Goal: Communication & Community: Answer question/provide support

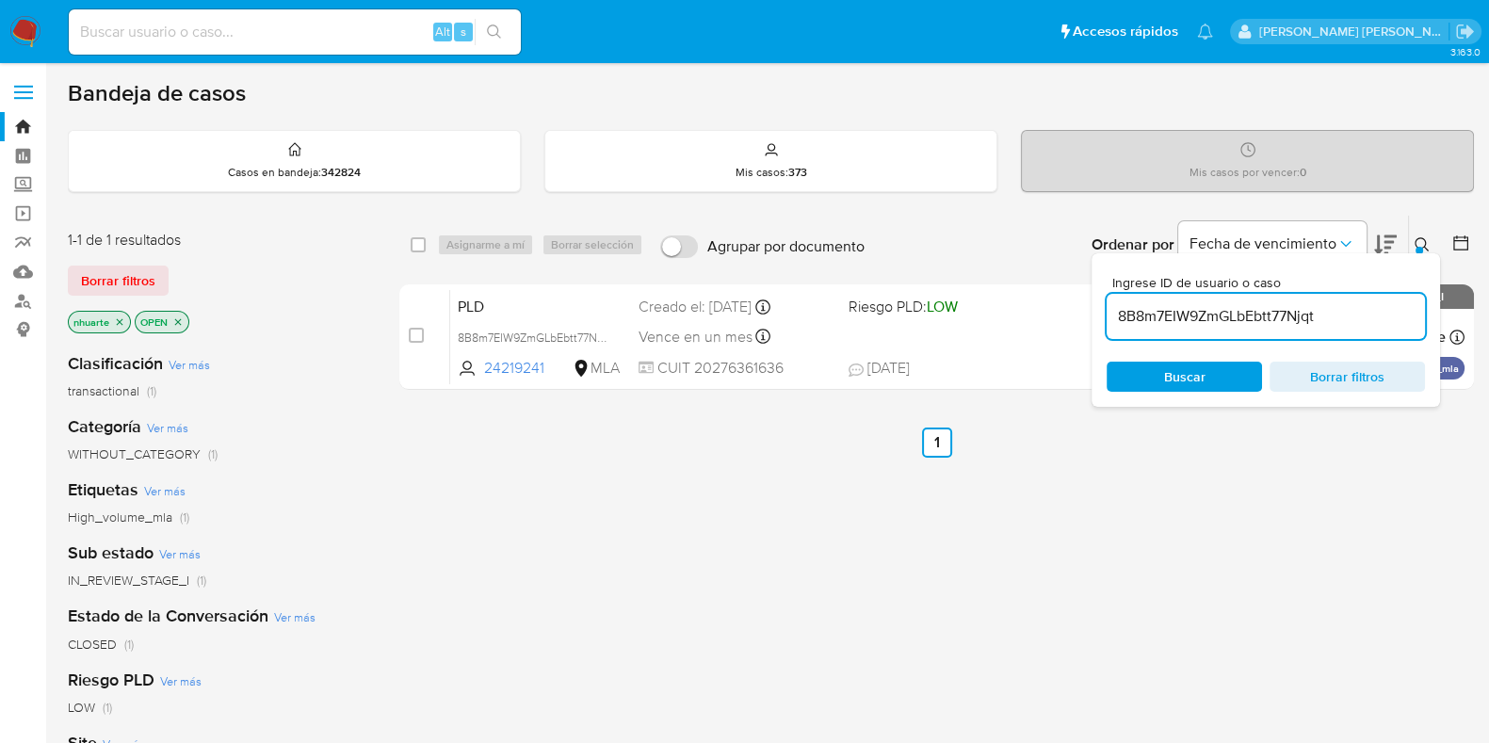
click at [231, 38] on input at bounding box center [295, 32] width 452 height 24
paste input "G7CeqNbgpsDEqVG7dEl8iOlh"
type input "G7CeqNbgpsDEqVG7dEl8iOlh"
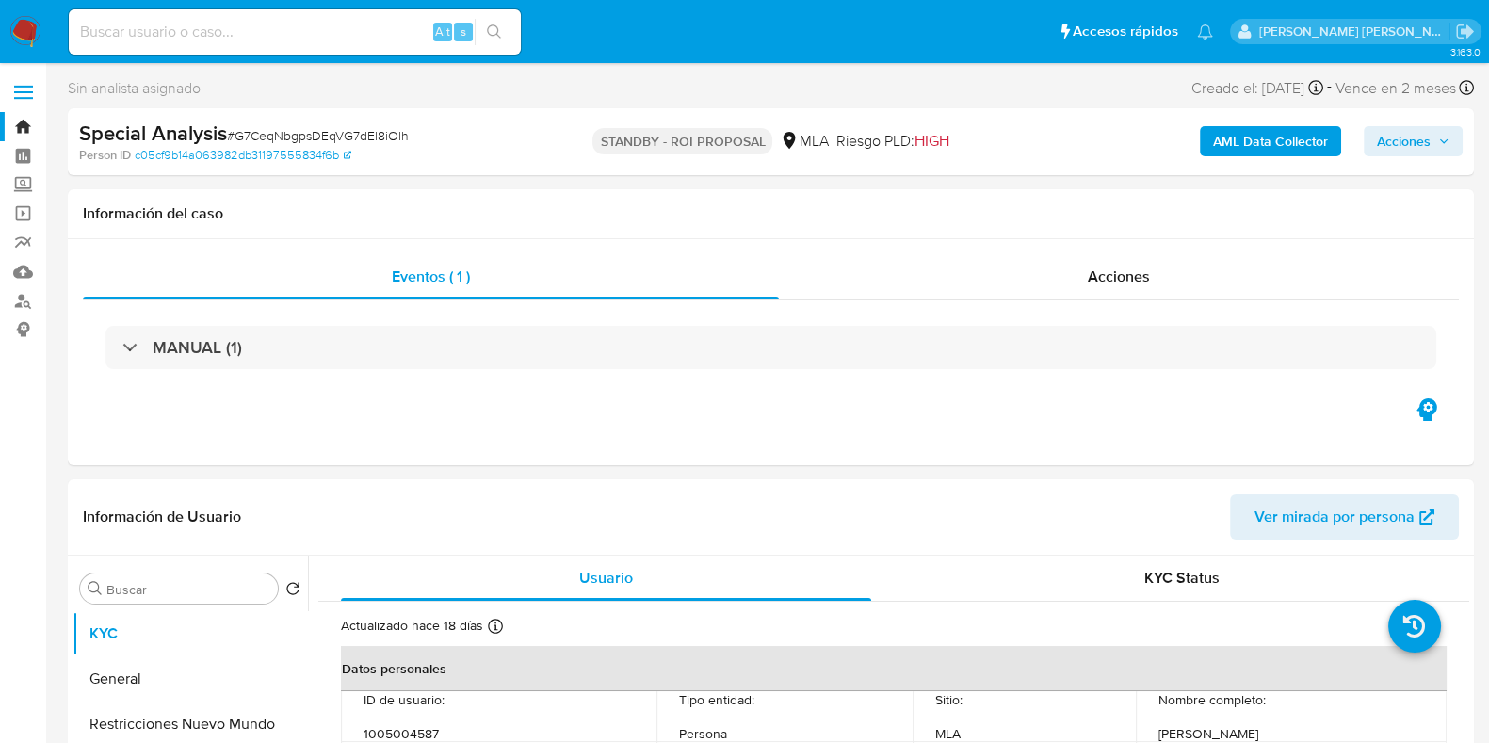
select select "10"
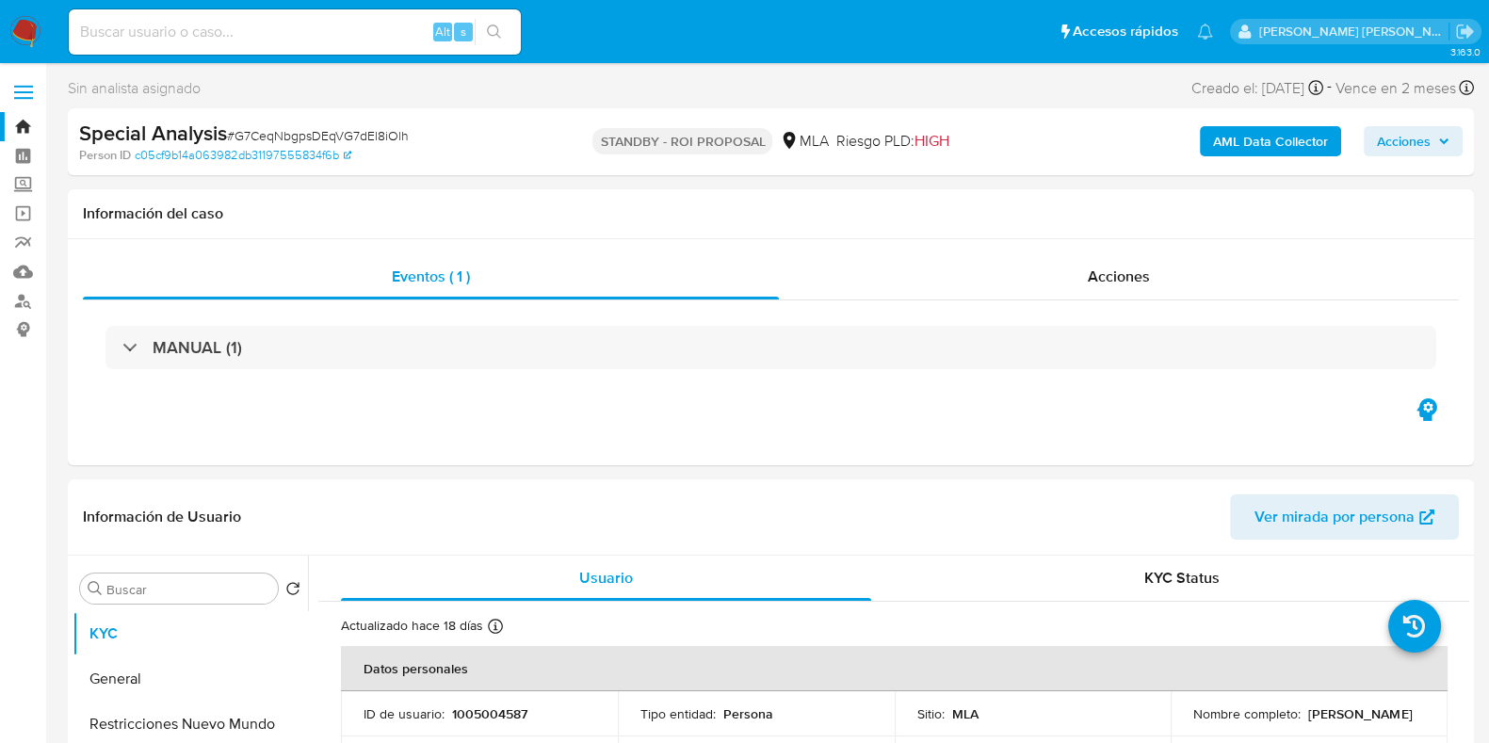
scroll to position [470, 0]
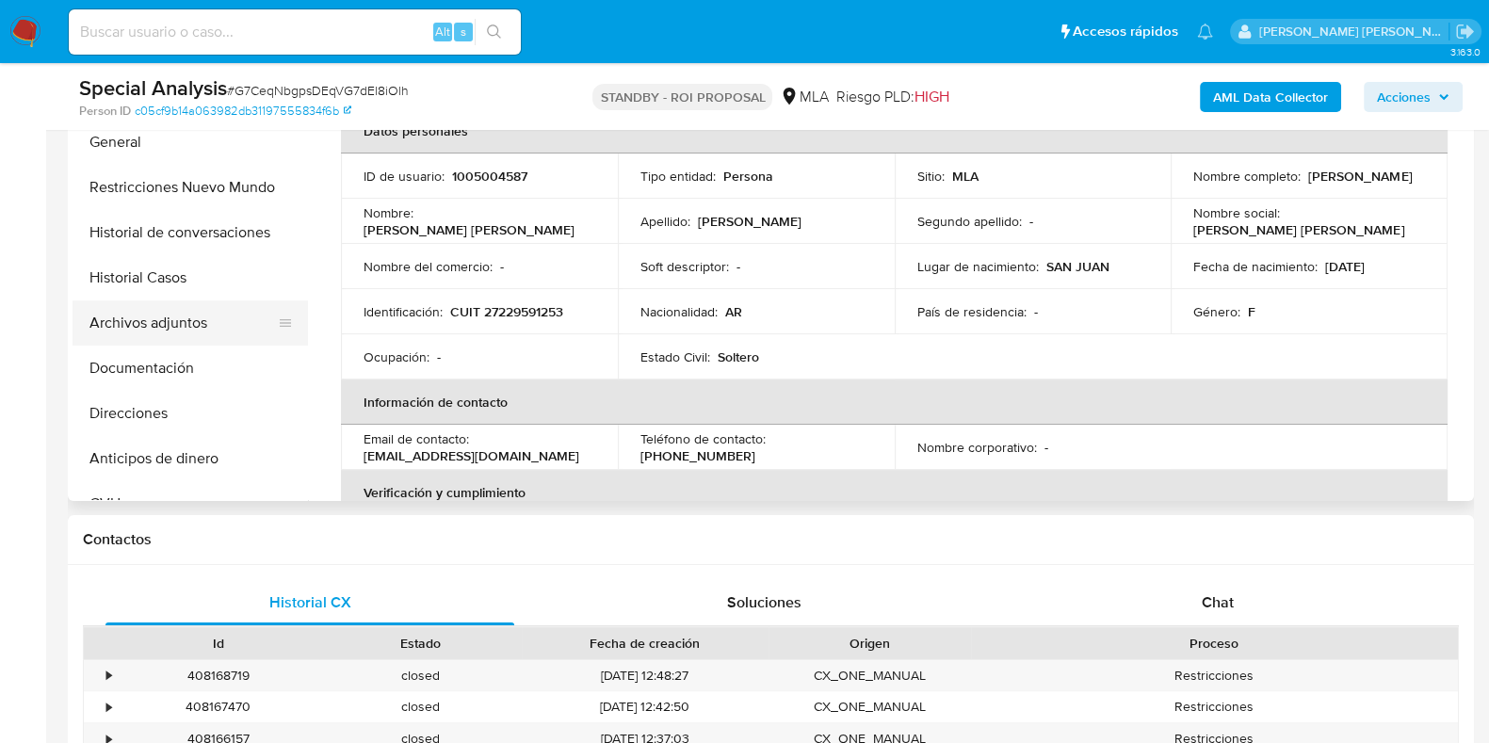
click at [161, 325] on button "Archivos adjuntos" at bounding box center [183, 322] width 220 height 45
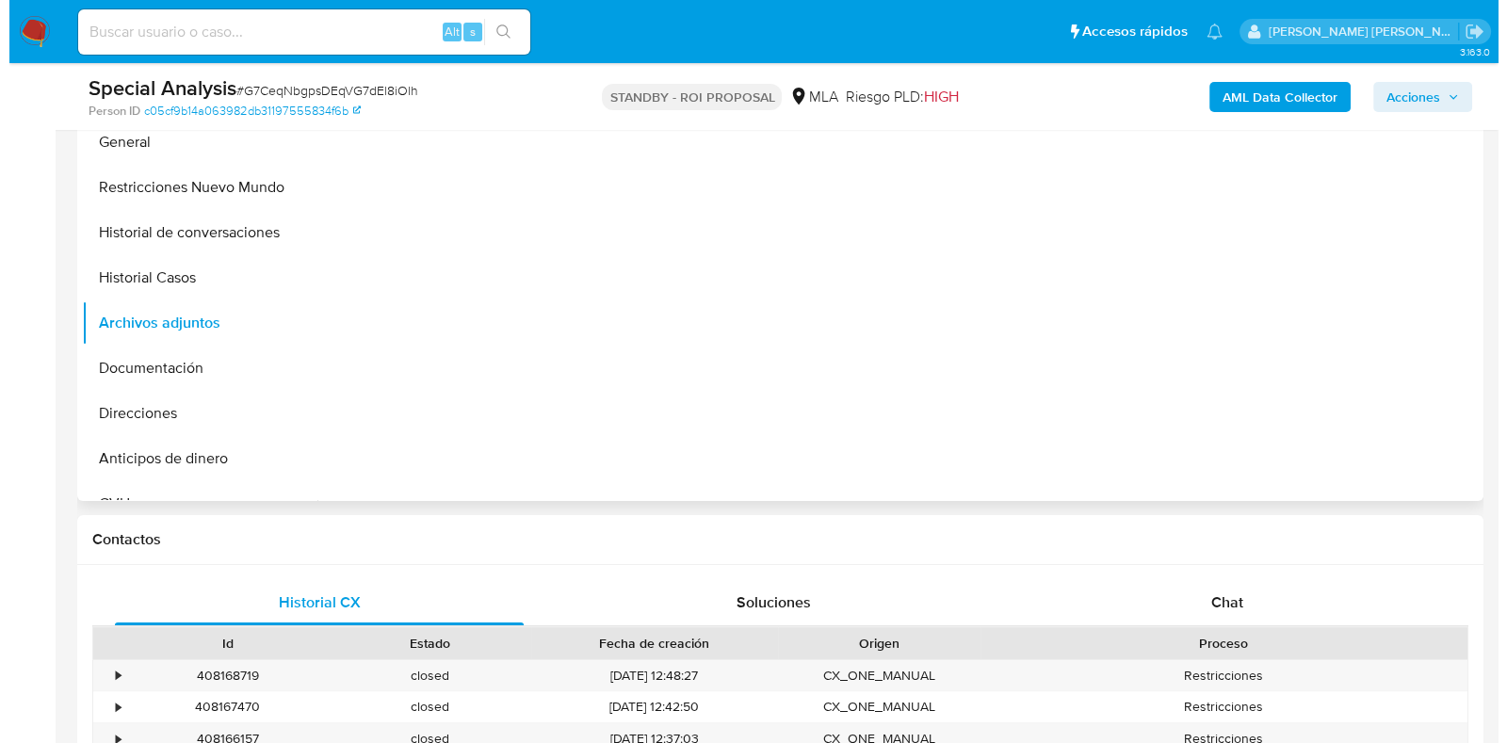
scroll to position [353, 0]
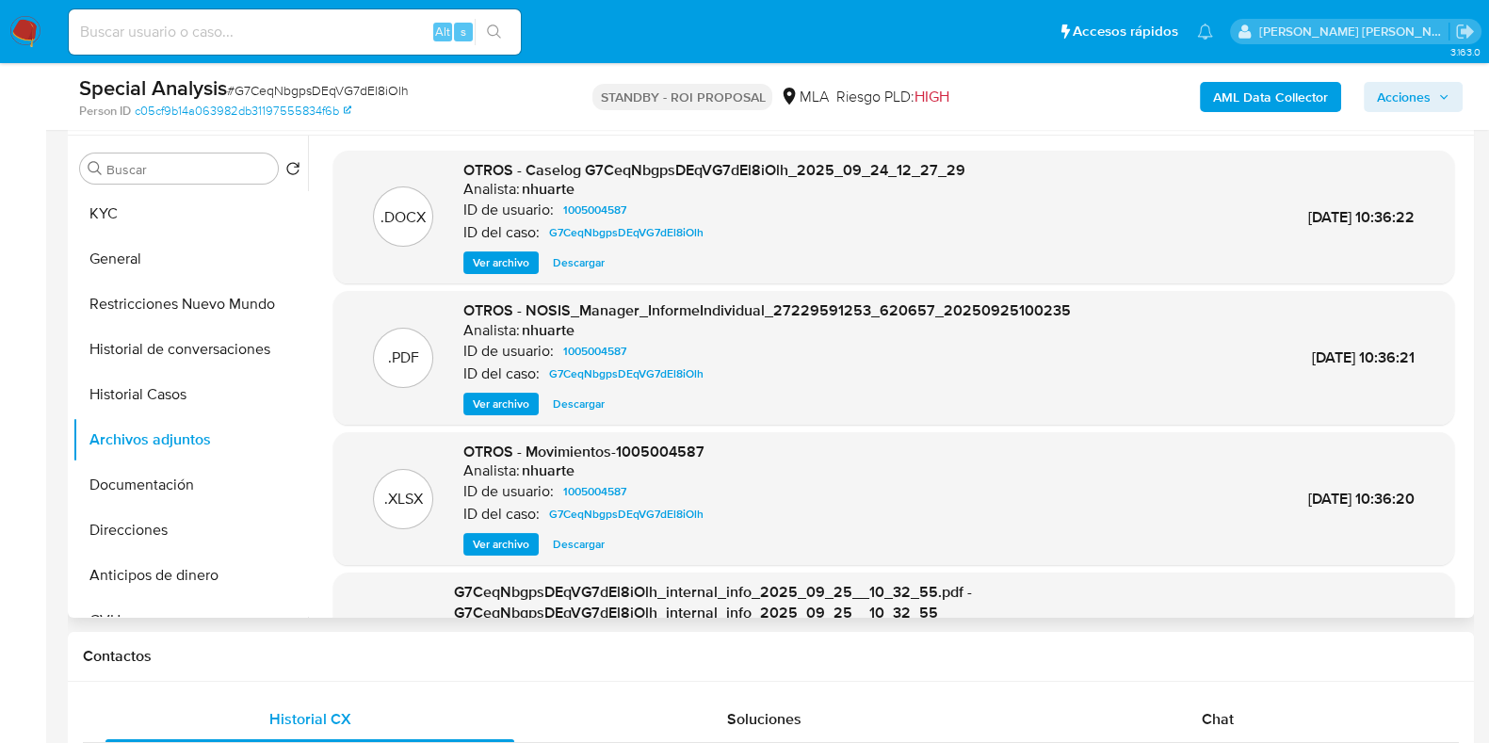
click at [513, 269] on span "Ver archivo" at bounding box center [501, 262] width 57 height 19
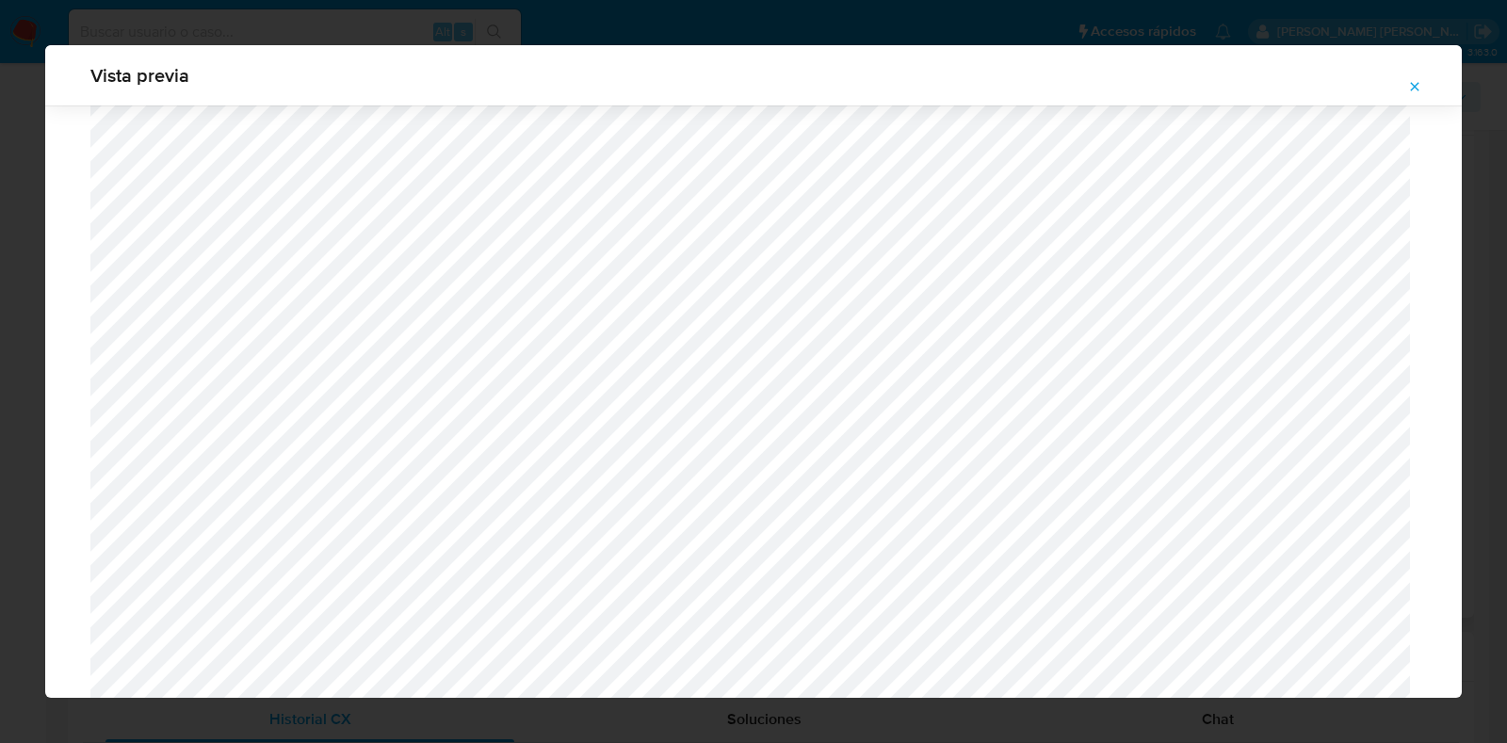
scroll to position [1845, 0]
click at [1422, 79] on icon "Attachment preview" at bounding box center [1414, 86] width 15 height 15
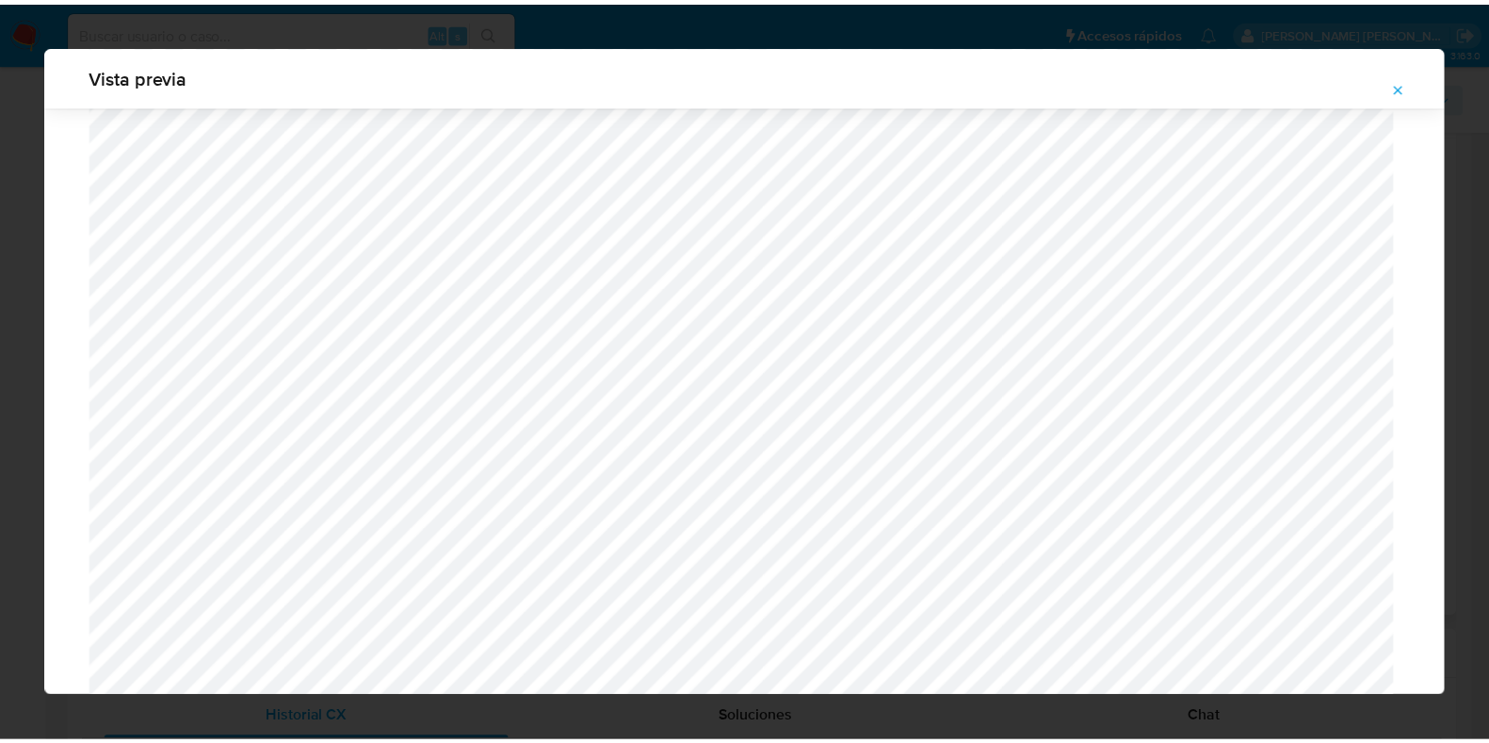
scroll to position [47, 0]
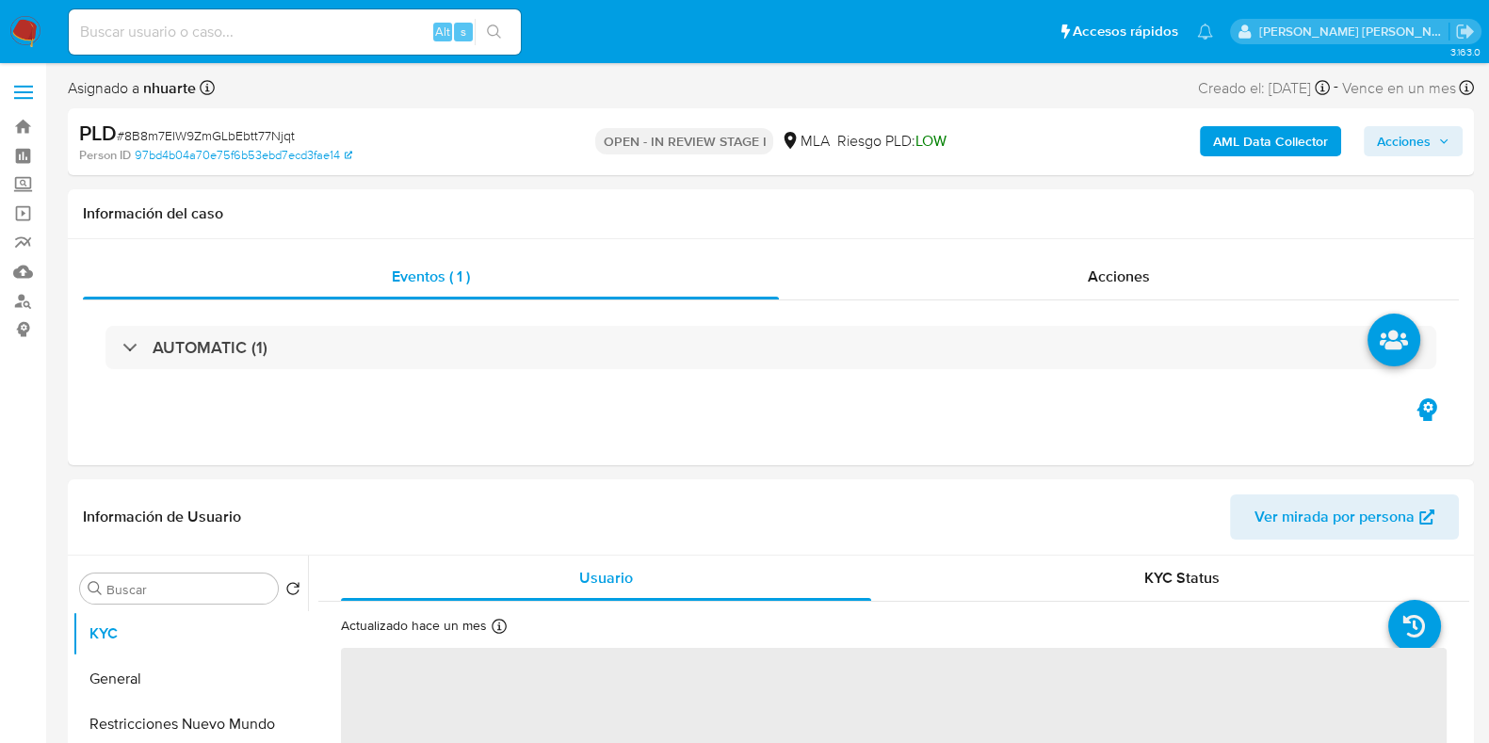
select select "10"
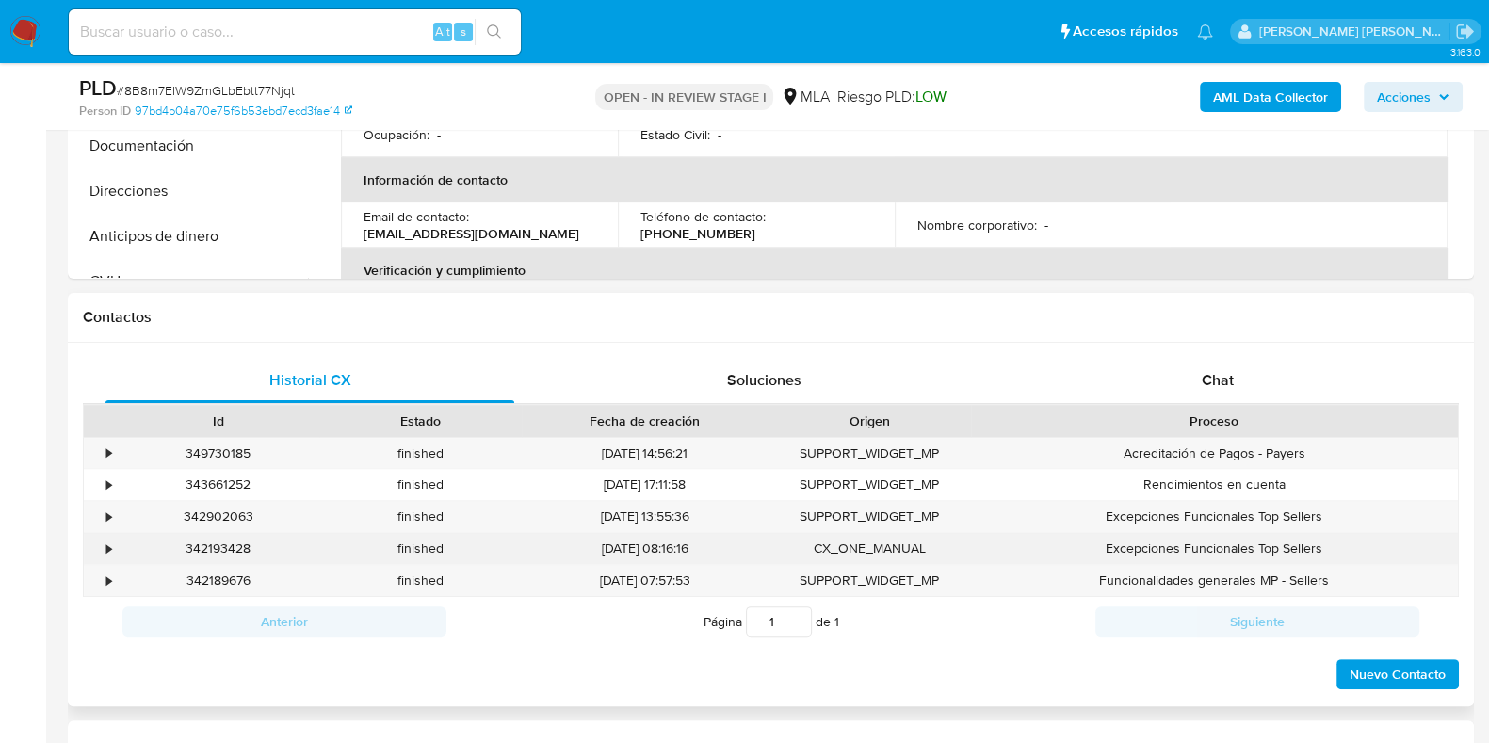
scroll to position [823, 0]
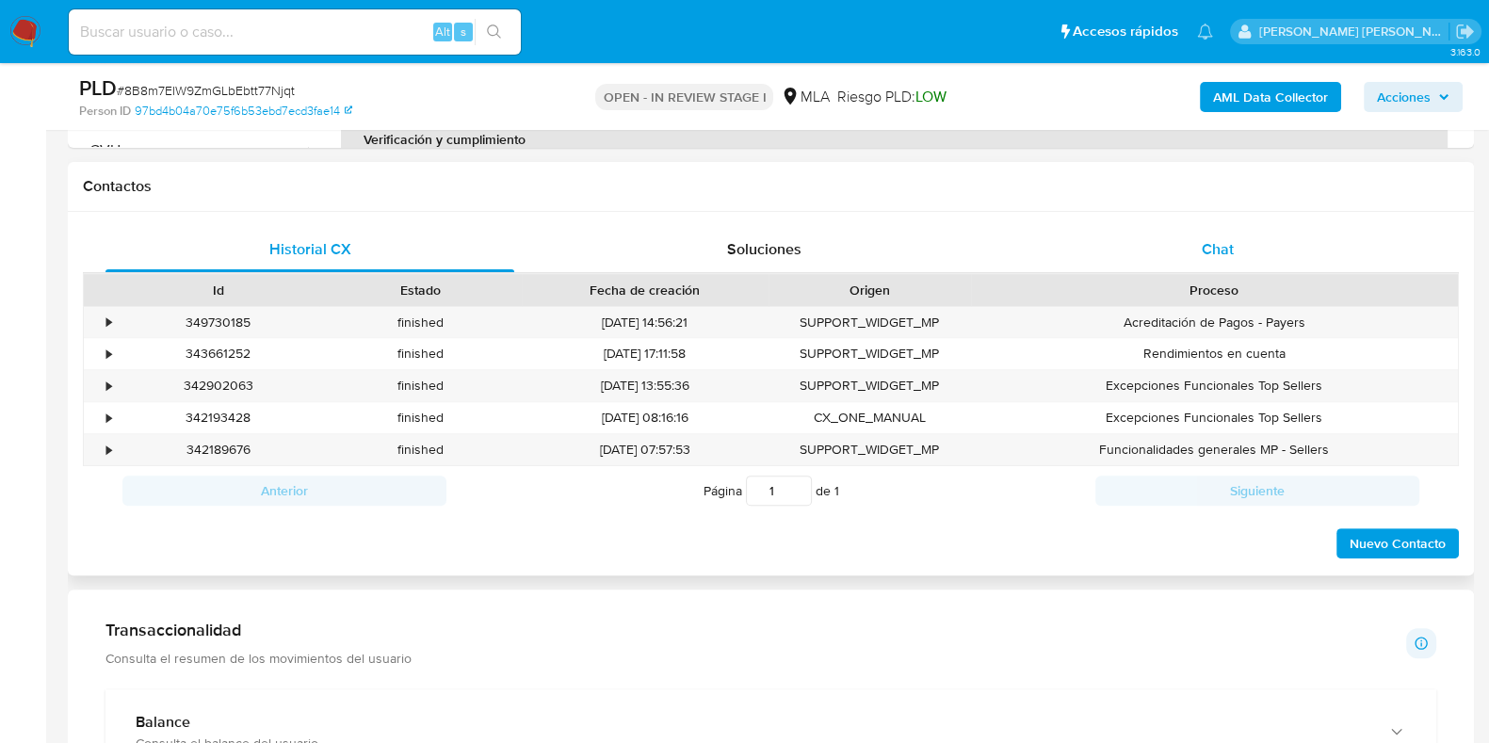
click at [1213, 251] on span "Chat" at bounding box center [1218, 249] width 32 height 22
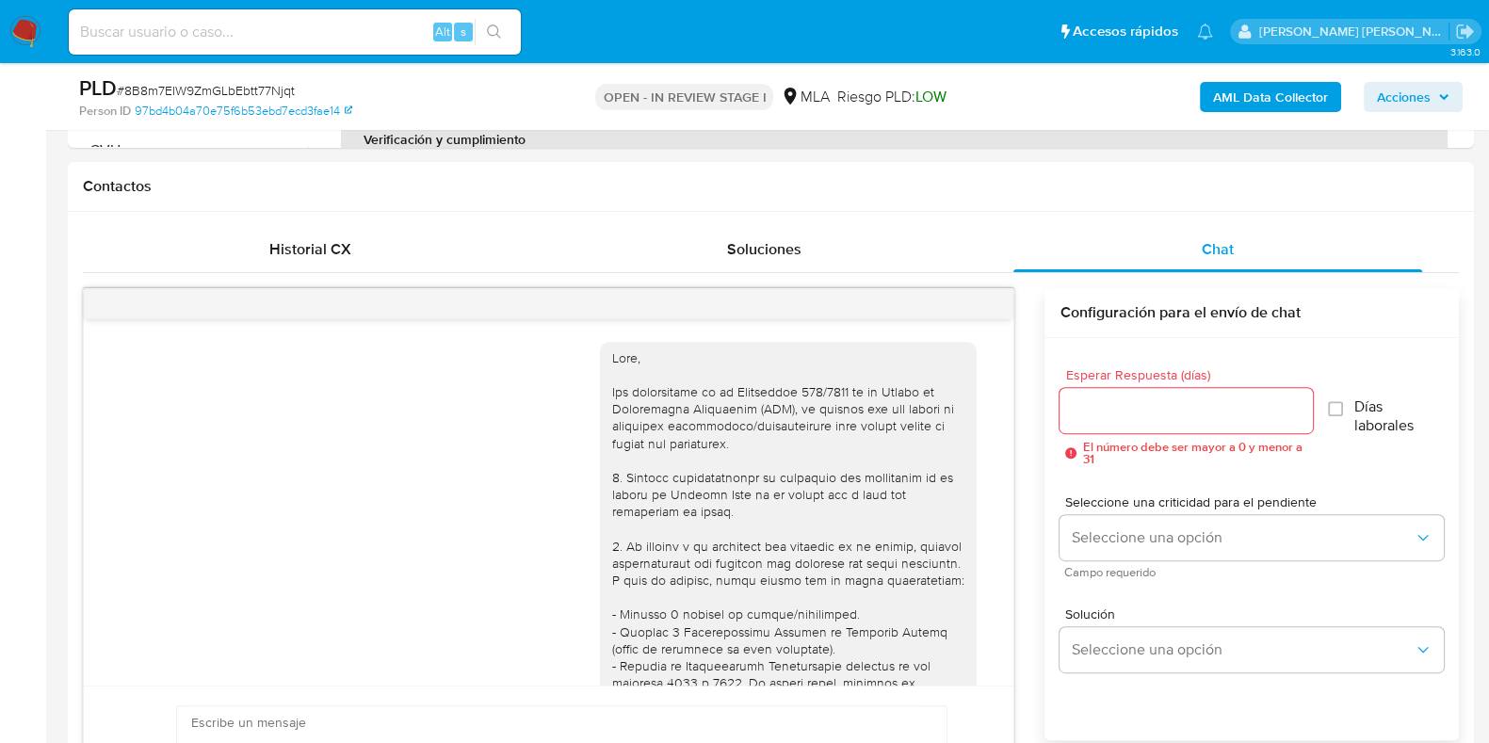
scroll to position [1805, 0]
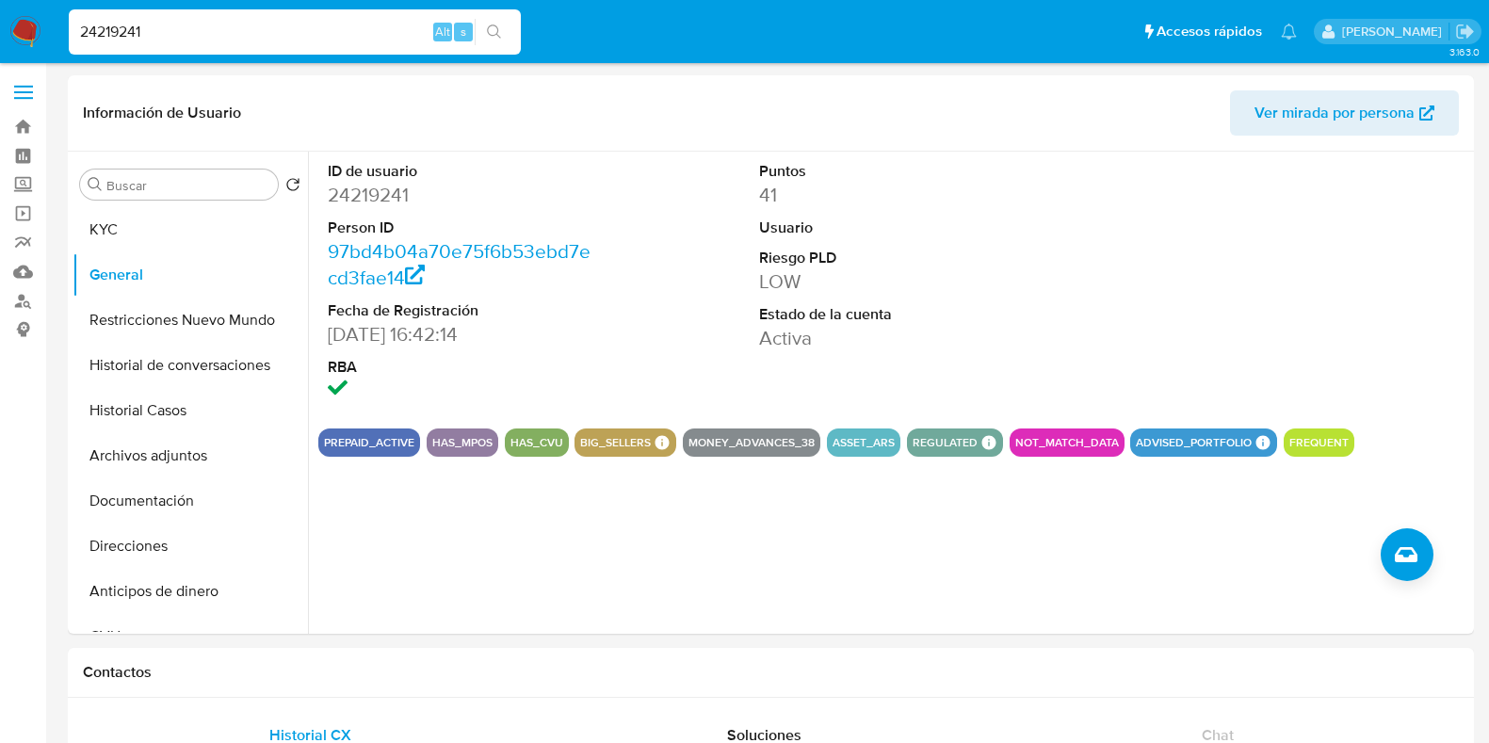
select select "10"
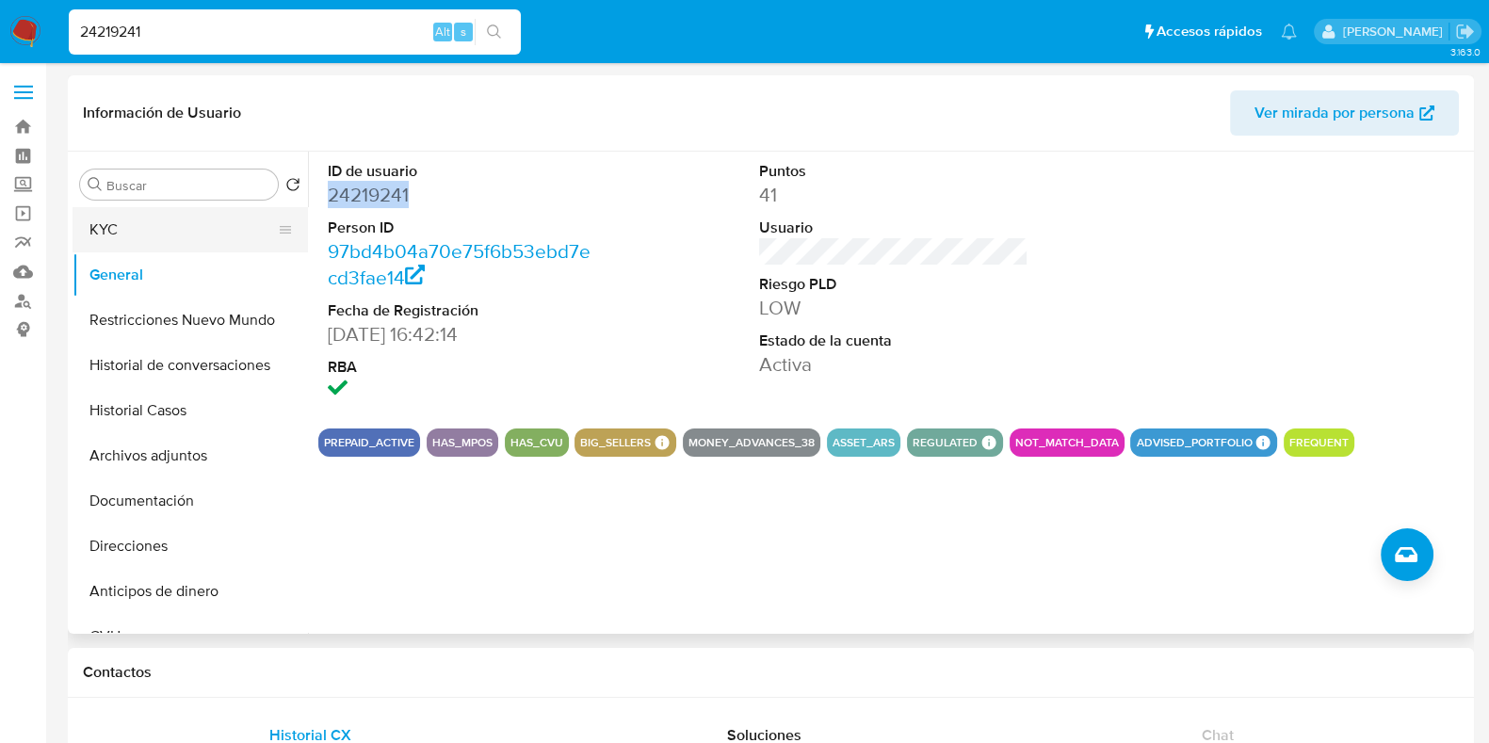
click at [147, 236] on button "KYC" at bounding box center [183, 229] width 220 height 45
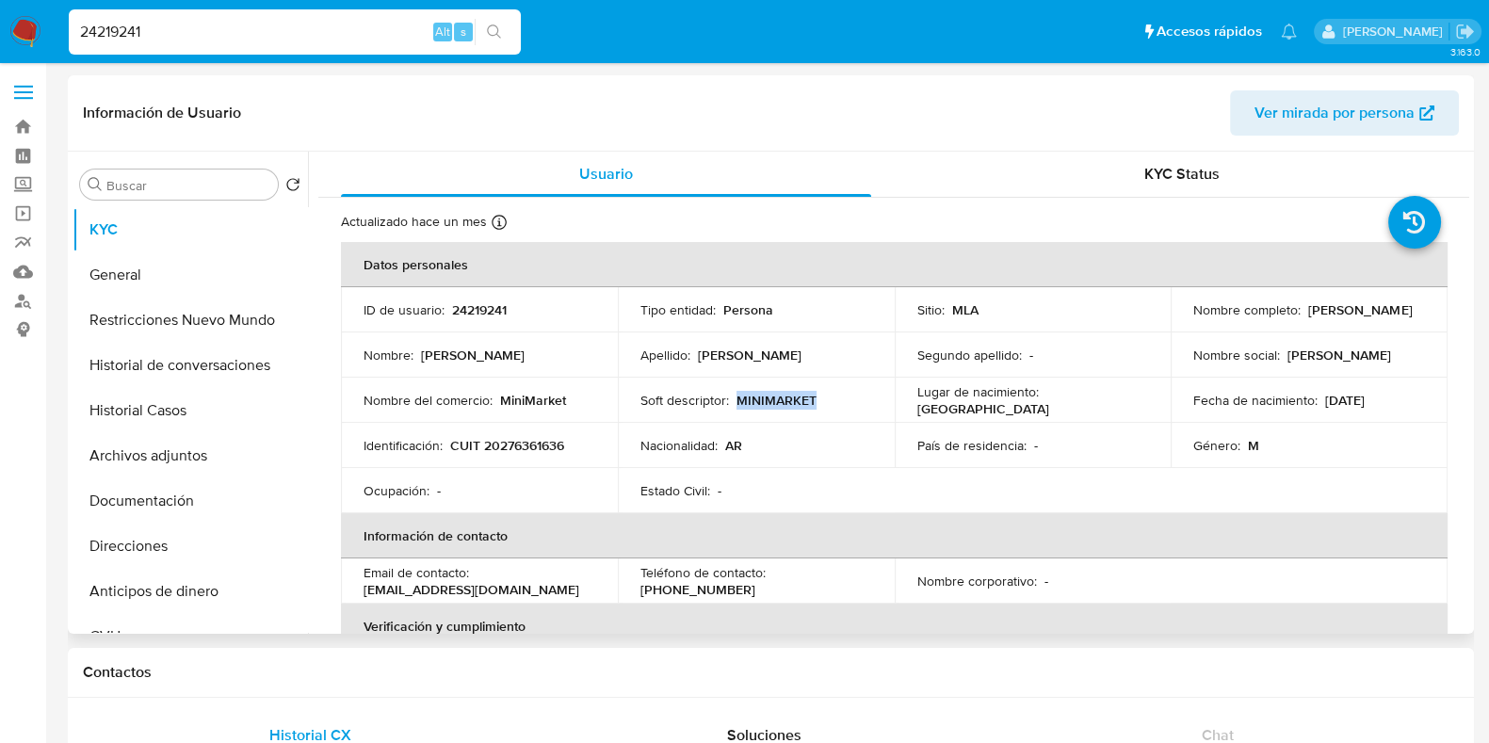
drag, startPoint x: 736, startPoint y: 394, endPoint x: 837, endPoint y: 393, distance: 100.8
click at [837, 393] on div "Soft descriptor : MINIMARKET" at bounding box center [756, 400] width 232 height 17
copy p "MINIMARKET"
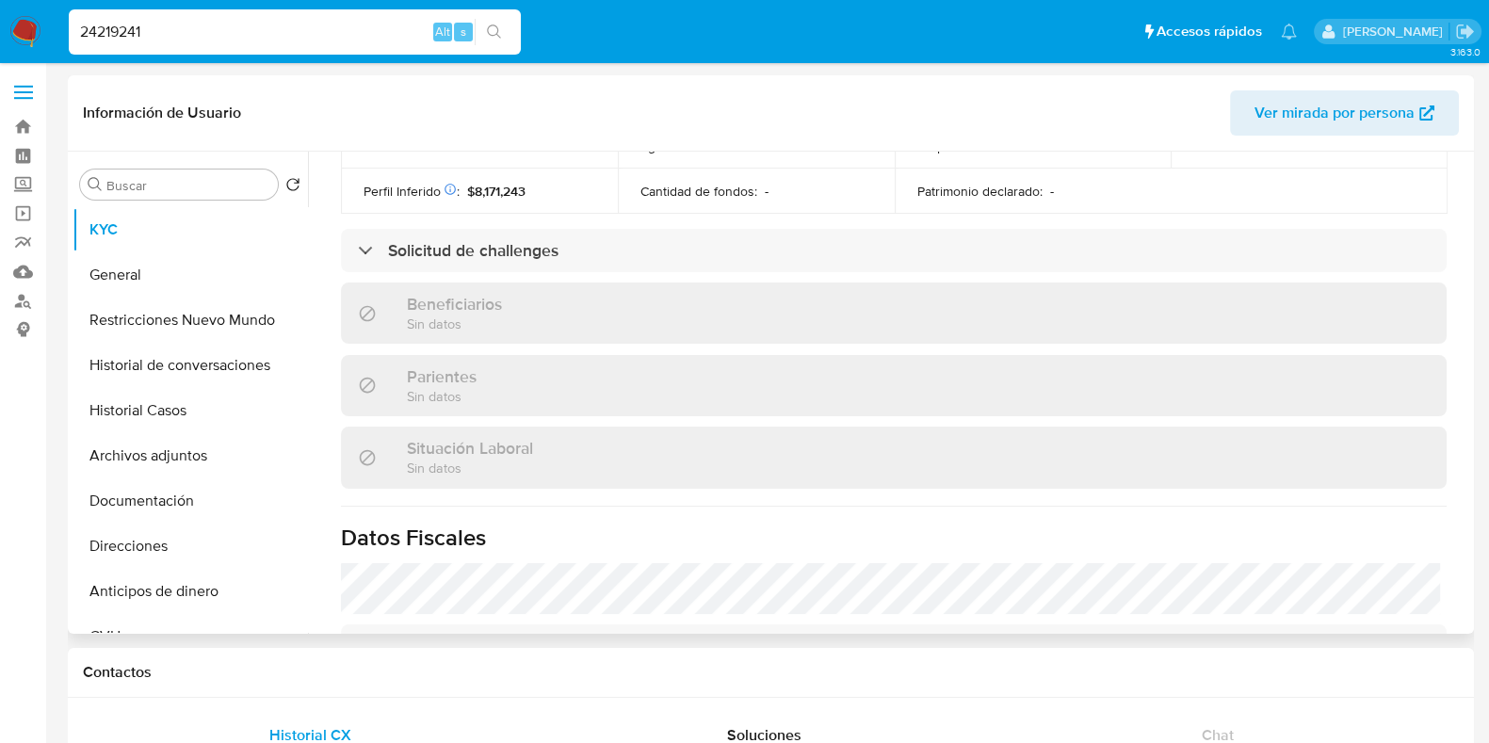
scroll to position [1010, 0]
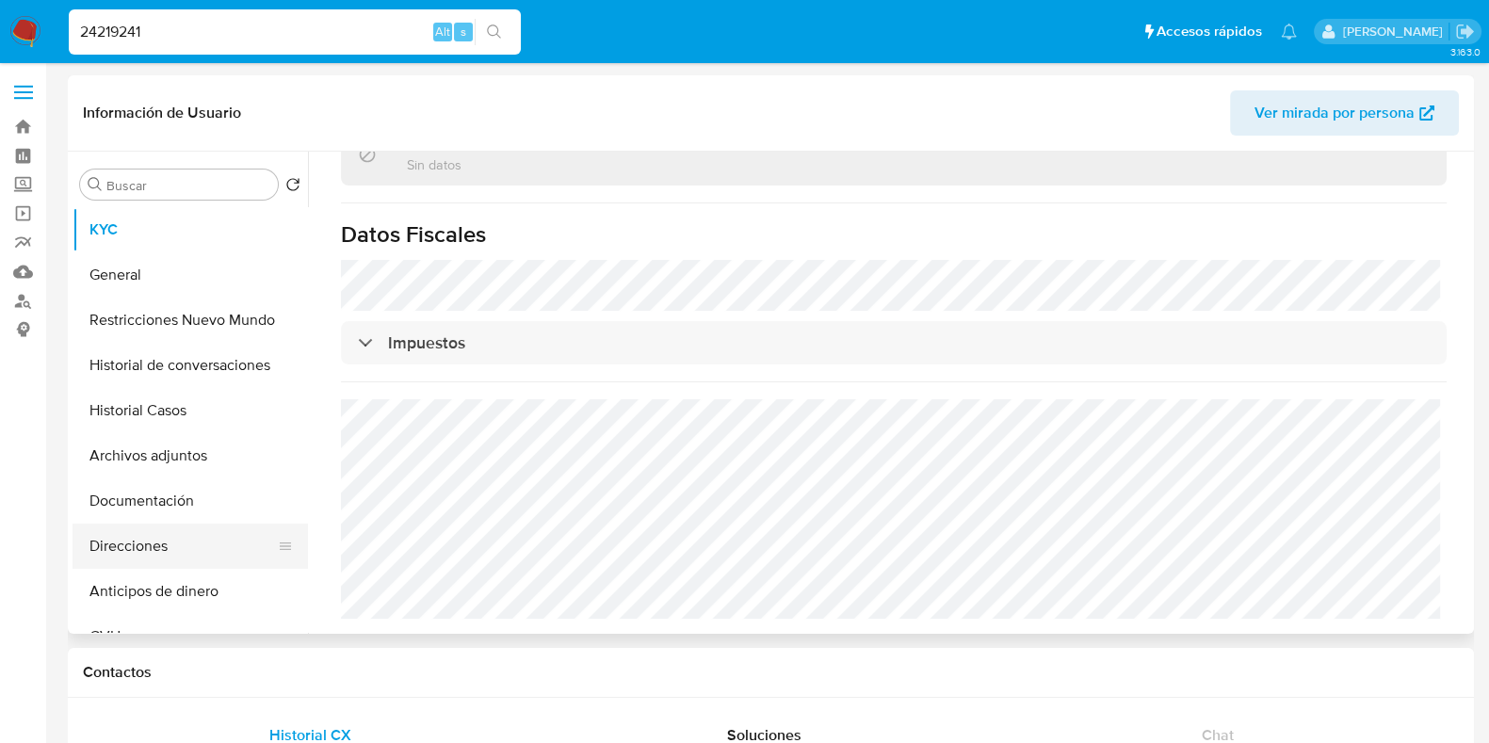
click at [125, 534] on button "Direcciones" at bounding box center [183, 546] width 220 height 45
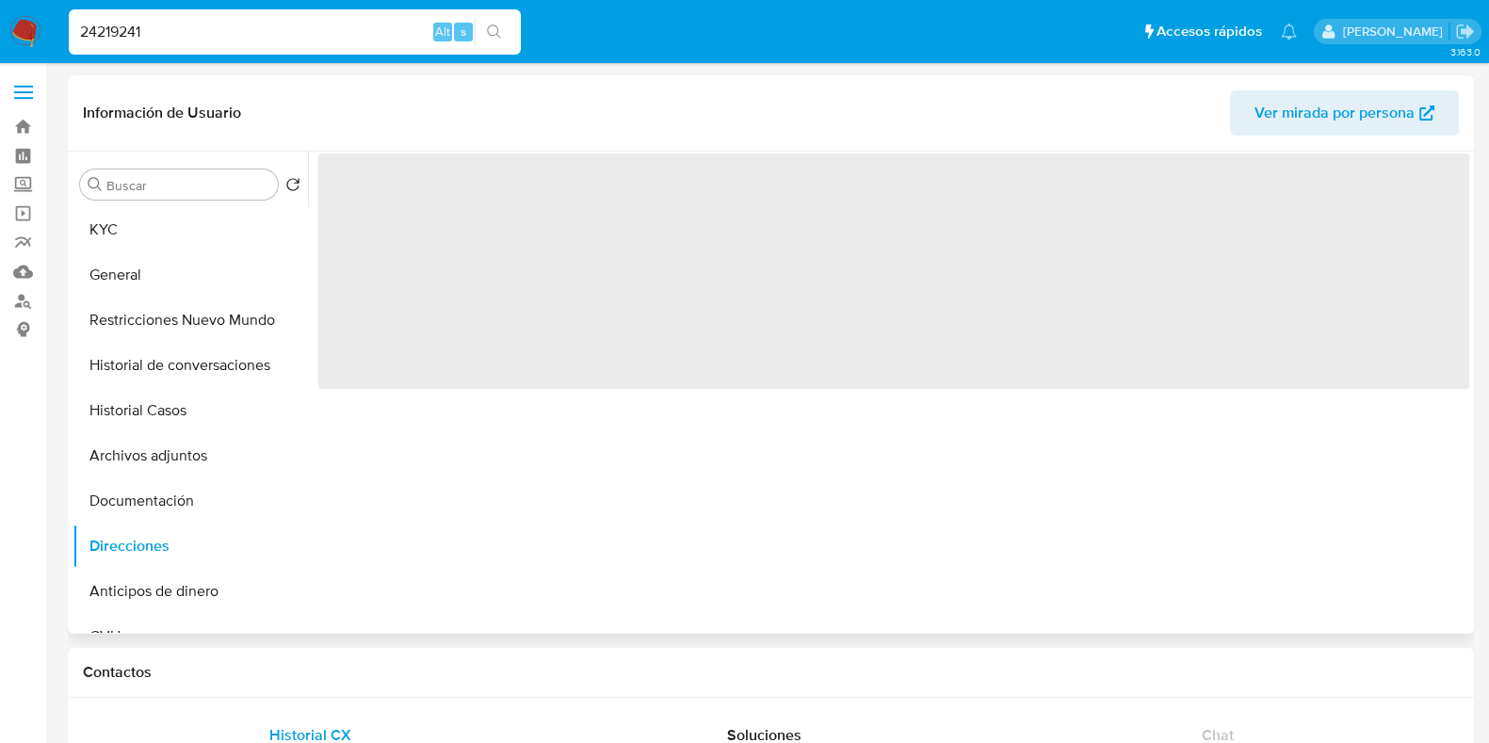
scroll to position [0, 0]
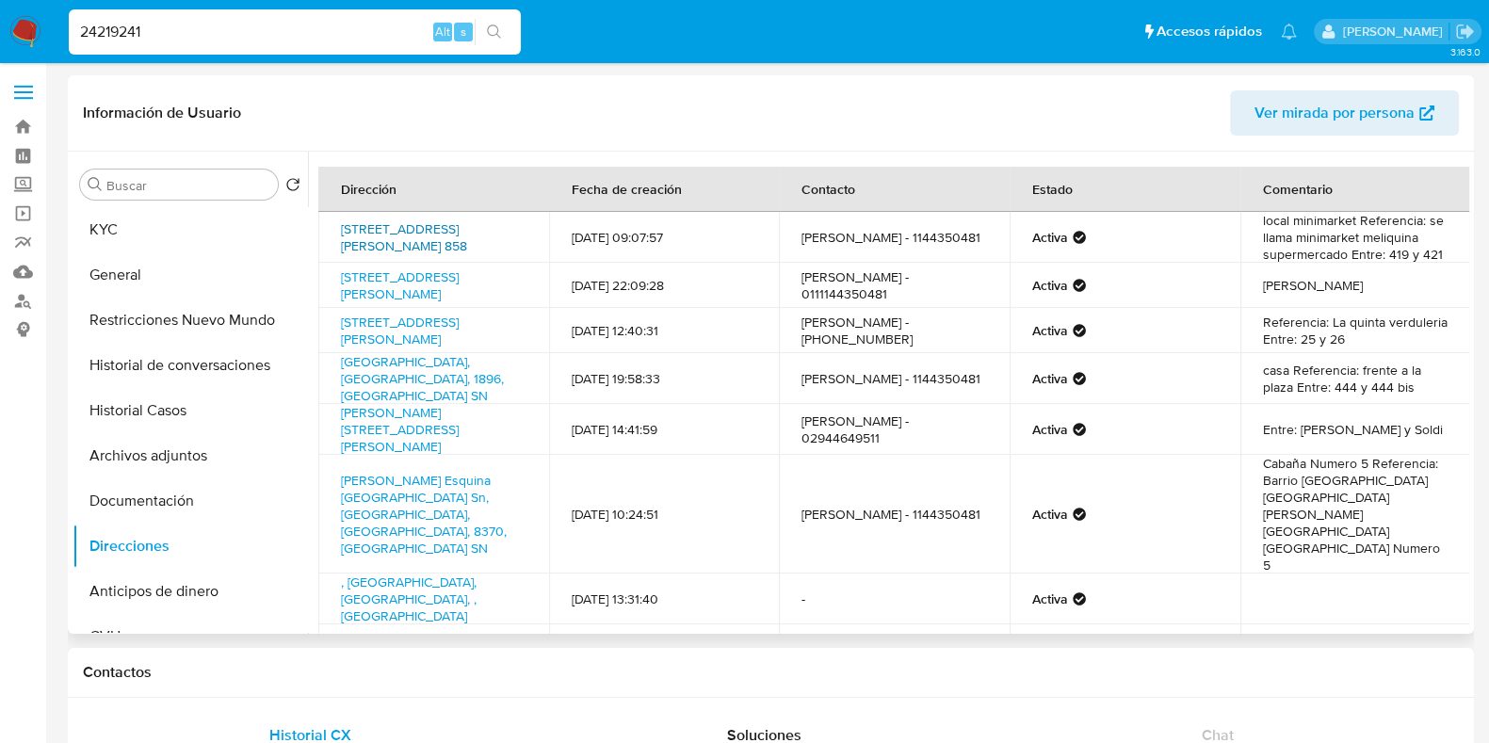
click at [446, 233] on link "Calle 3 858, Villa Elisa, Buenos Aires, 1894, Argentina 858" at bounding box center [404, 237] width 126 height 36
drag, startPoint x: 338, startPoint y: 228, endPoint x: 519, endPoint y: 246, distance: 181.7
click at [519, 246] on td "Calle 3 858, Villa Elisa, Buenos Aires, 1894, Argentina 858" at bounding box center [433, 237] width 231 height 51
copy link "Calle 3 858, Villa Elisa, Buenos Aires, 1894, Argentina 858"
click at [463, 244] on link "Calle 3 858, Villa Elisa, Buenos Aires, 1894, Argentina 858" at bounding box center [404, 237] width 126 height 36
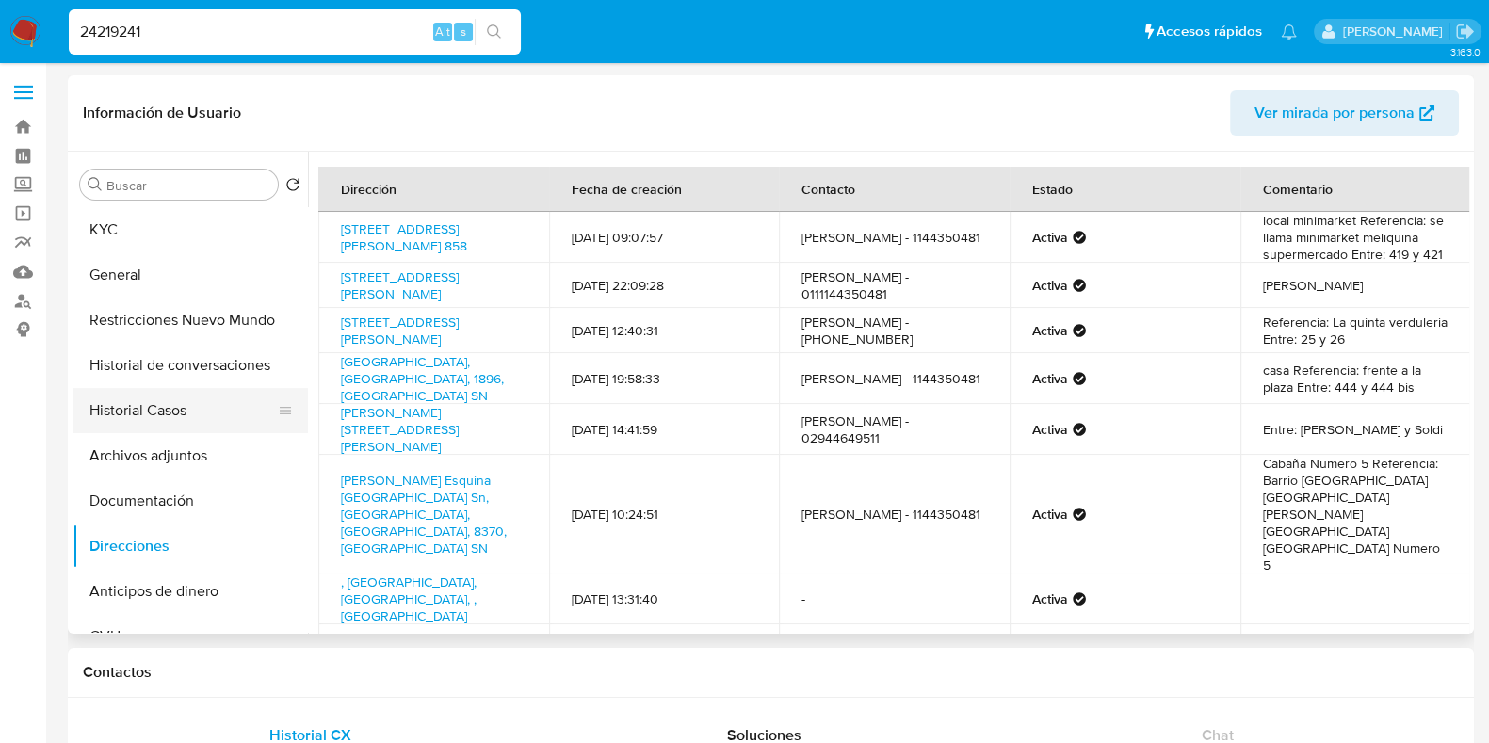
click at [142, 409] on button "Historial Casos" at bounding box center [183, 410] width 220 height 45
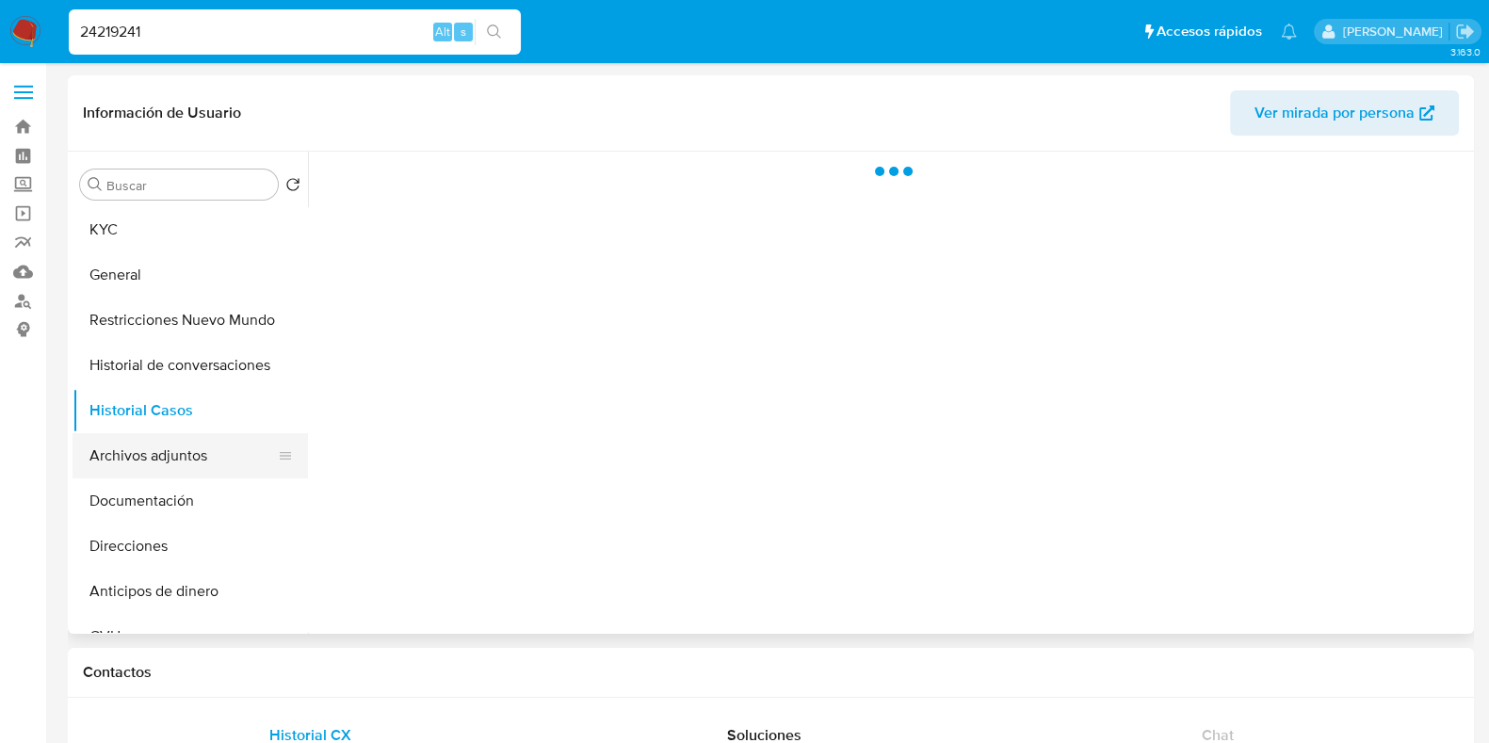
click at [210, 459] on button "Archivos adjuntos" at bounding box center [183, 455] width 220 height 45
click at [206, 401] on button "Historial Casos" at bounding box center [183, 410] width 220 height 45
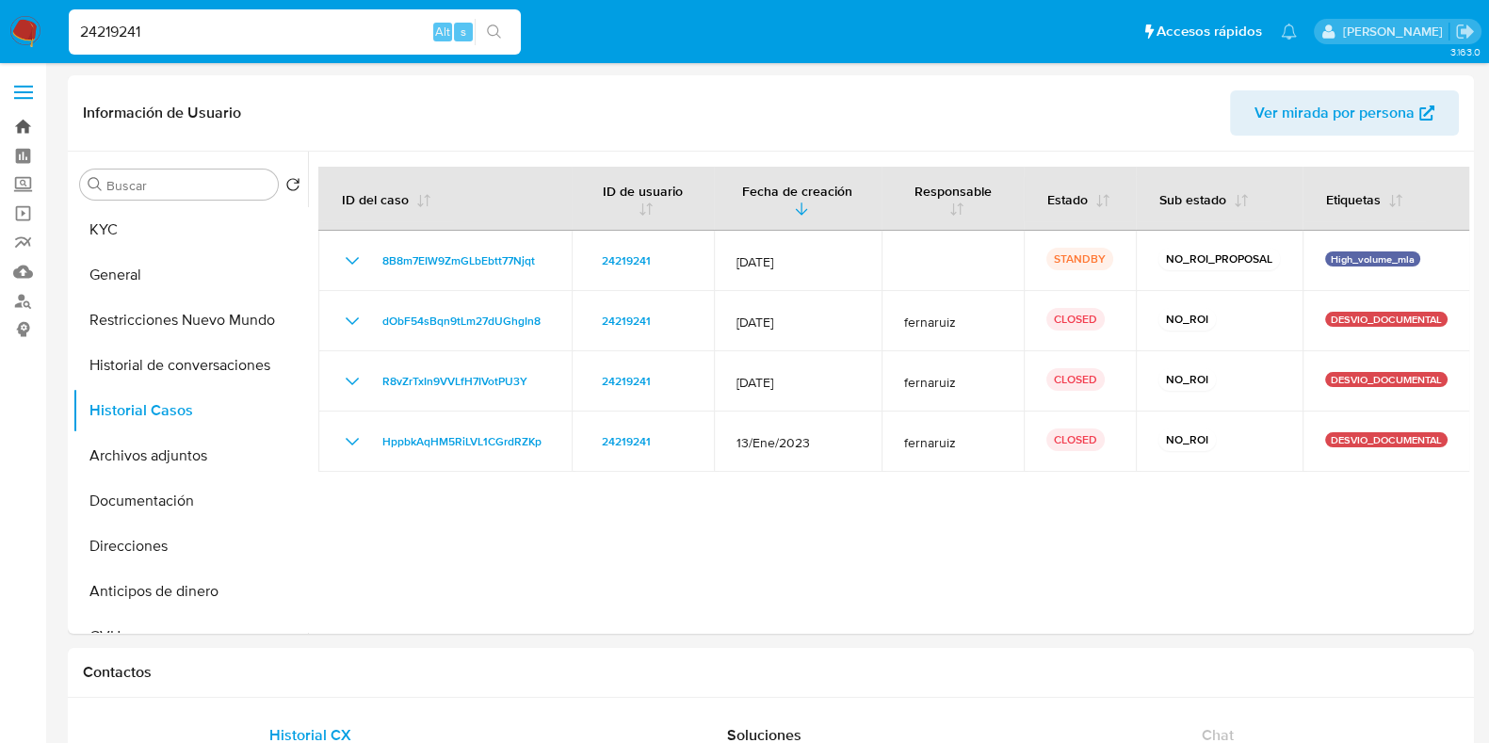
click at [27, 127] on link "Bandeja" at bounding box center [112, 126] width 224 height 29
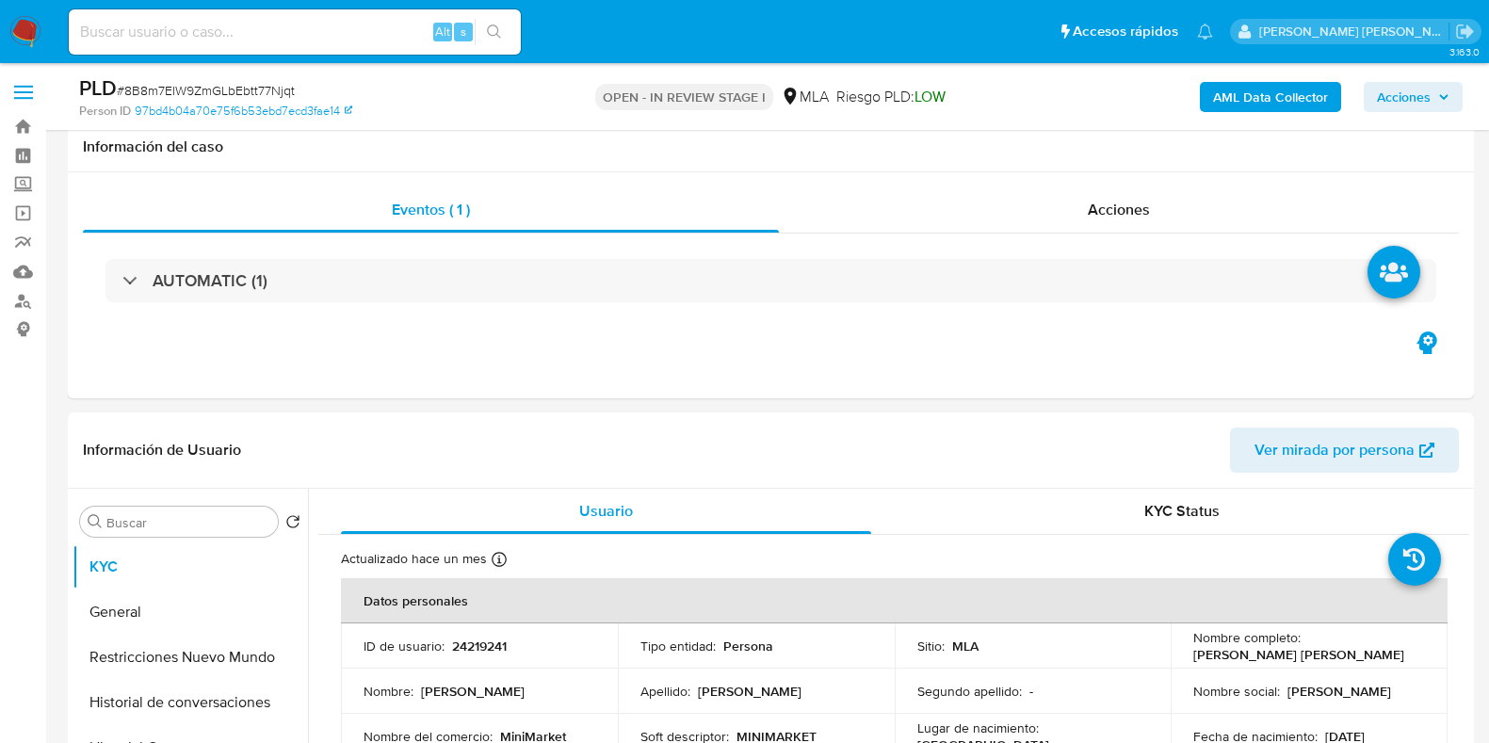
select select "10"
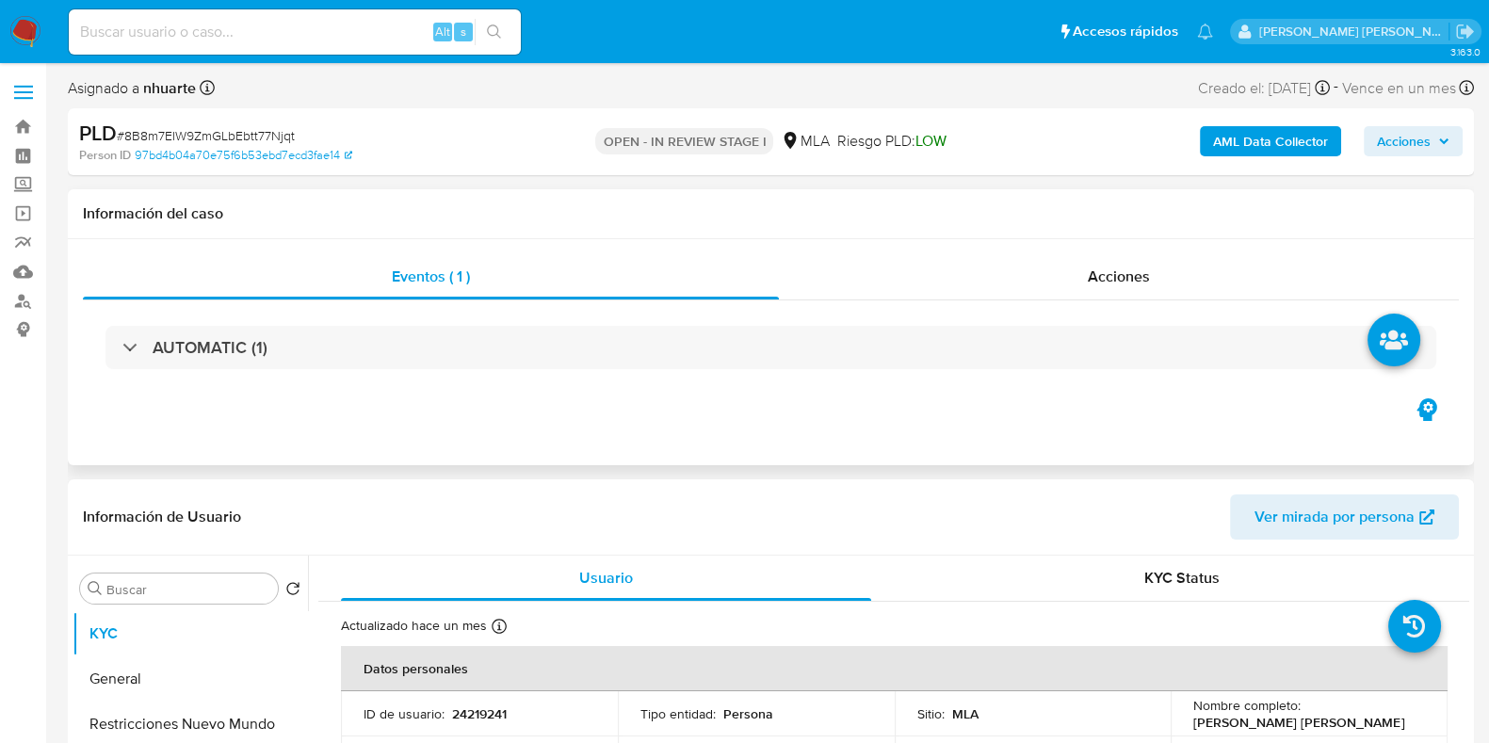
drag, startPoint x: 1121, startPoint y: 296, endPoint x: 1106, endPoint y: 311, distance: 21.3
click at [1121, 296] on div "Acciones" at bounding box center [1119, 276] width 680 height 45
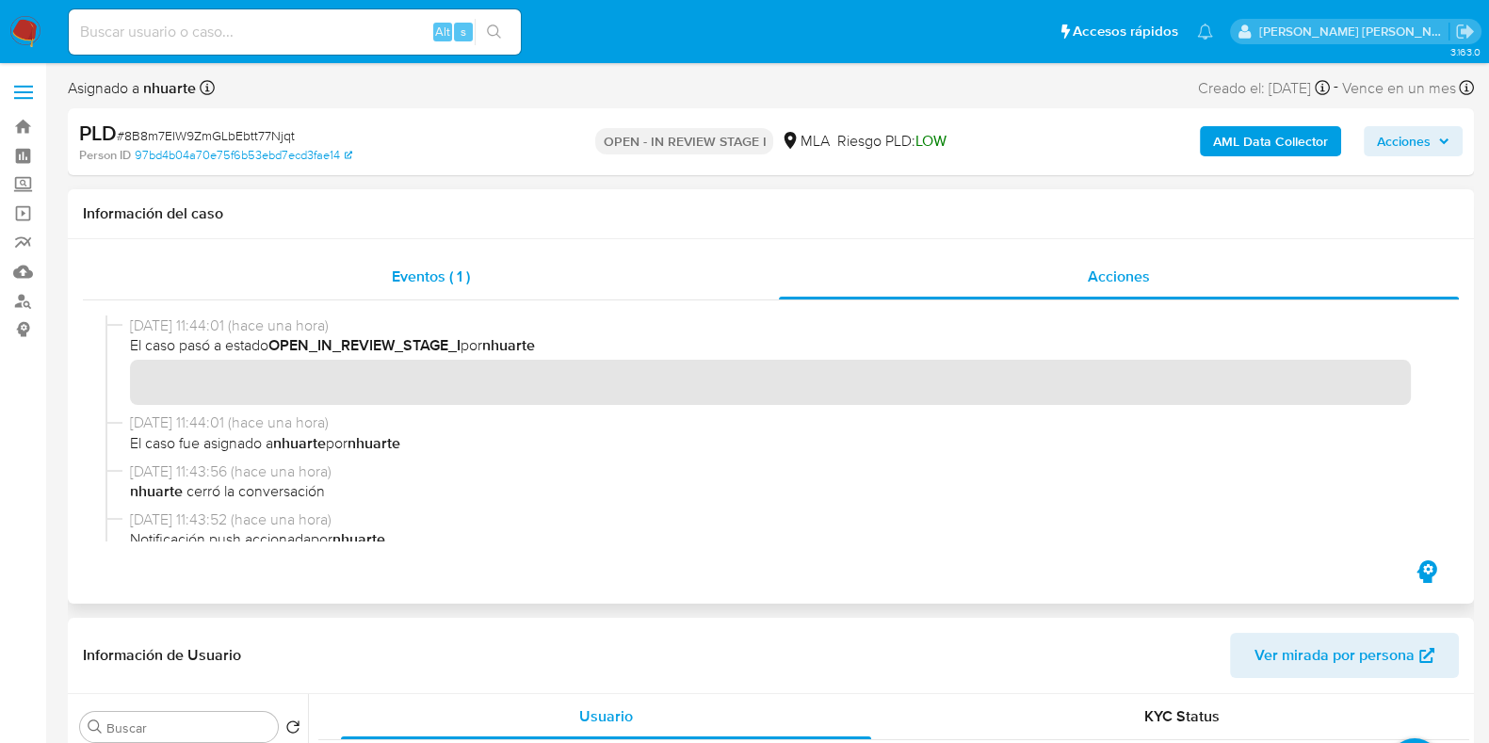
click at [450, 281] on span "Eventos ( 1 )" at bounding box center [431, 277] width 78 height 22
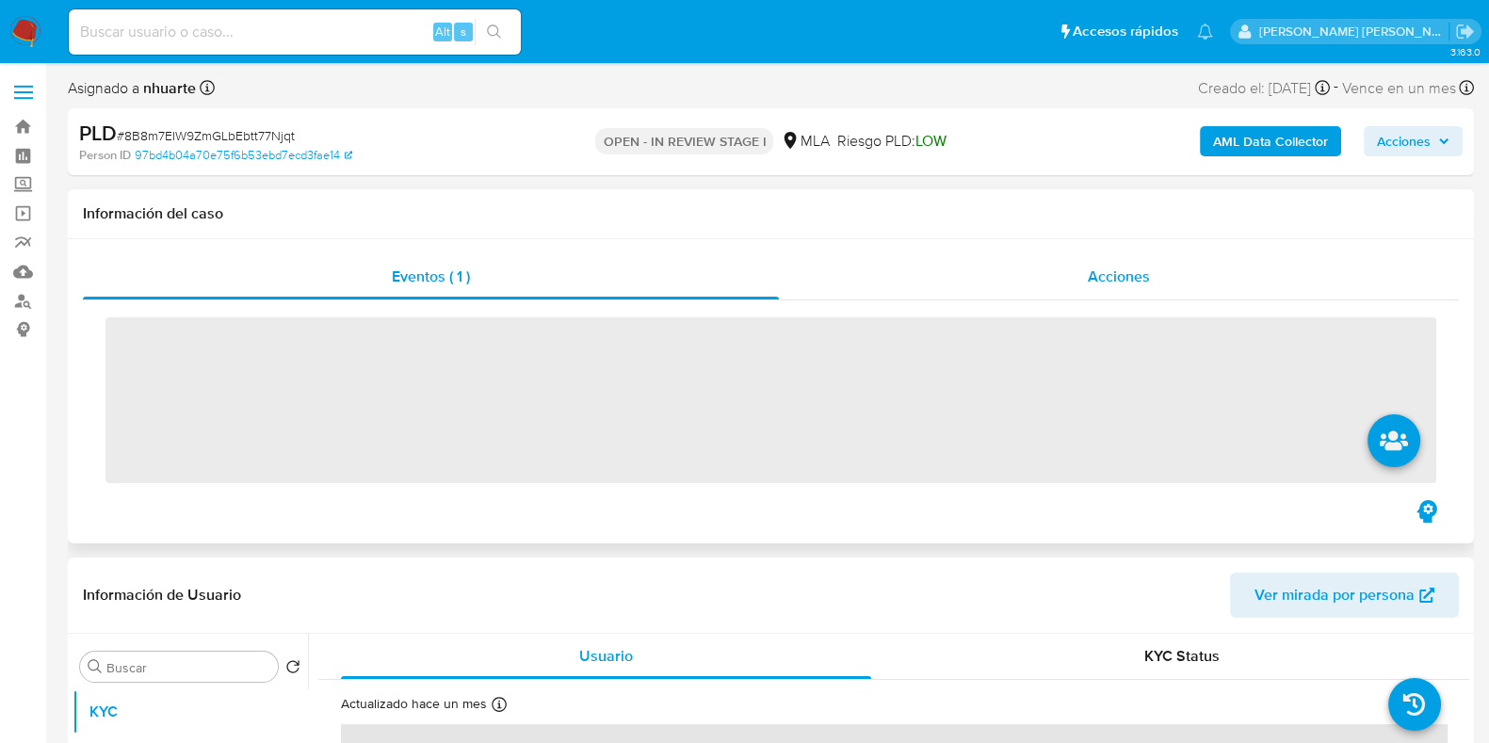
click at [1130, 289] on div "Acciones" at bounding box center [1119, 276] width 680 height 45
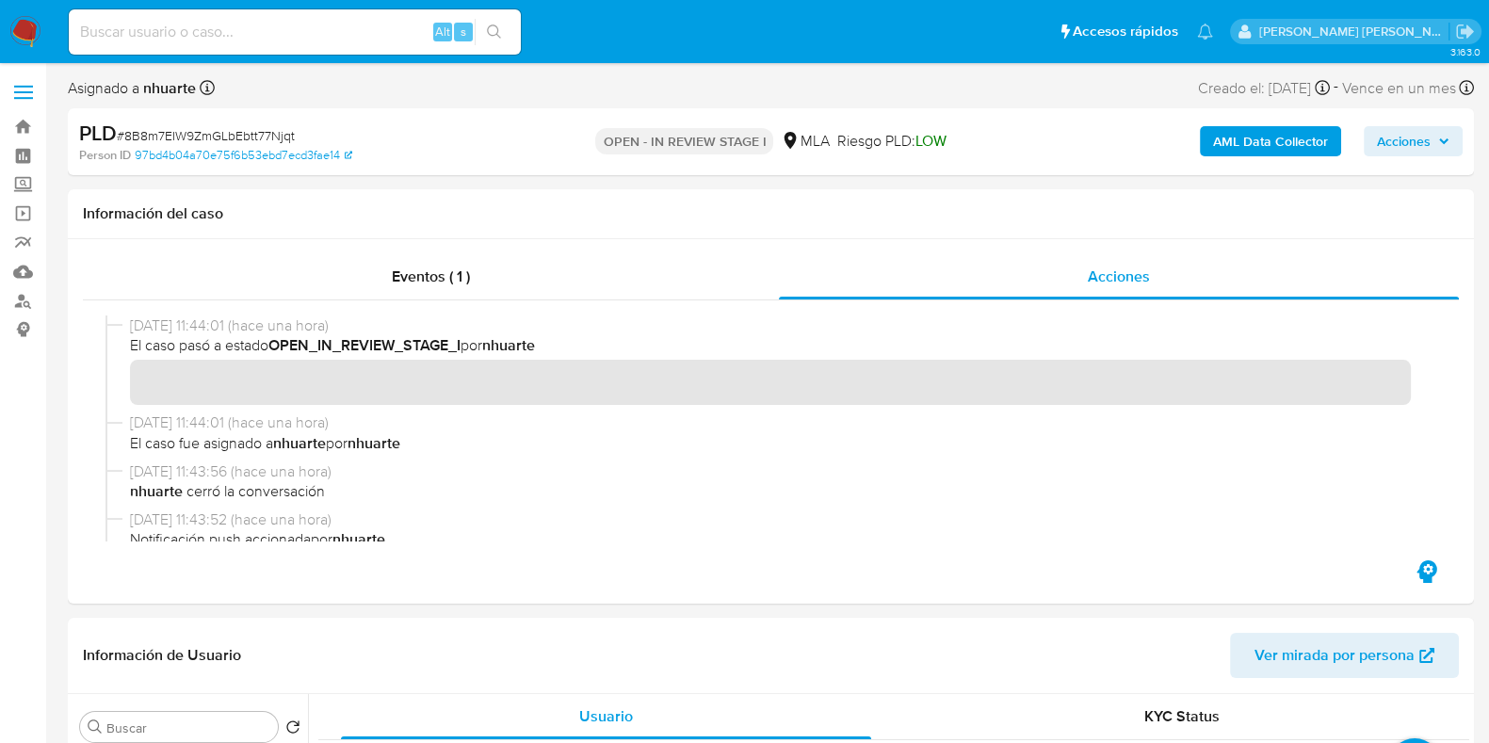
click at [1297, 154] on b "AML Data Collector" at bounding box center [1270, 141] width 115 height 30
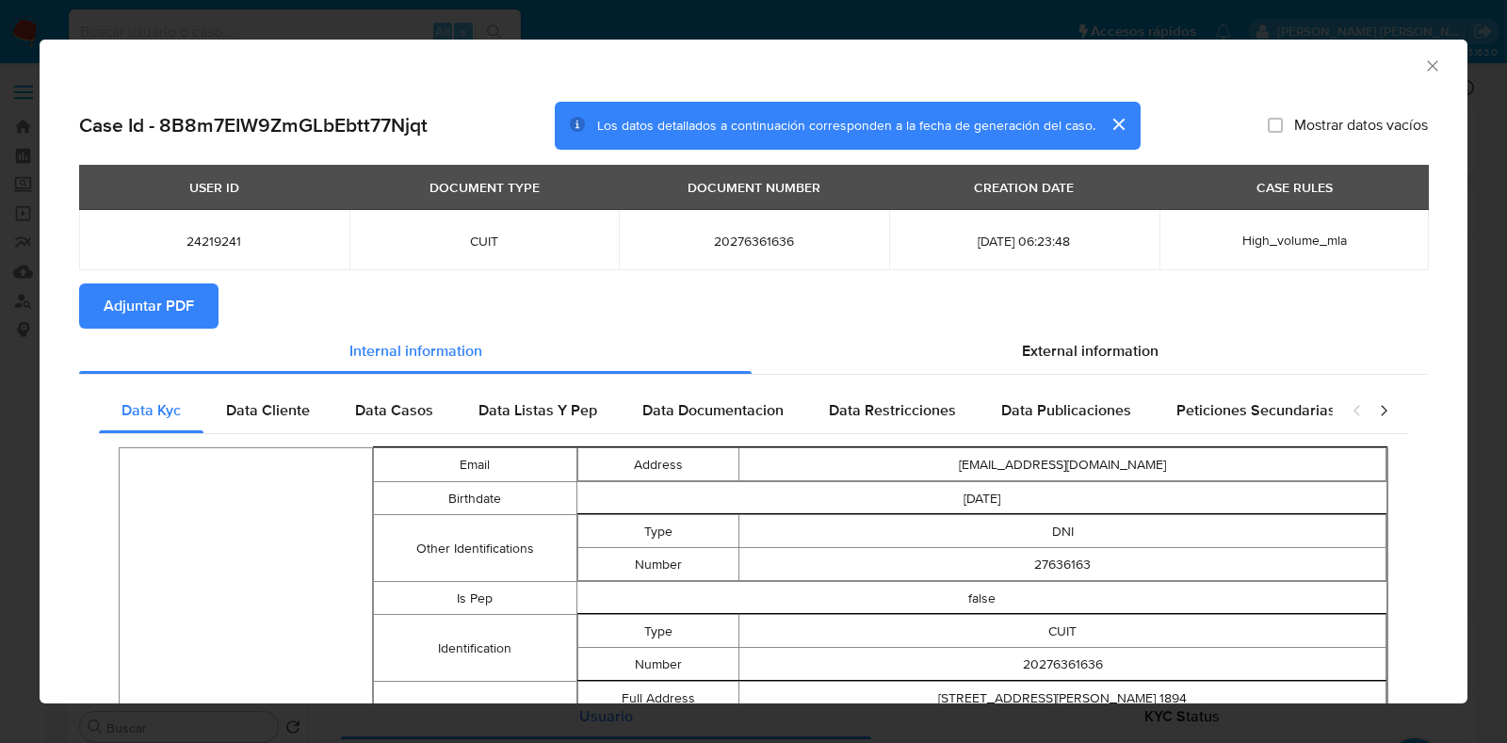
click at [179, 299] on span "Adjuntar PDF" at bounding box center [149, 305] width 90 height 41
click at [1423, 73] on icon "Cerrar ventana" at bounding box center [1432, 66] width 19 height 19
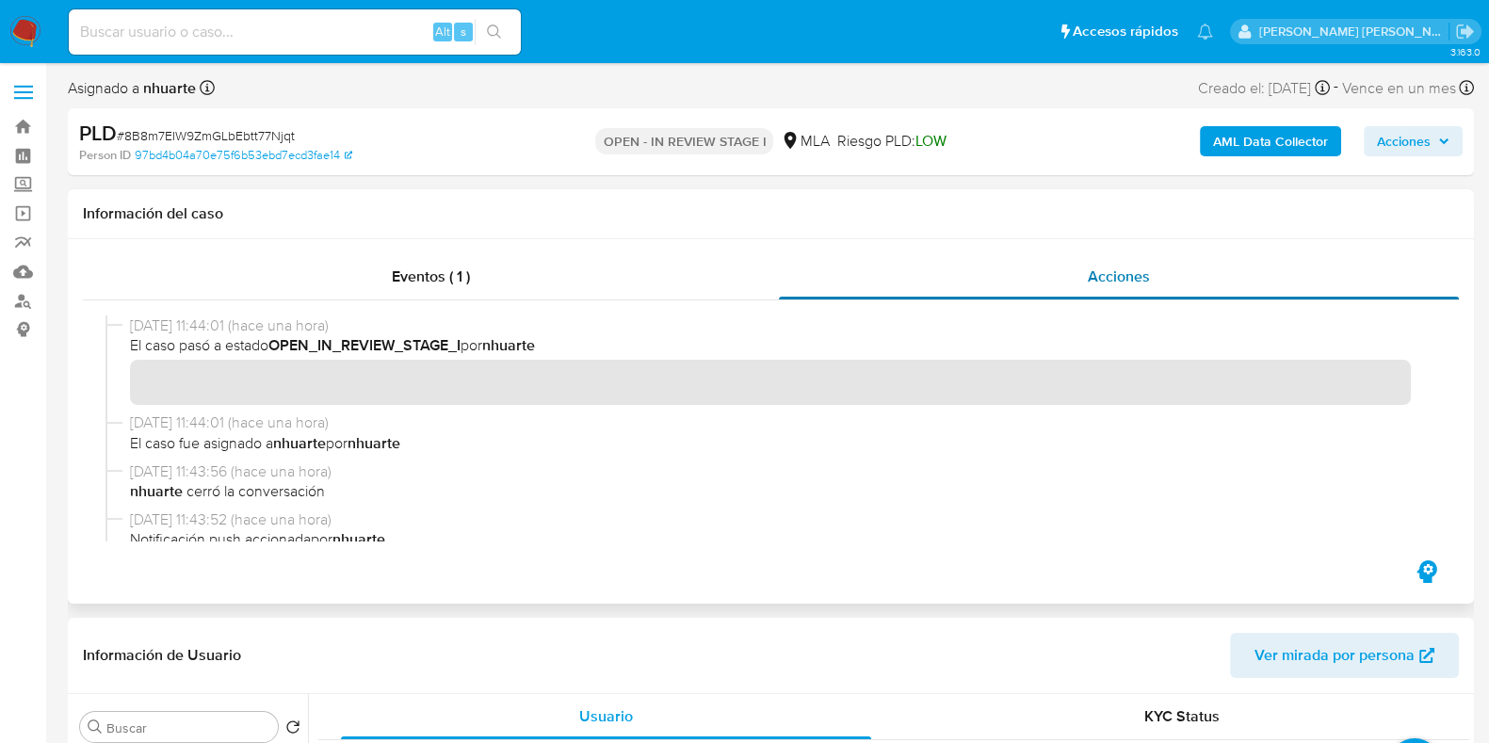
click at [431, 259] on div "Eventos ( 1 )" at bounding box center [431, 276] width 696 height 45
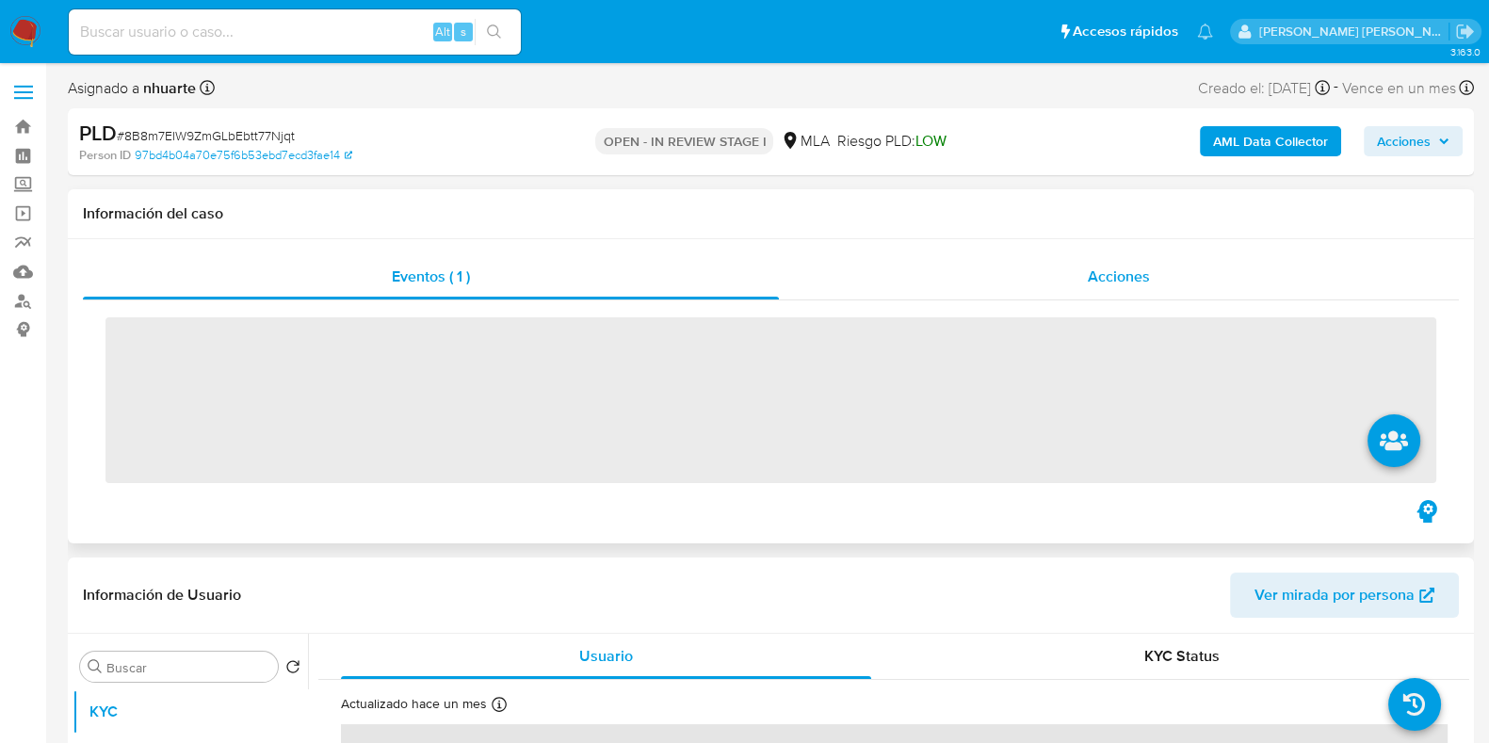
click at [1141, 272] on span "Acciones" at bounding box center [1119, 277] width 62 height 22
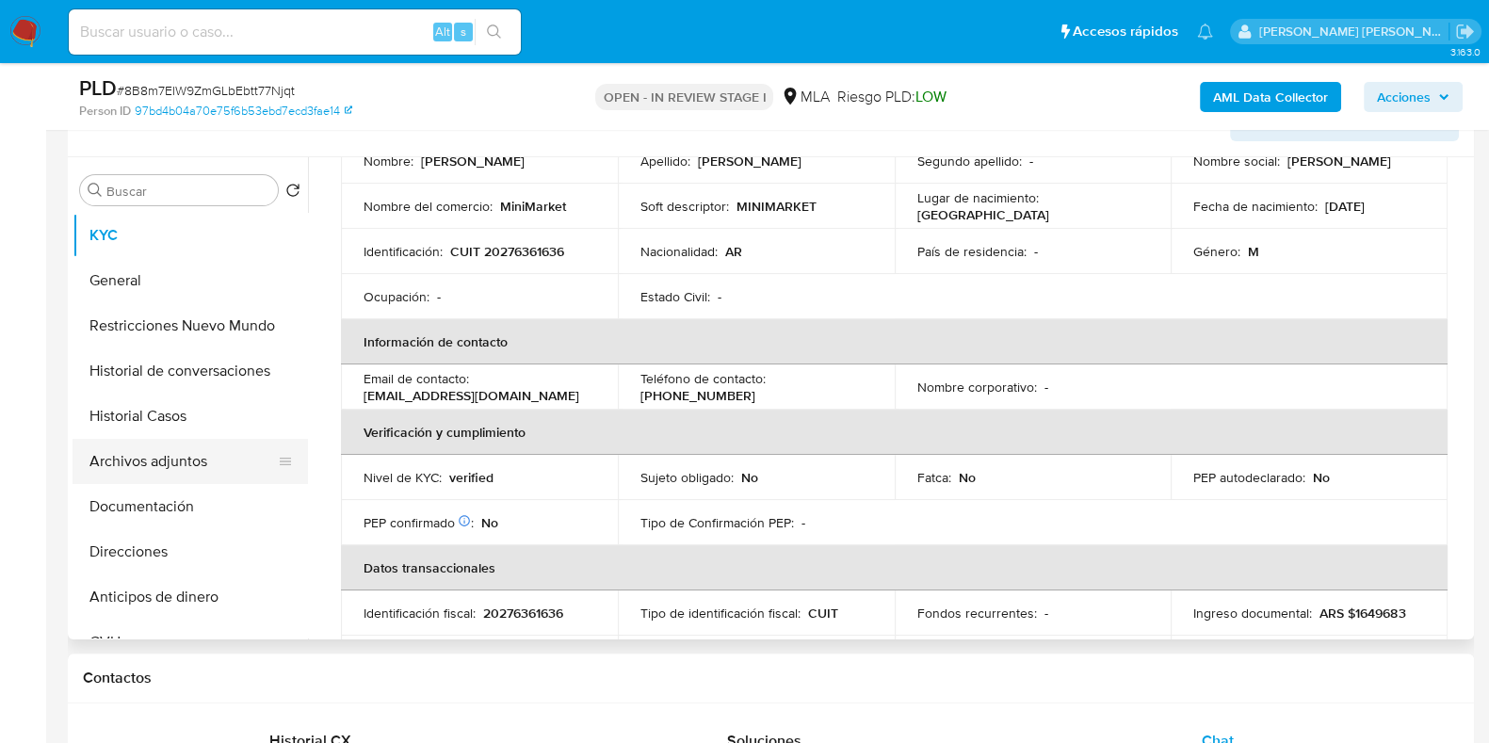
scroll to position [234, 0]
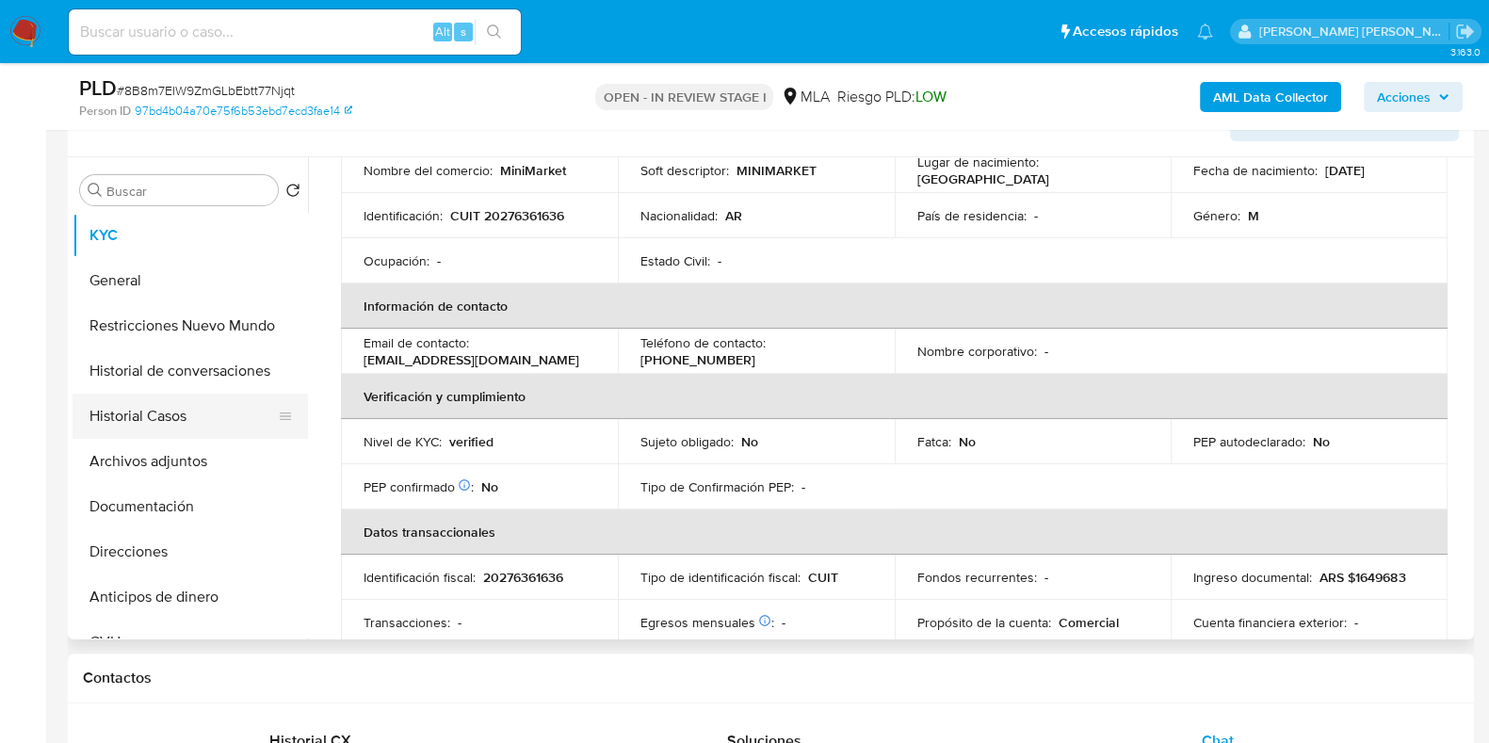
click at [238, 409] on button "Historial Casos" at bounding box center [183, 416] width 220 height 45
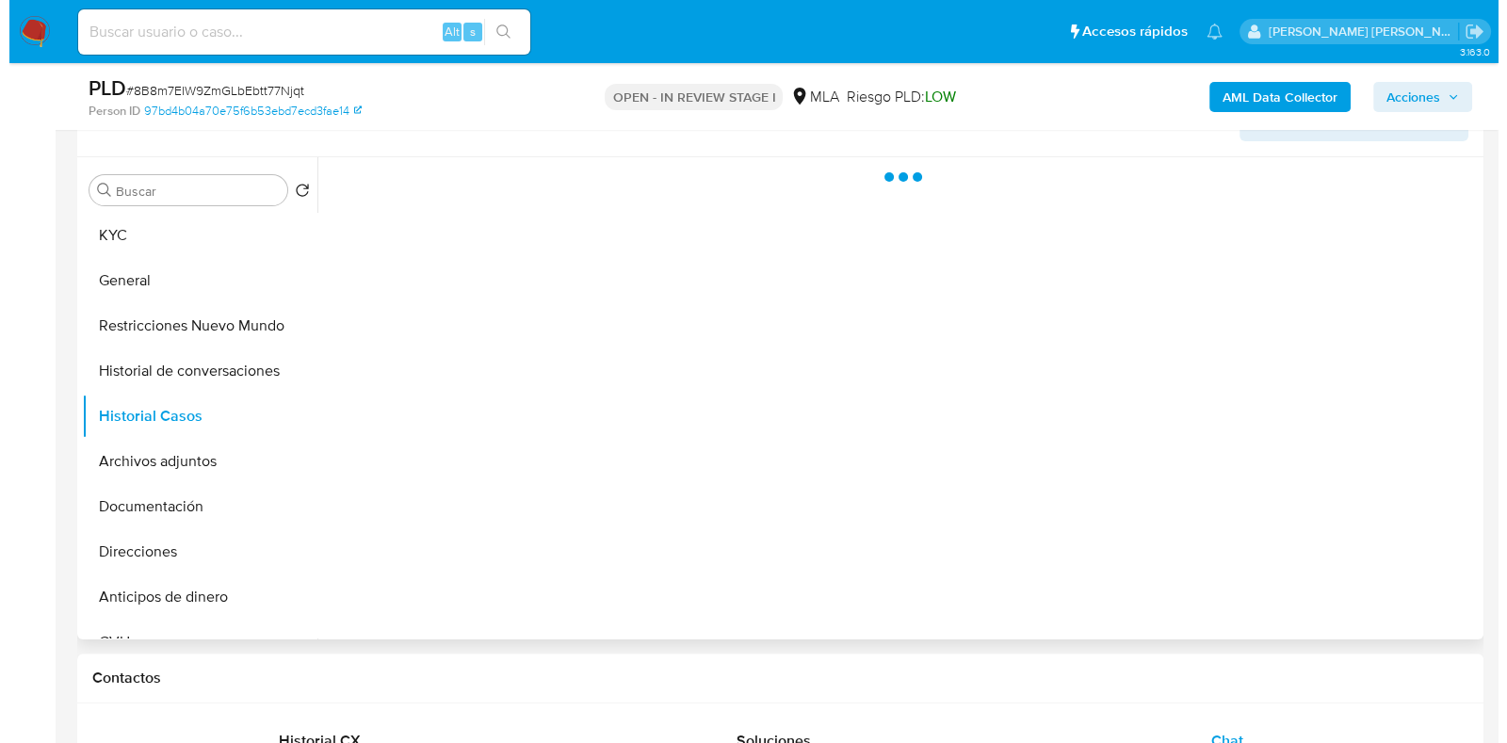
scroll to position [0, 0]
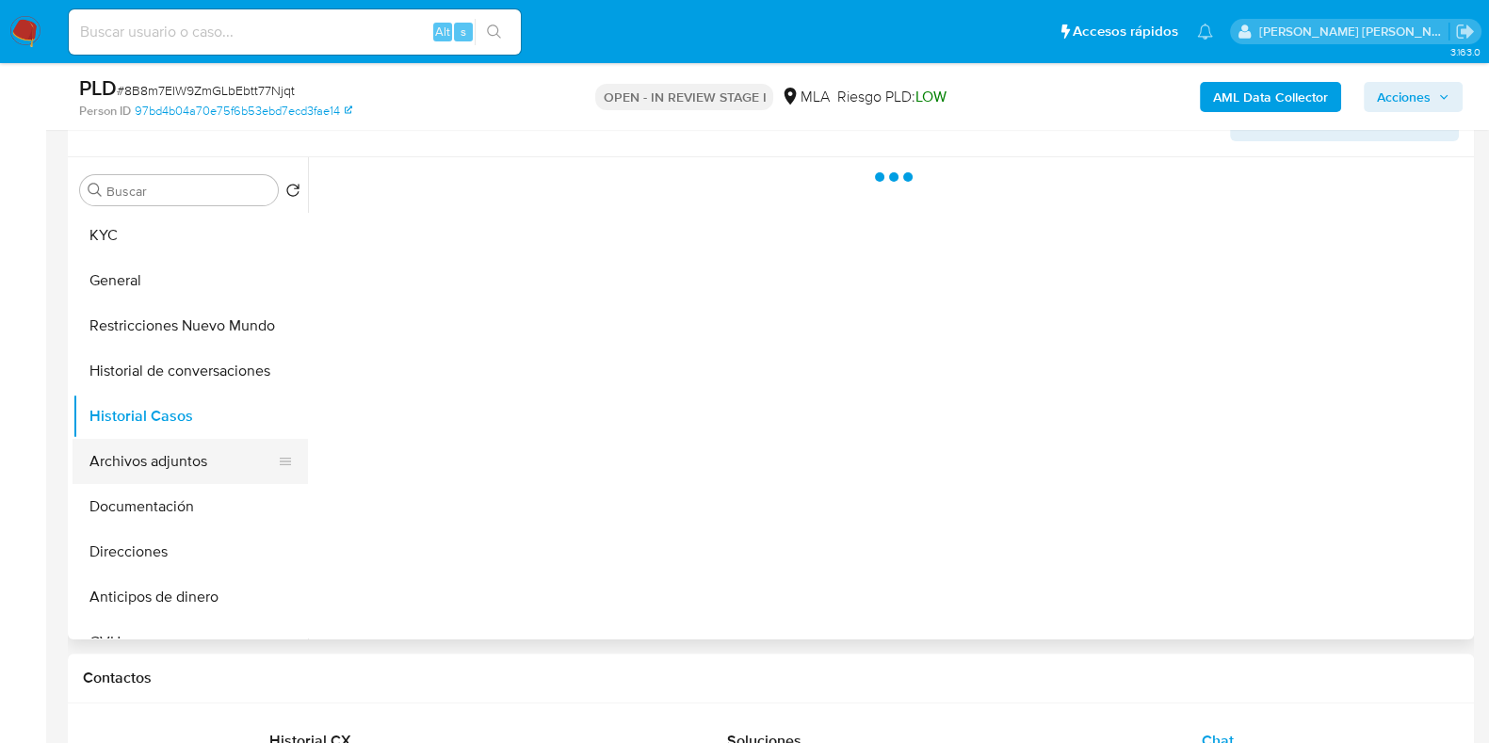
click at [201, 488] on button "Documentación" at bounding box center [190, 506] width 235 height 45
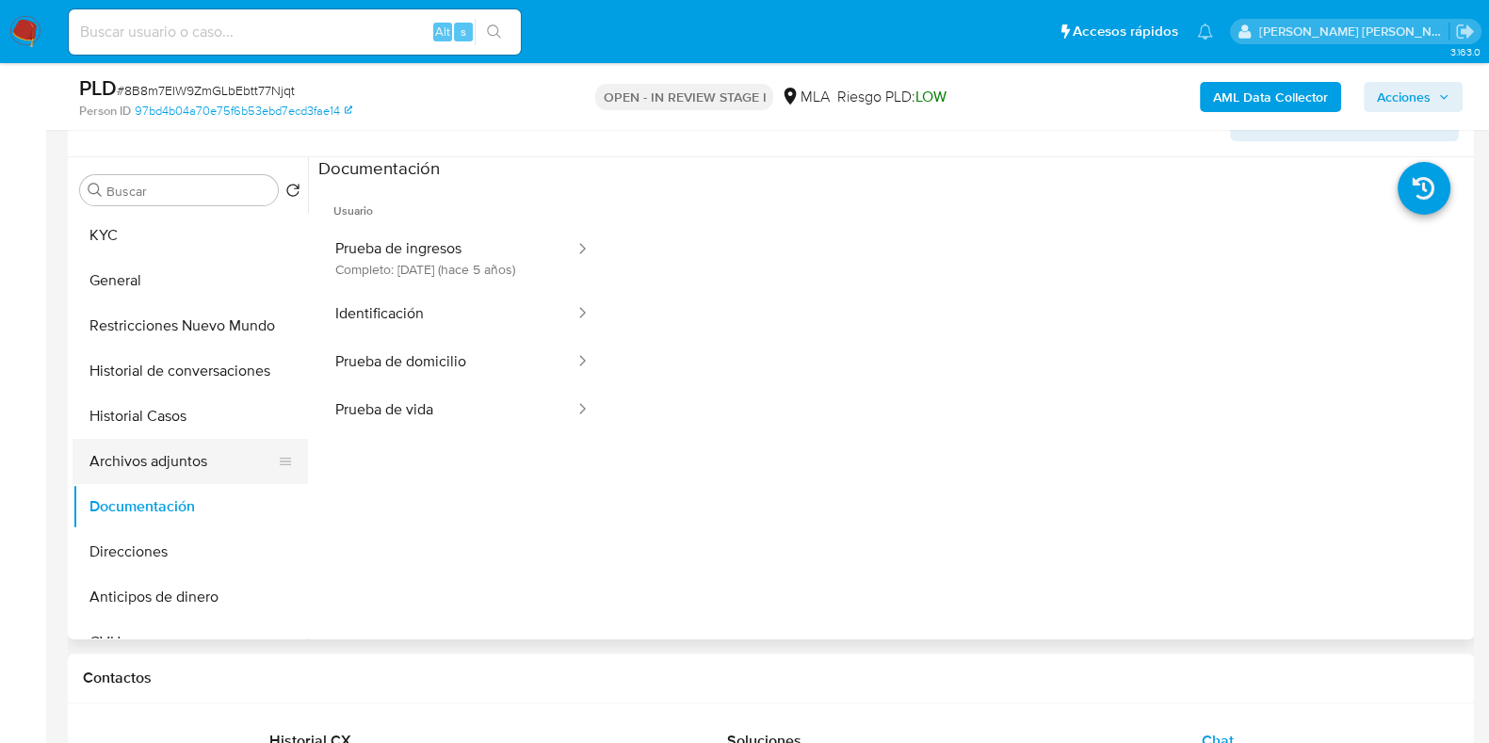
click at [171, 456] on button "Archivos adjuntos" at bounding box center [183, 461] width 220 height 45
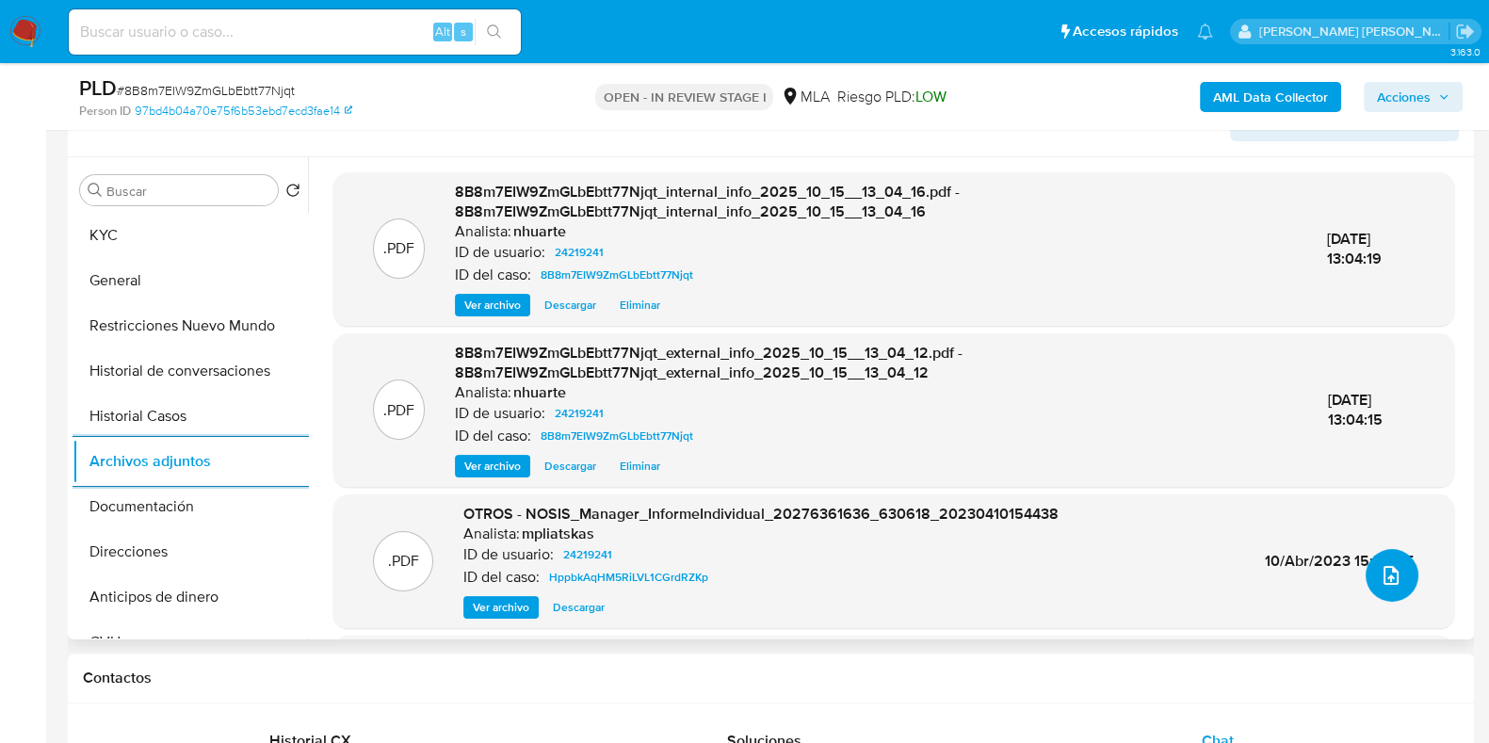
click at [1392, 573] on icon "upload-file" at bounding box center [1391, 575] width 23 height 23
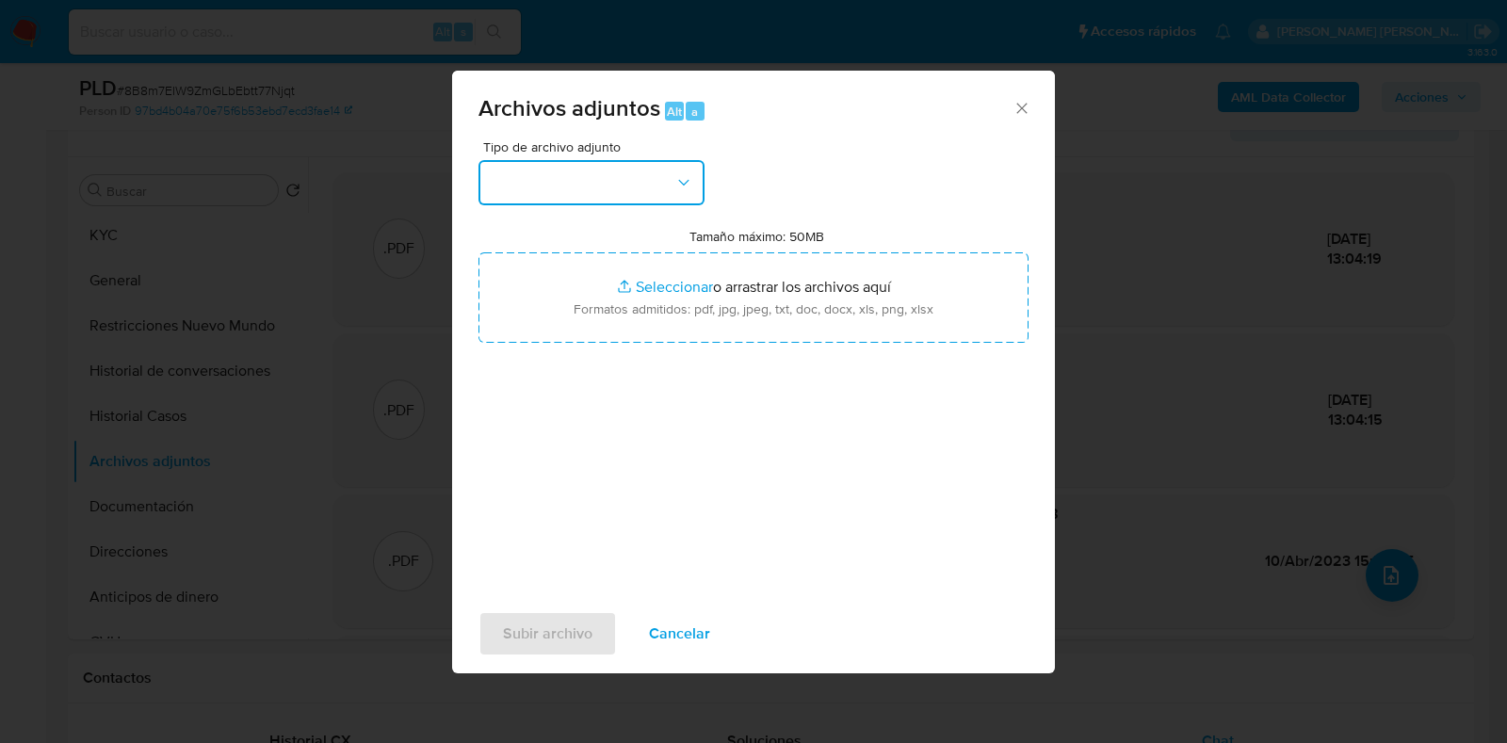
click at [696, 182] on button "button" at bounding box center [591, 182] width 226 height 45
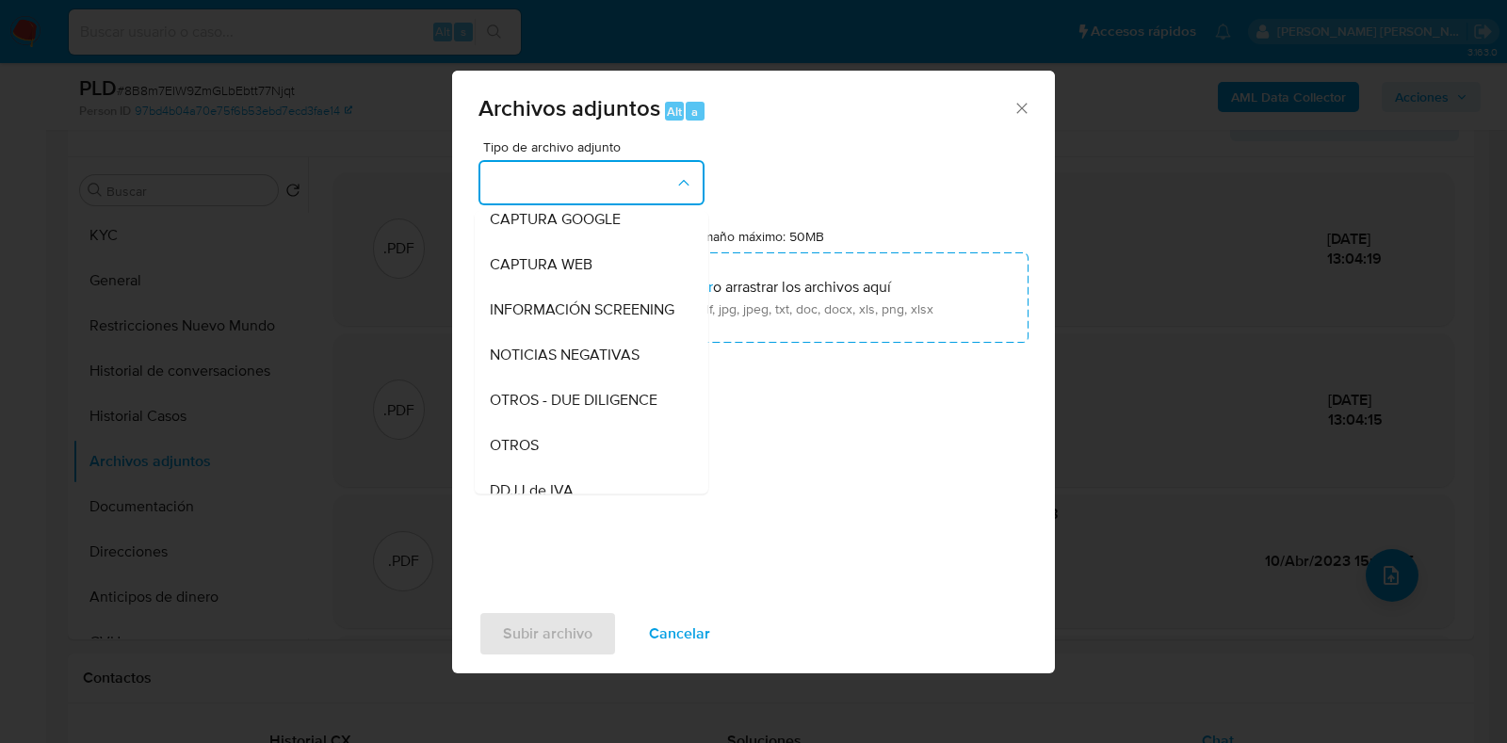
scroll to position [179, 0]
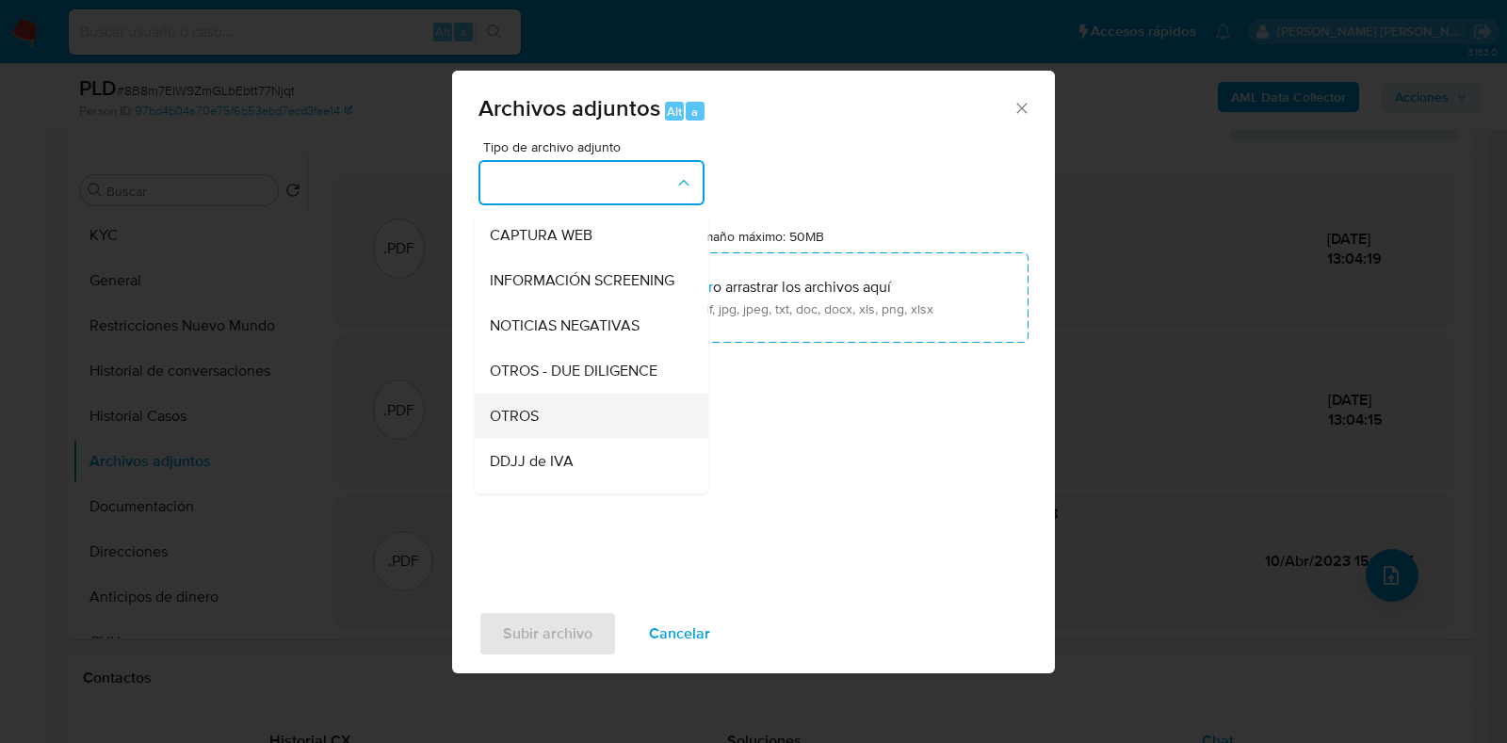
click at [556, 420] on div "OTROS" at bounding box center [586, 416] width 192 height 45
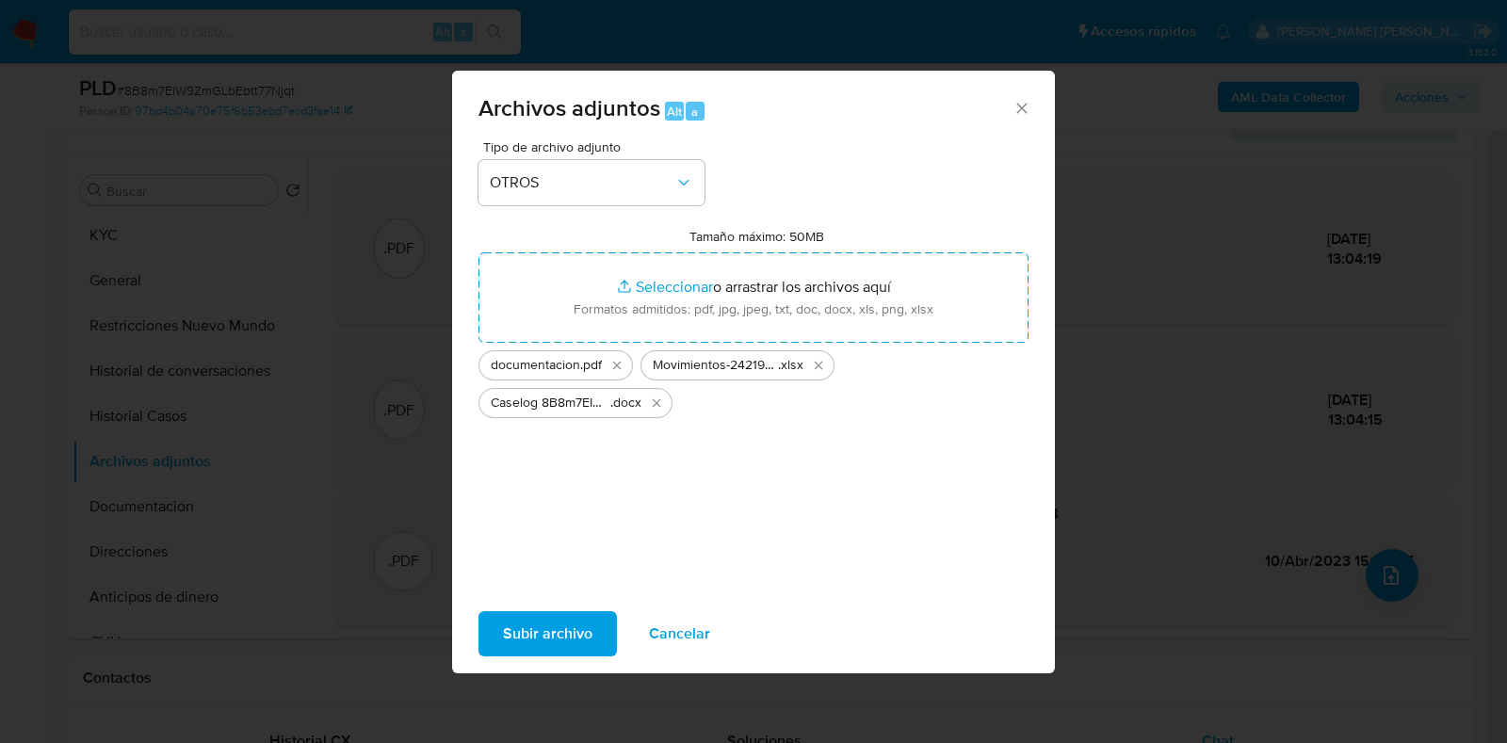
click at [551, 643] on span "Subir archivo" at bounding box center [547, 633] width 89 height 41
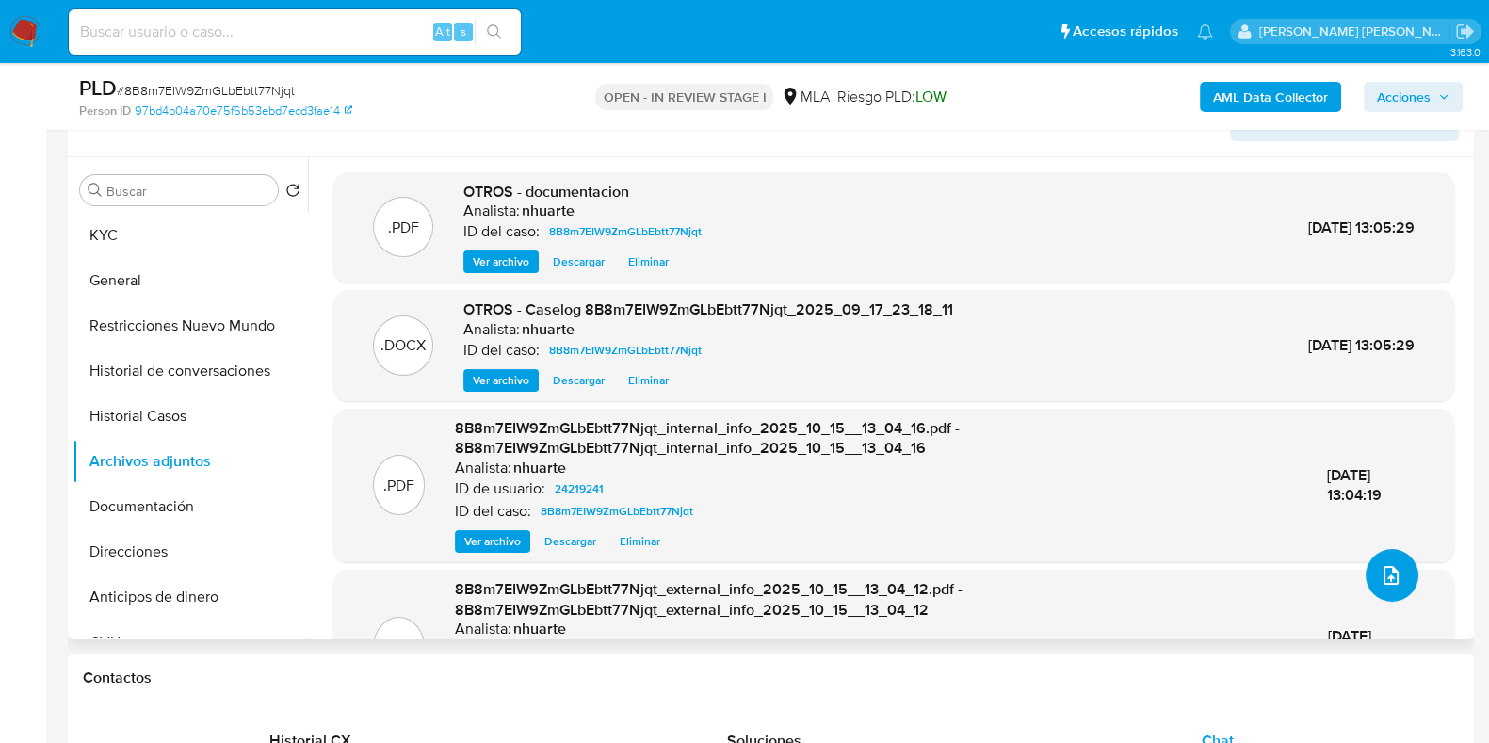
click at [1380, 564] on icon "upload-file" at bounding box center [1391, 575] width 23 height 23
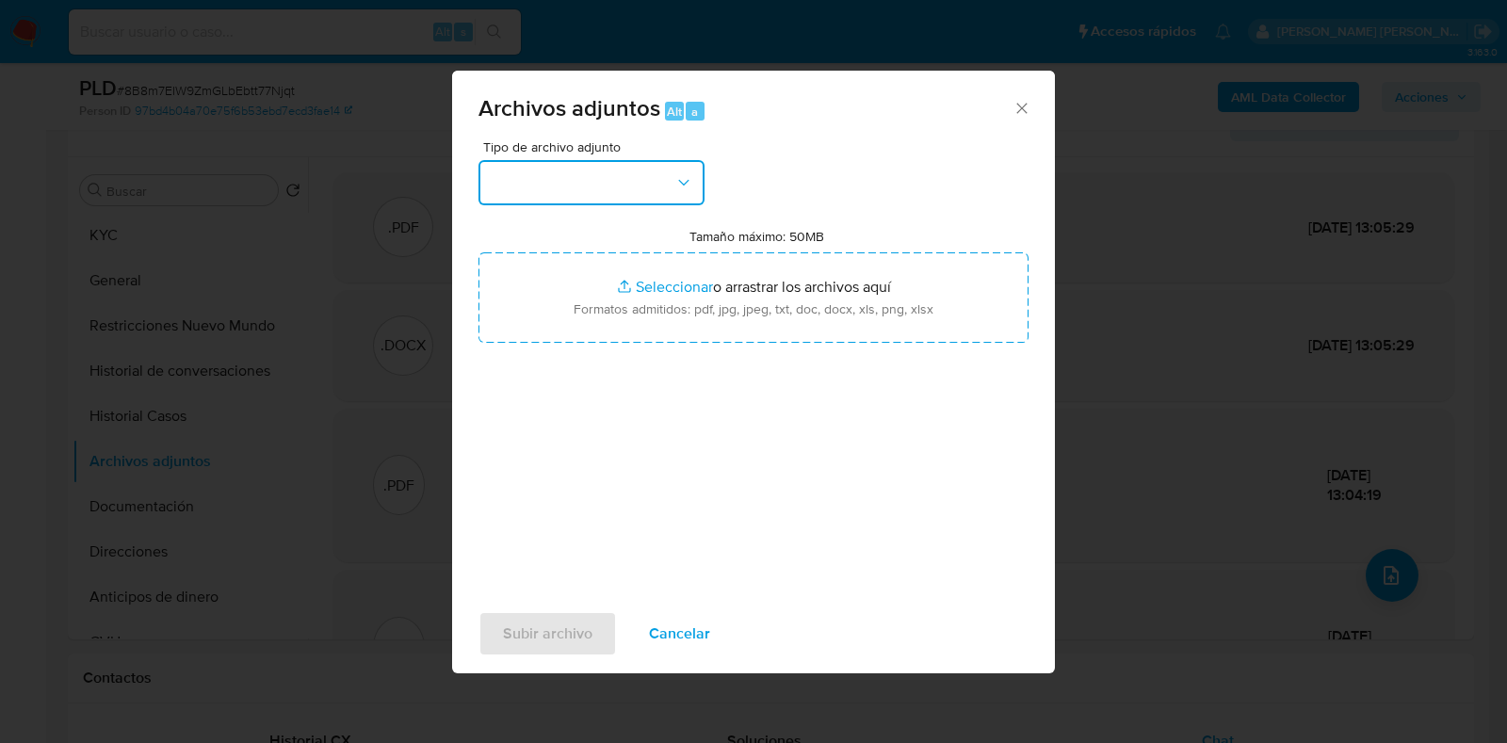
click at [692, 186] on icon "button" at bounding box center [683, 182] width 19 height 19
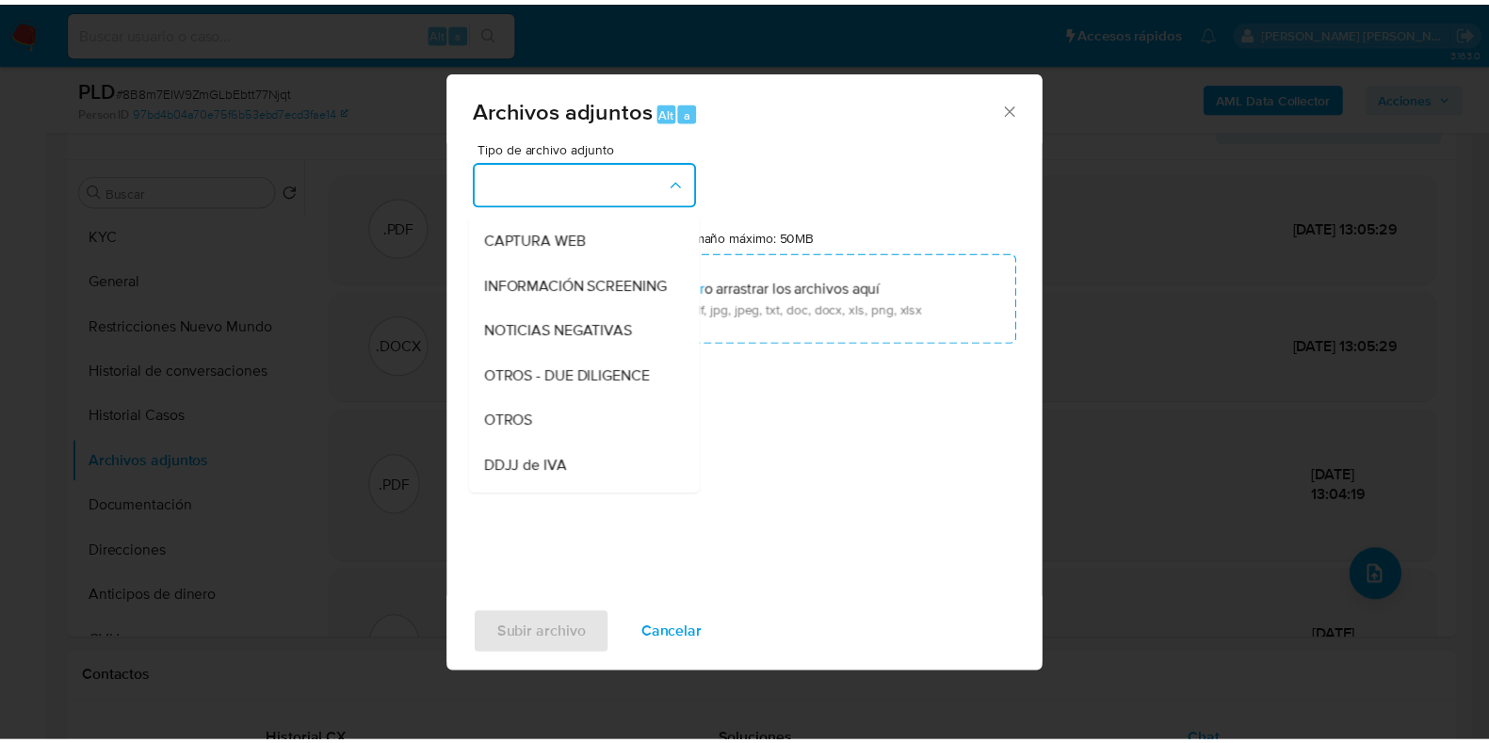
scroll to position [194, 0]
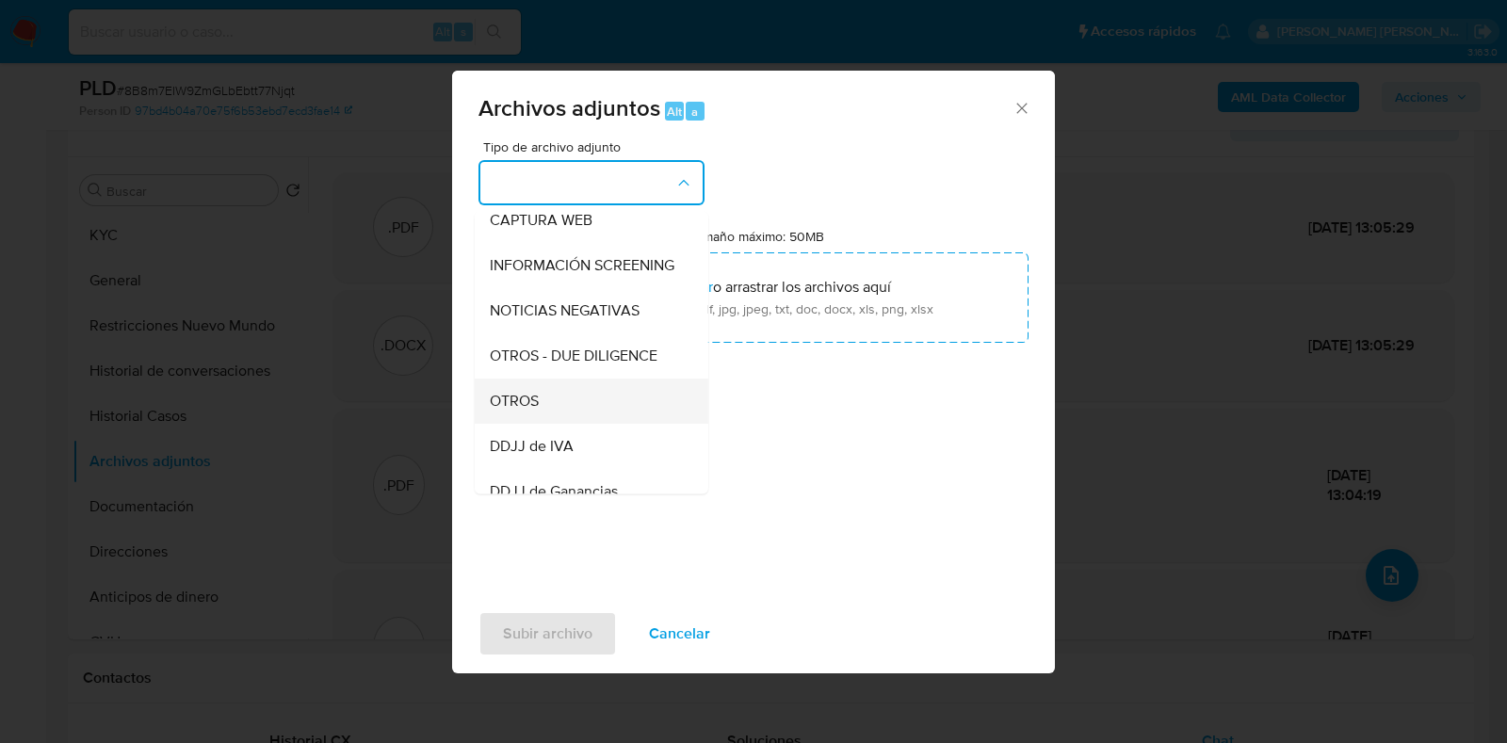
click at [549, 423] on div "OTROS" at bounding box center [586, 401] width 192 height 45
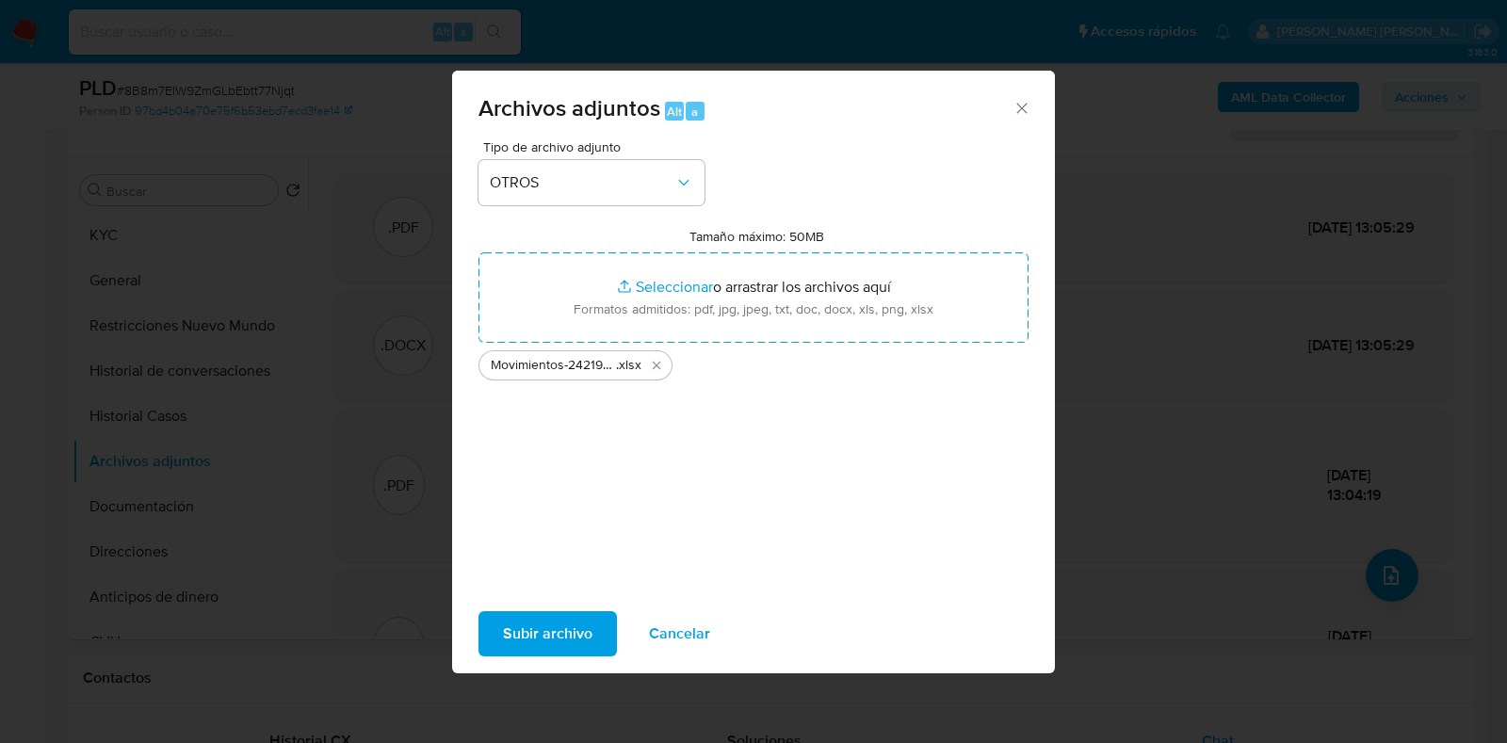
click at [556, 631] on span "Subir archivo" at bounding box center [547, 633] width 89 height 41
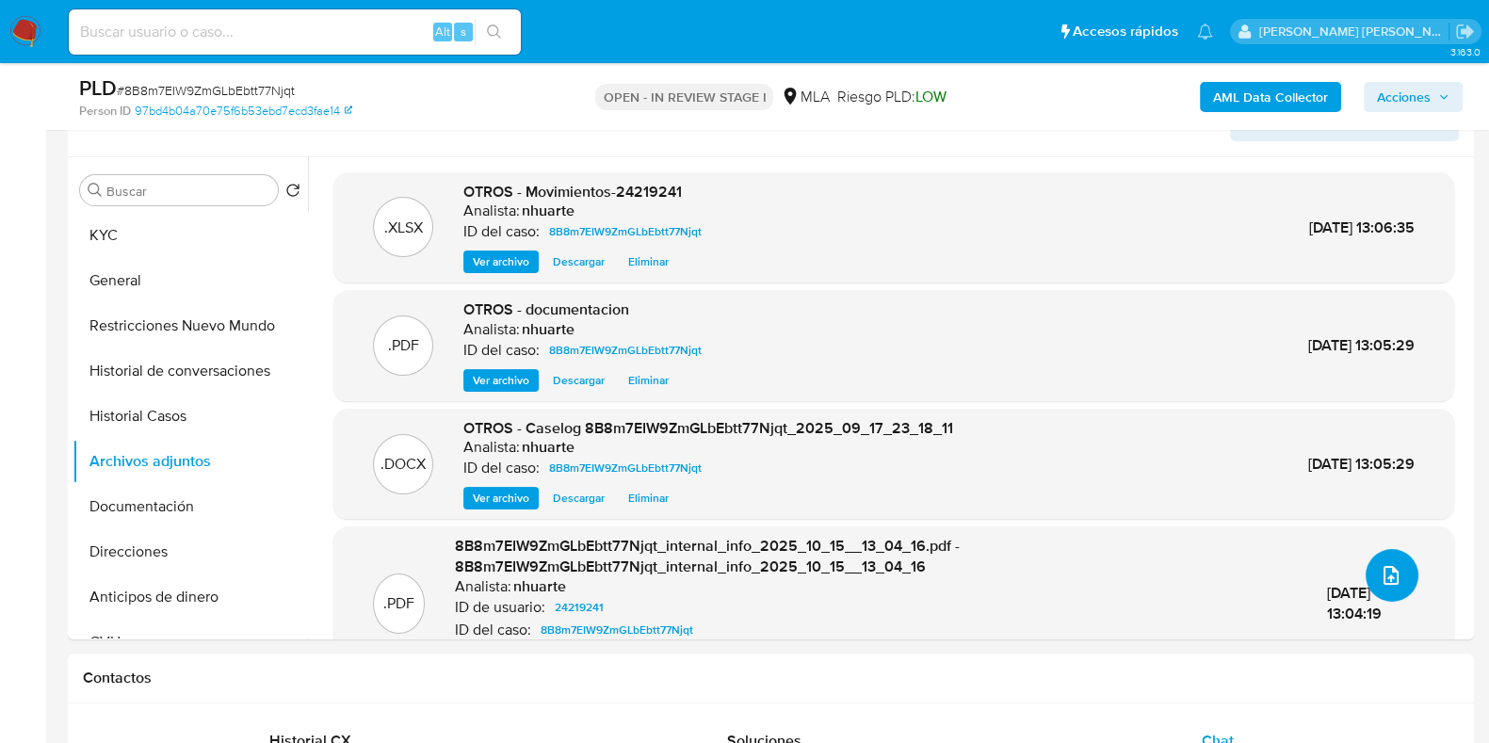
scroll to position [0, 0]
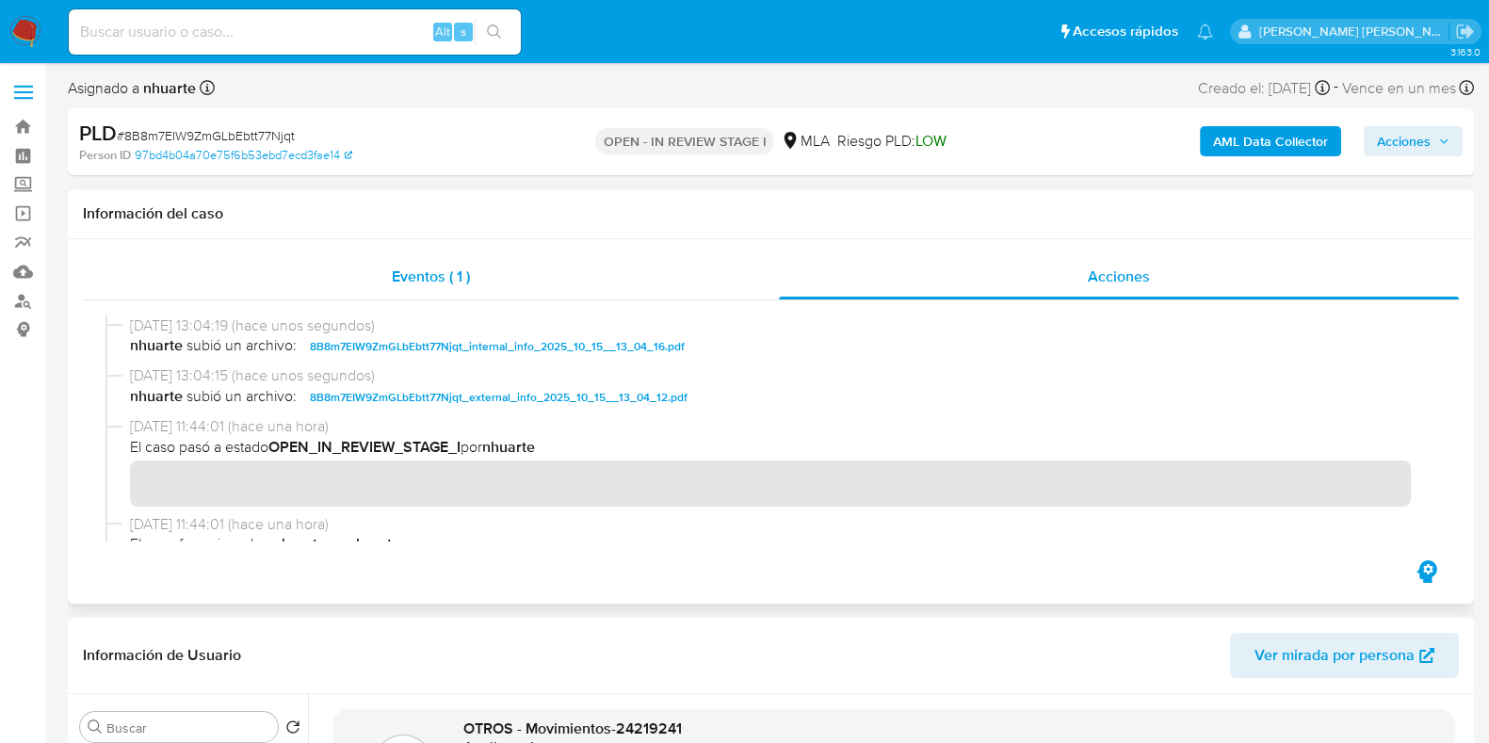
click at [451, 279] on span "Eventos ( 1 )" at bounding box center [431, 277] width 78 height 22
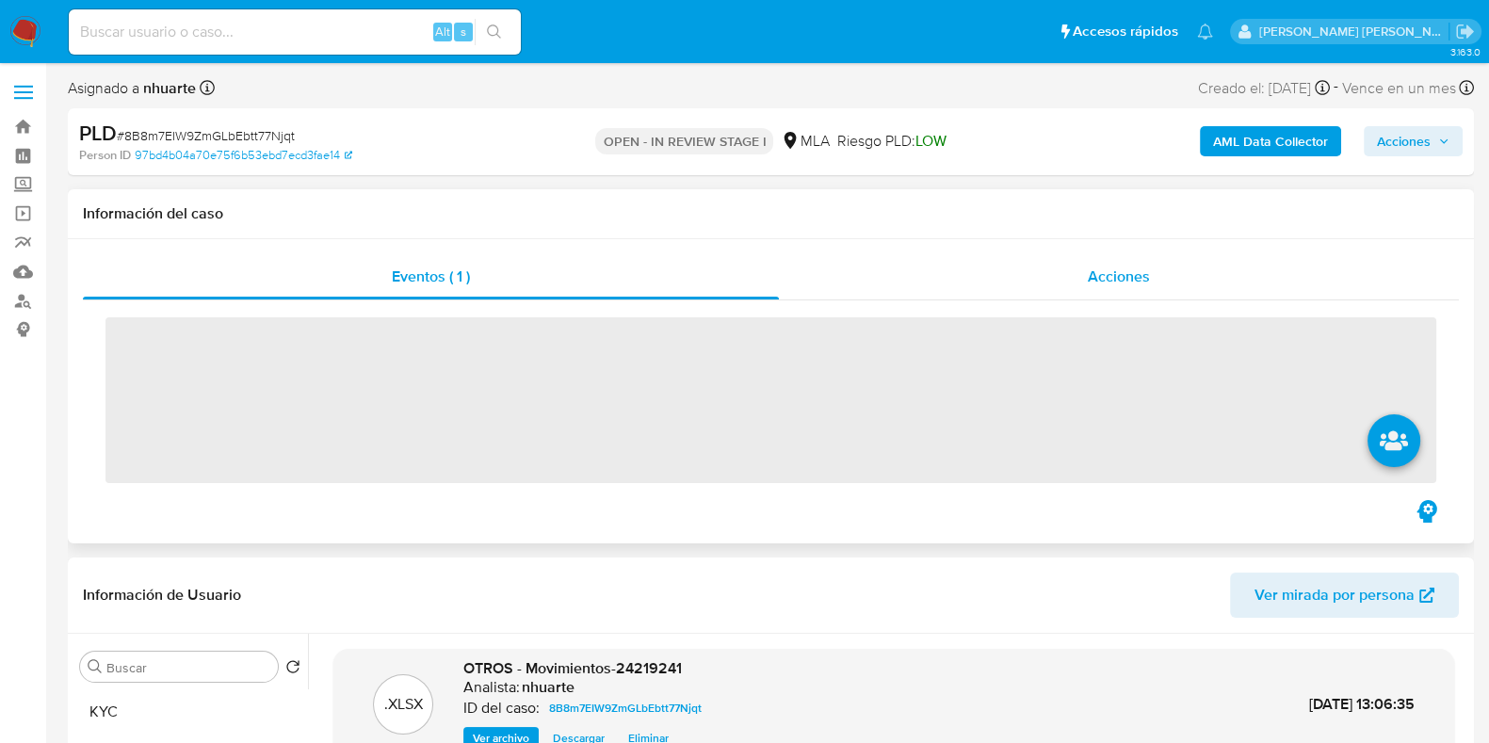
click at [1142, 266] on span "Acciones" at bounding box center [1119, 277] width 62 height 22
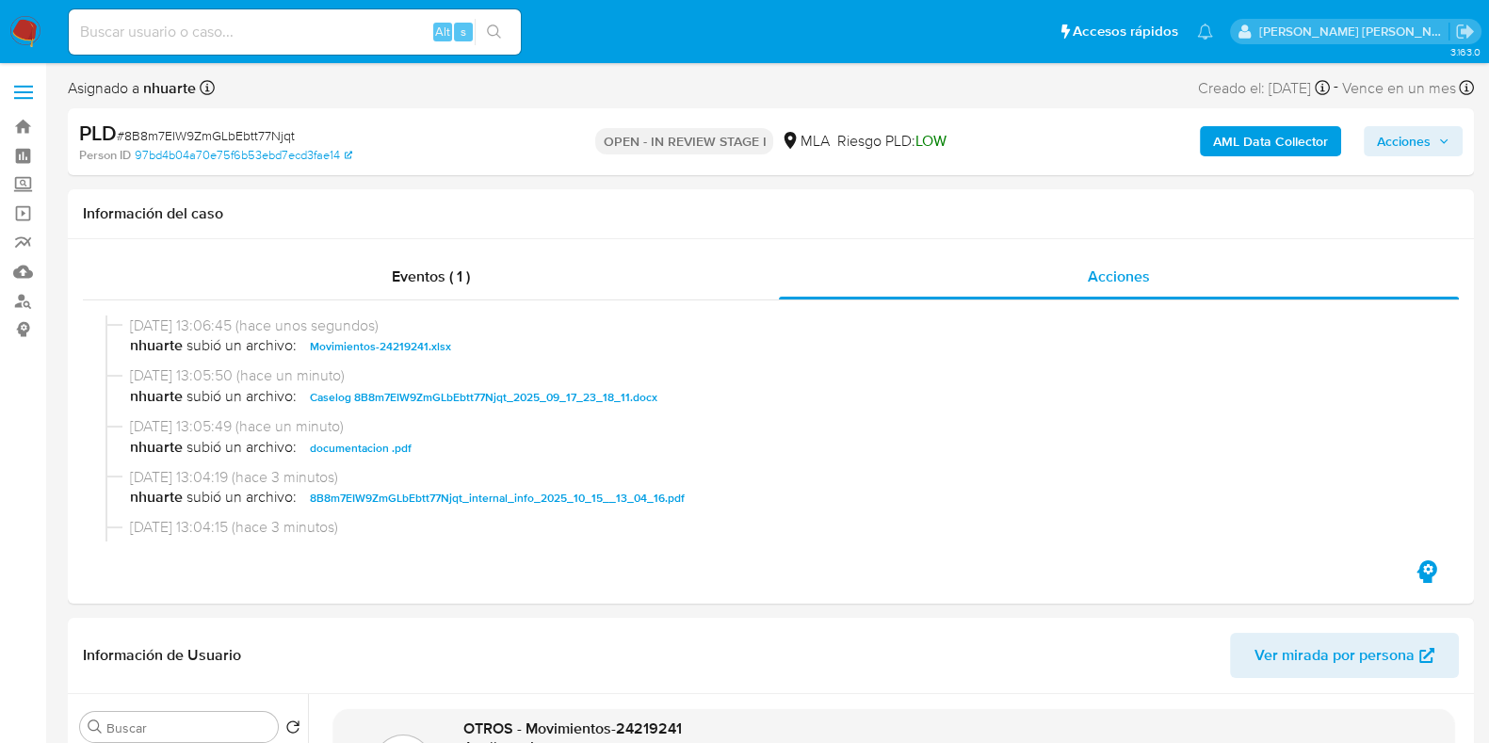
scroll to position [117, 0]
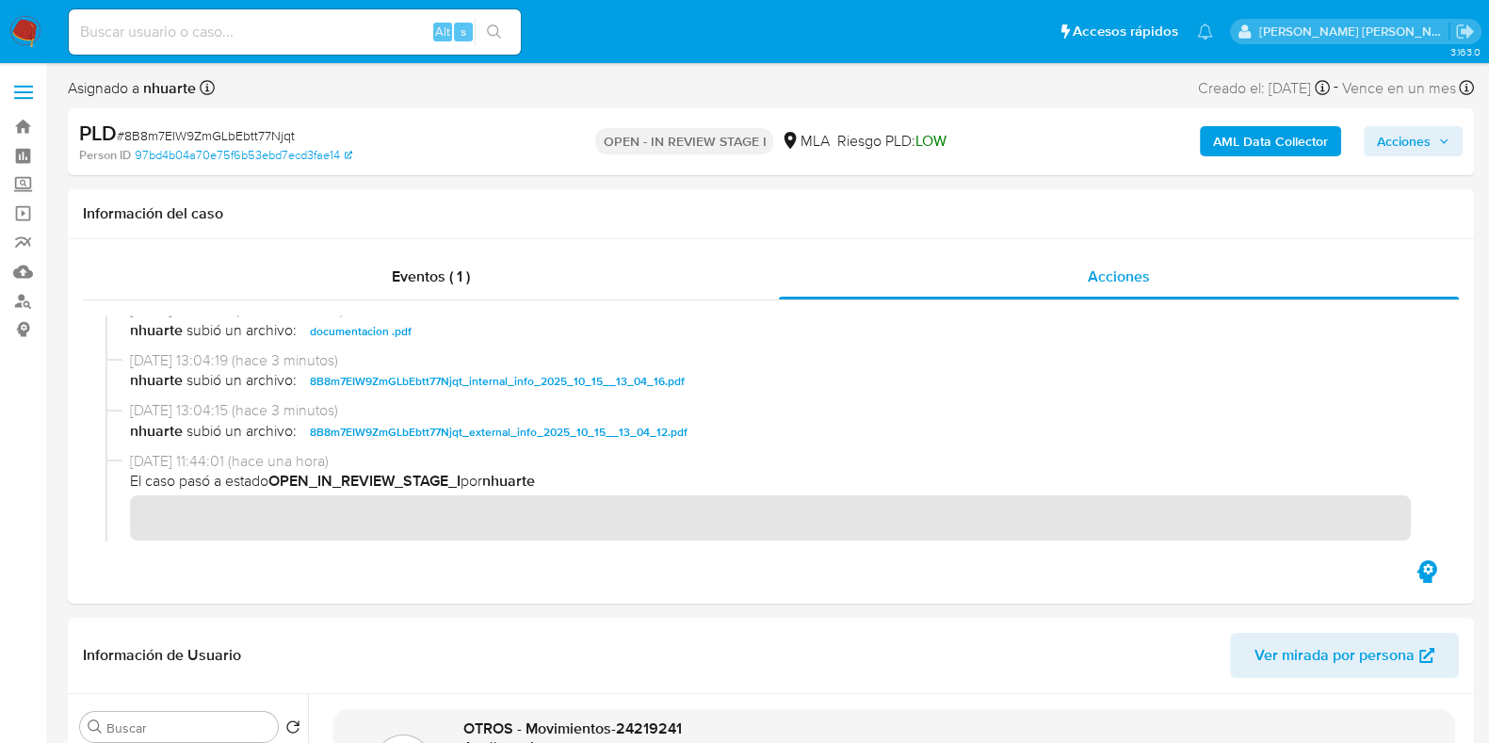
click at [1422, 150] on span "Acciones" at bounding box center [1404, 141] width 54 height 30
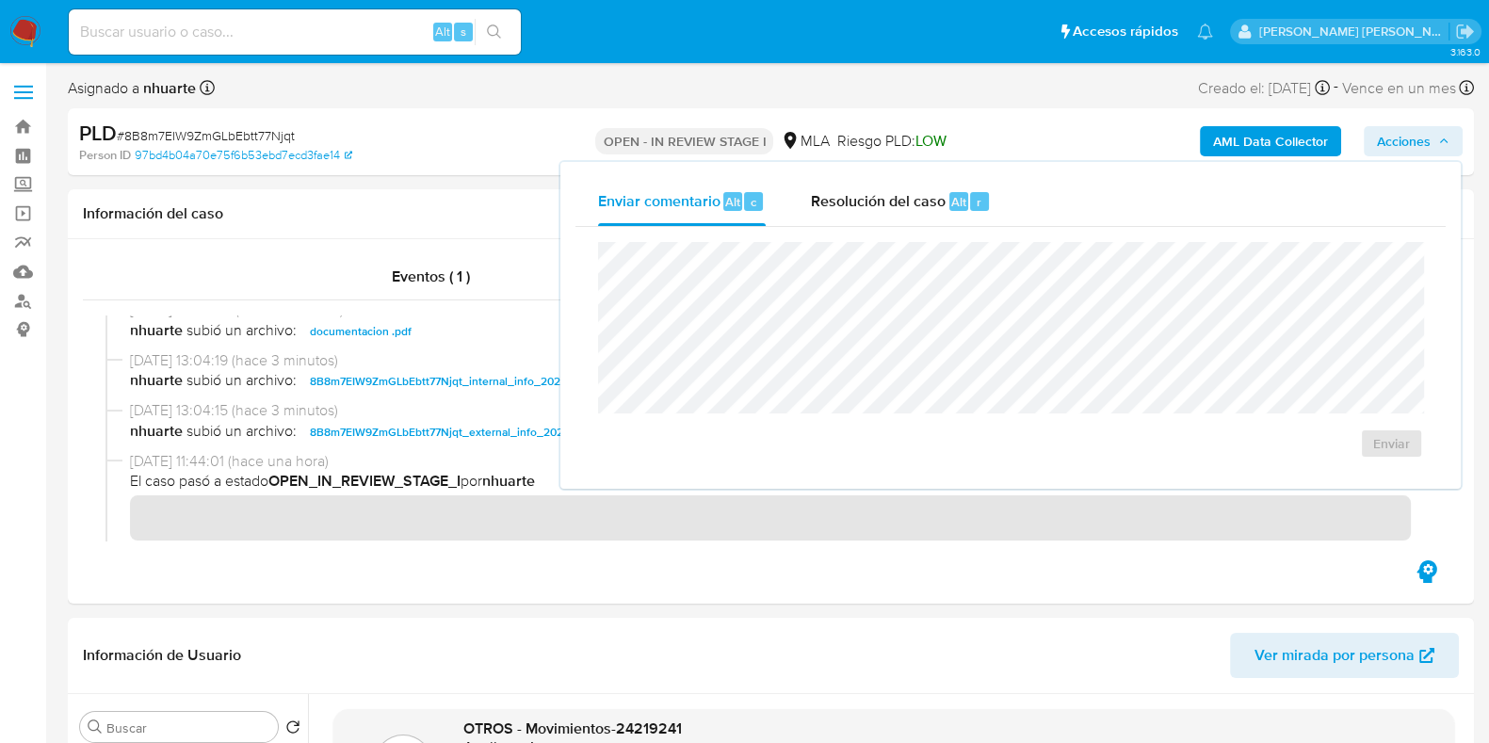
click at [977, 198] on span "r" at bounding box center [979, 202] width 5 height 18
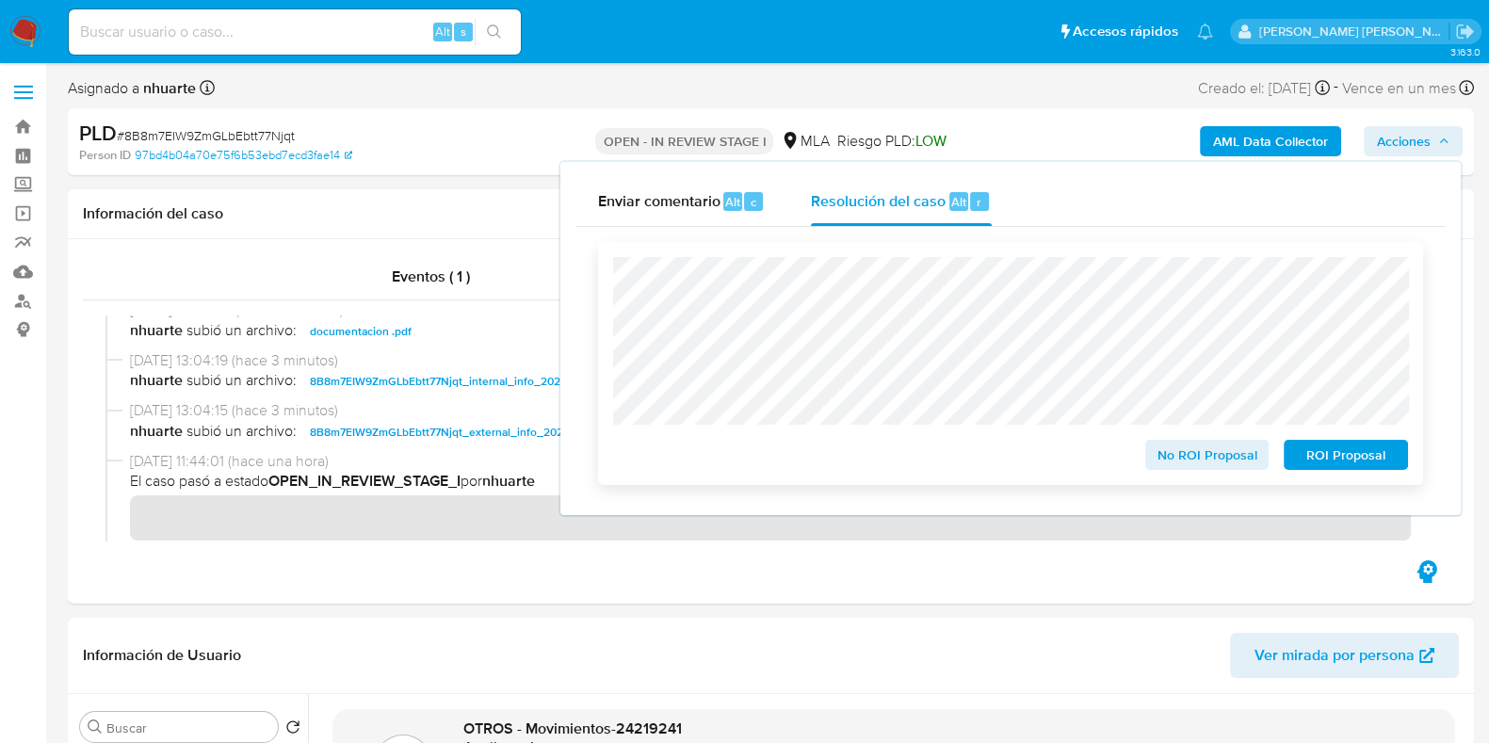
click at [1235, 452] on span "No ROI Proposal" at bounding box center [1207, 455] width 98 height 26
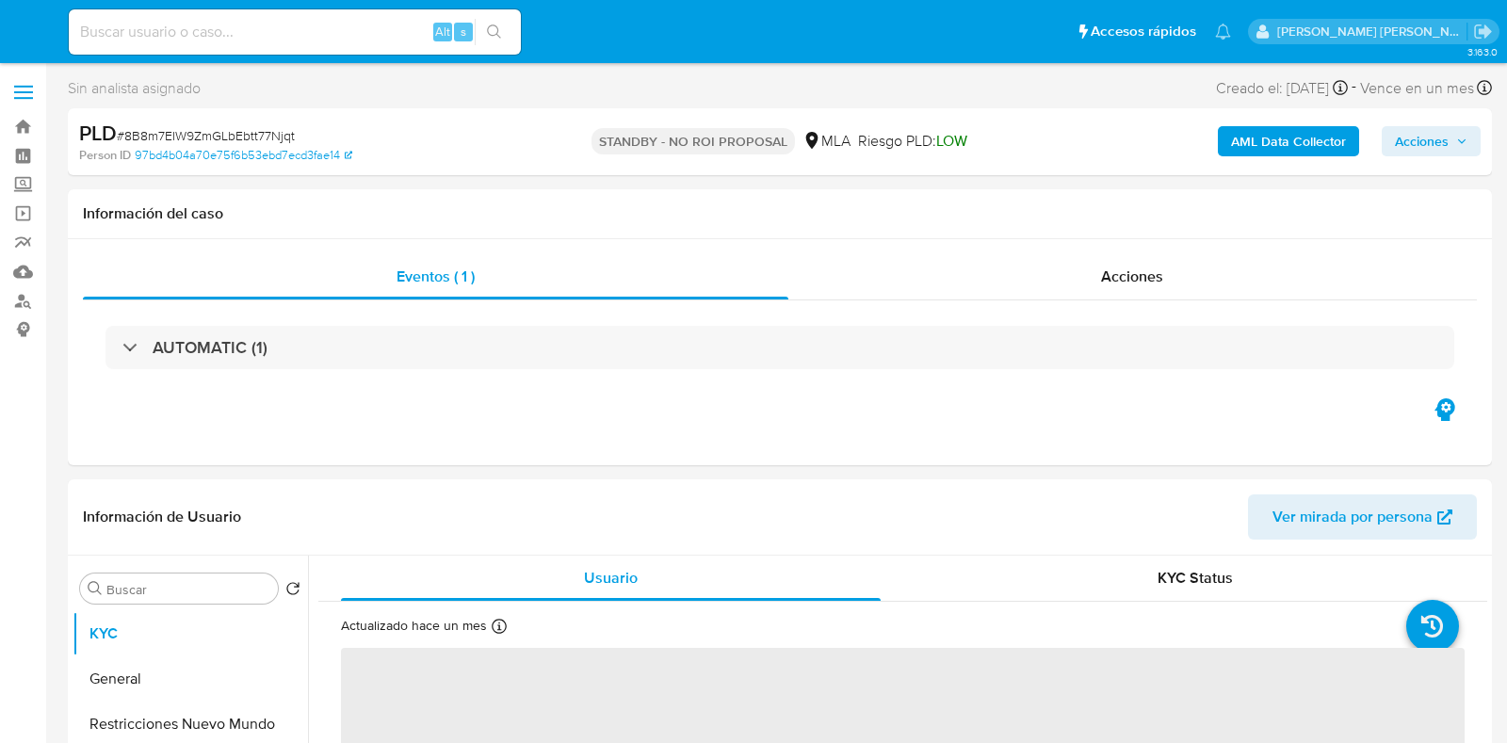
select select "10"
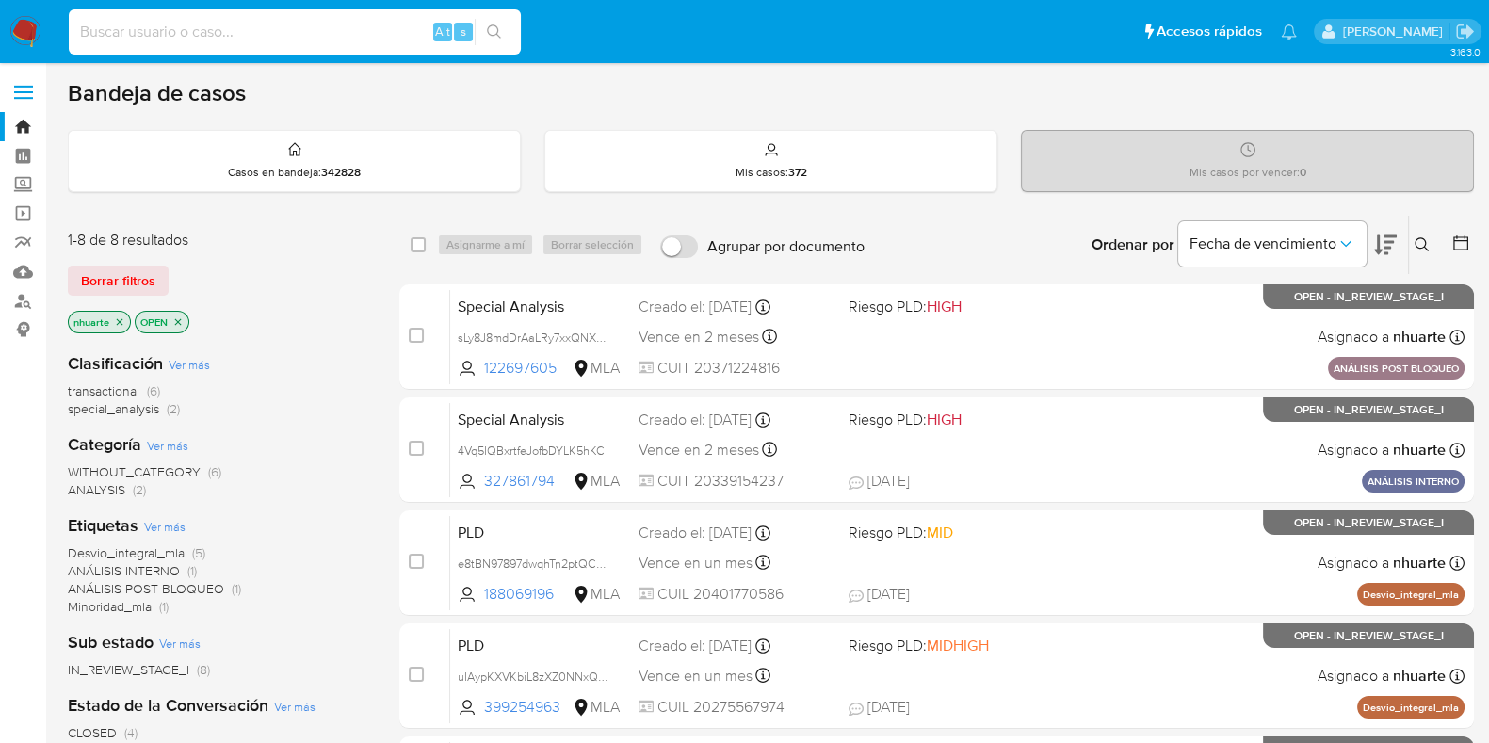
click at [175, 27] on input at bounding box center [295, 32] width 452 height 24
paste input "[PERSON_NAME]"
drag, startPoint x: 399, startPoint y: 19, endPoint x: 0, endPoint y: 32, distance: 399.5
click at [0, 32] on nav "Pausado Ver notificaciones [PERSON_NAME] Alt s Accesos rápidos Presiona las sig…" at bounding box center [744, 31] width 1489 height 63
paste input "ELcH23KpoPQWwk9GbgiTm7Bk"
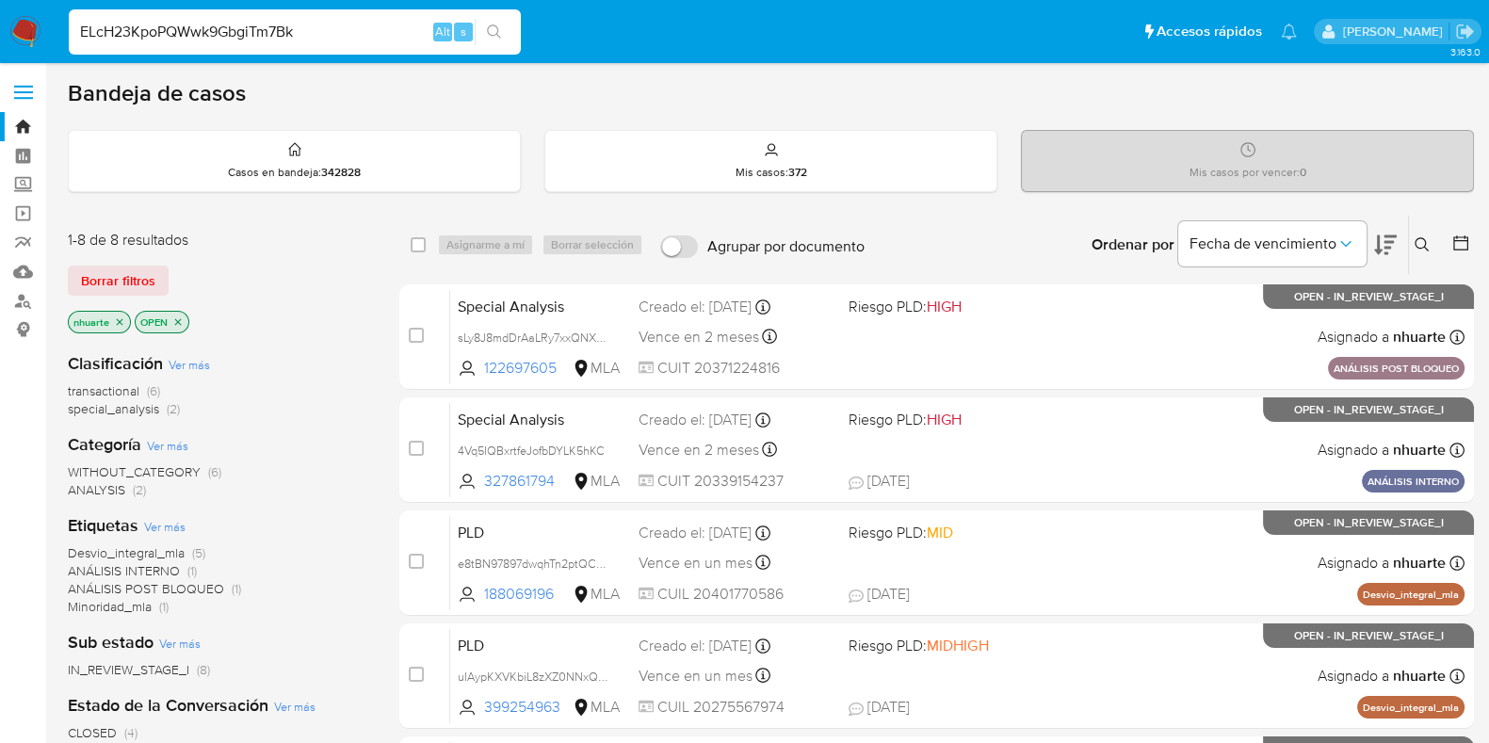
type input "ELcH23KpoPQWwk9GbgiTm7Bk"
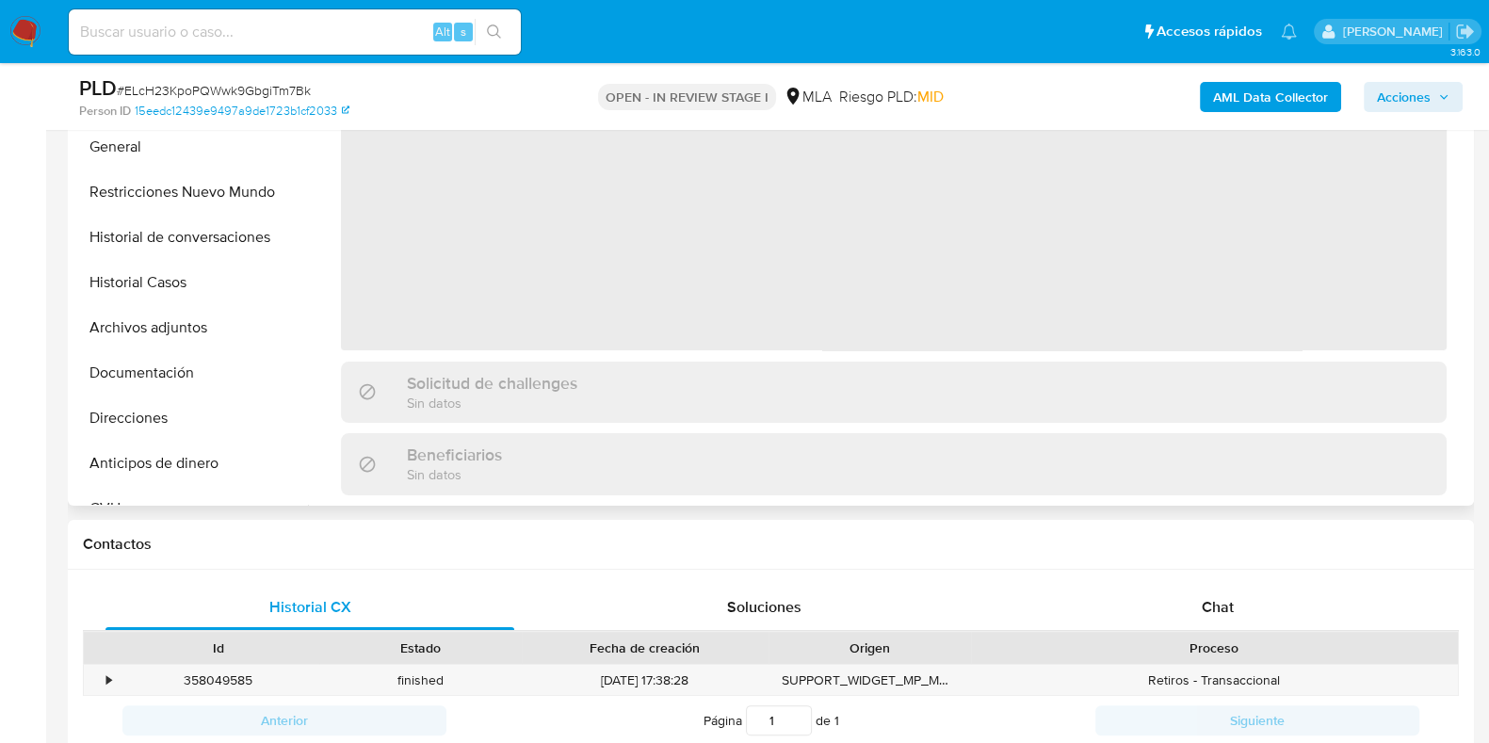
scroll to position [470, 0]
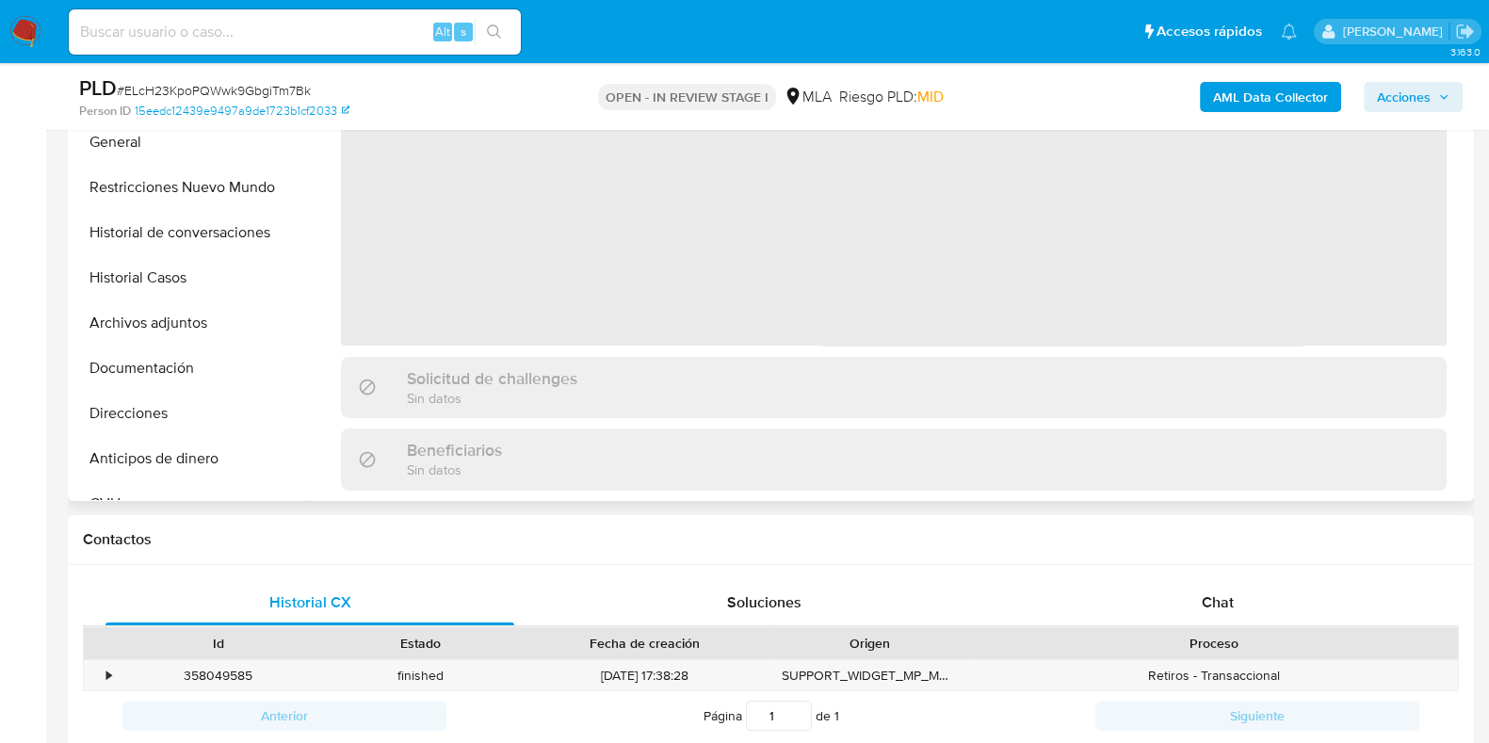
select select "10"
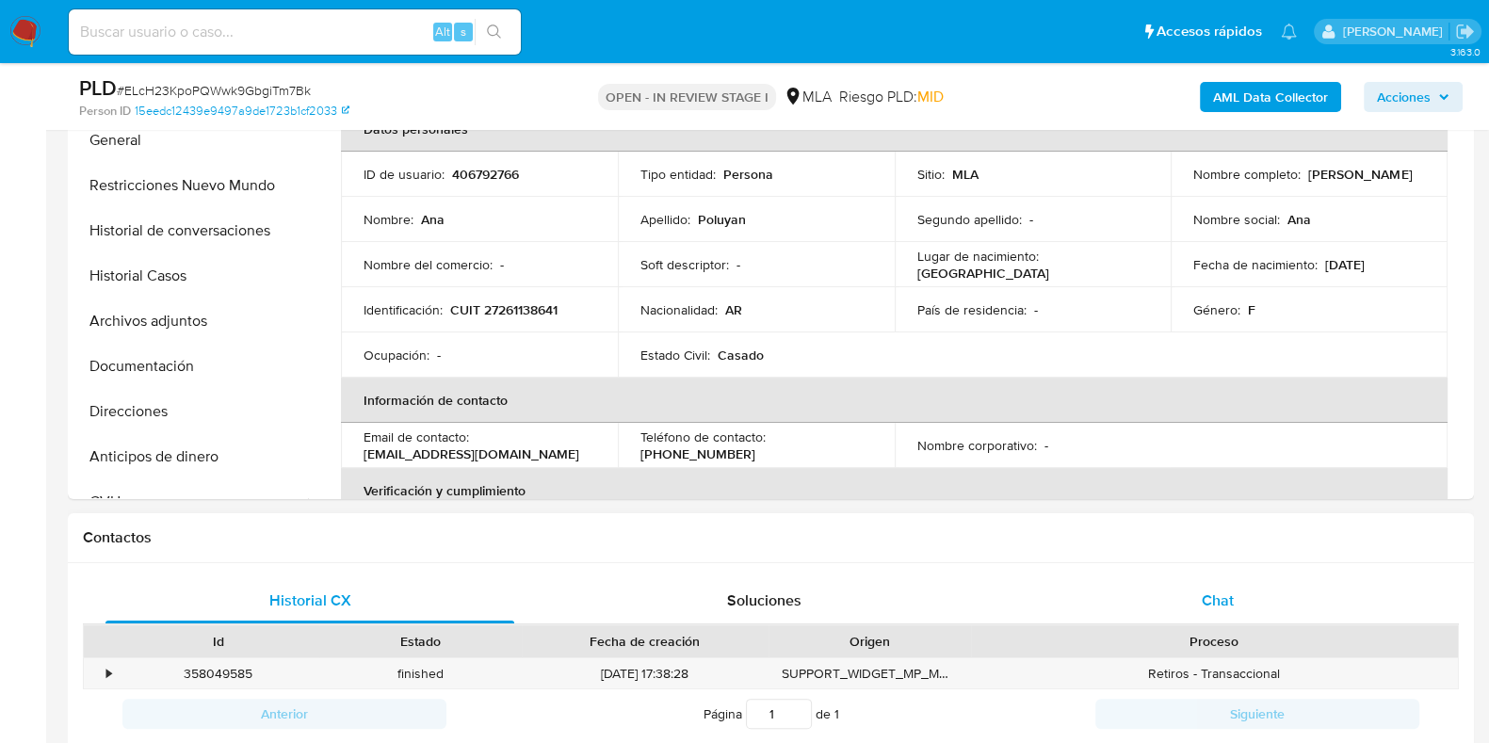
scroll to position [823, 0]
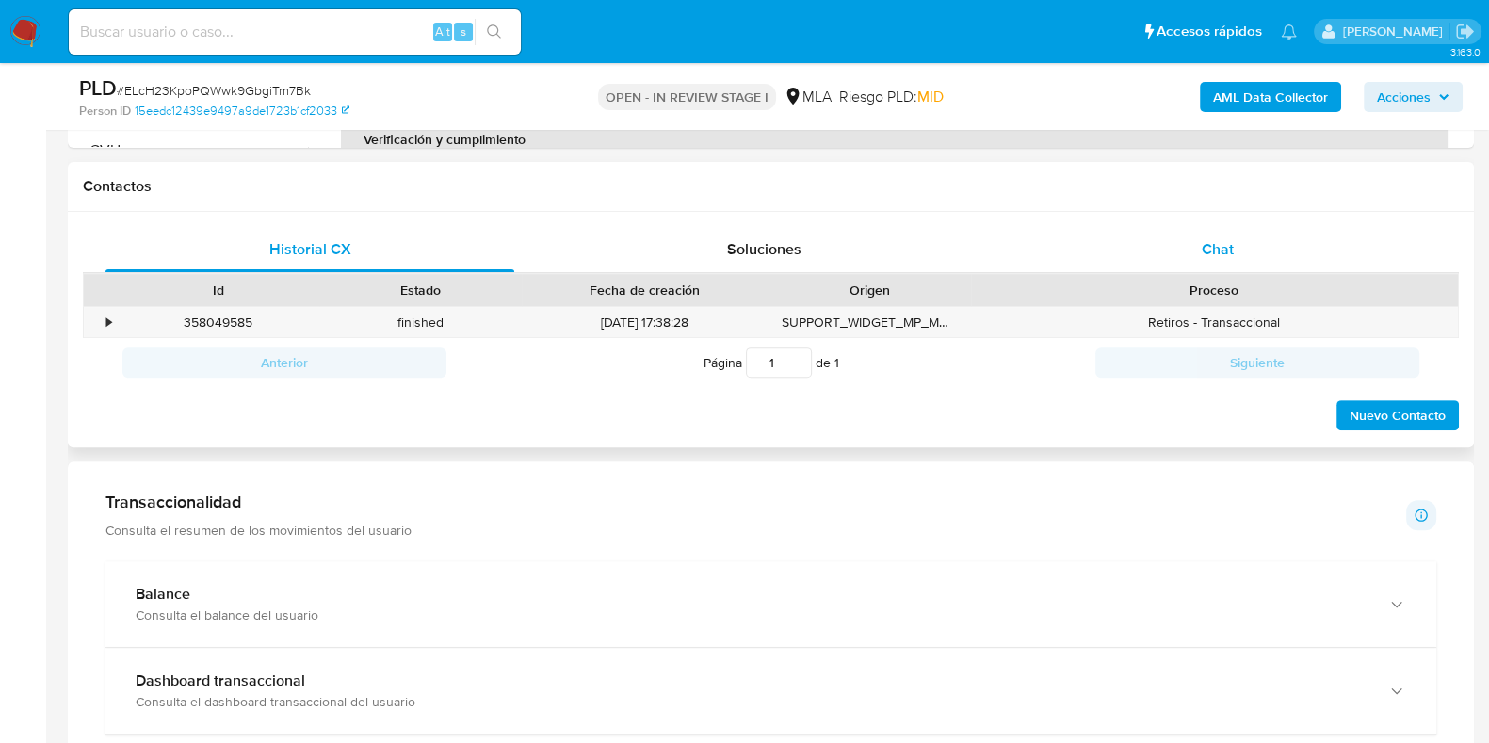
drag, startPoint x: 1219, startPoint y: 256, endPoint x: 1182, endPoint y: 261, distance: 37.0
click at [1219, 256] on span "Chat" at bounding box center [1218, 249] width 32 height 22
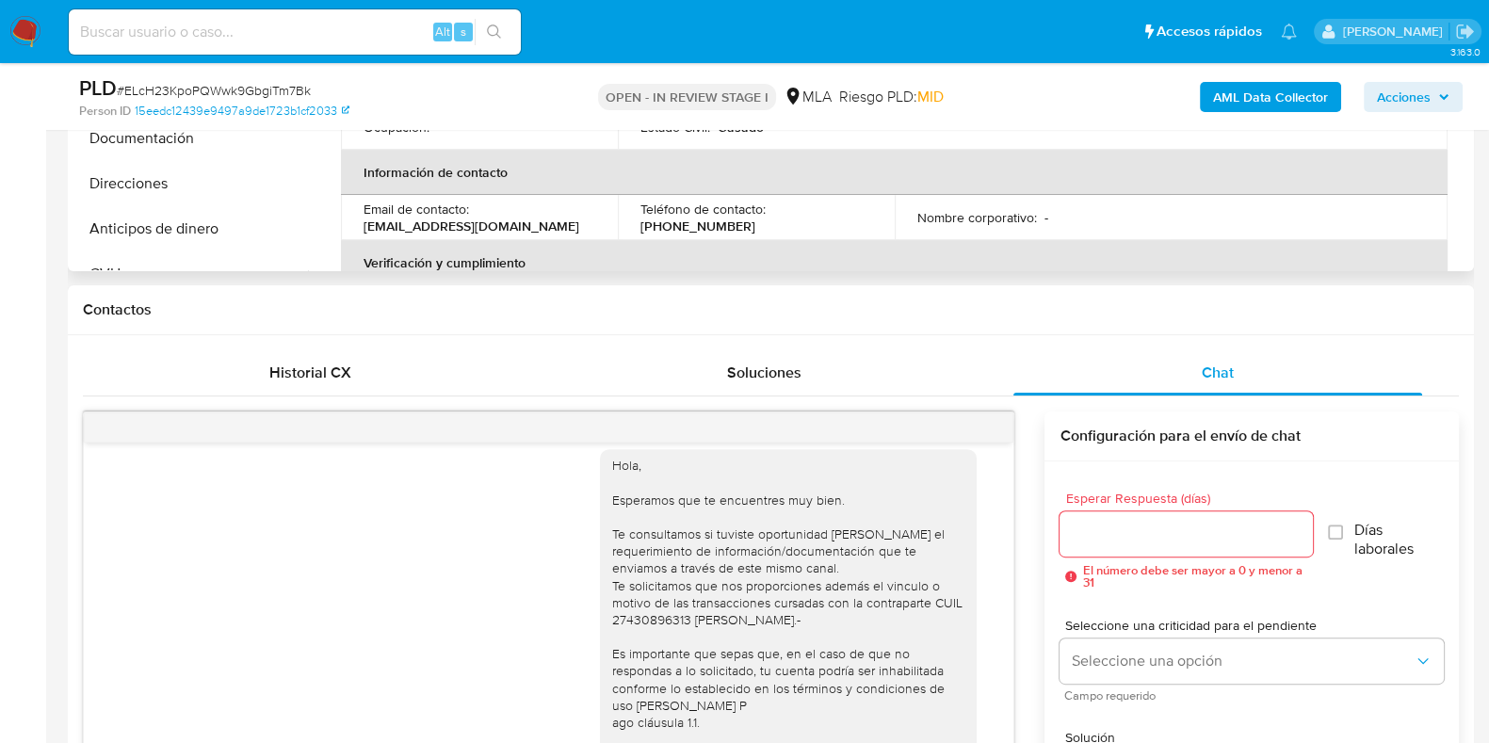
scroll to position [470, 0]
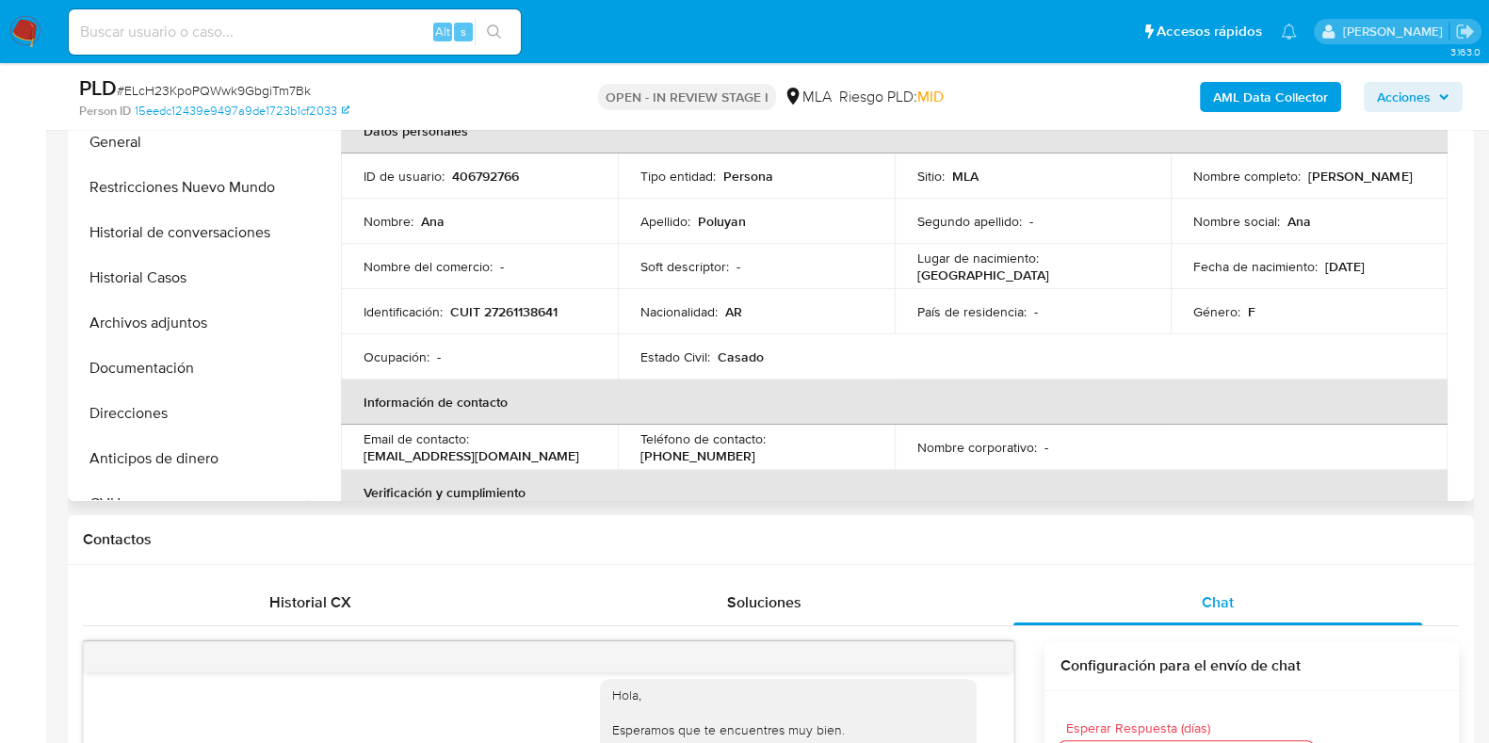
click at [424, 459] on p "[EMAIL_ADDRESS][DOMAIN_NAME]" at bounding box center [472, 455] width 216 height 17
drag, startPoint x: 424, startPoint y: 459, endPoint x: 391, endPoint y: 454, distance: 33.3
click at [391, 454] on p "[EMAIL_ADDRESS][DOMAIN_NAME]" at bounding box center [472, 455] width 216 height 17
drag, startPoint x: 506, startPoint y: 457, endPoint x: 381, endPoint y: 463, distance: 124.5
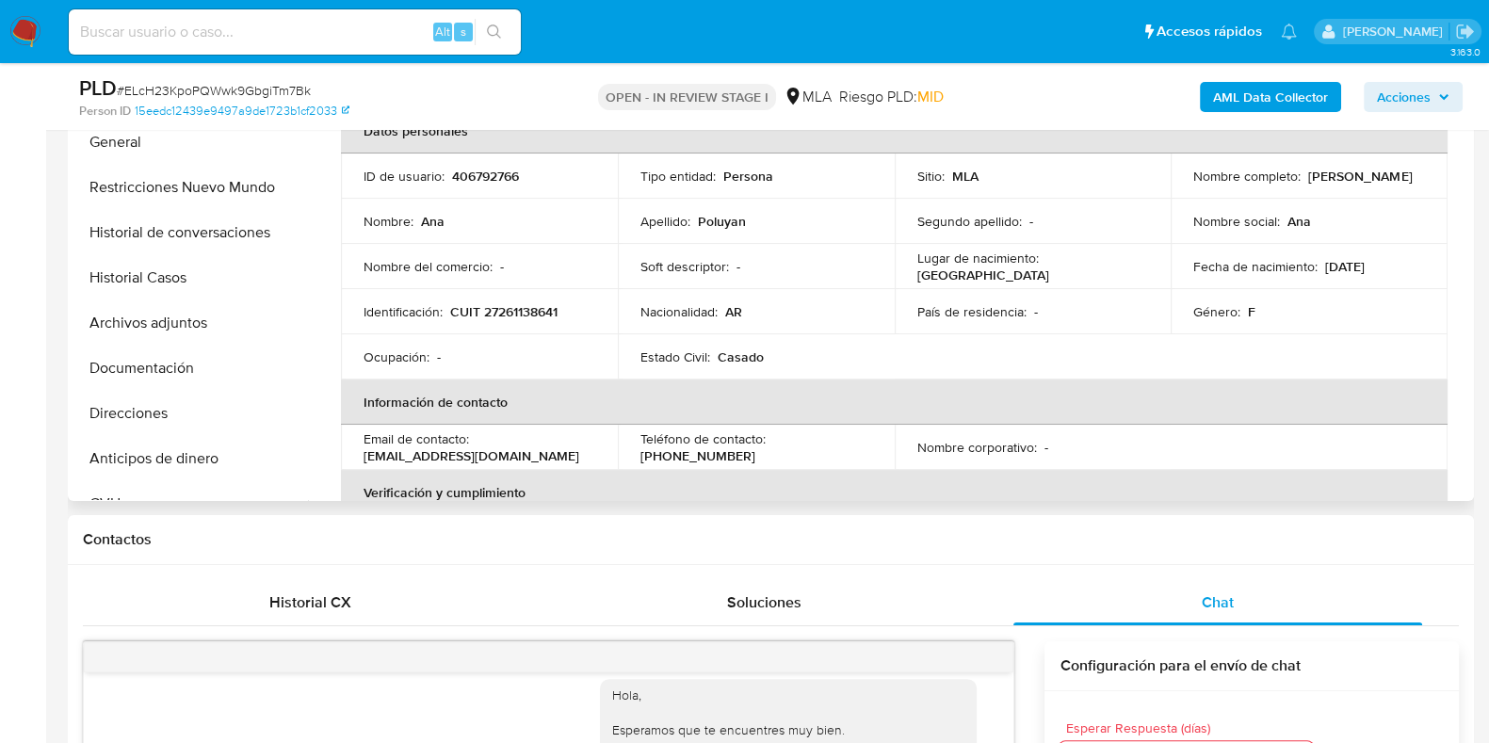
click at [381, 463] on div "Email de contacto : [EMAIL_ADDRESS][DOMAIN_NAME]" at bounding box center [480, 447] width 232 height 34
drag, startPoint x: 363, startPoint y: 454, endPoint x: 504, endPoint y: 447, distance: 141.4
click at [504, 447] on div "Email de contacto : poluyanana@gmail.com" at bounding box center [480, 447] width 232 height 34
copy p "poluyanana@gmail.com"
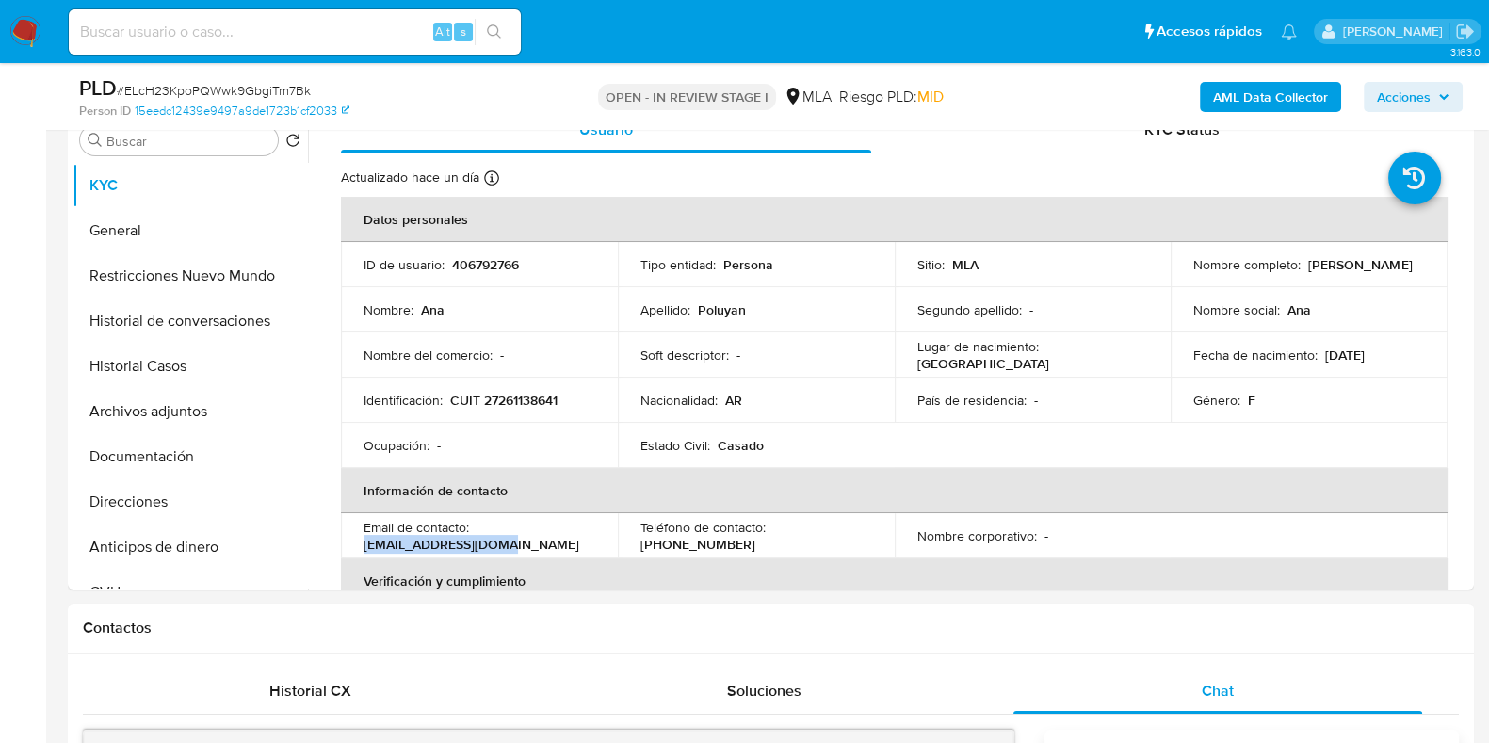
scroll to position [353, 0]
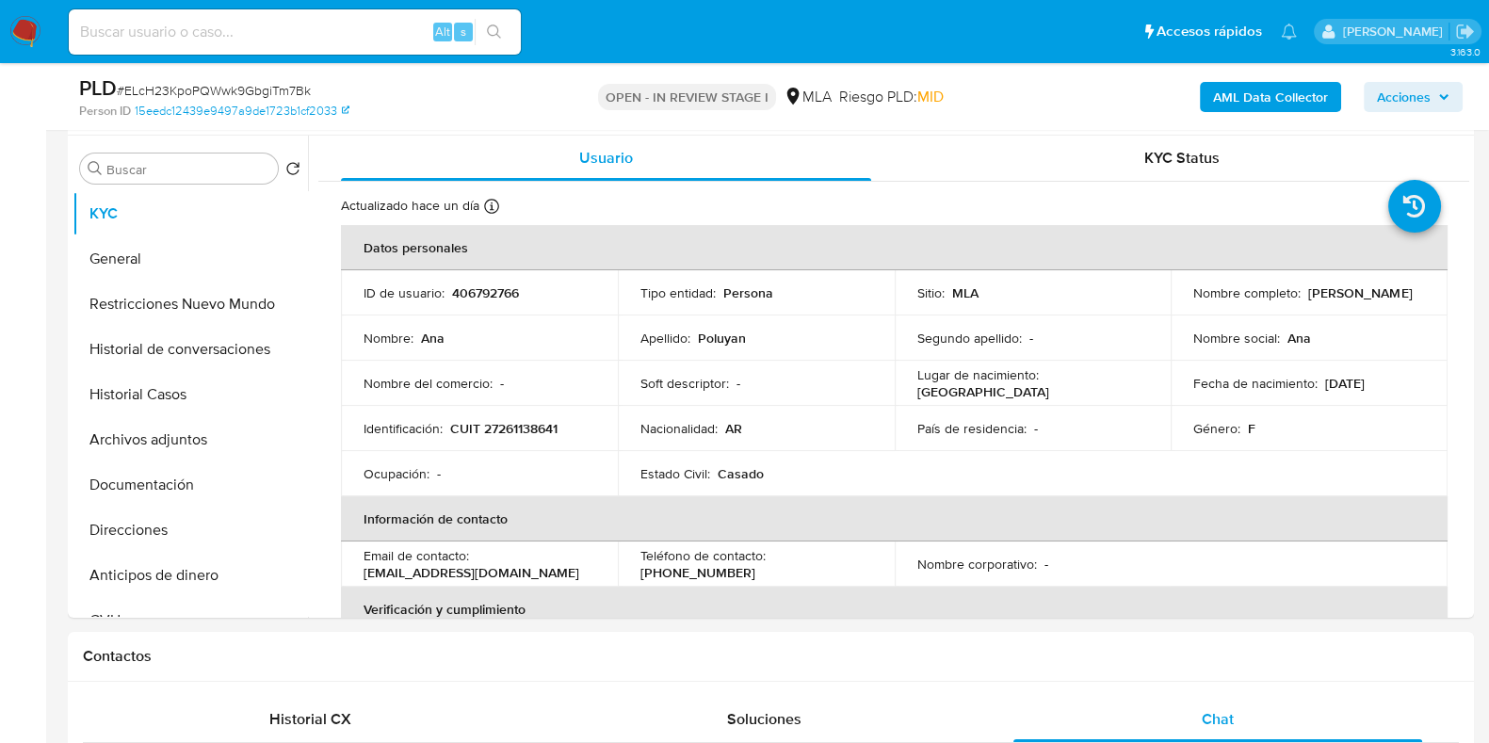
click at [273, 94] on span "# ELcH23KpoPQWwk9GbgiTm7Bk" at bounding box center [214, 90] width 194 height 19
copy span "ELcH23KpoPQWwk9GbgiTm7Bk"
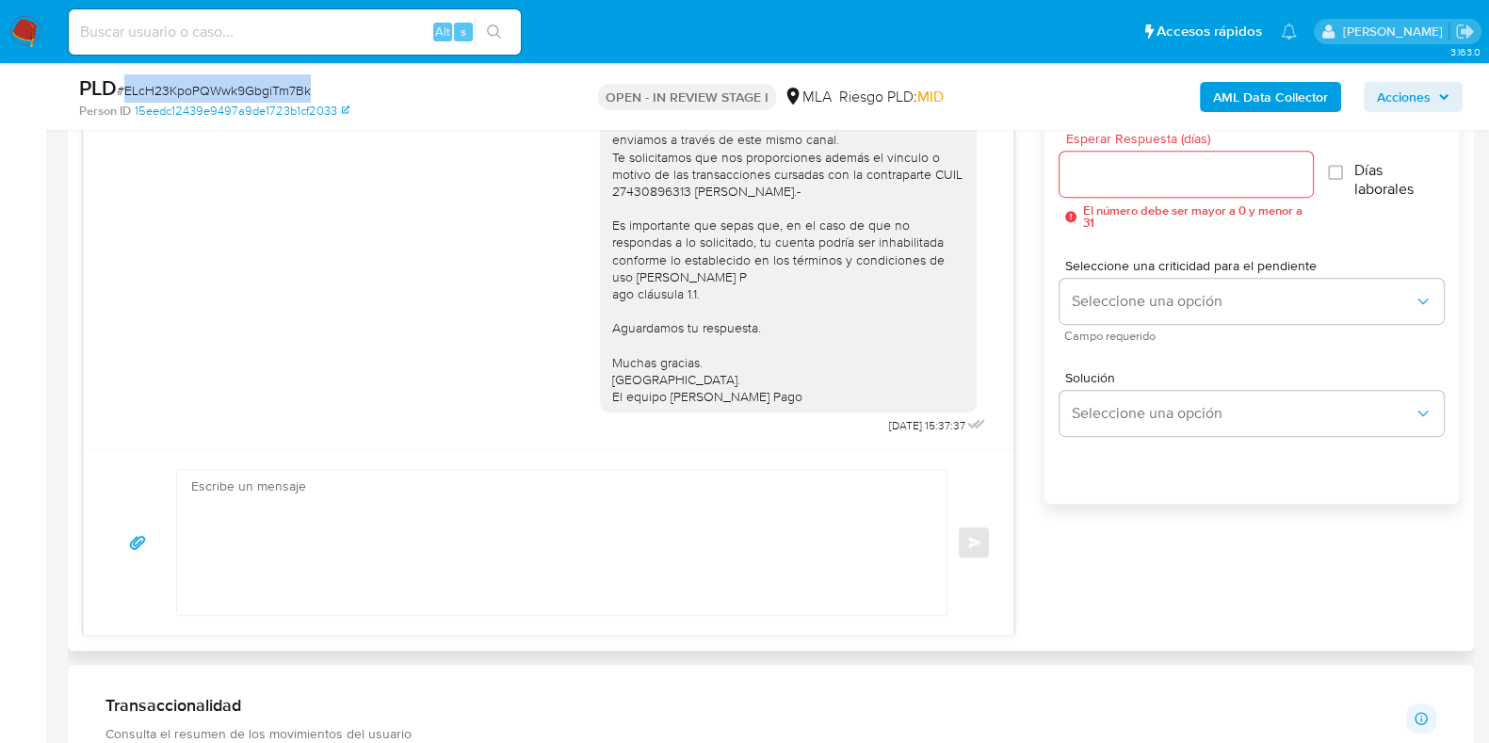
scroll to position [1544, 0]
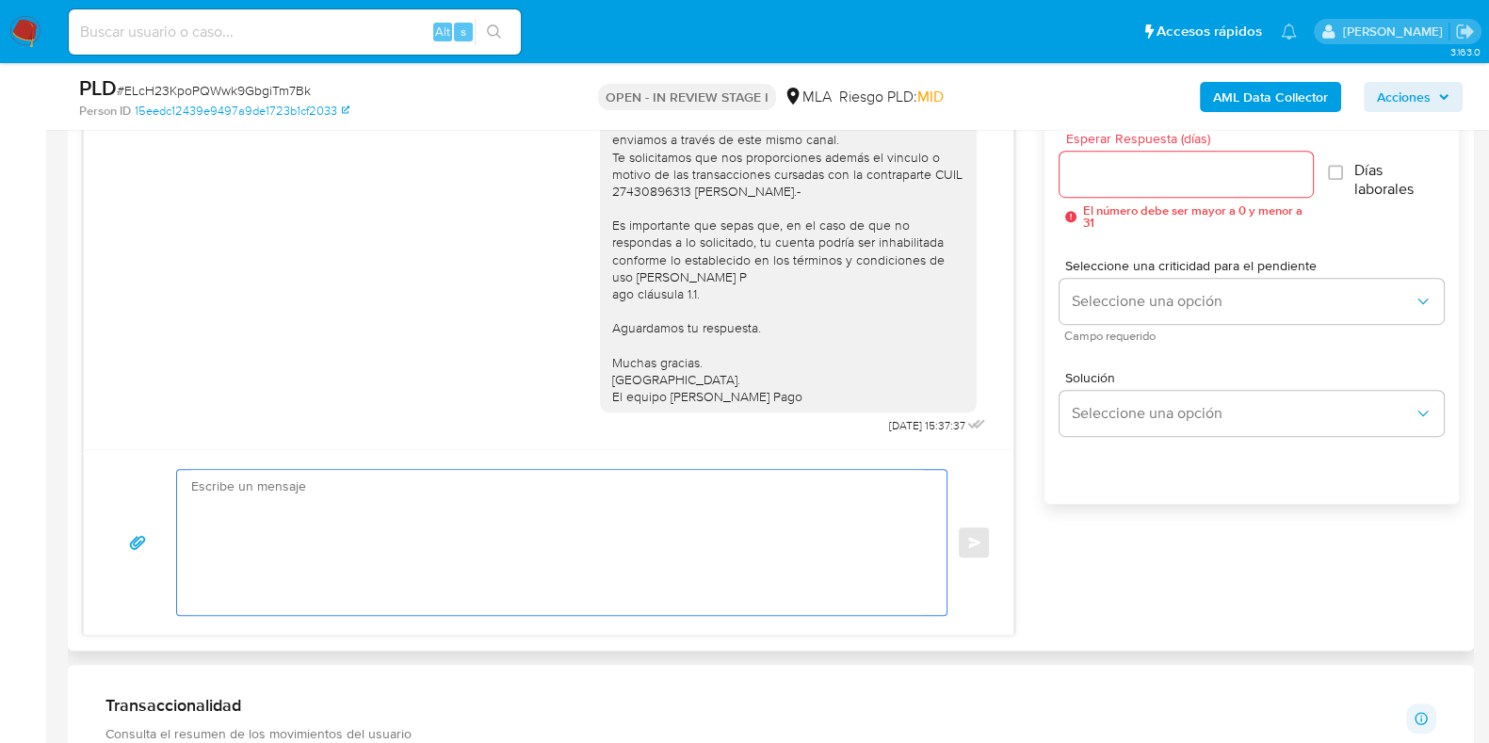
paste textarea "Hola, Esperamos que te encuentres muy bien. Te consultamos si tuviste oportunid…"
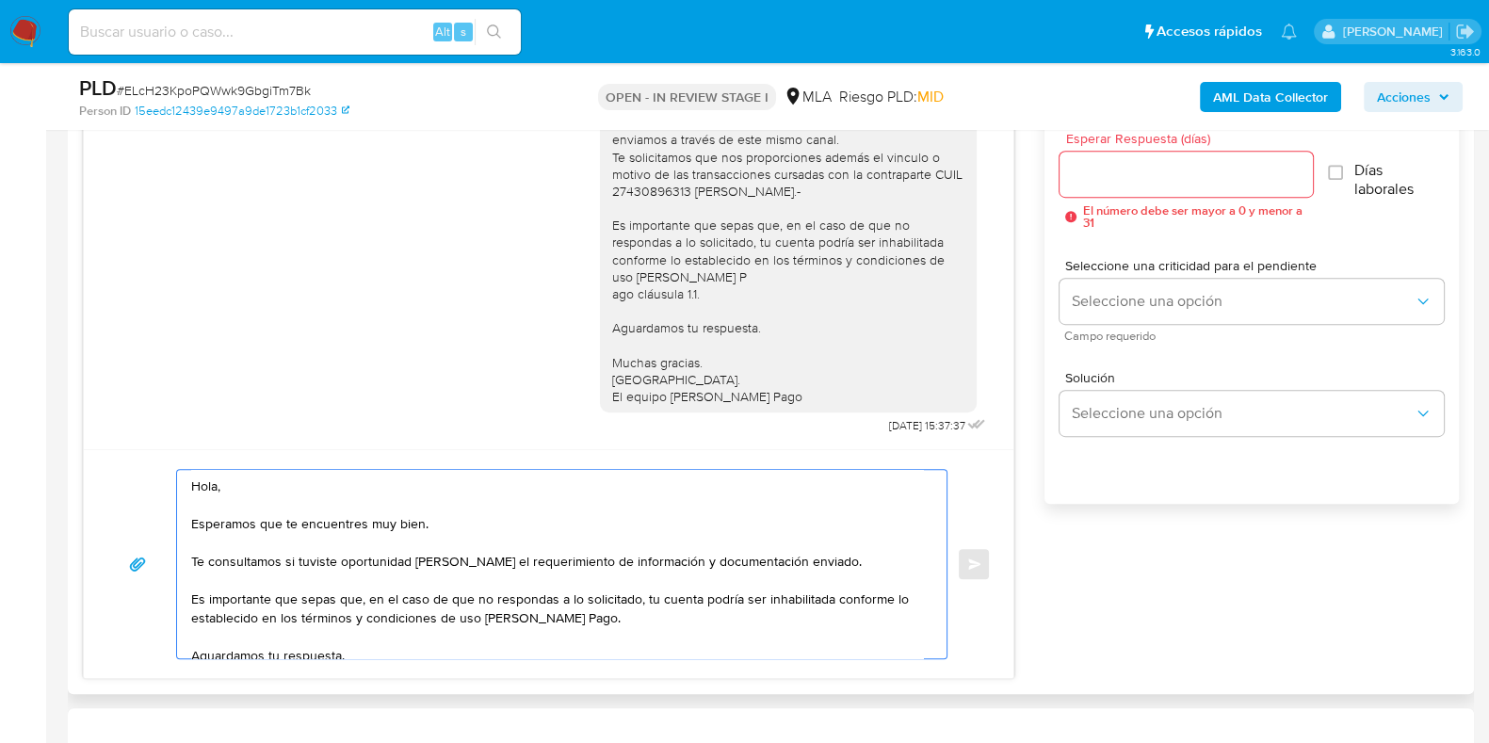
scroll to position [82, 0]
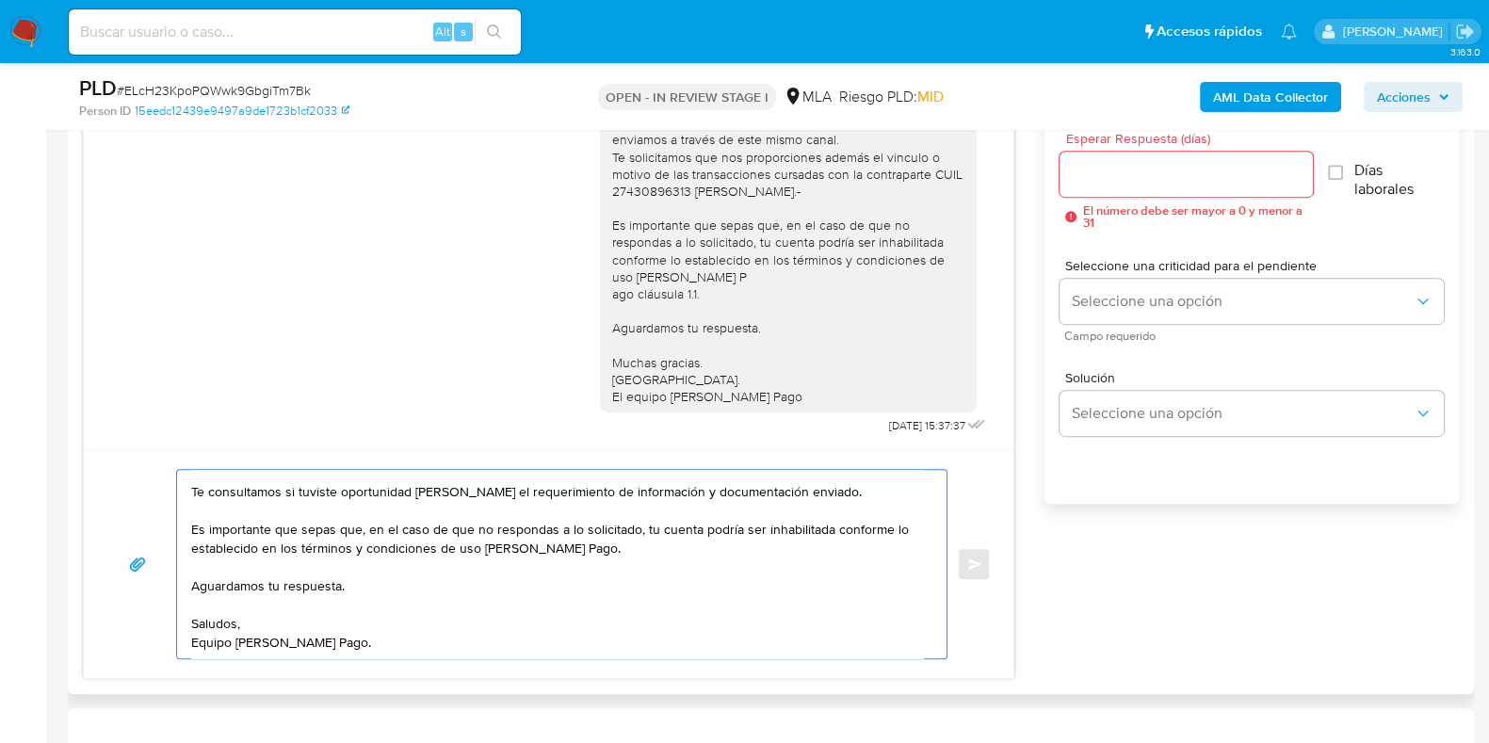
type textarea "Hola, Esperamos que te encuentres muy bien. Te consultamos si tuviste oportunid…"
click at [1110, 166] on input "Esperar Respuesta (días)" at bounding box center [1185, 174] width 252 height 24
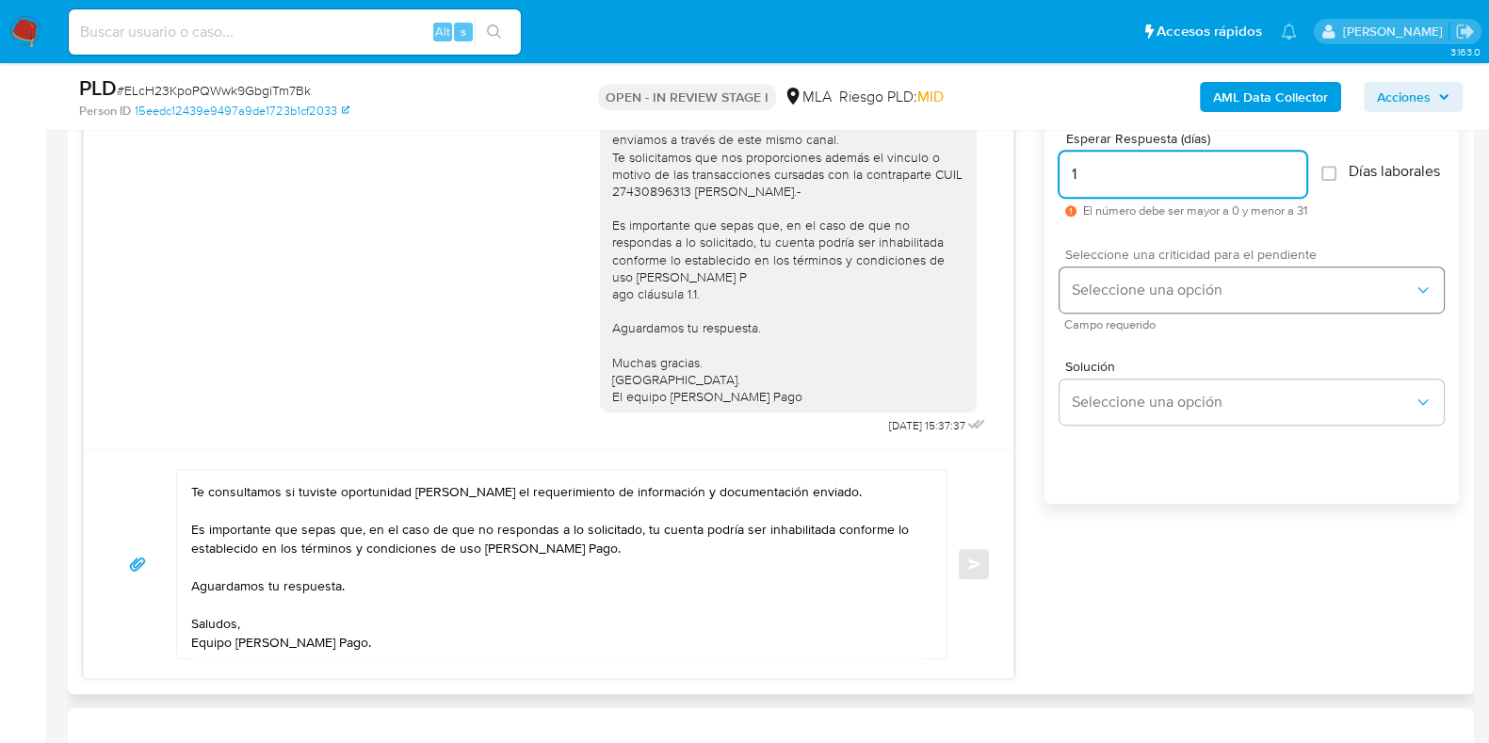
type input "1"
click at [1129, 299] on span "Seleccione una opción" at bounding box center [1242, 290] width 343 height 19
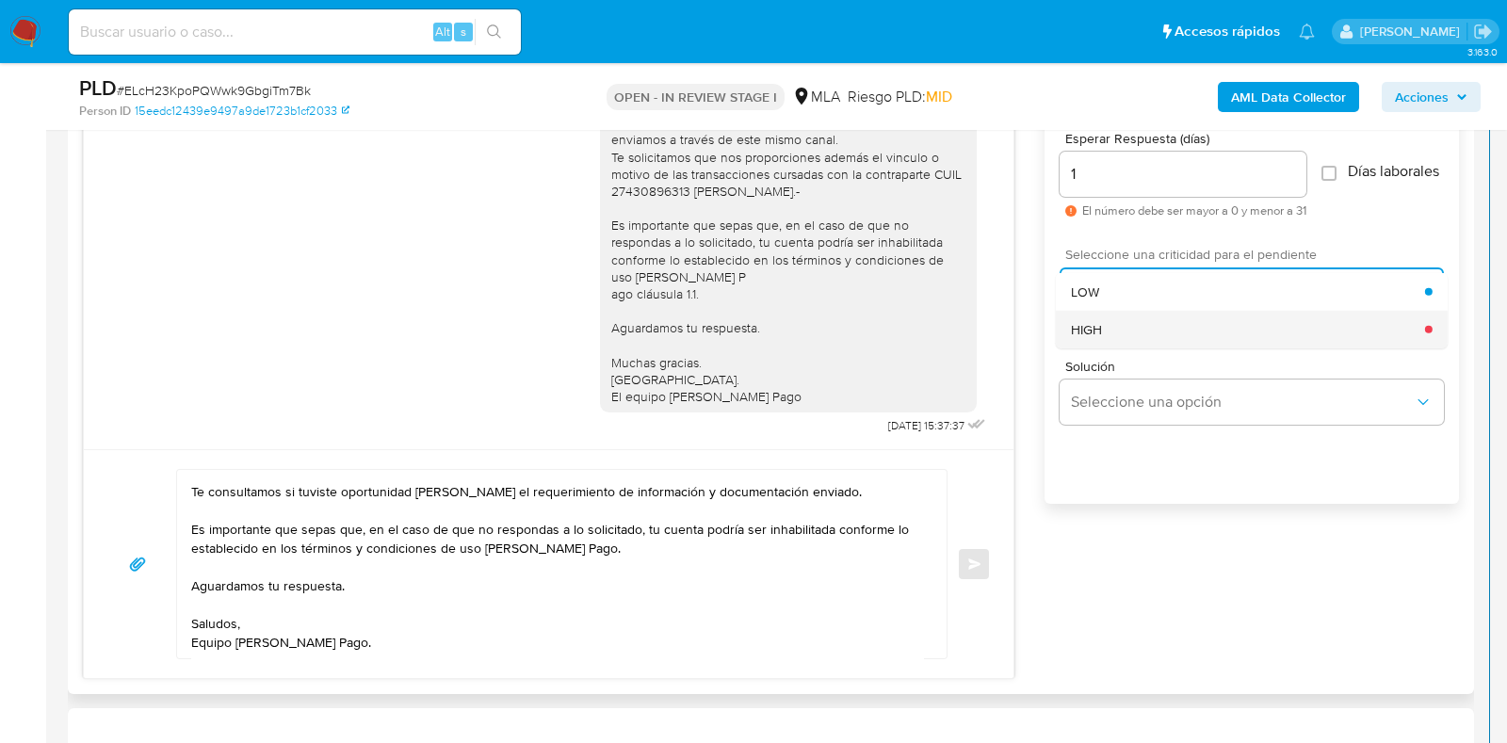
click at [1128, 336] on div "HIGH" at bounding box center [1248, 329] width 354 height 38
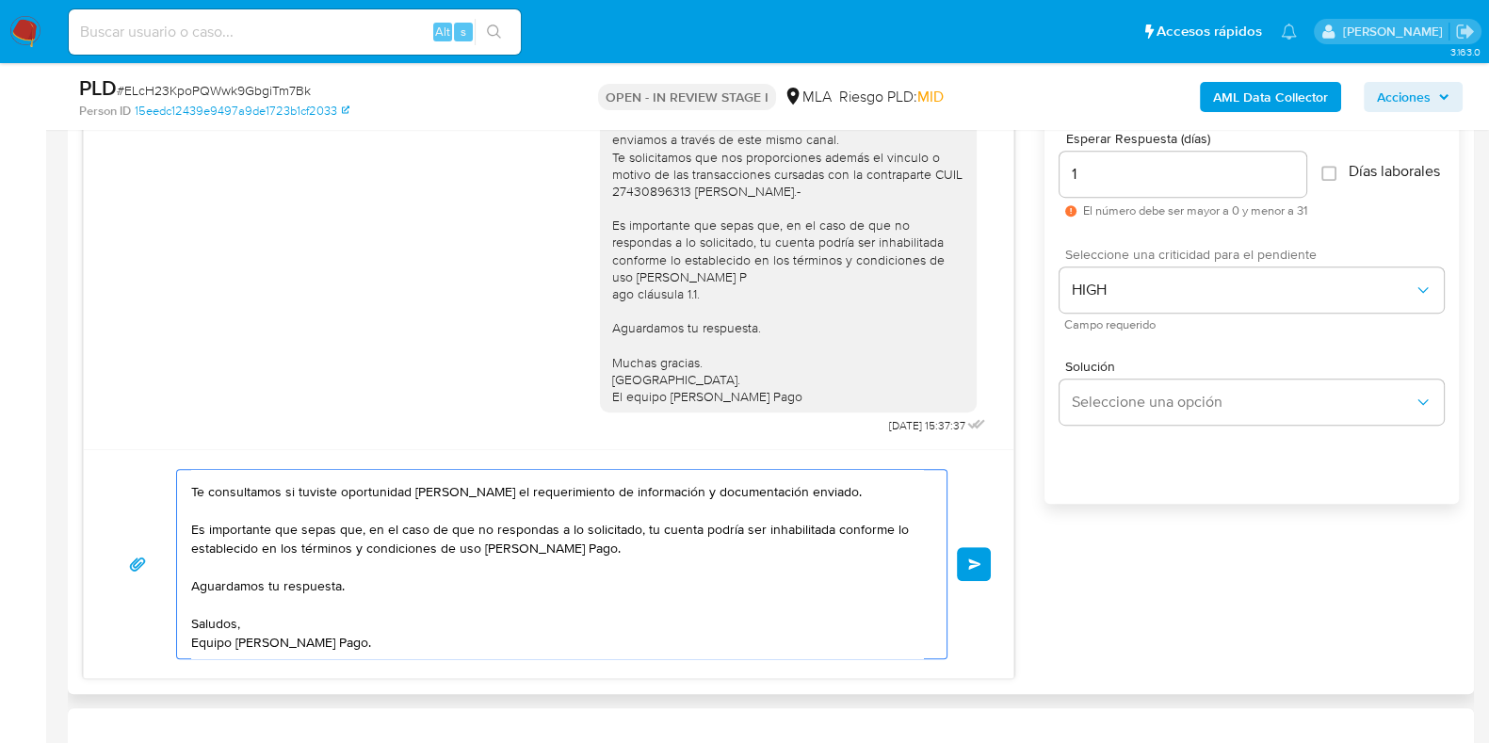
scroll to position [0, 0]
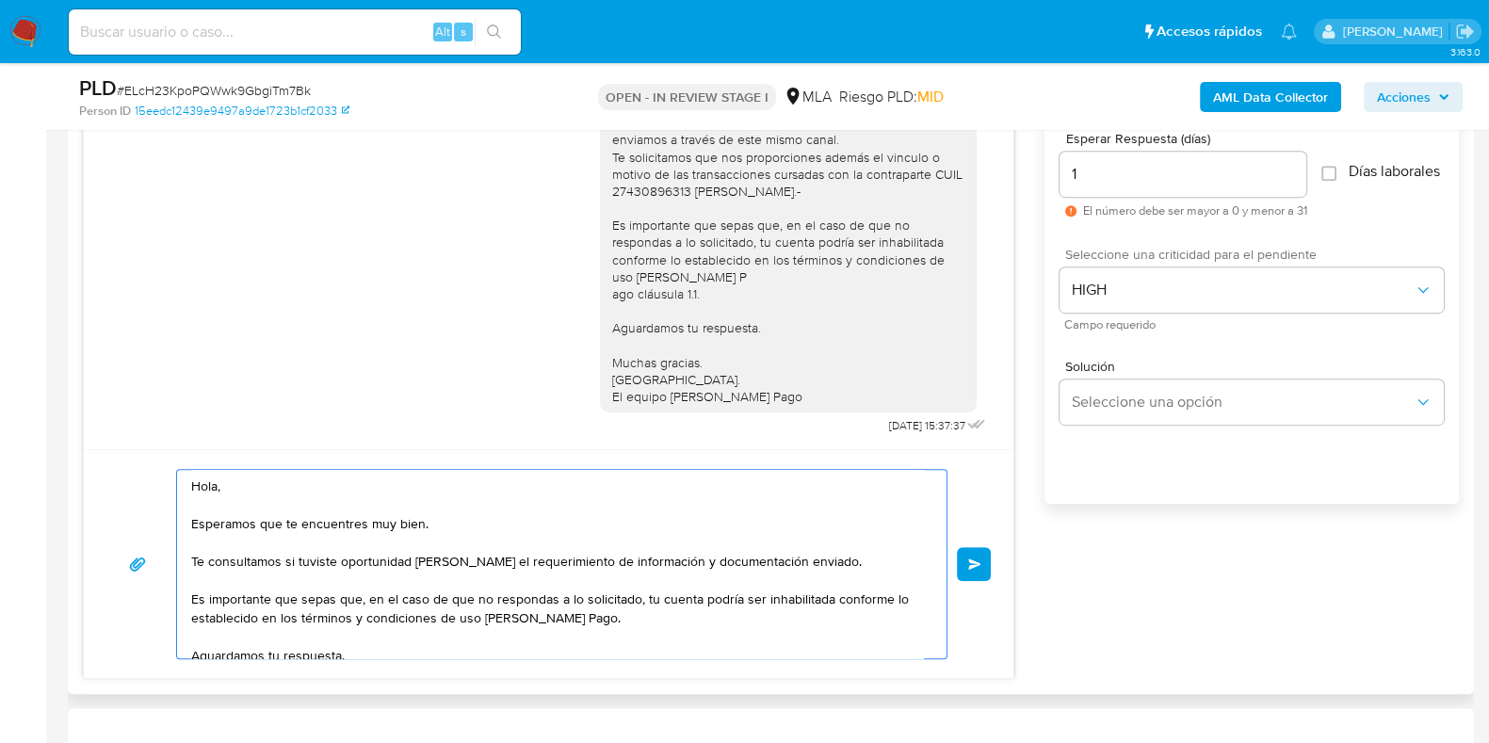
click at [971, 567] on span "Enviar" at bounding box center [974, 563] width 13 height 11
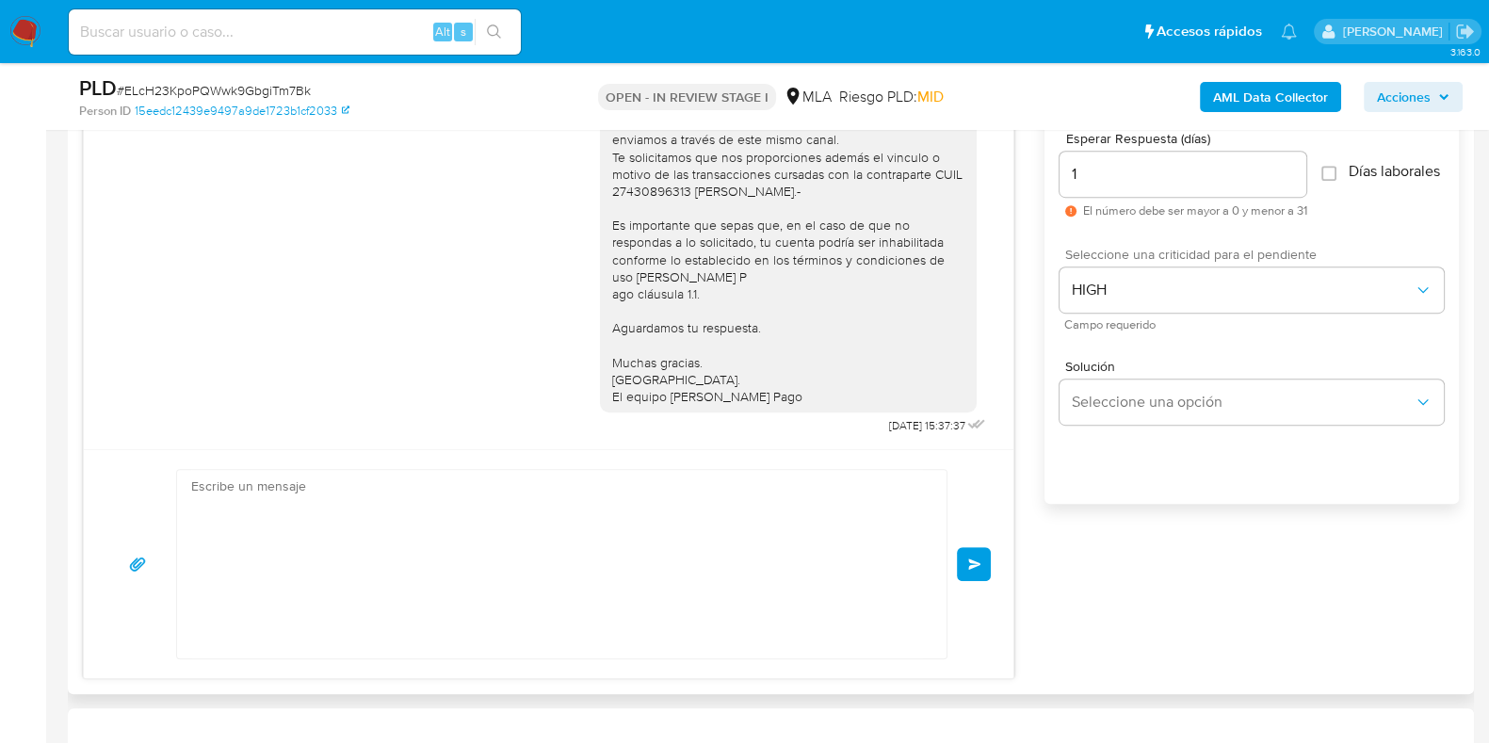
scroll to position [1873, 0]
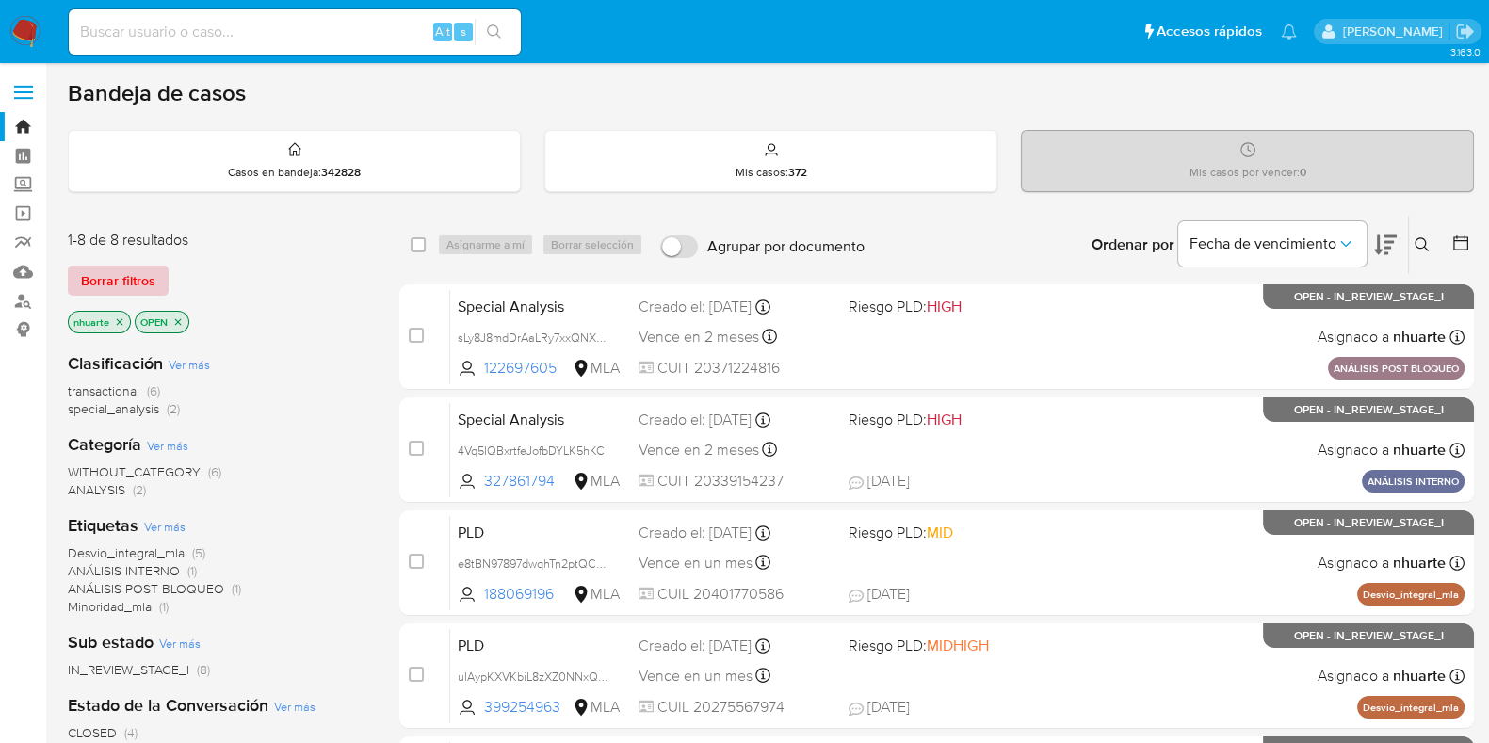
click at [142, 277] on span "Borrar filtros" at bounding box center [118, 280] width 74 height 26
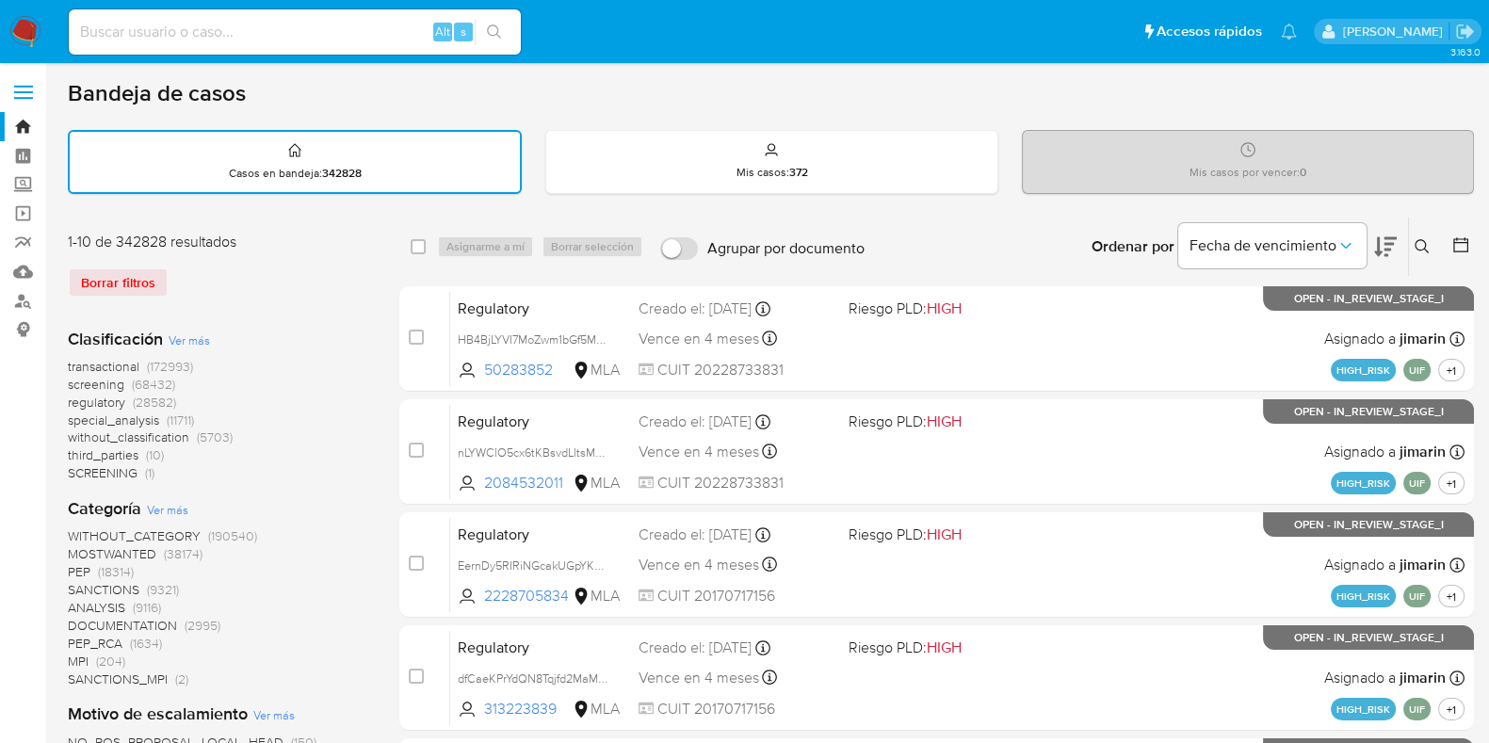
click at [1424, 239] on icon at bounding box center [1422, 246] width 15 height 15
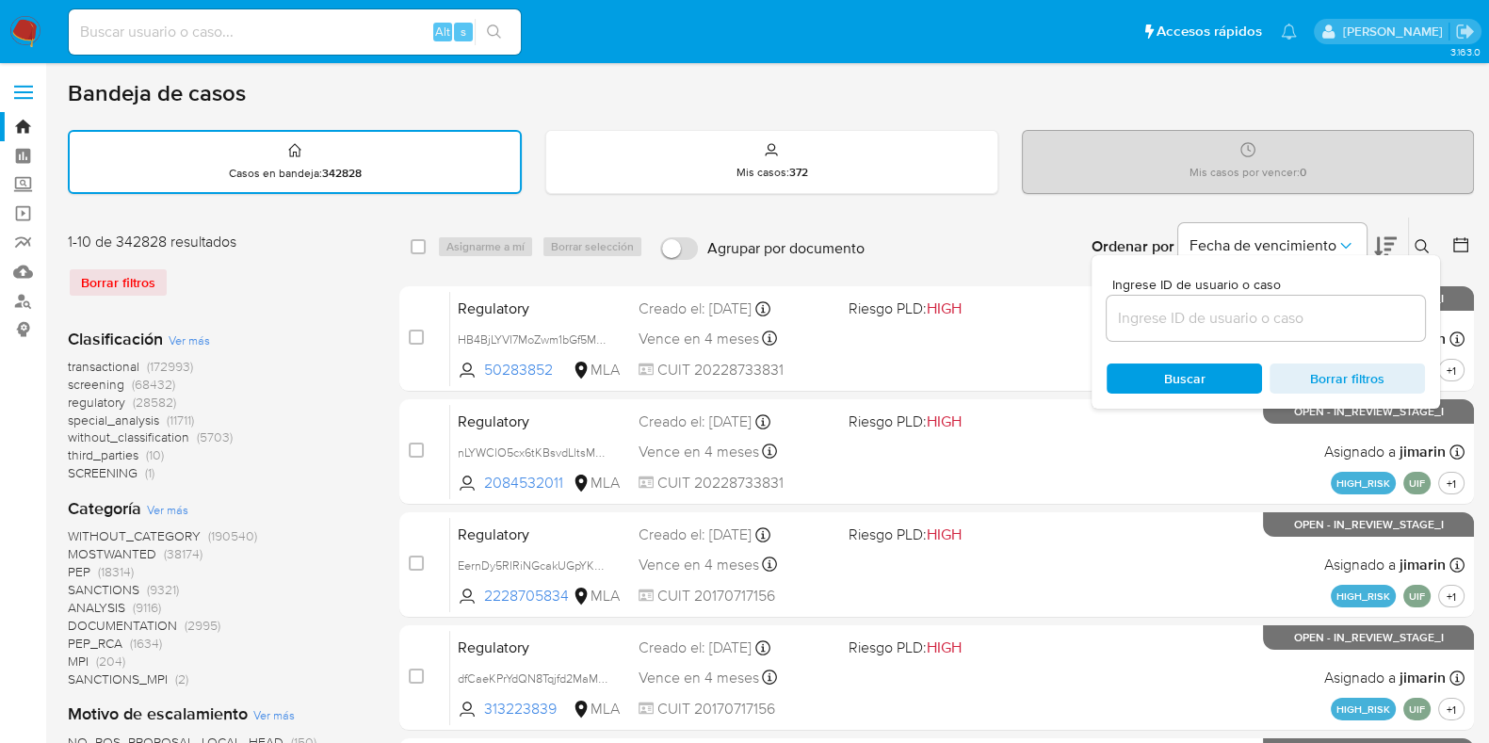
click at [1323, 330] on div at bounding box center [1266, 318] width 318 height 45
click at [1316, 325] on input at bounding box center [1266, 318] width 318 height 24
paste input "ELcH23KpoPQWwk9GbgiTm7Bk"
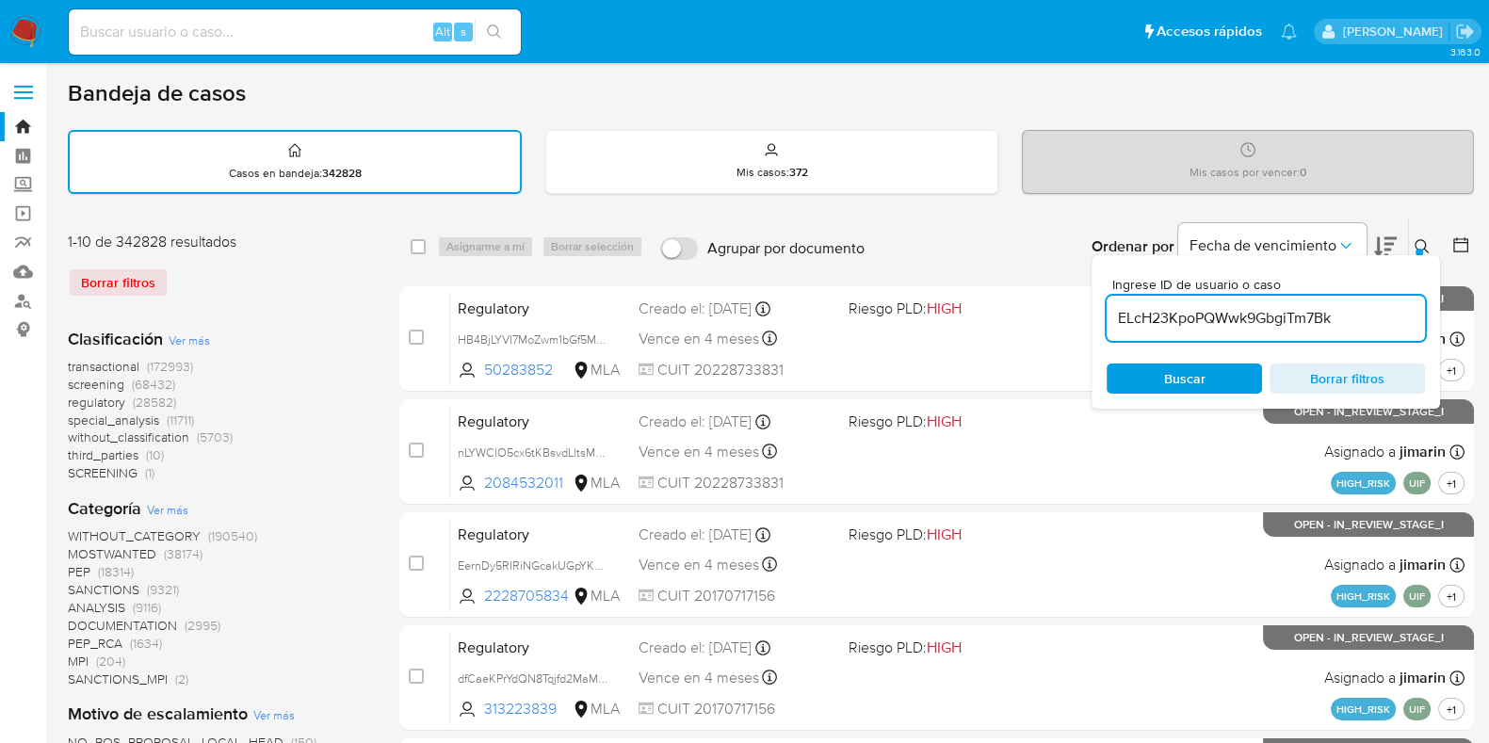
type input "ELcH23KpoPQWwk9GbgiTm7Bk"
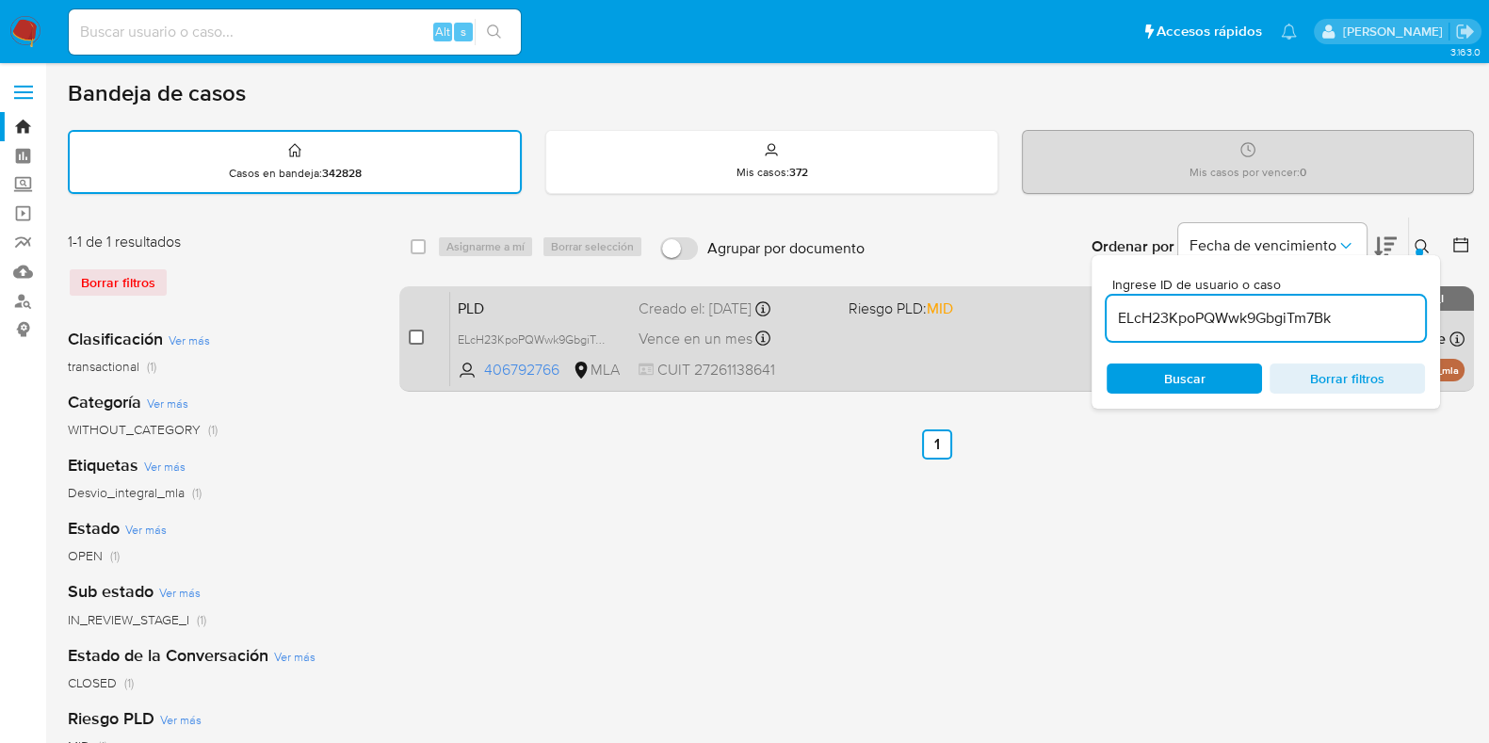
click at [419, 333] on input "checkbox" at bounding box center [416, 337] width 15 height 15
checkbox input "true"
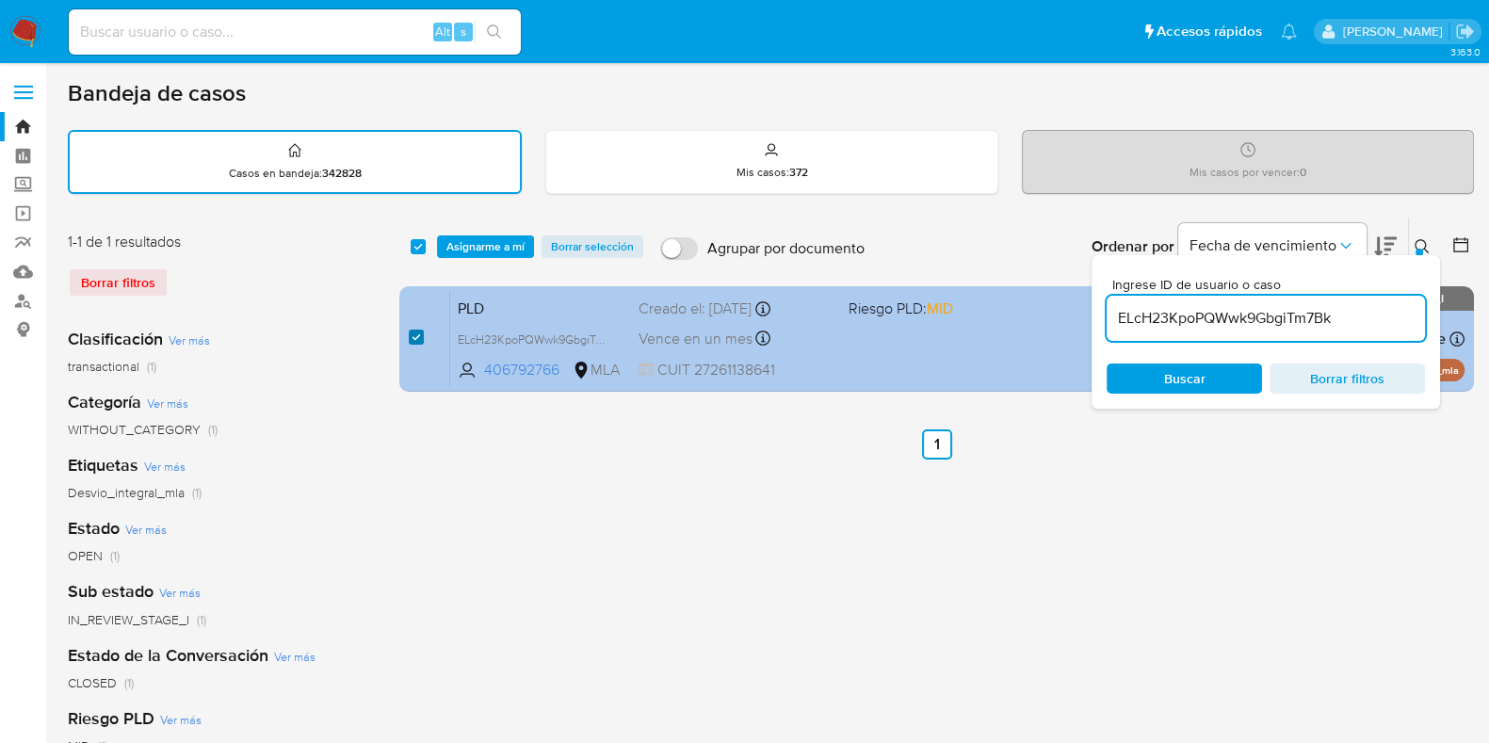
checkbox input "true"
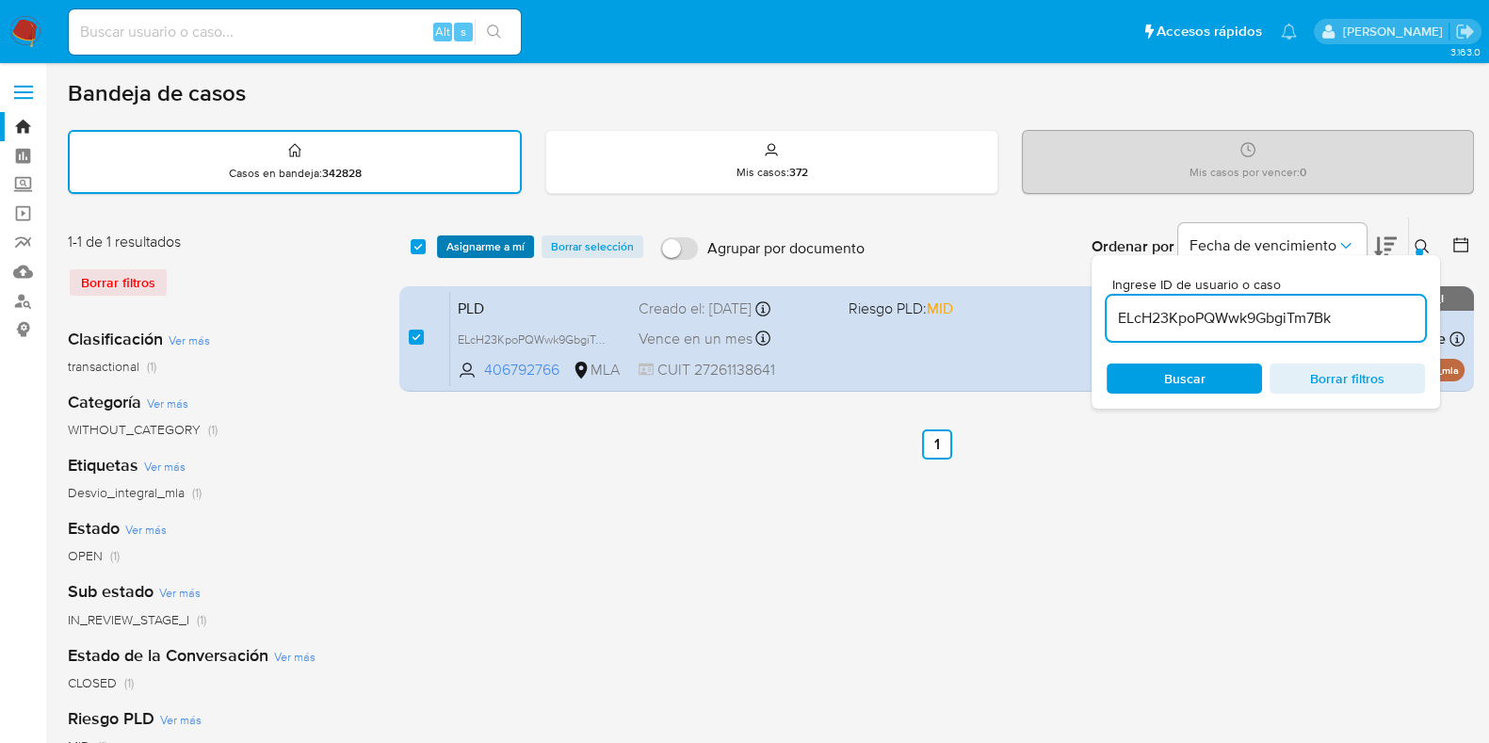
click at [494, 247] on span "Asignarme a mí" at bounding box center [485, 246] width 78 height 19
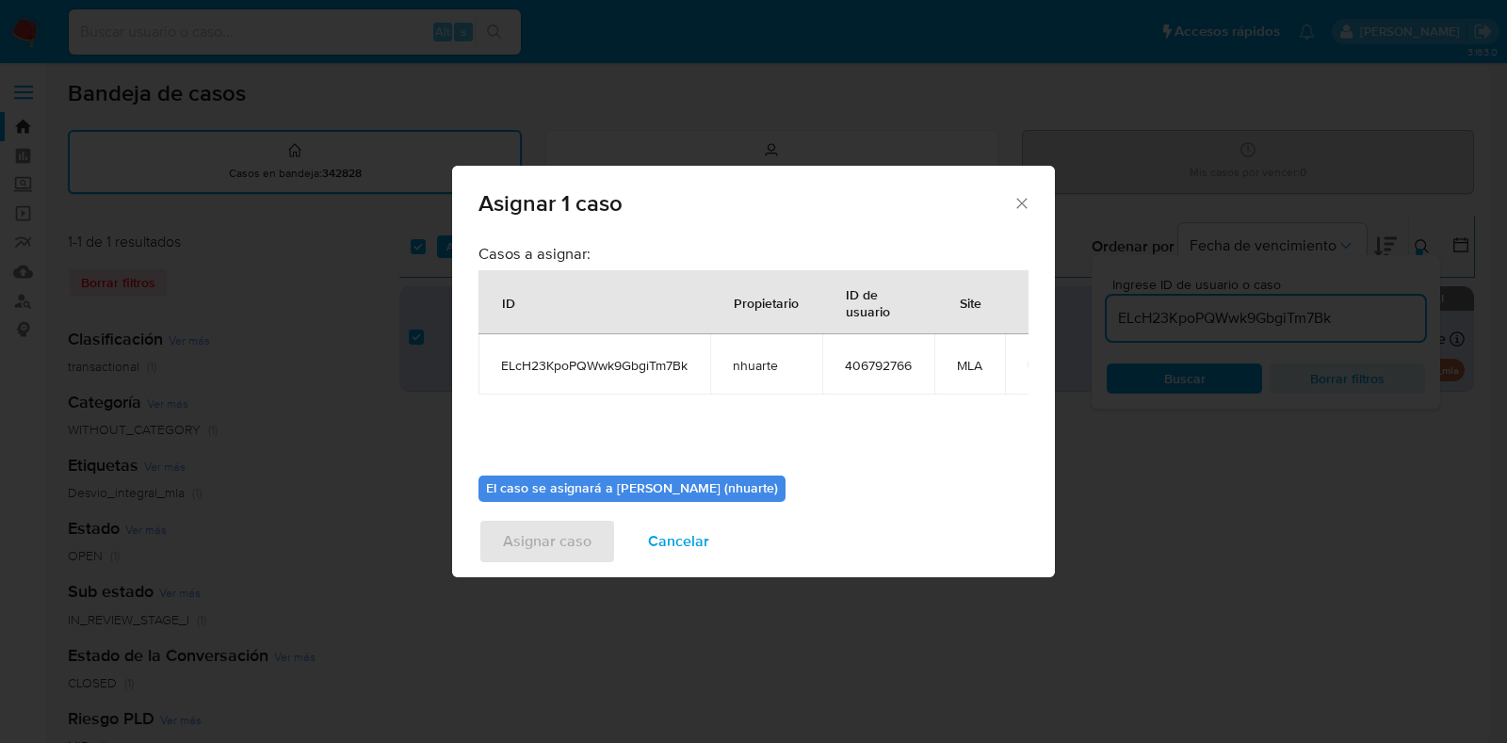
scroll to position [97, 0]
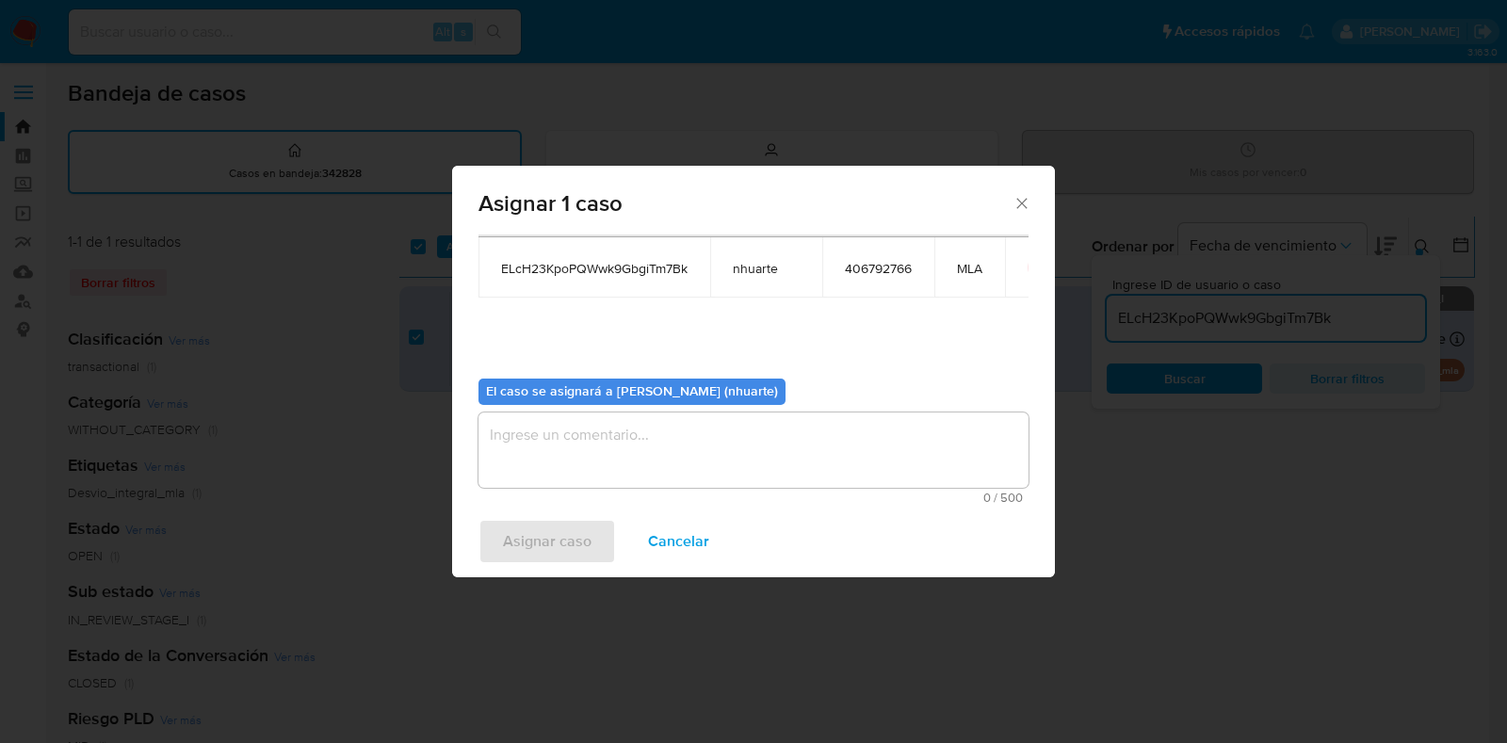
click at [611, 452] on textarea "assign-modal" at bounding box center [753, 449] width 550 height 75
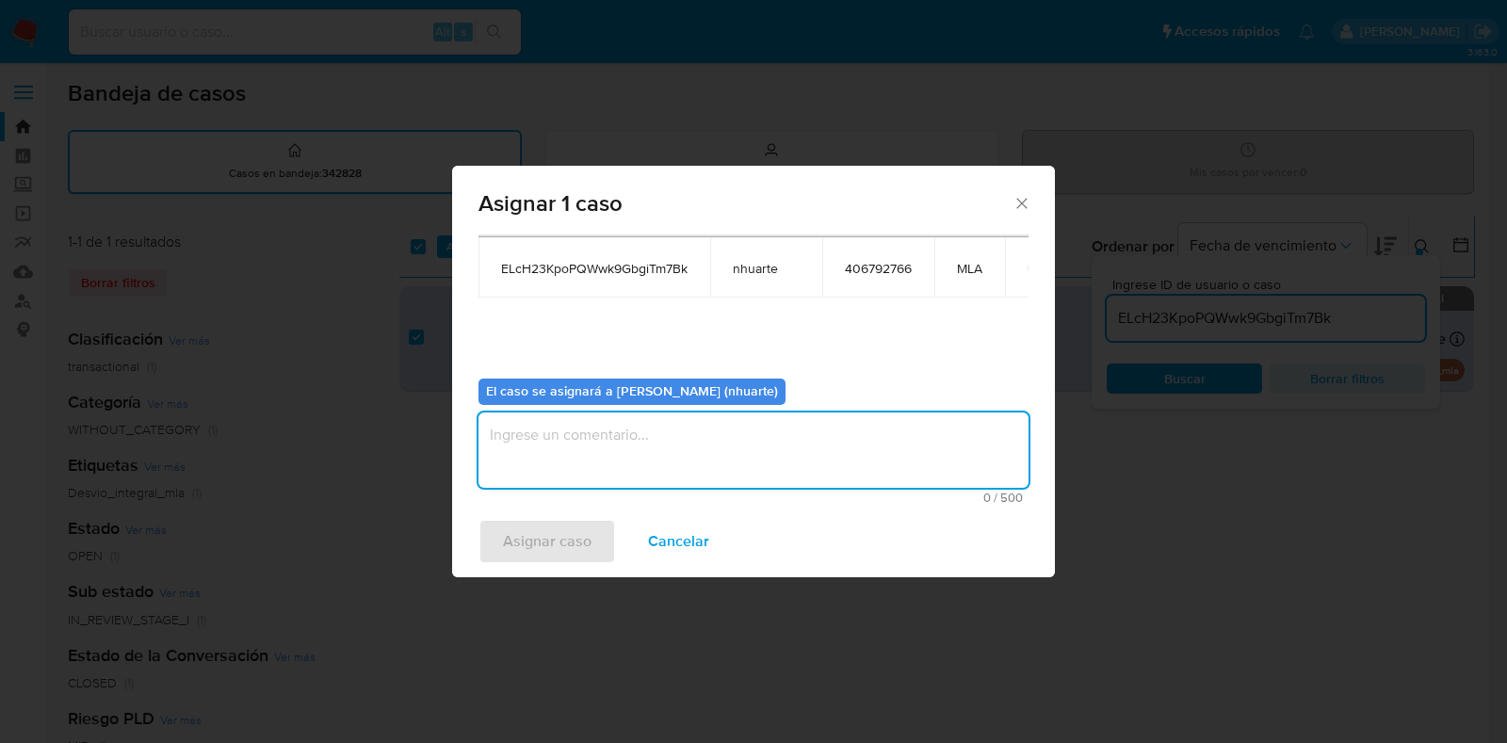
type textarea "-"
type textarea "Asignación"
click at [556, 555] on span "Asignar caso" at bounding box center [547, 541] width 89 height 41
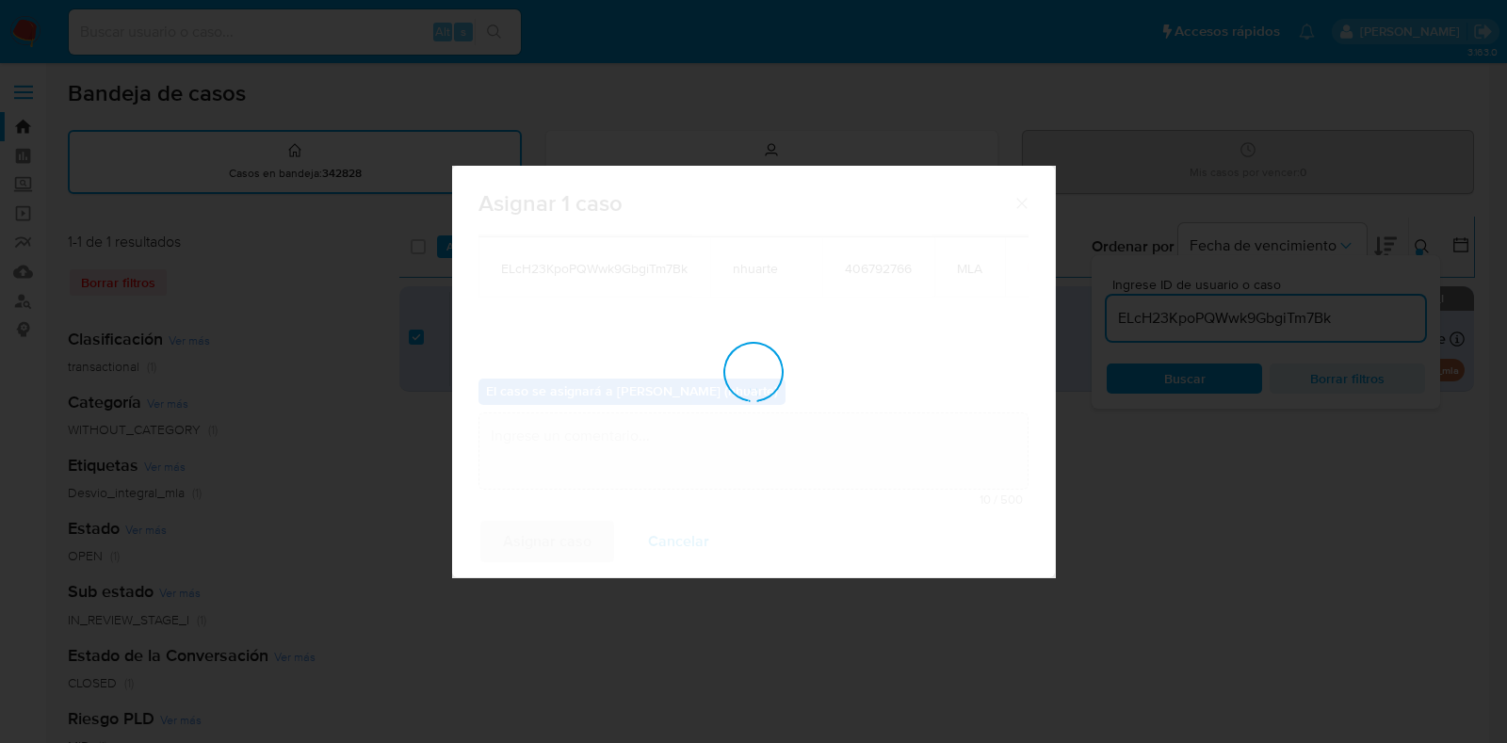
checkbox input "false"
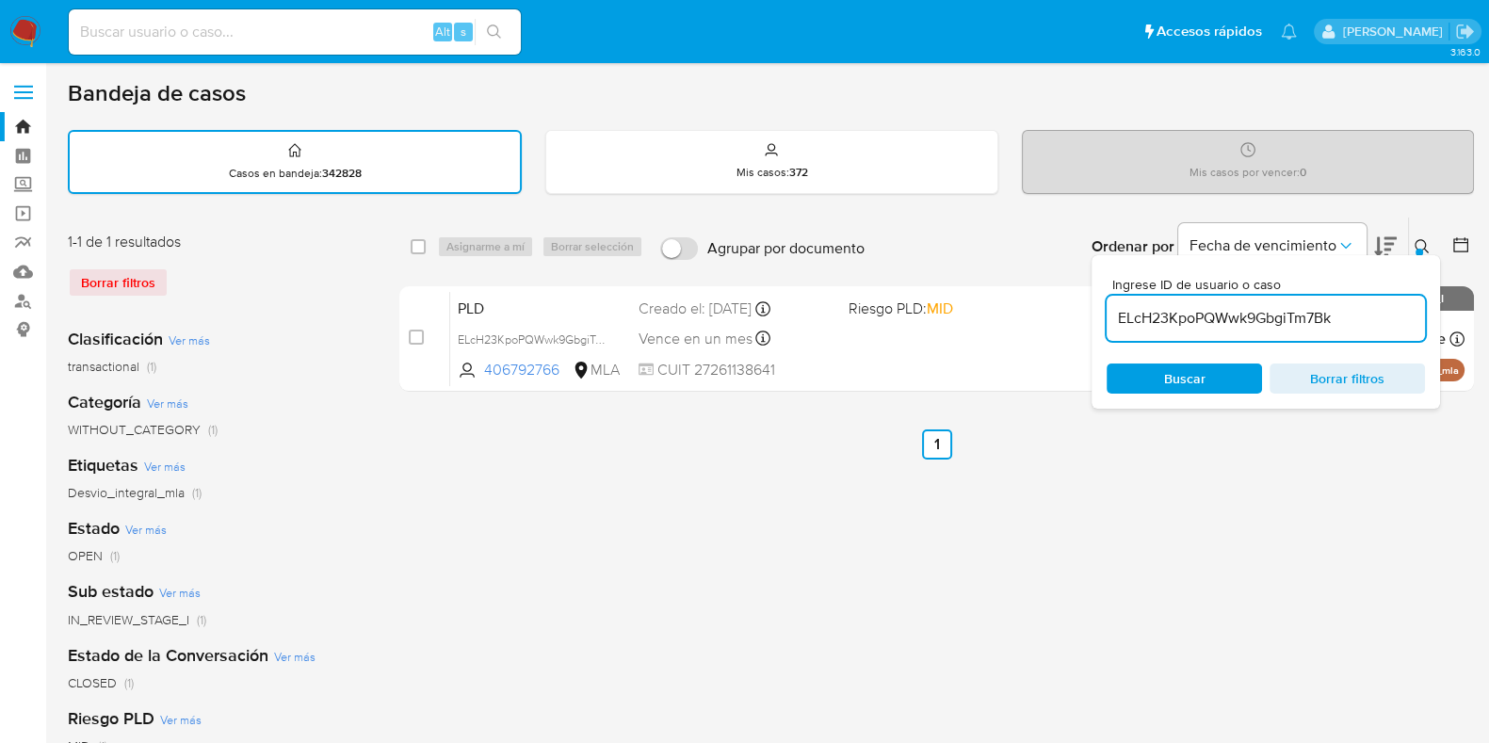
drag, startPoint x: 1353, startPoint y: 313, endPoint x: 1117, endPoint y: 338, distance: 237.7
click at [1117, 338] on div "ELcH23KpoPQWwk9GbgiTm7Bk" at bounding box center [1266, 318] width 318 height 45
paste input "y8CE4BBTMp1pFq7vsoLbFrcR"
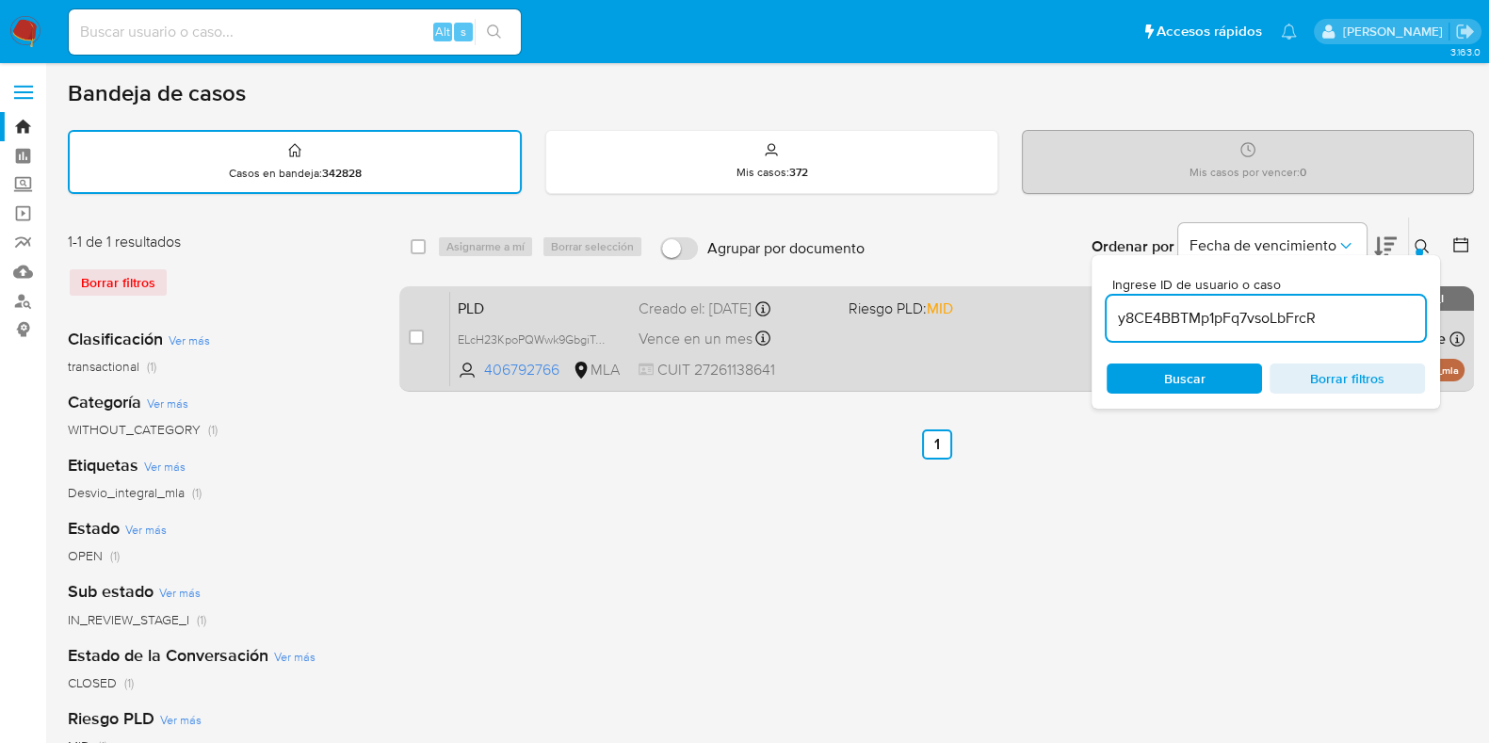
type input "y8CE4BBTMp1pFq7vsoLbFrcR"
click at [419, 336] on input "checkbox" at bounding box center [416, 337] width 15 height 15
checkbox input "true"
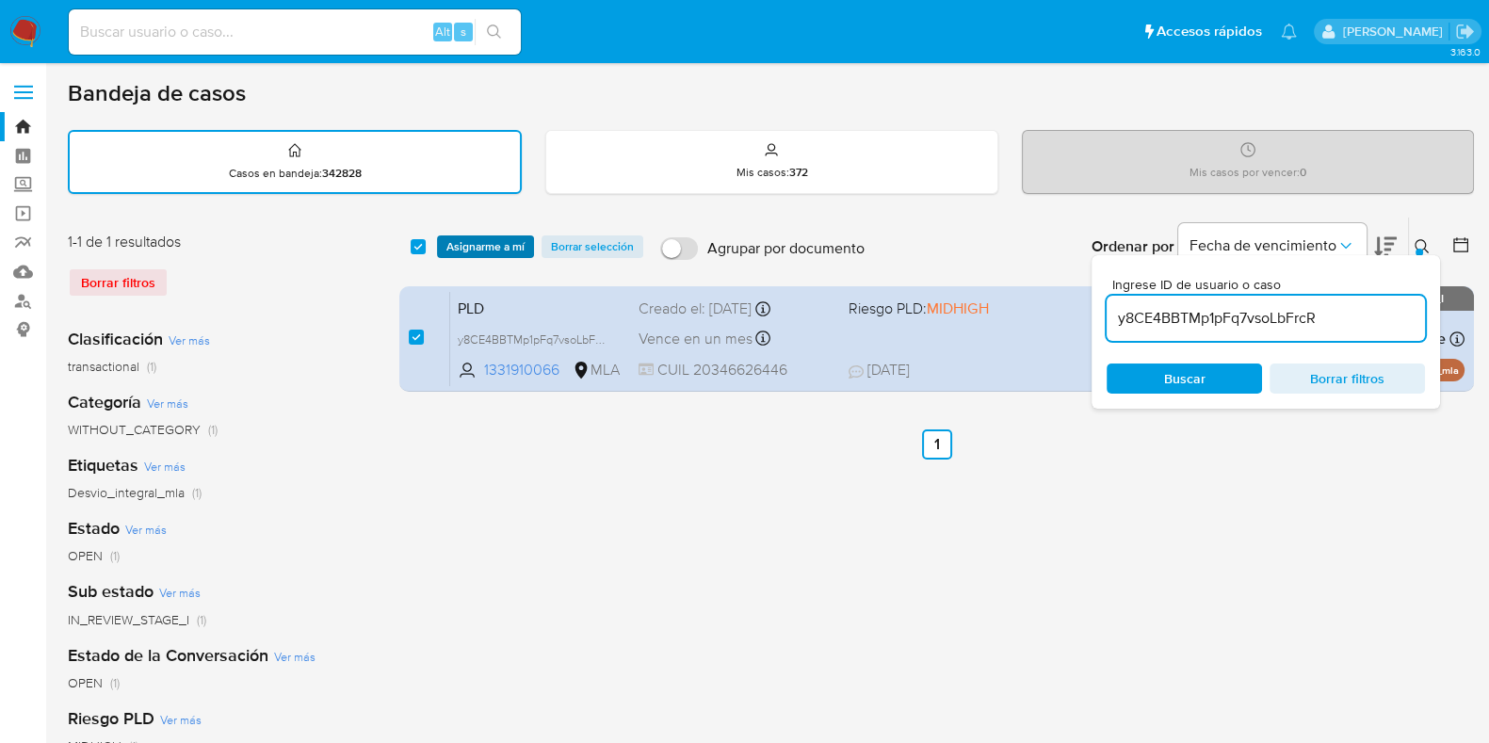
click at [479, 246] on span "Asignarme a mí" at bounding box center [485, 246] width 78 height 19
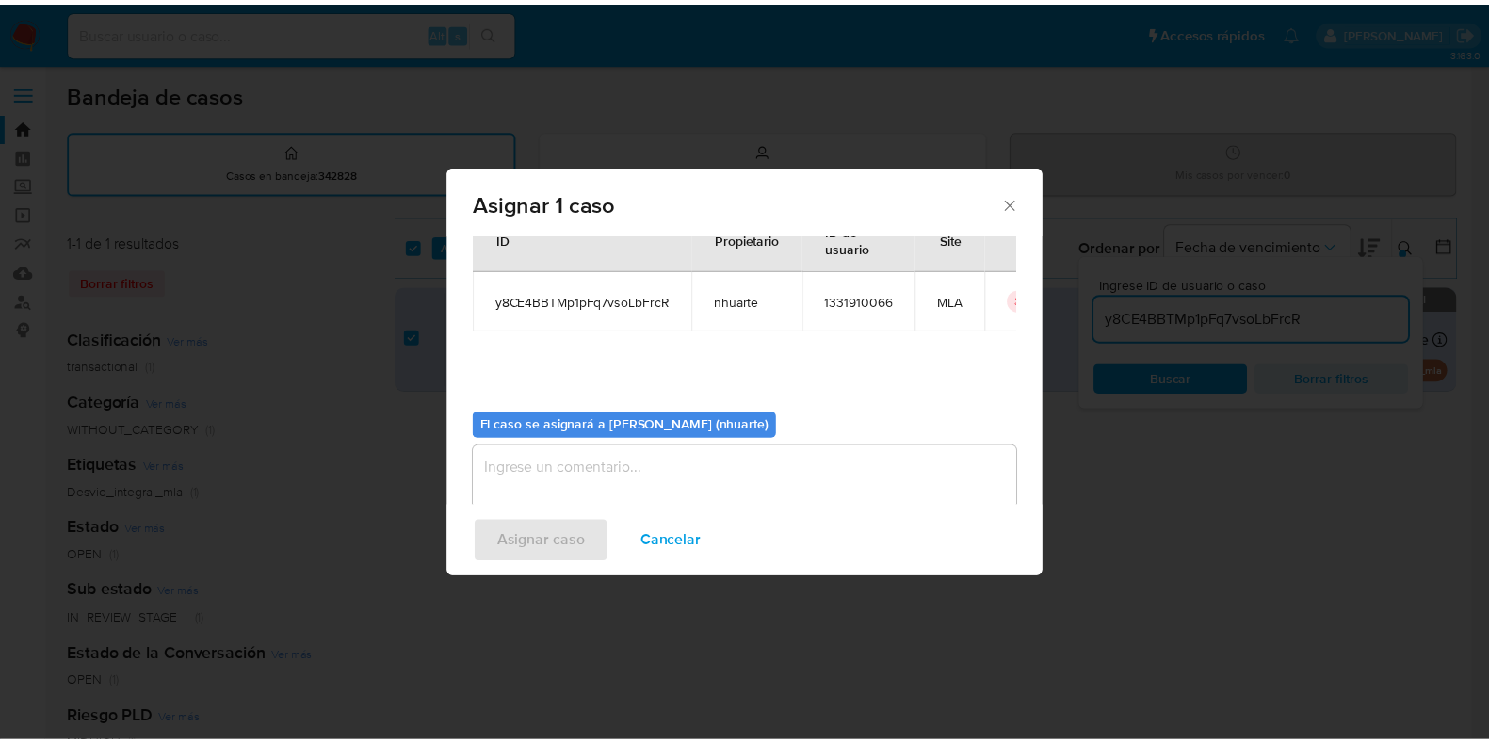
scroll to position [97, 0]
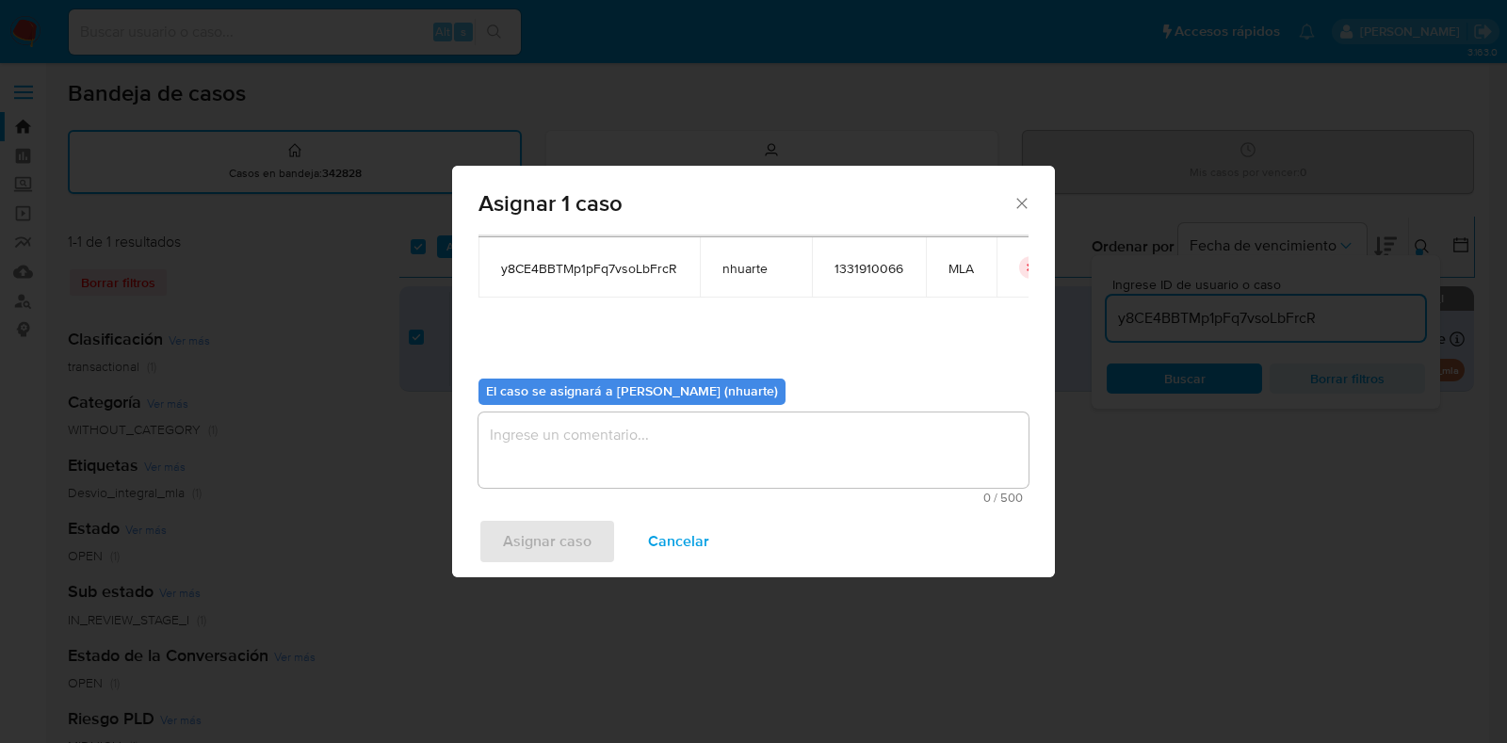
click at [645, 434] on textarea "assign-modal" at bounding box center [753, 449] width 550 height 75
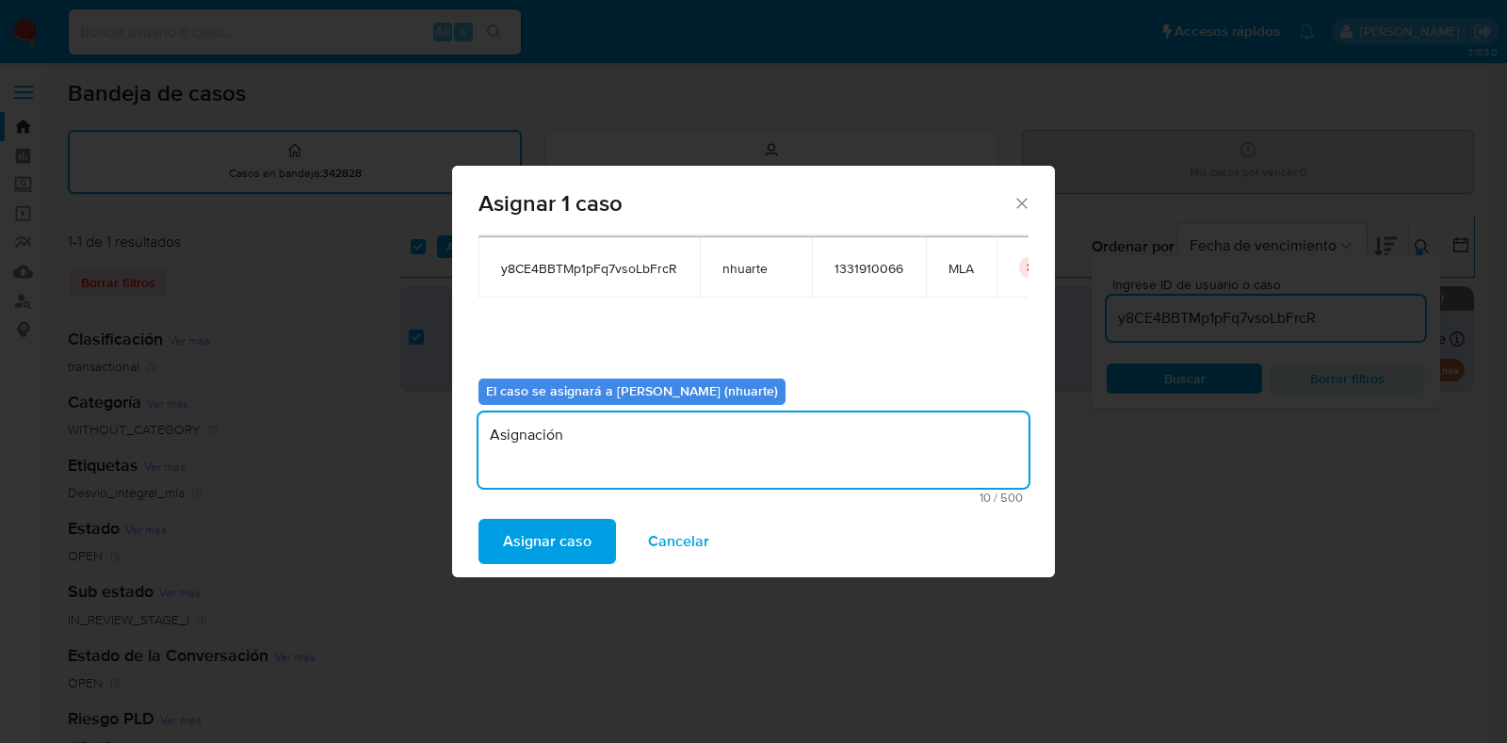
type textarea "Asignación"
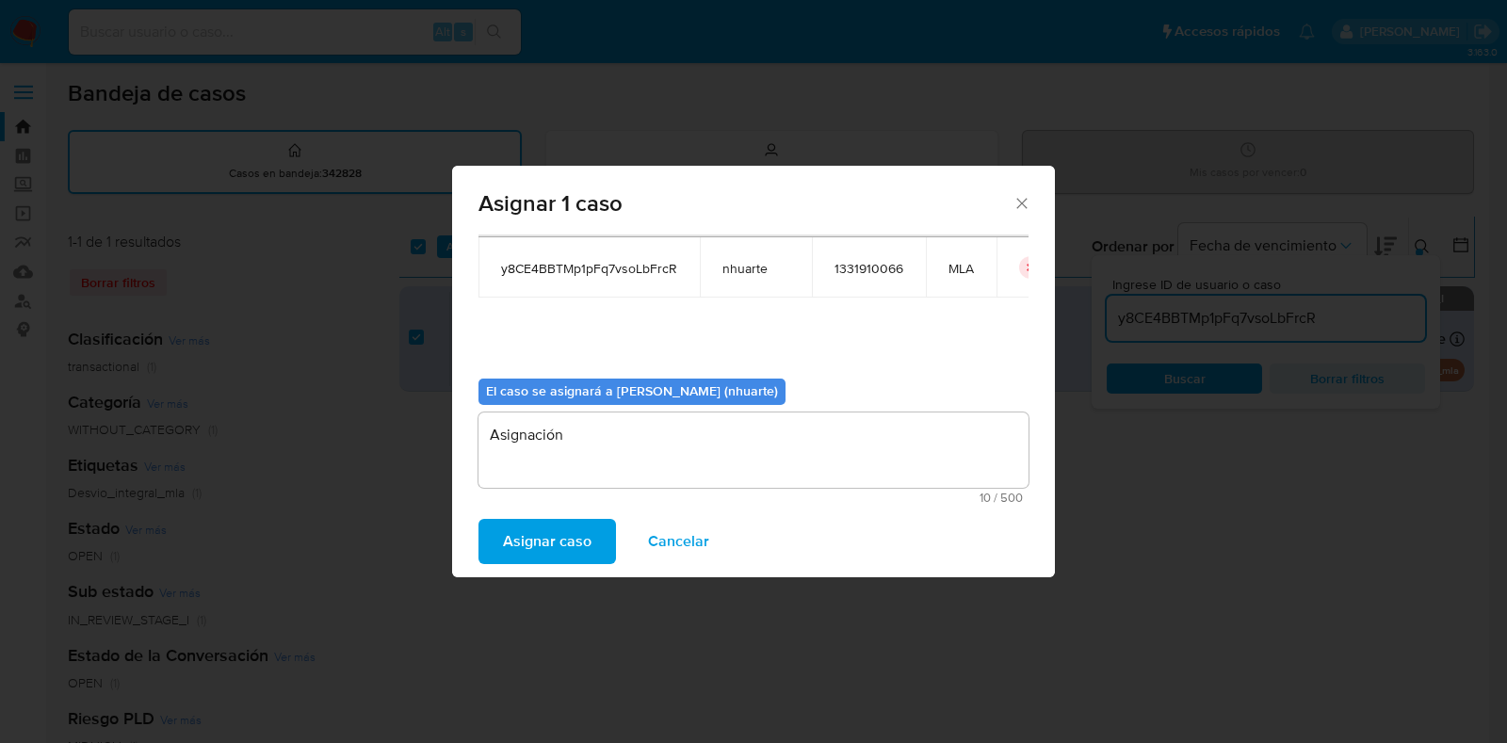
click at [561, 530] on span "Asignar caso" at bounding box center [547, 541] width 89 height 41
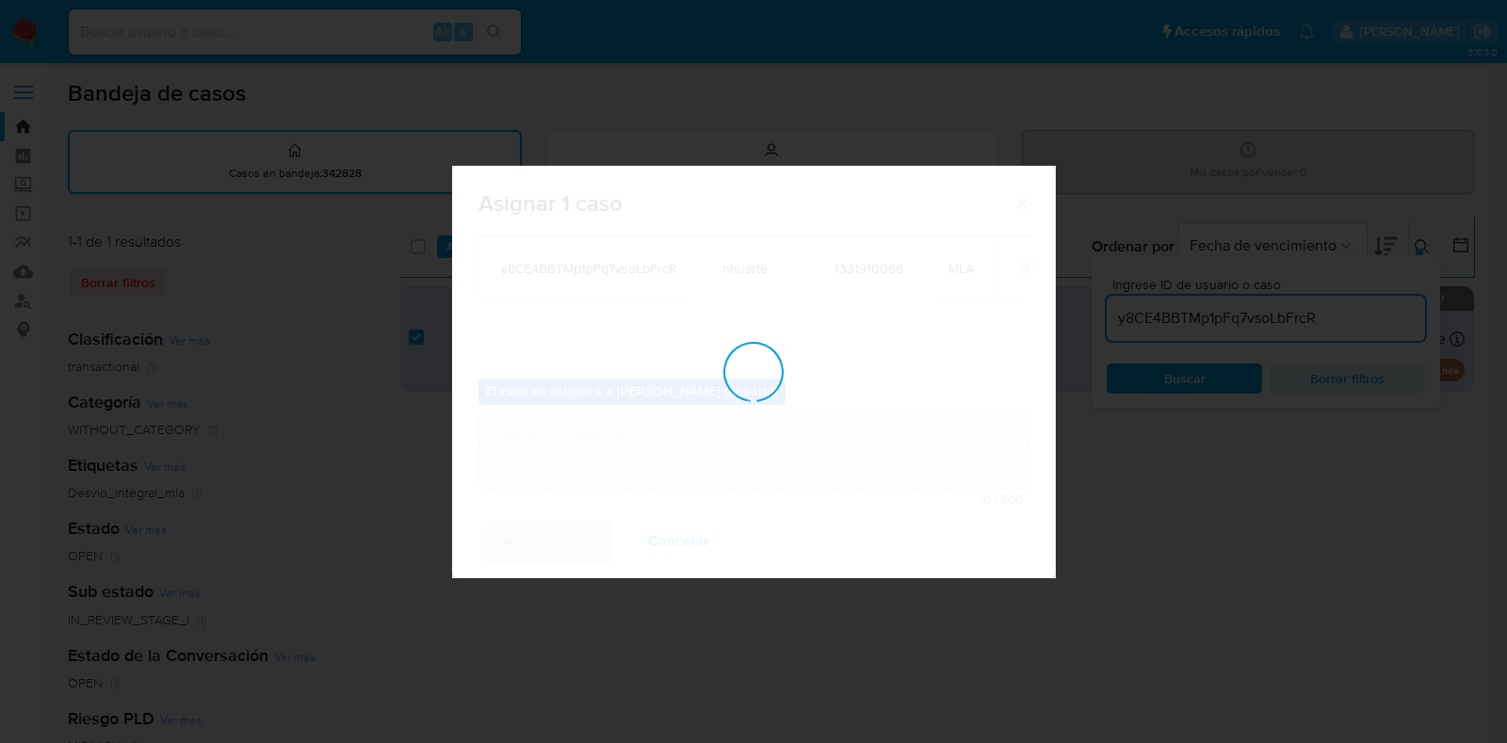
checkbox input "false"
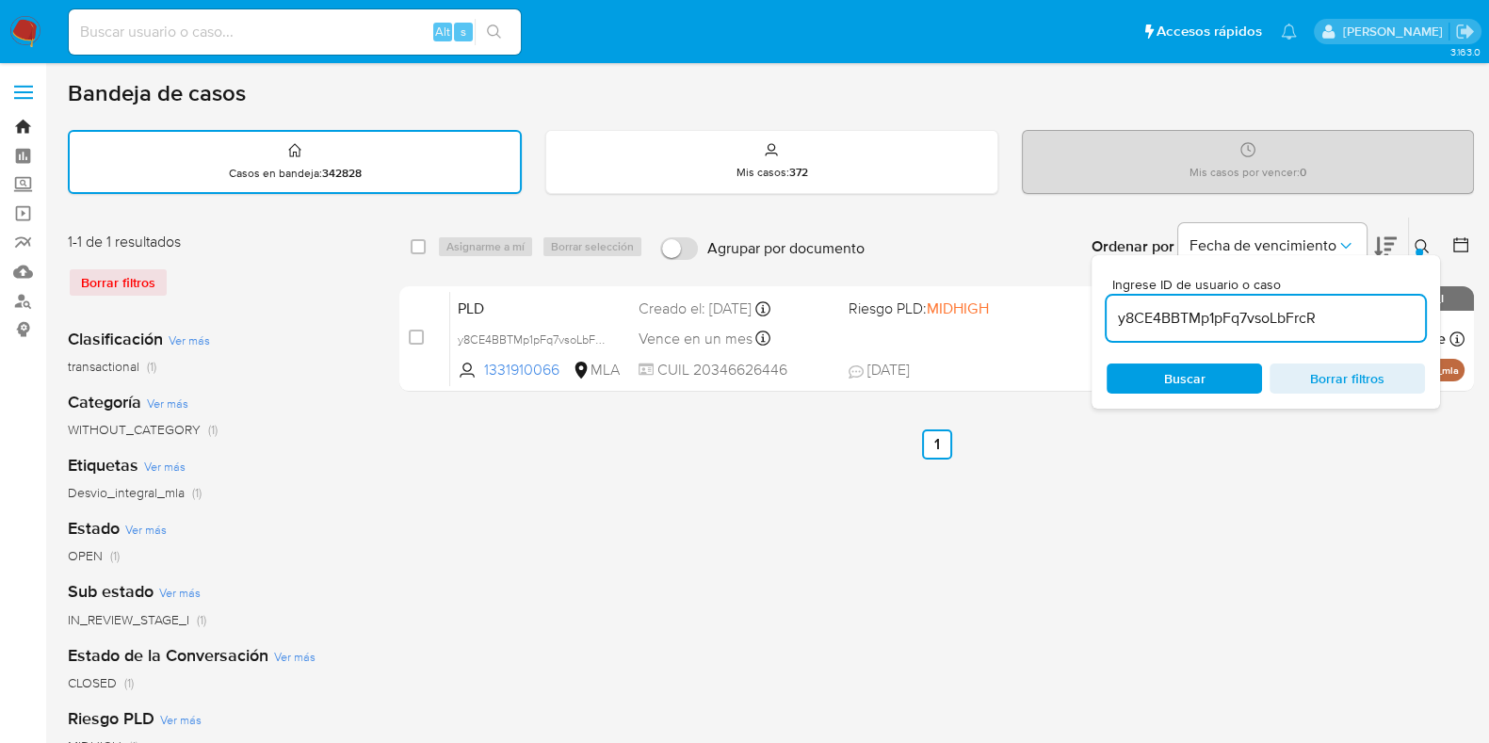
click at [22, 134] on link "Bandeja" at bounding box center [112, 126] width 224 height 29
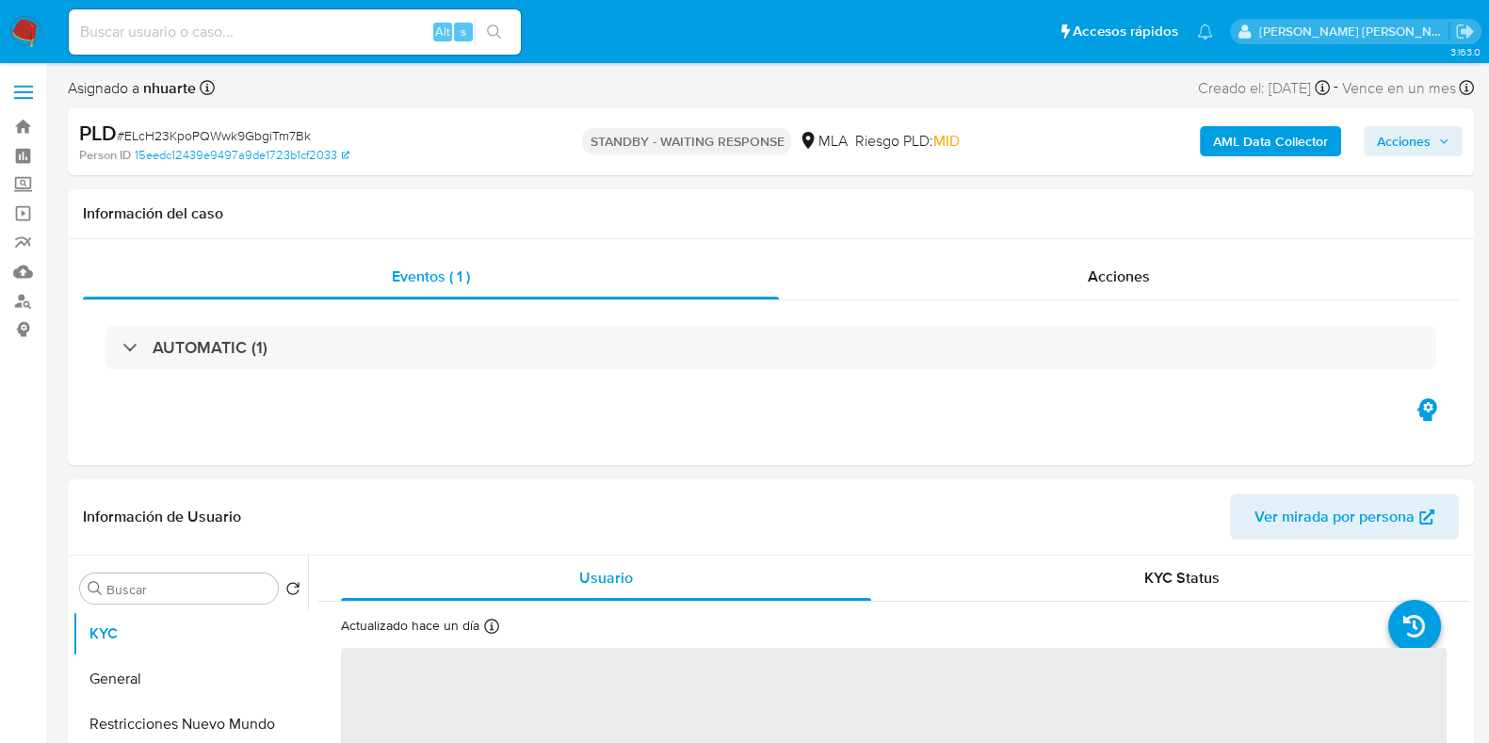
select select "10"
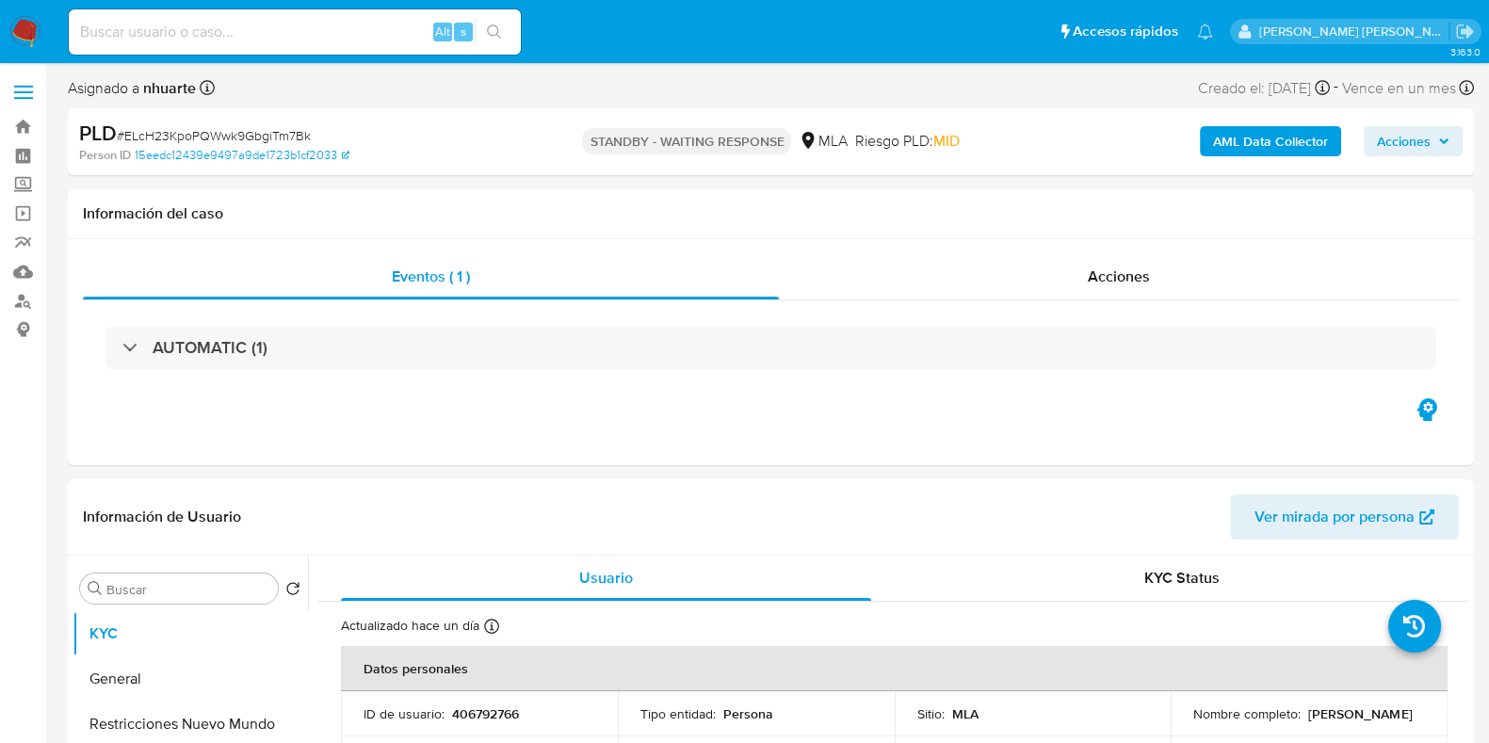
click at [148, 27] on input at bounding box center [295, 32] width 452 height 24
paste input "1331910066"
type input "1331910066"
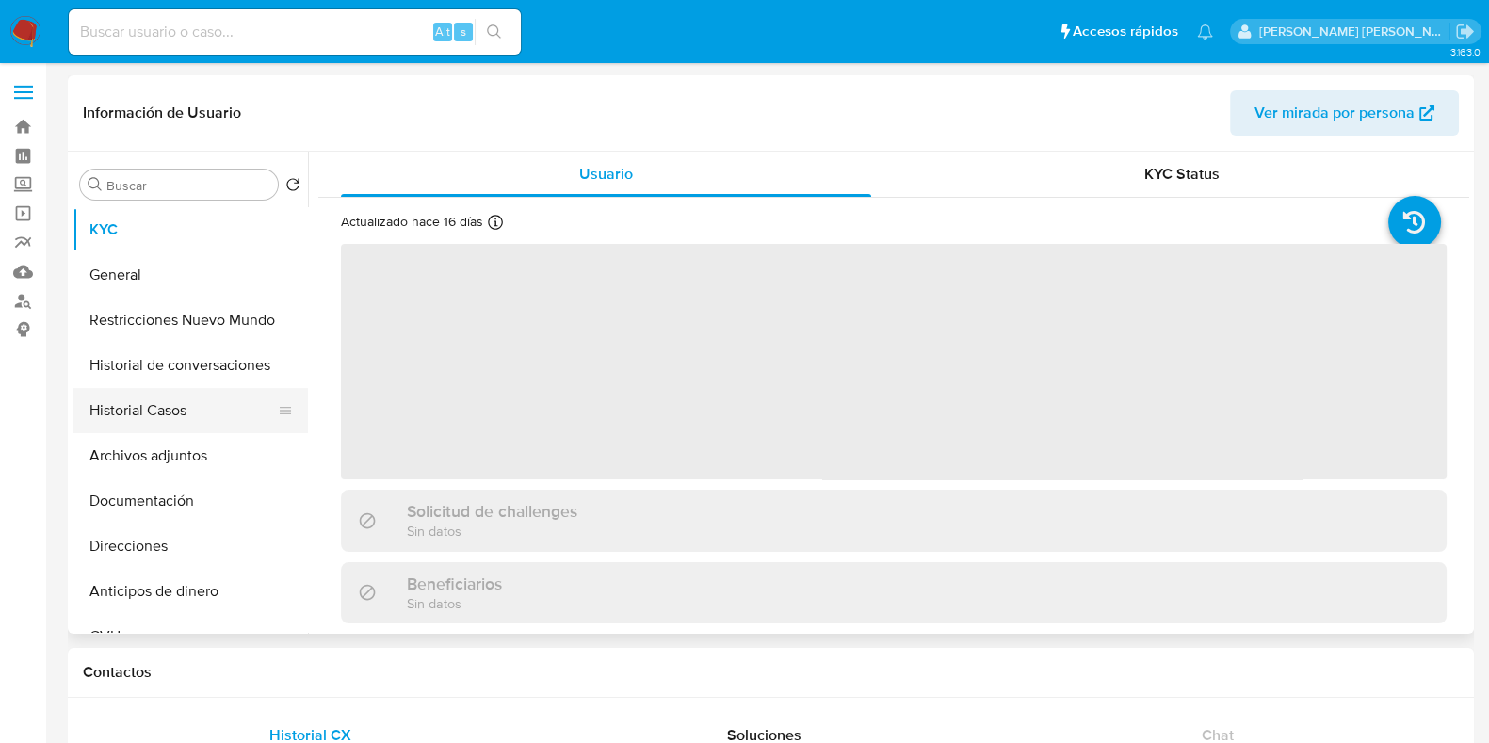
click at [176, 389] on button "Historial Casos" at bounding box center [183, 410] width 220 height 45
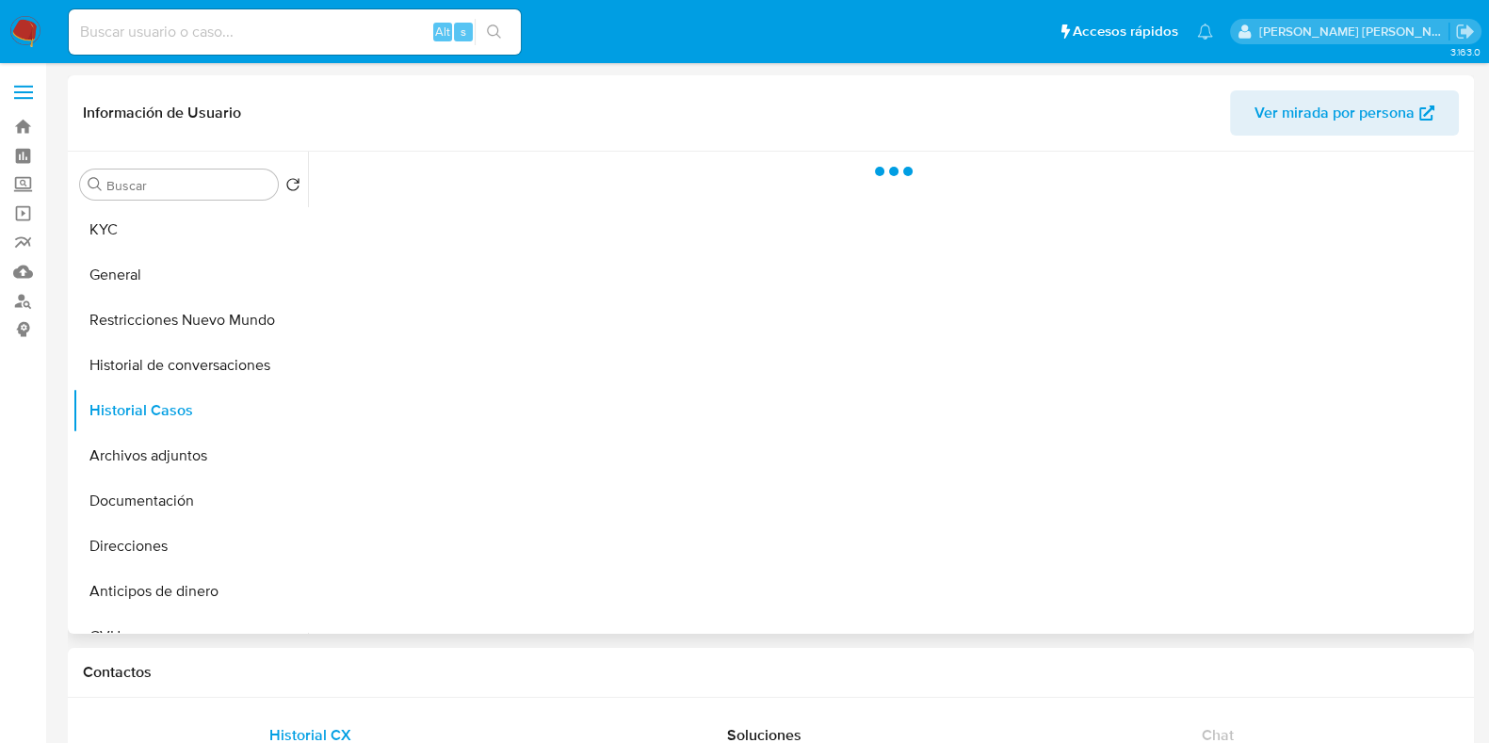
select select "10"
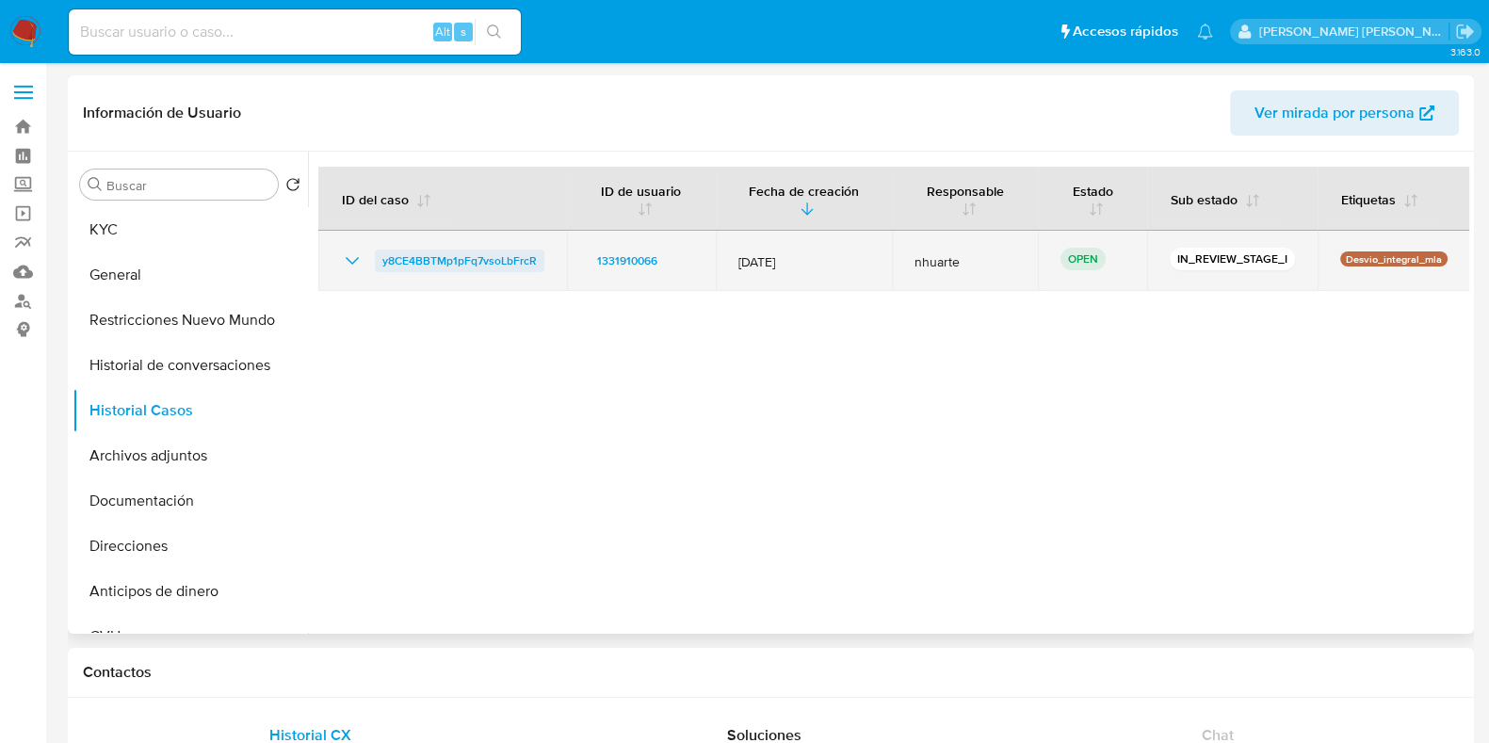
click at [509, 267] on span "y8CE4BBTMp1pFq7vsoLbFrcR" at bounding box center [459, 261] width 154 height 23
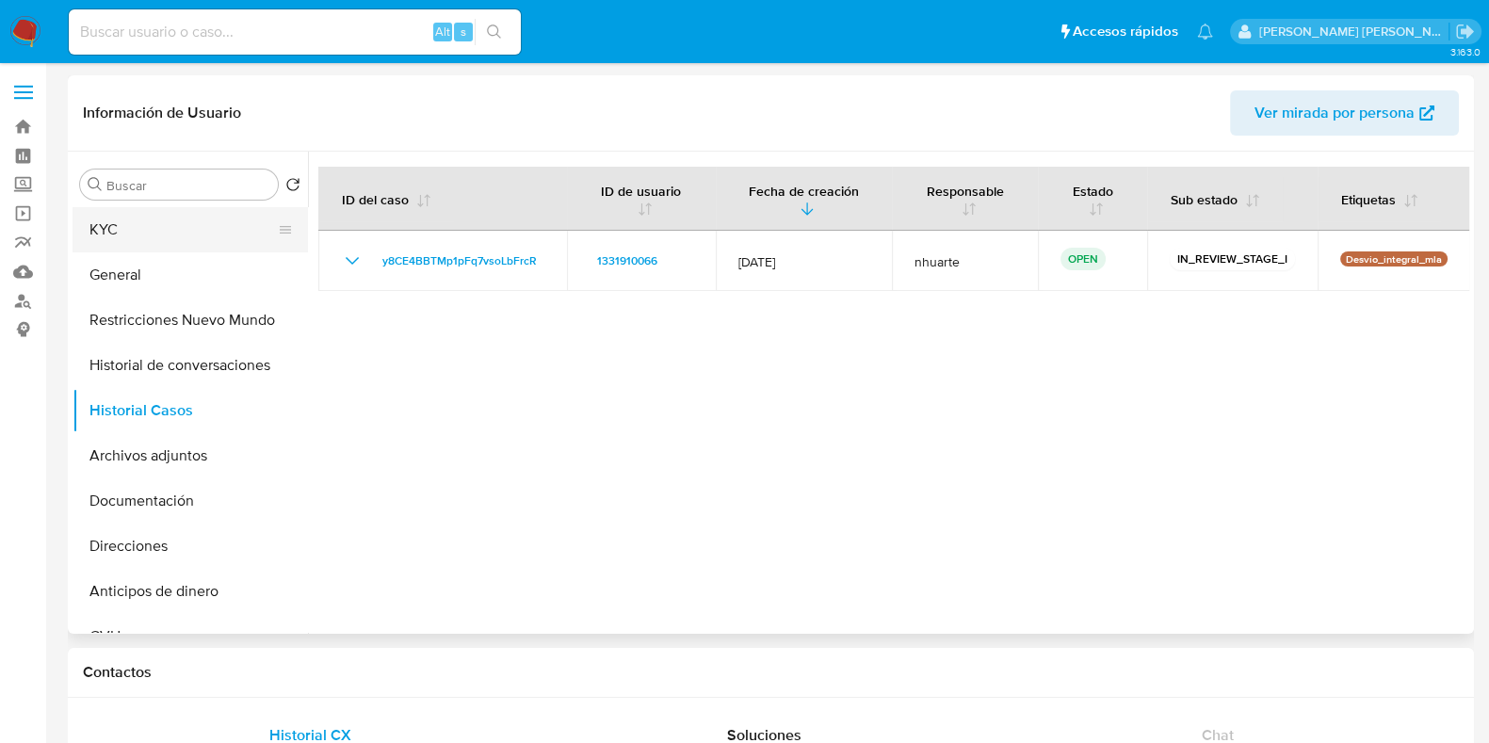
click at [171, 228] on button "KYC" at bounding box center [183, 229] width 220 height 45
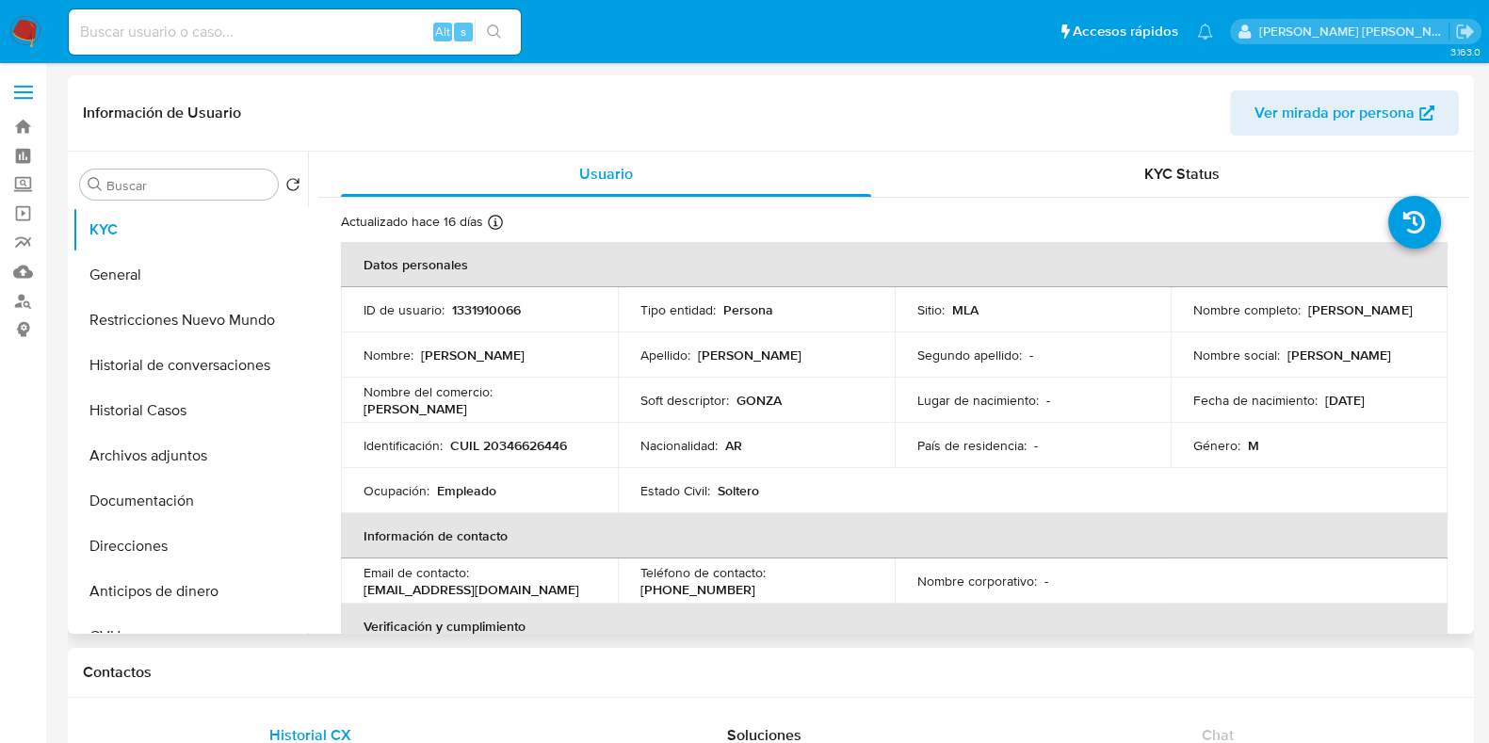
drag, startPoint x: 1189, startPoint y: 312, endPoint x: 1389, endPoint y: 313, distance: 200.6
click at [1389, 313] on div "Nombre completo : Sebastian Gonzalço Contreras" at bounding box center [1309, 309] width 232 height 17
copy p "[PERSON_NAME]"
click at [186, 35] on input at bounding box center [295, 32] width 452 height 24
paste input "188069196"
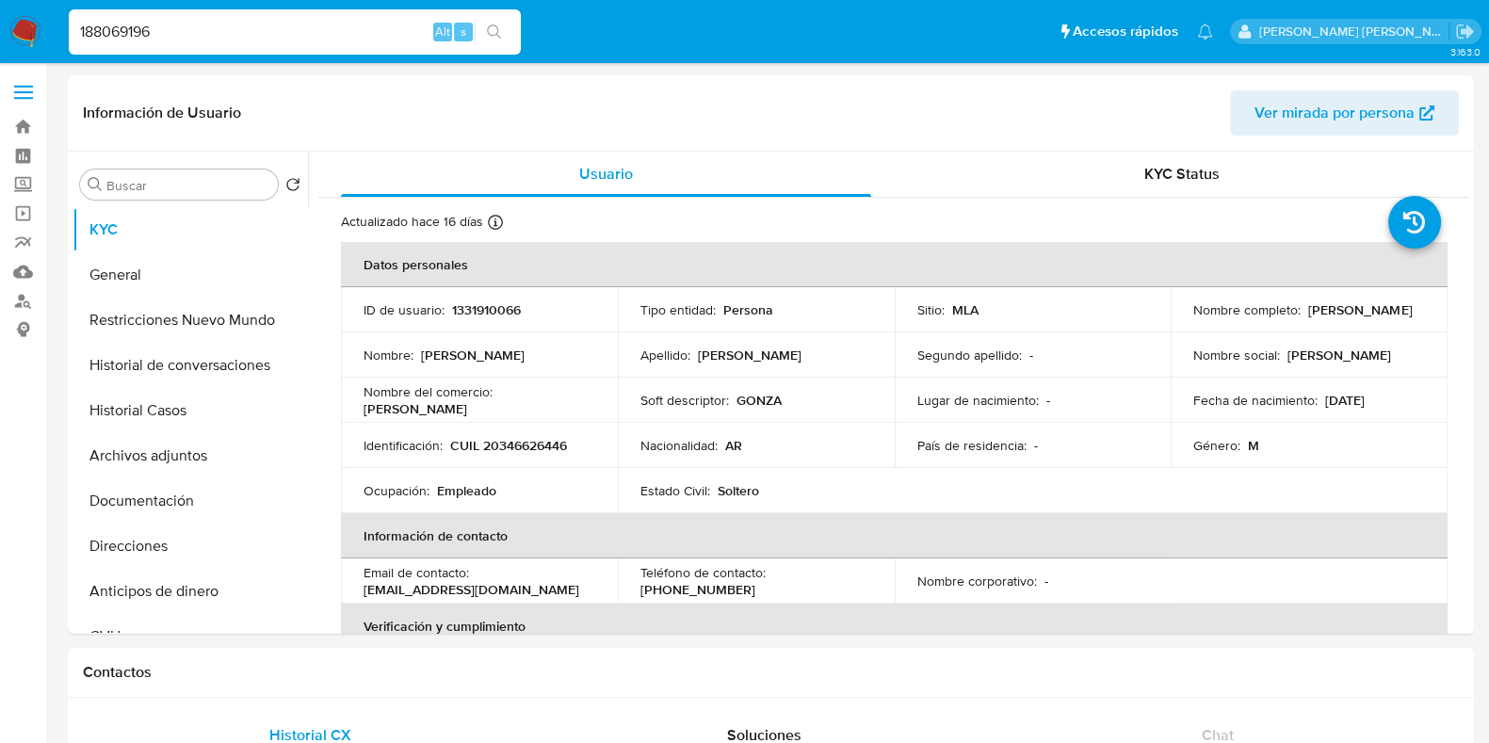
type input "188069196"
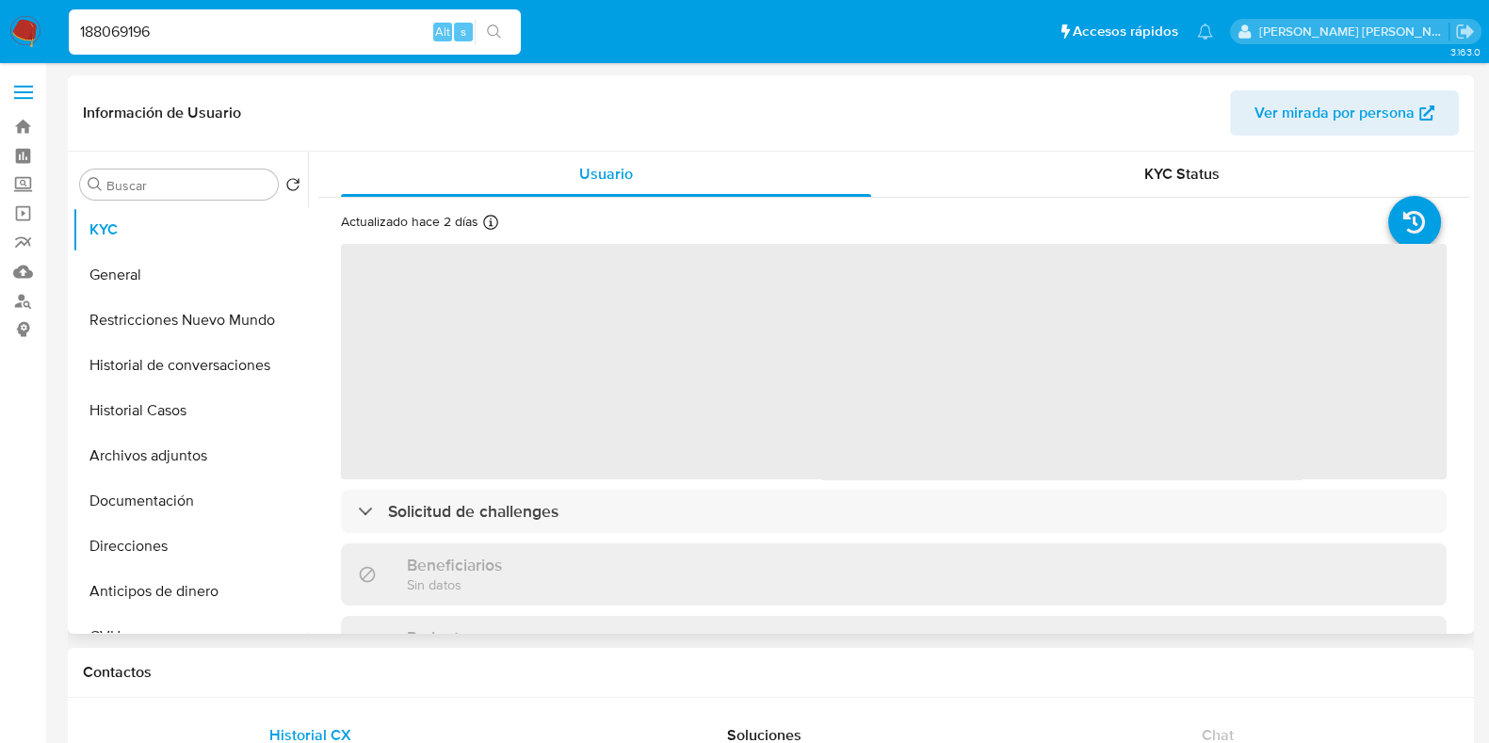
select select "10"
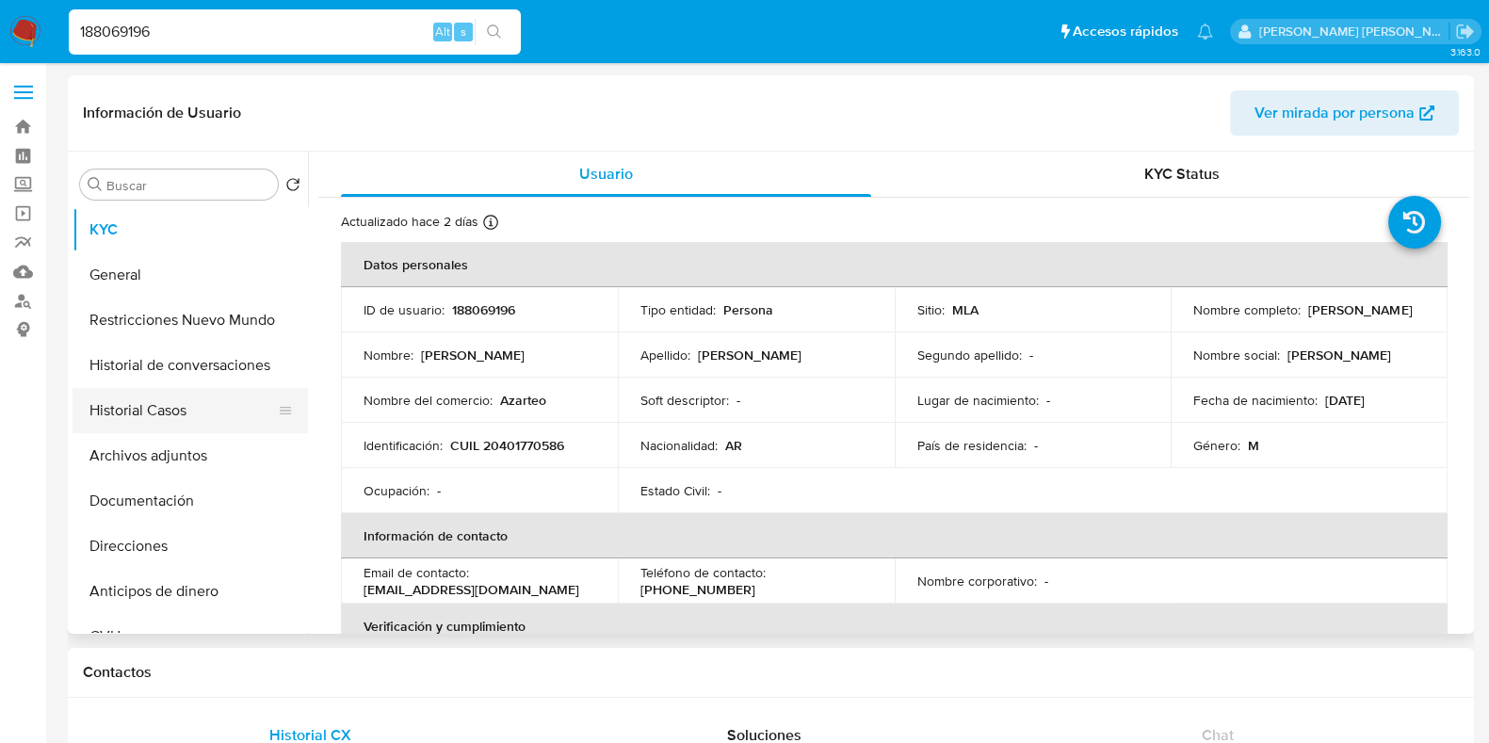
click at [130, 402] on button "Historial Casos" at bounding box center [183, 410] width 220 height 45
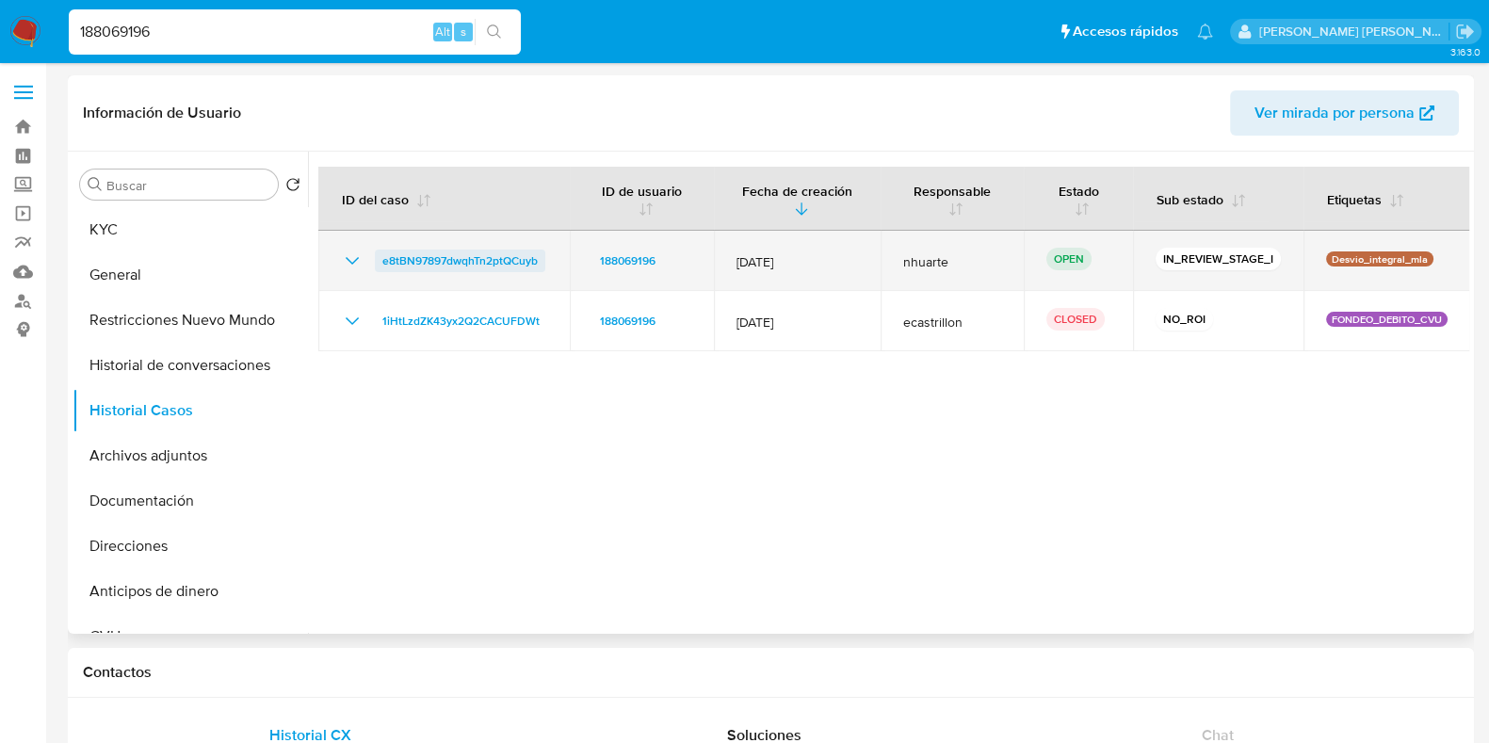
click at [492, 258] on span "e8tBN97897dwqhTn2ptQCuyb" at bounding box center [459, 261] width 155 height 23
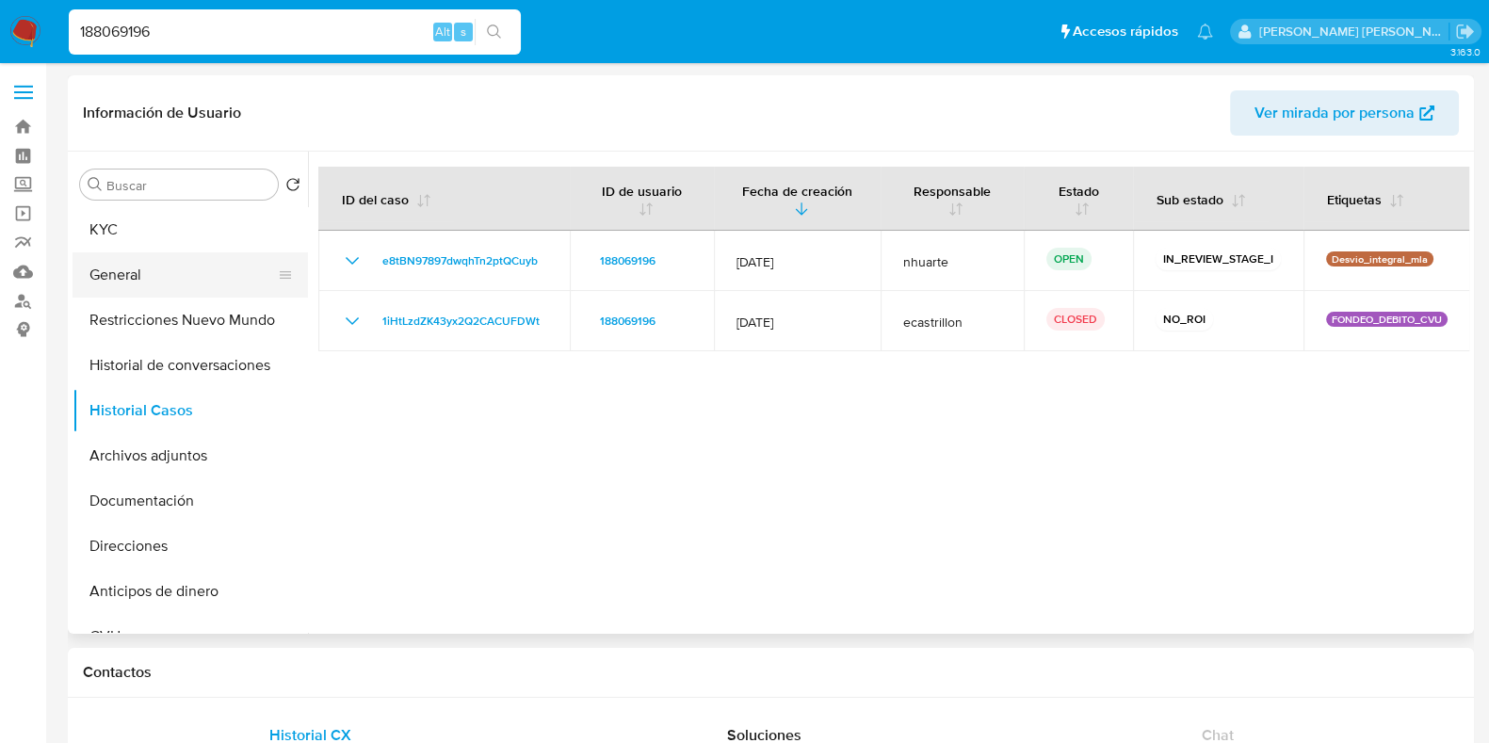
click at [133, 274] on button "General" at bounding box center [183, 274] width 220 height 45
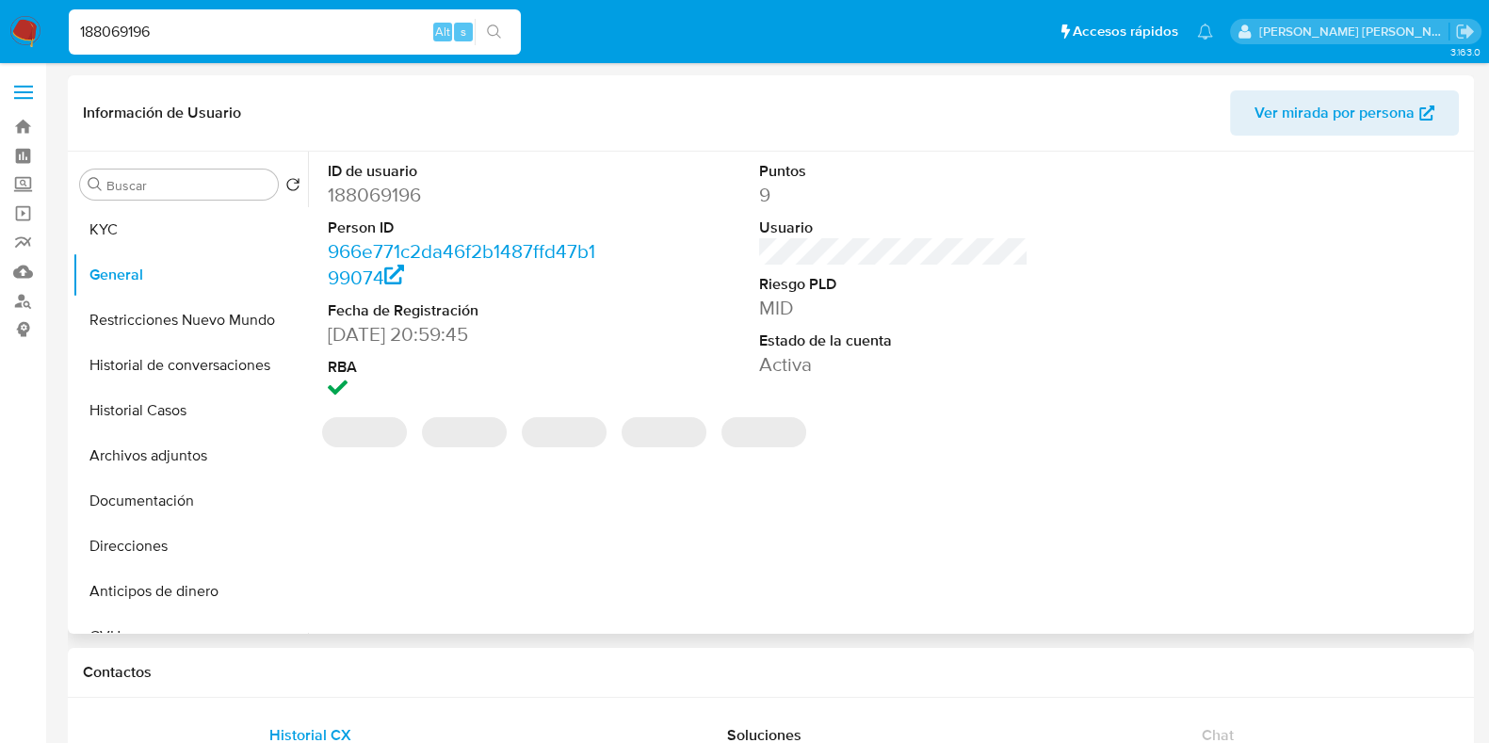
click at [397, 193] on dd "188069196" at bounding box center [462, 195] width 269 height 26
click at [396, 192] on dd "188069196" at bounding box center [462, 195] width 269 height 26
copy dd "188069196"
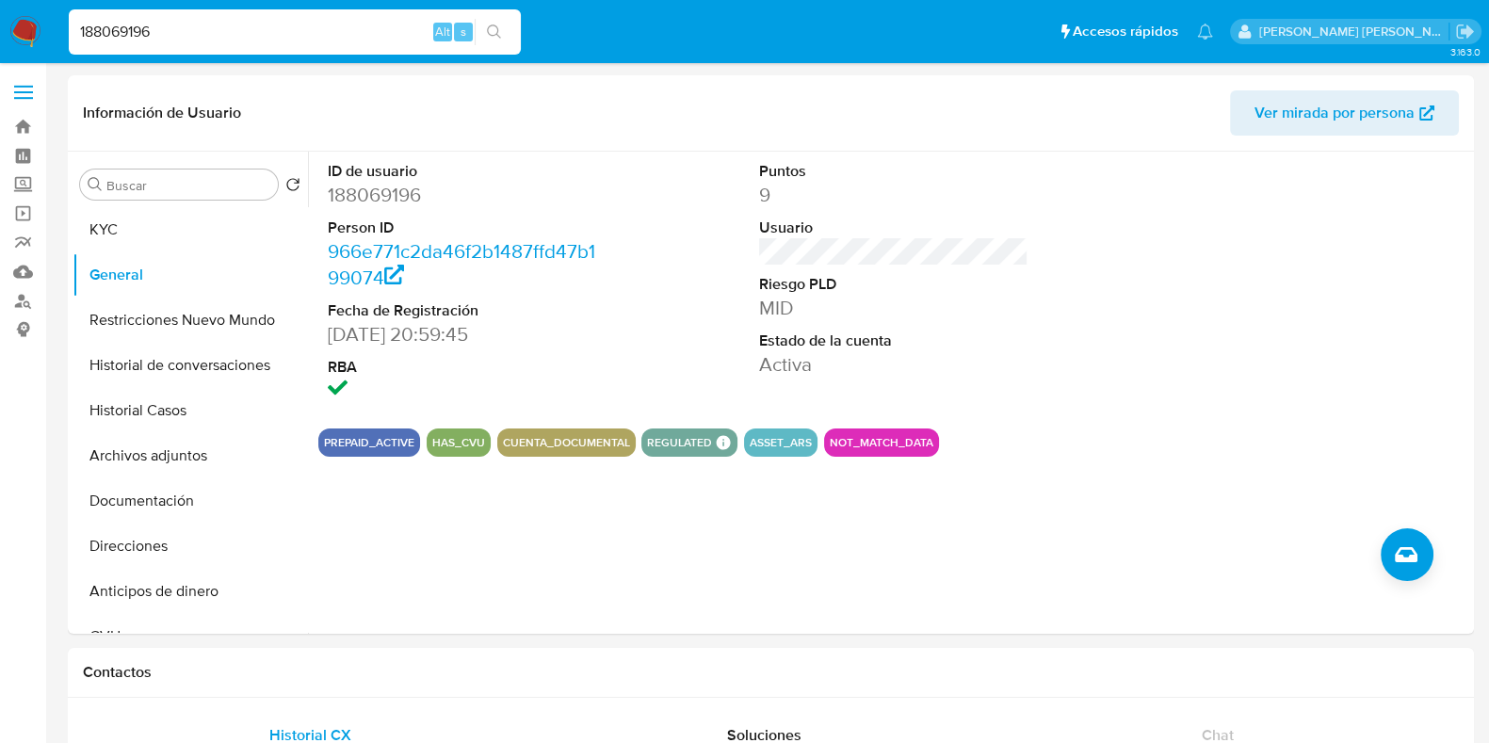
drag, startPoint x: 180, startPoint y: 25, endPoint x: 52, endPoint y: 25, distance: 128.1
click at [52, 25] on nav "Pausado Ver notificaciones 188069196 Alt s Accesos rápidos Presiona las siguien…" at bounding box center [744, 31] width 1489 height 63
paste input "327861794"
type input "327861794"
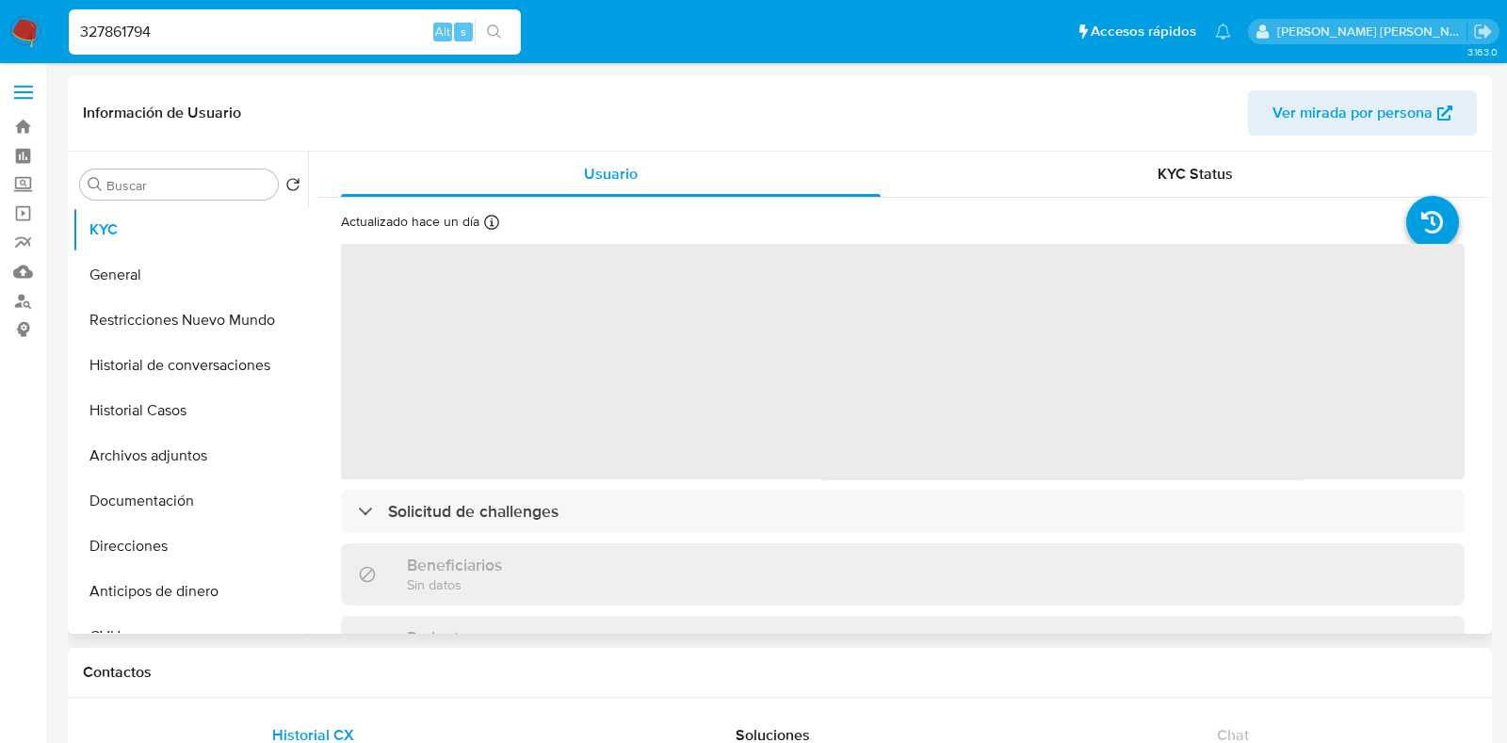
select select "10"
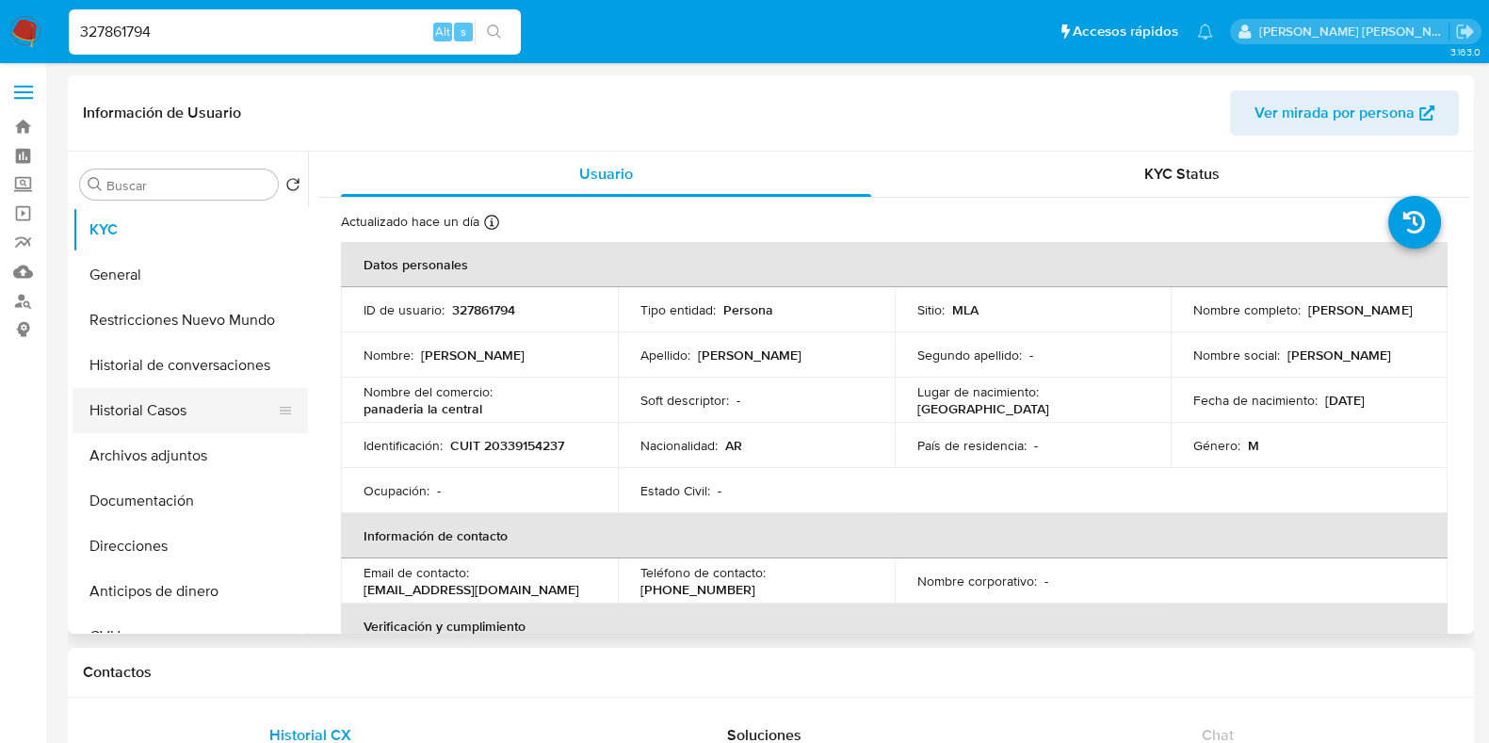
click at [188, 413] on button "Historial Casos" at bounding box center [183, 410] width 220 height 45
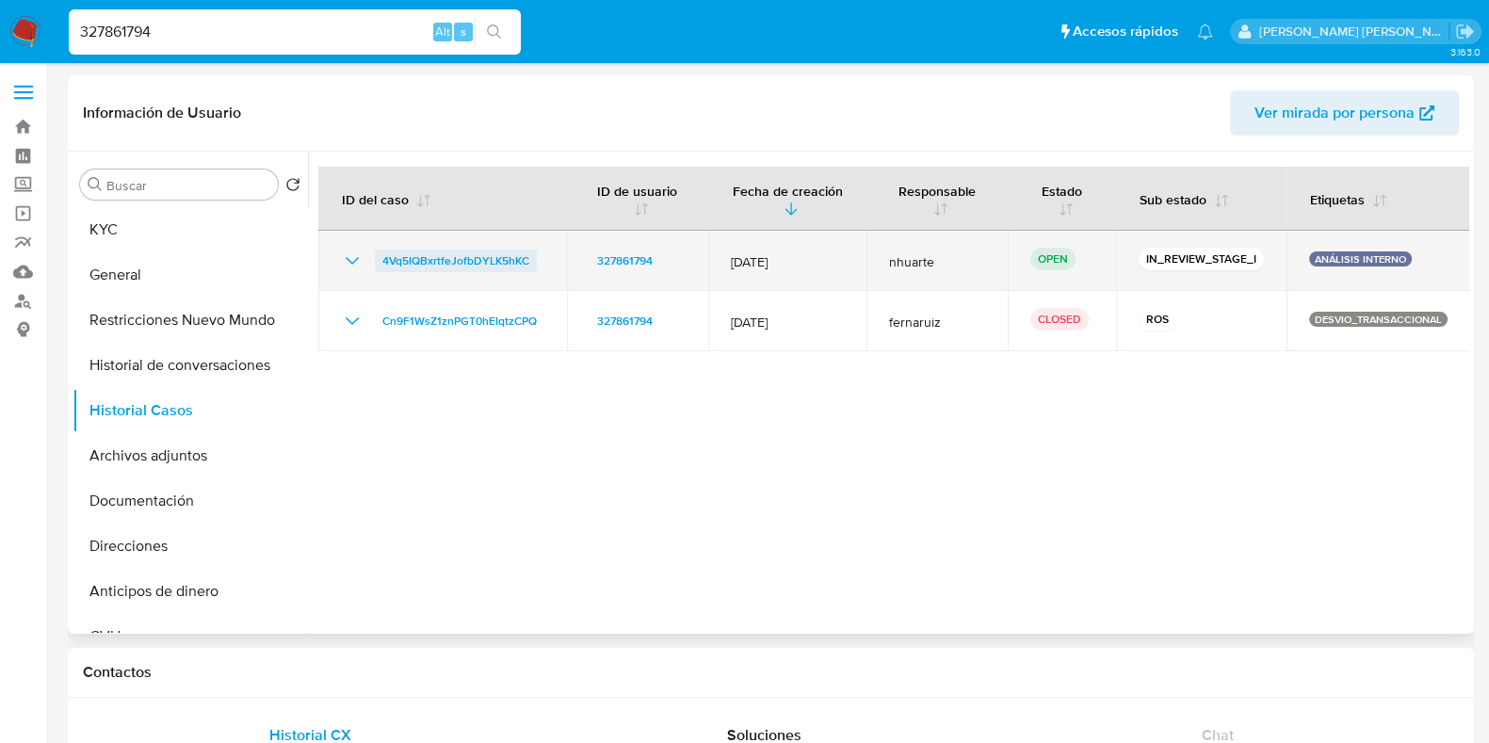
click at [475, 256] on span "4Vq5IQBxrtfeJofbDYLK5hKC" at bounding box center [455, 261] width 147 height 23
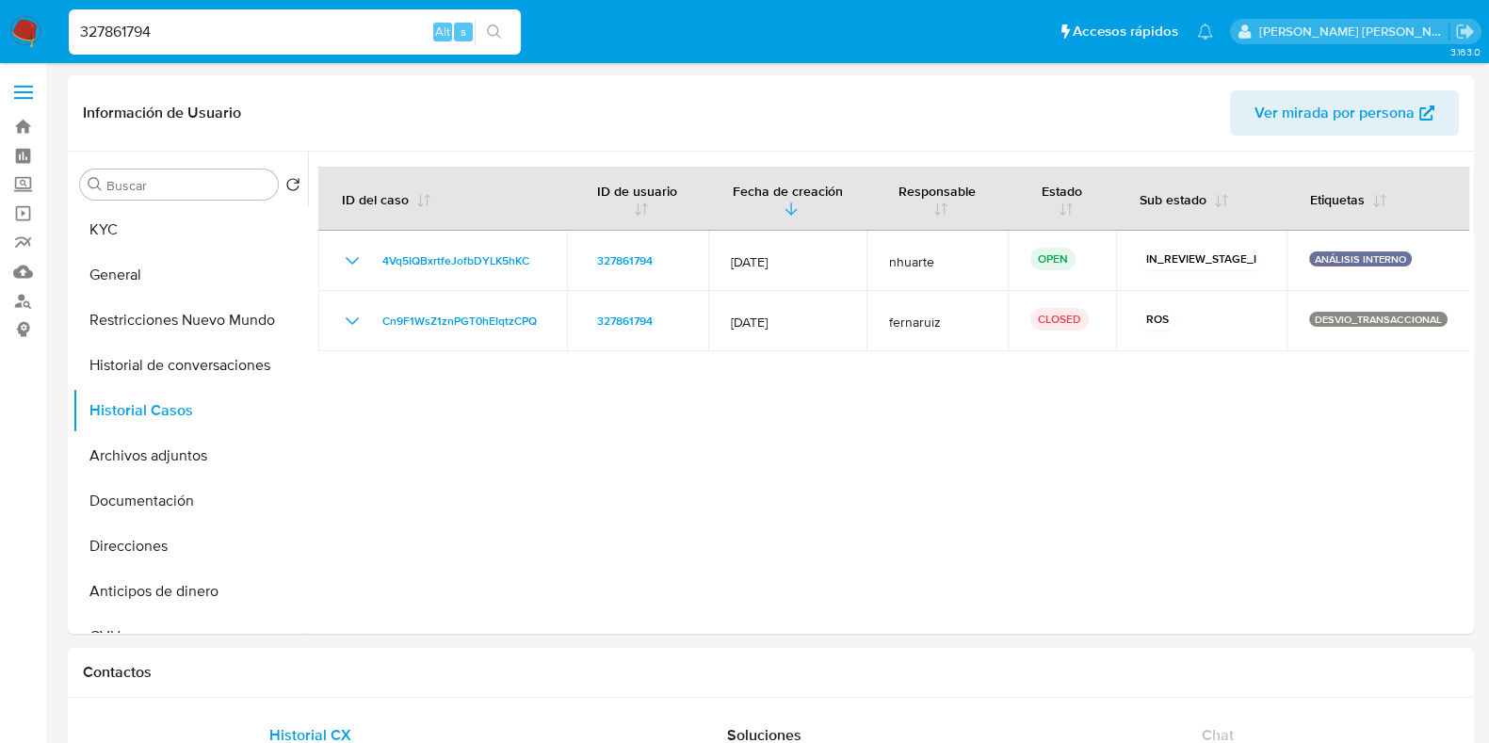
drag, startPoint x: 173, startPoint y: 39, endPoint x: 52, endPoint y: 40, distance: 121.5
click at [52, 40] on nav "Pausado Ver notificaciones 327861794 Alt s Accesos rápidos Presiona las siguien…" at bounding box center [744, 31] width 1489 height 63
paste input "1133992"
type input "311339924"
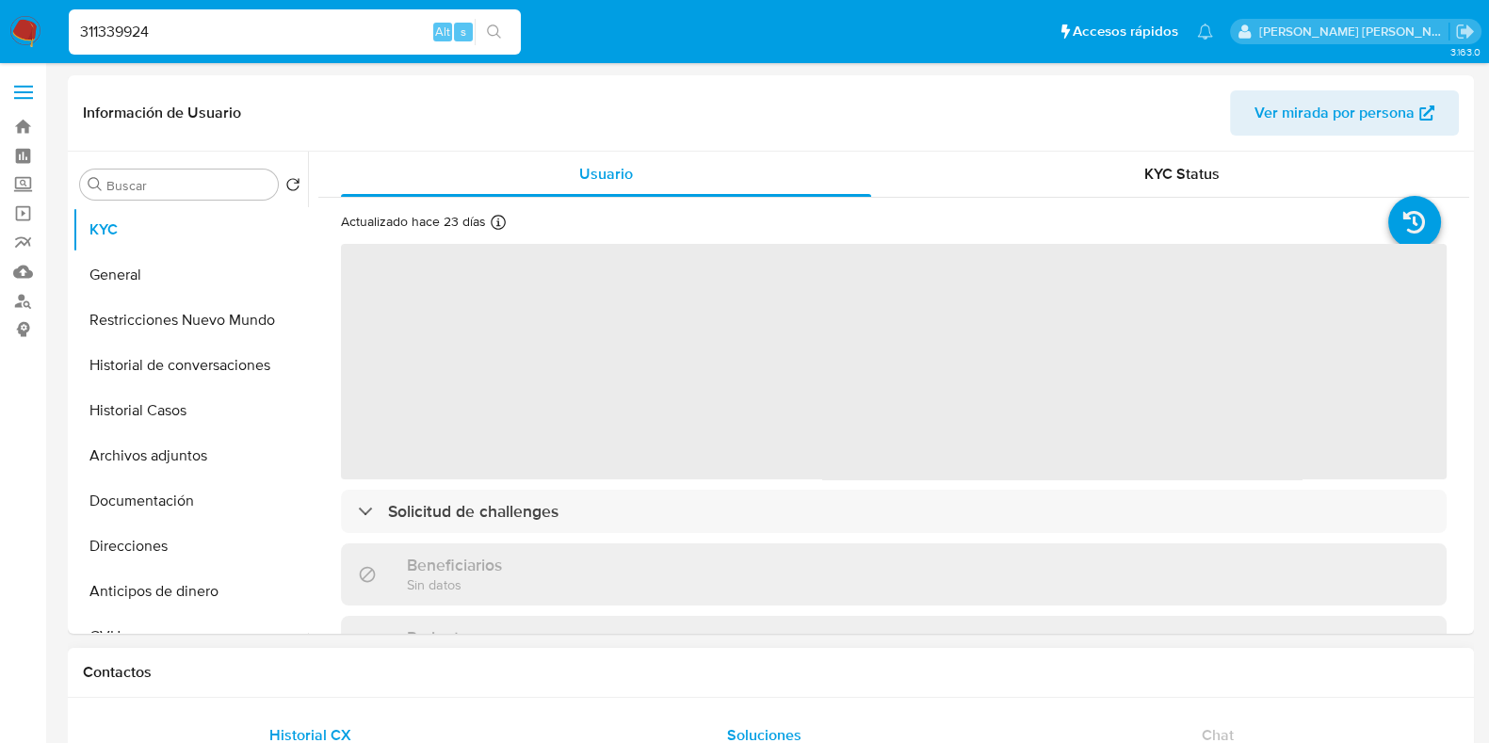
select select "10"
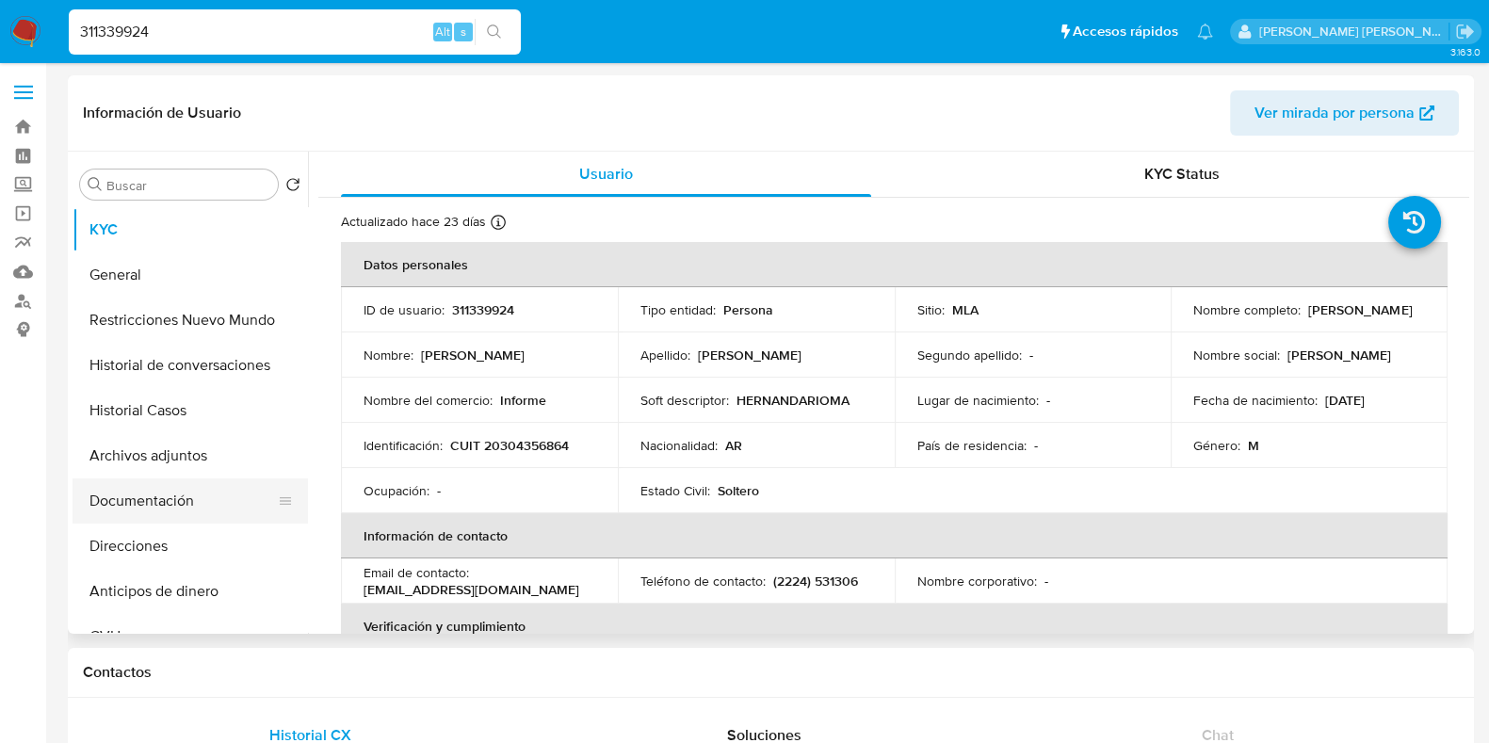
click at [168, 498] on button "Documentación" at bounding box center [183, 500] width 220 height 45
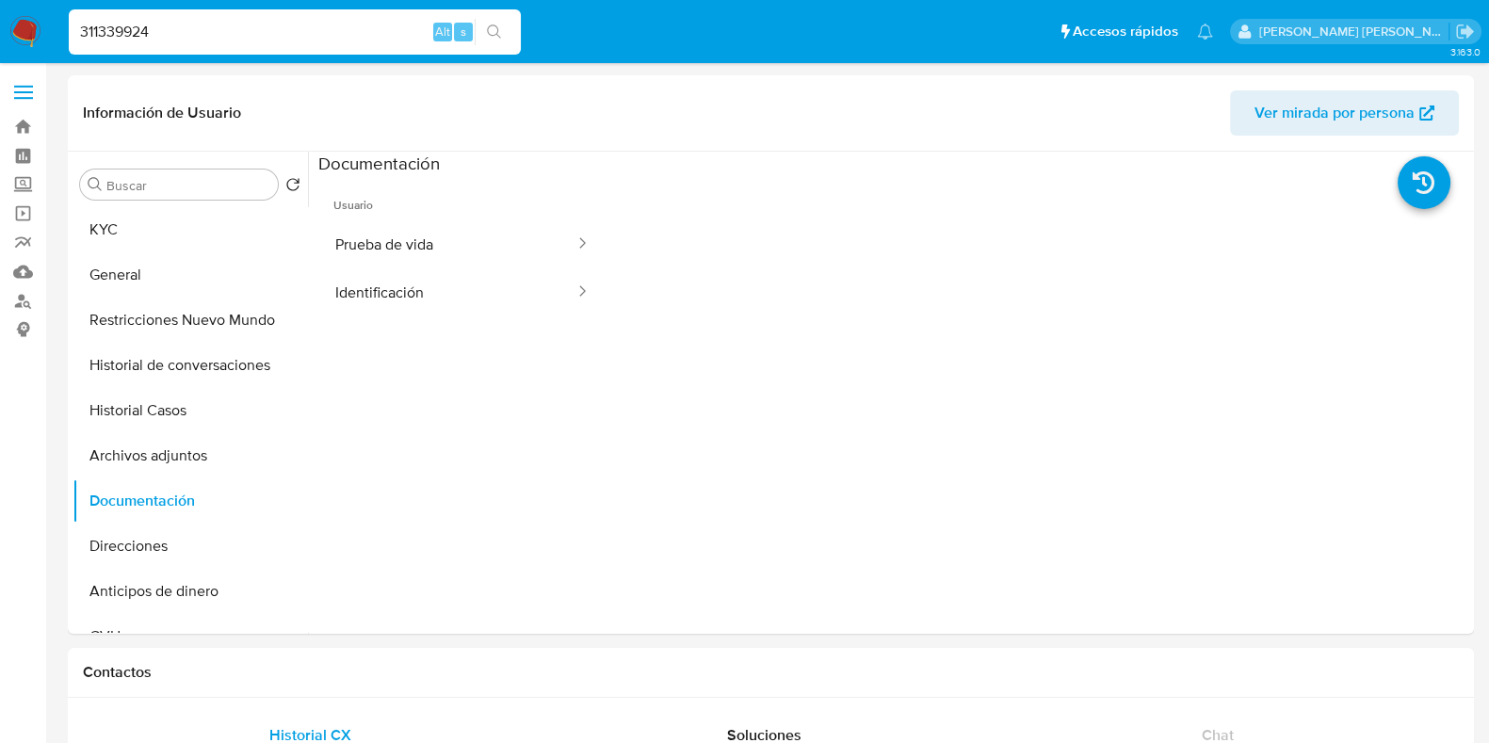
click at [419, 250] on button "Prueba de vida" at bounding box center [447, 244] width 258 height 48
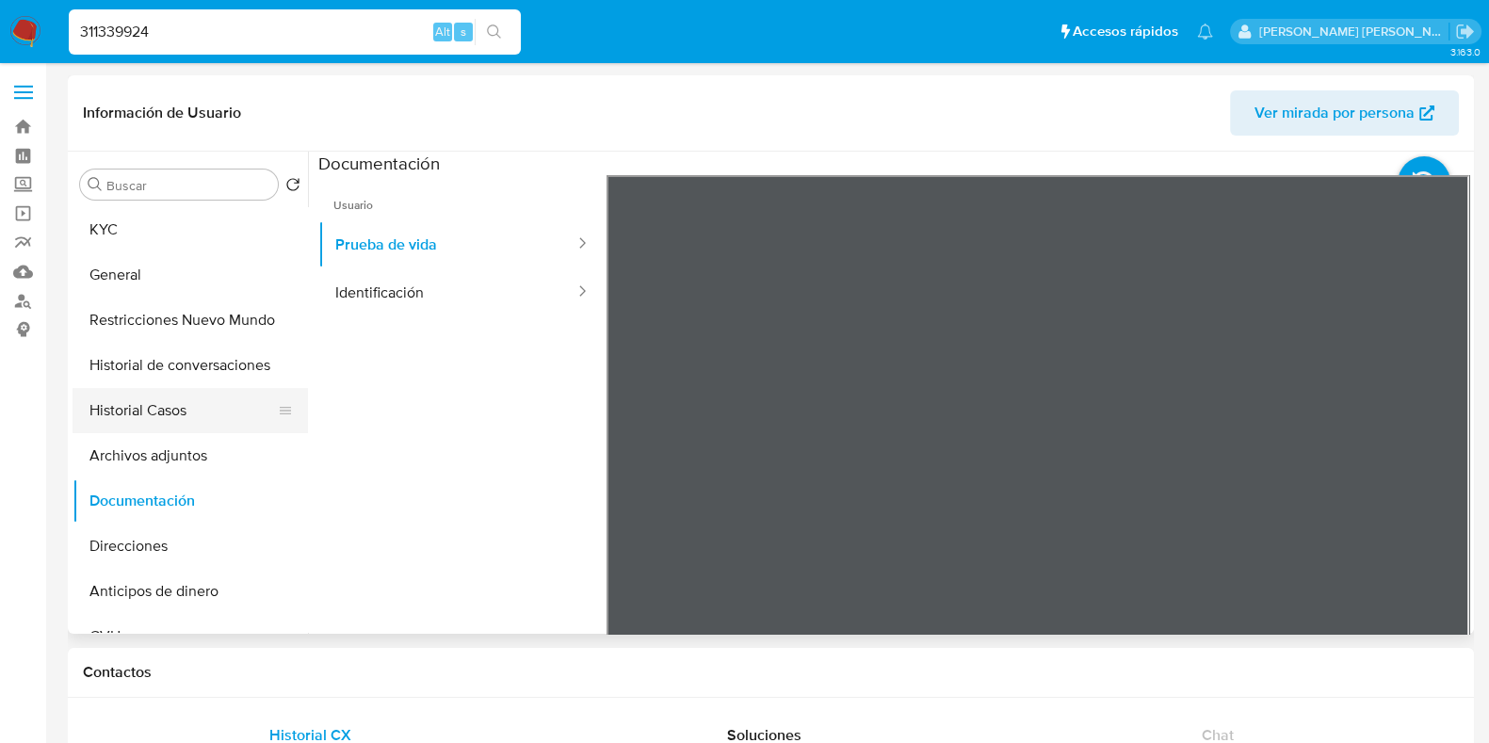
click at [157, 401] on button "Historial Casos" at bounding box center [183, 410] width 220 height 45
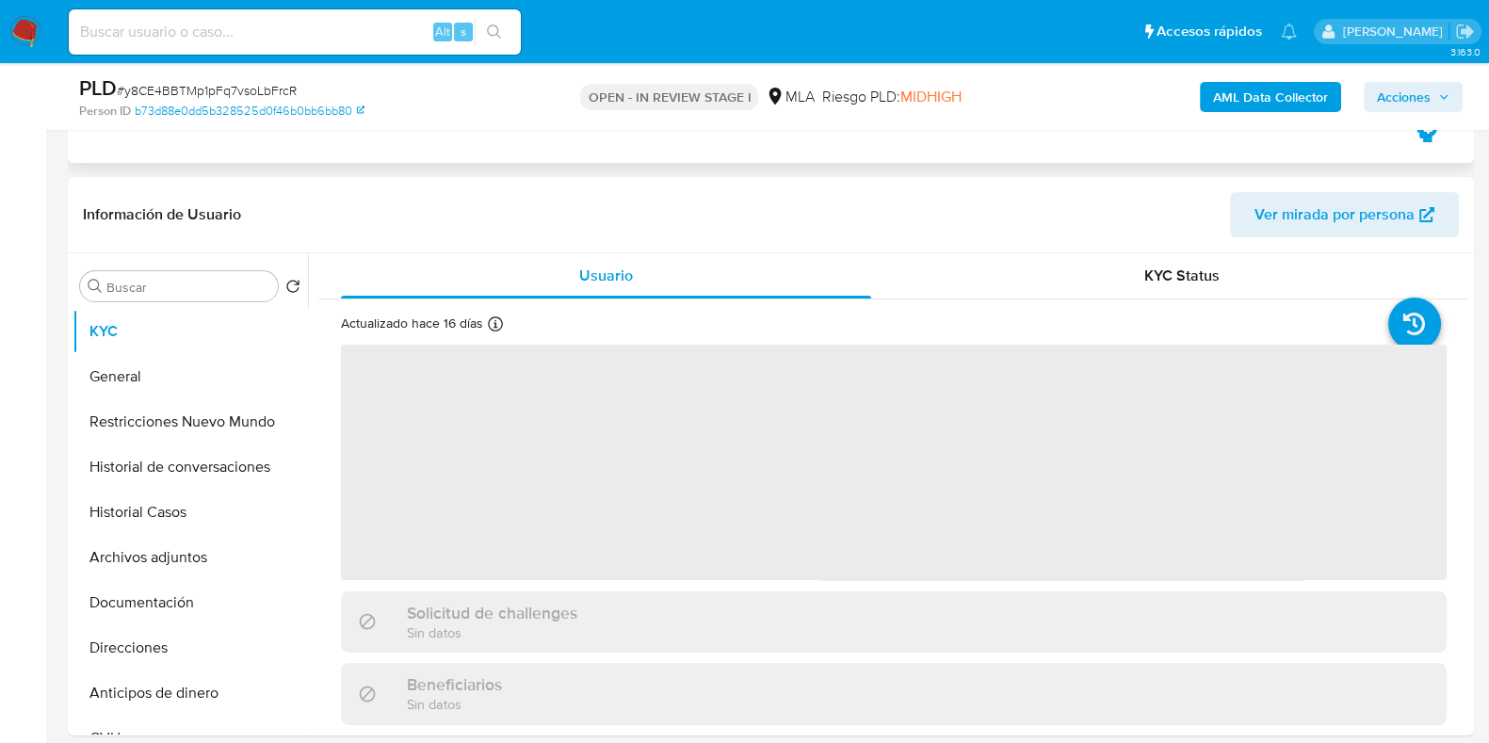
scroll to position [706, 0]
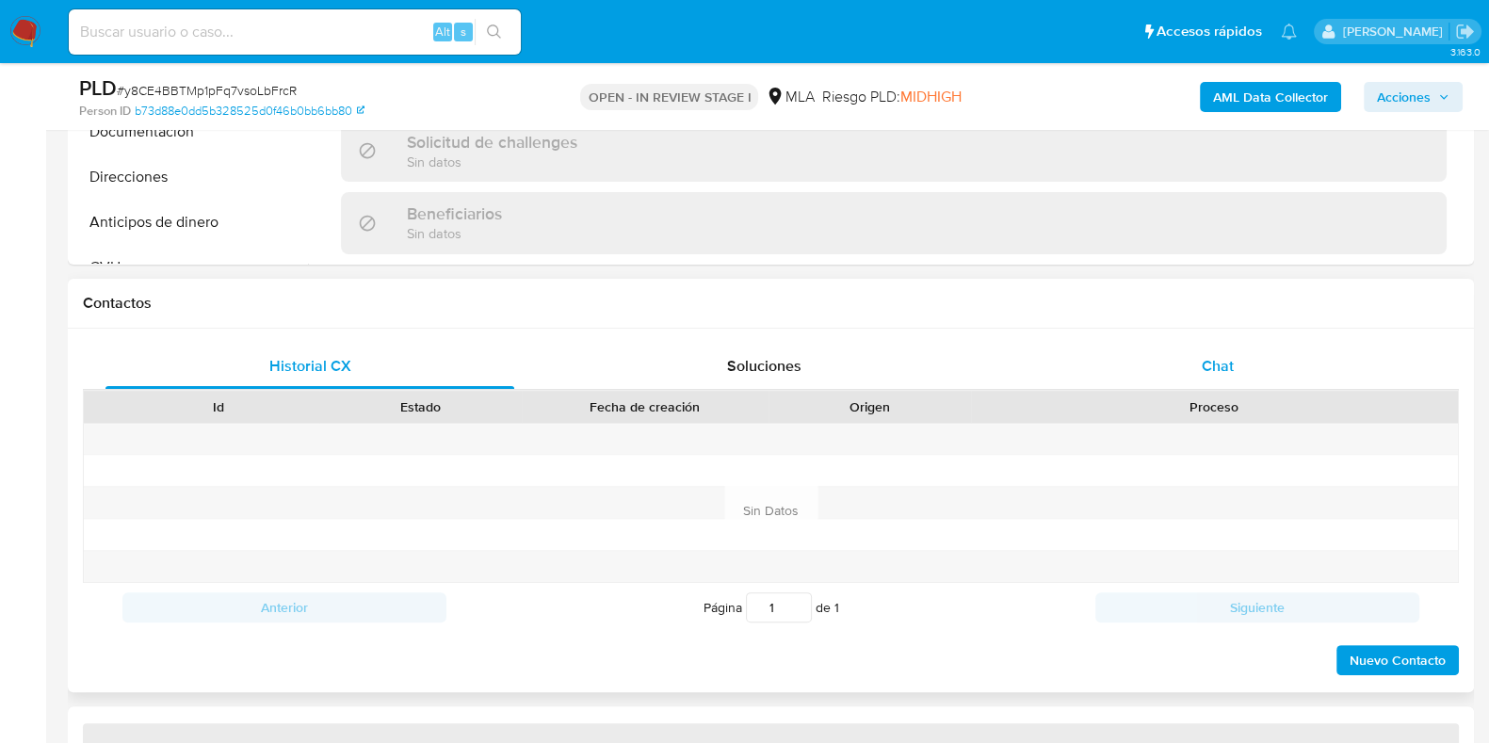
click at [1202, 355] on span "Chat" at bounding box center [1218, 366] width 32 height 22
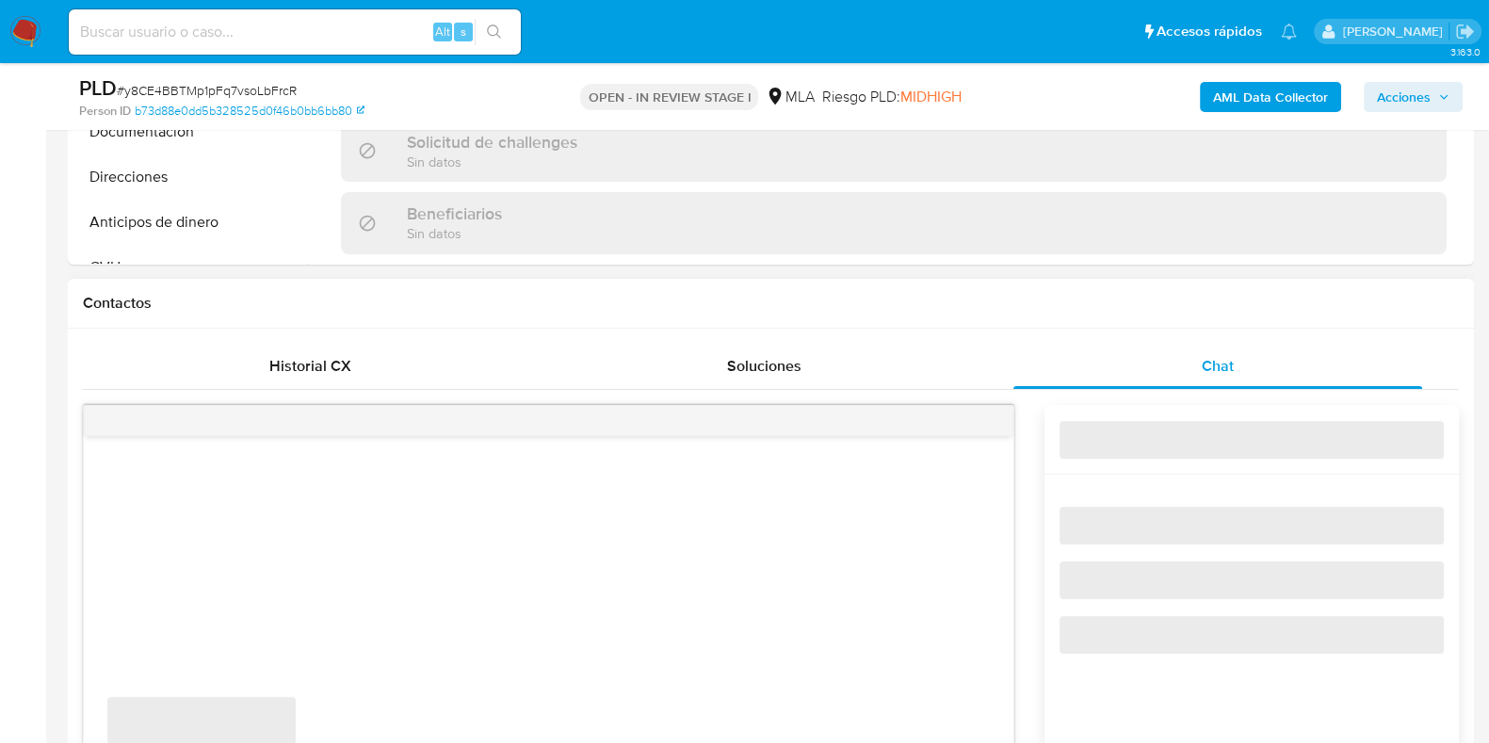
select select "10"
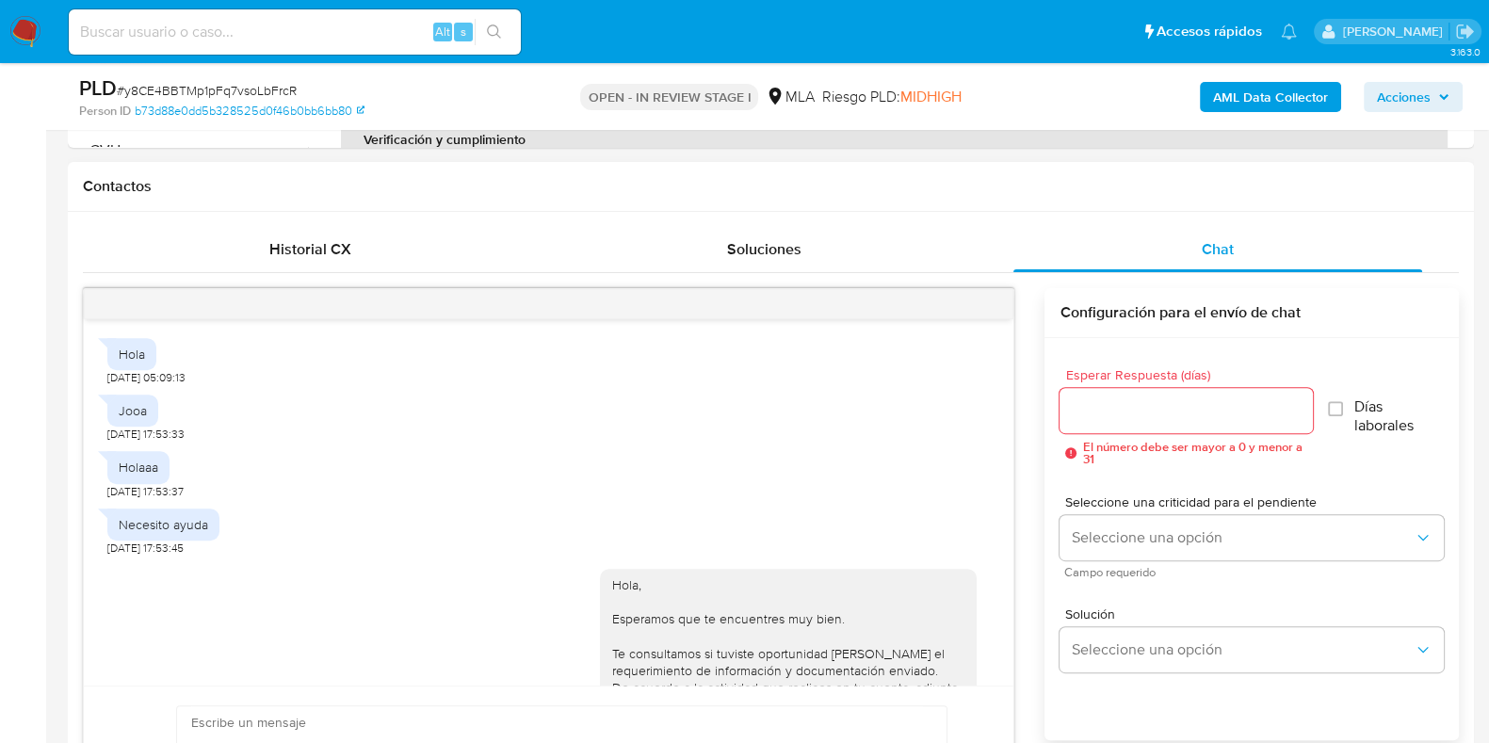
scroll to position [1044, 0]
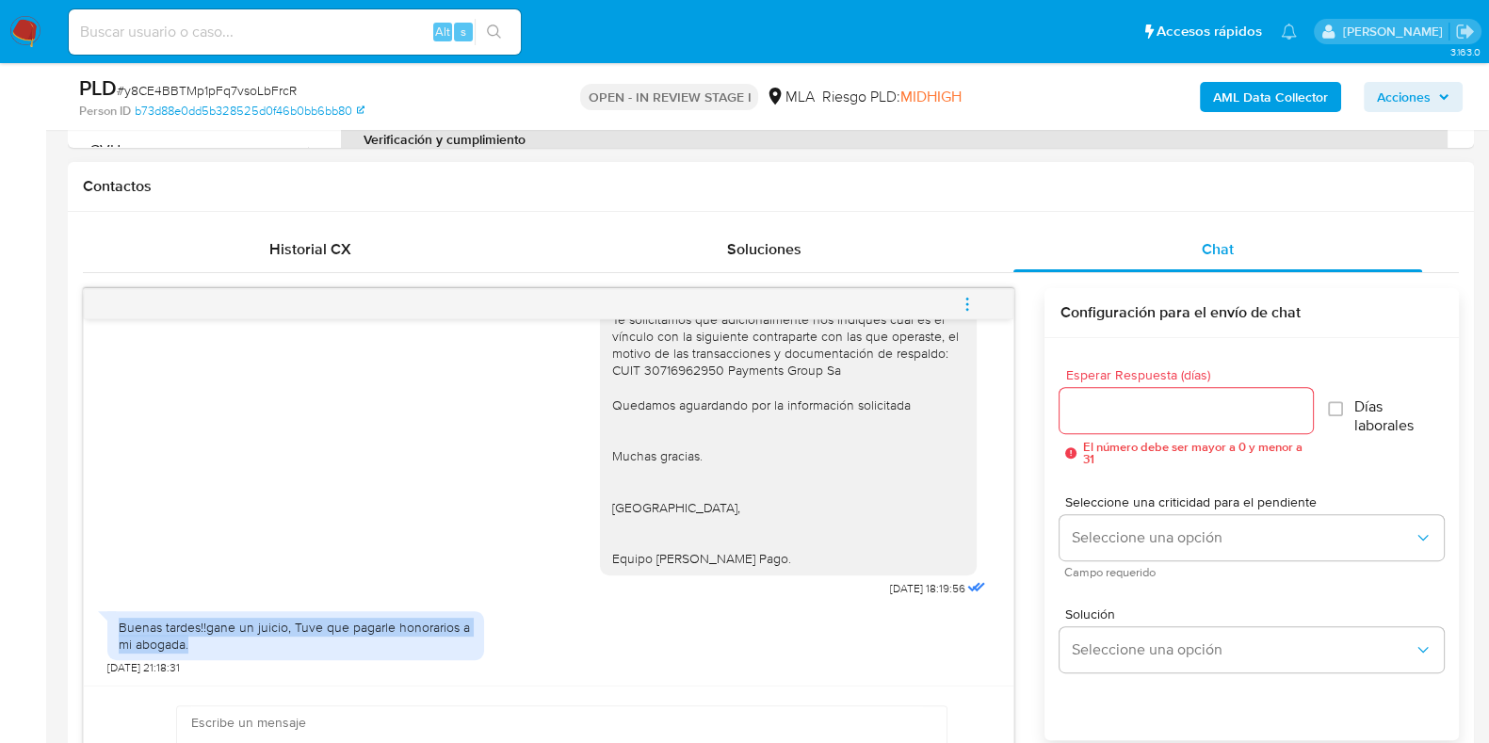
drag, startPoint x: 119, startPoint y: 623, endPoint x: 211, endPoint y: 638, distance: 93.4
click at [211, 638] on div "Buenas tardes!!gane un juicio, Tuve que pagarle honorarios a mi abogada." at bounding box center [296, 636] width 354 height 34
copy div "Buenas tardes!!gane un juicio, Tuve que pagarle honorarios a mi abogada."
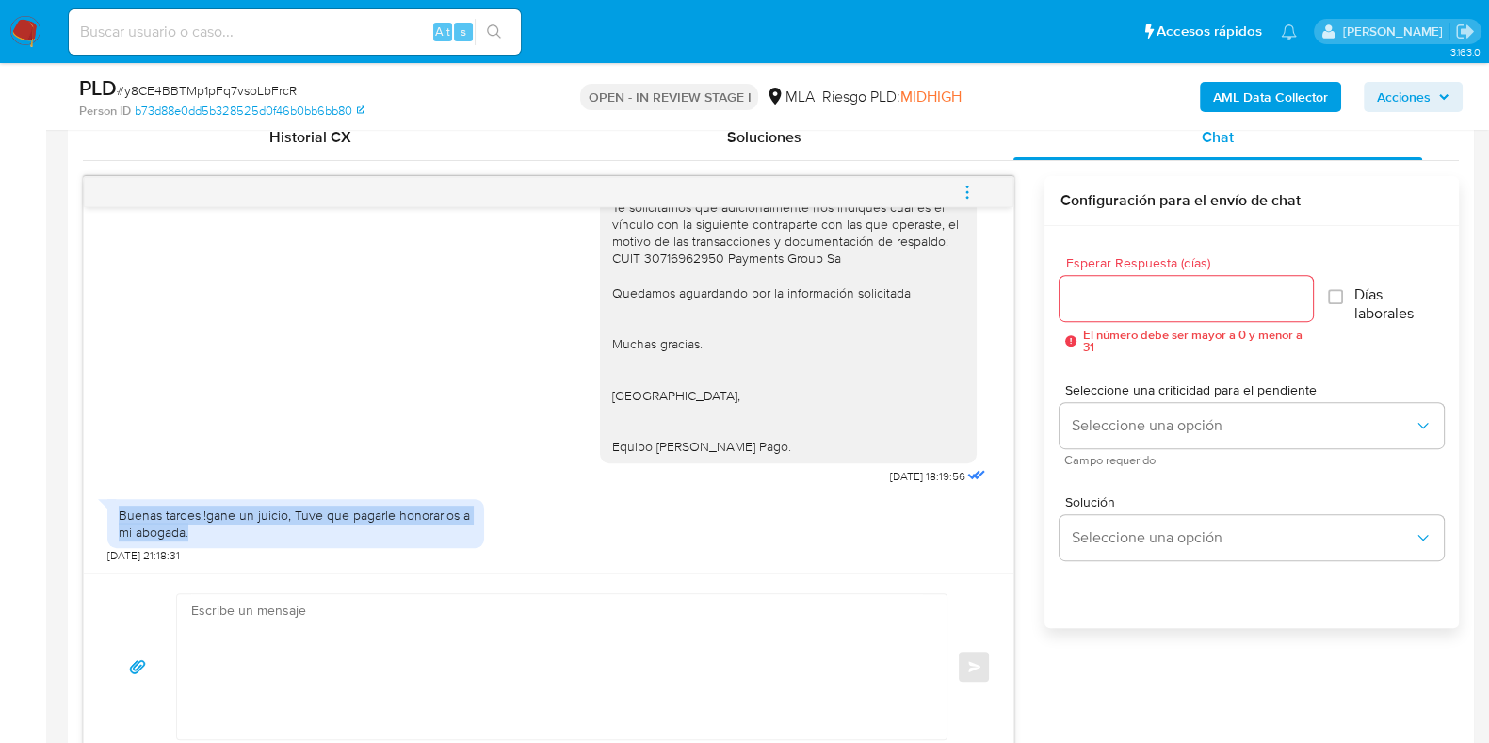
scroll to position [1059, 0]
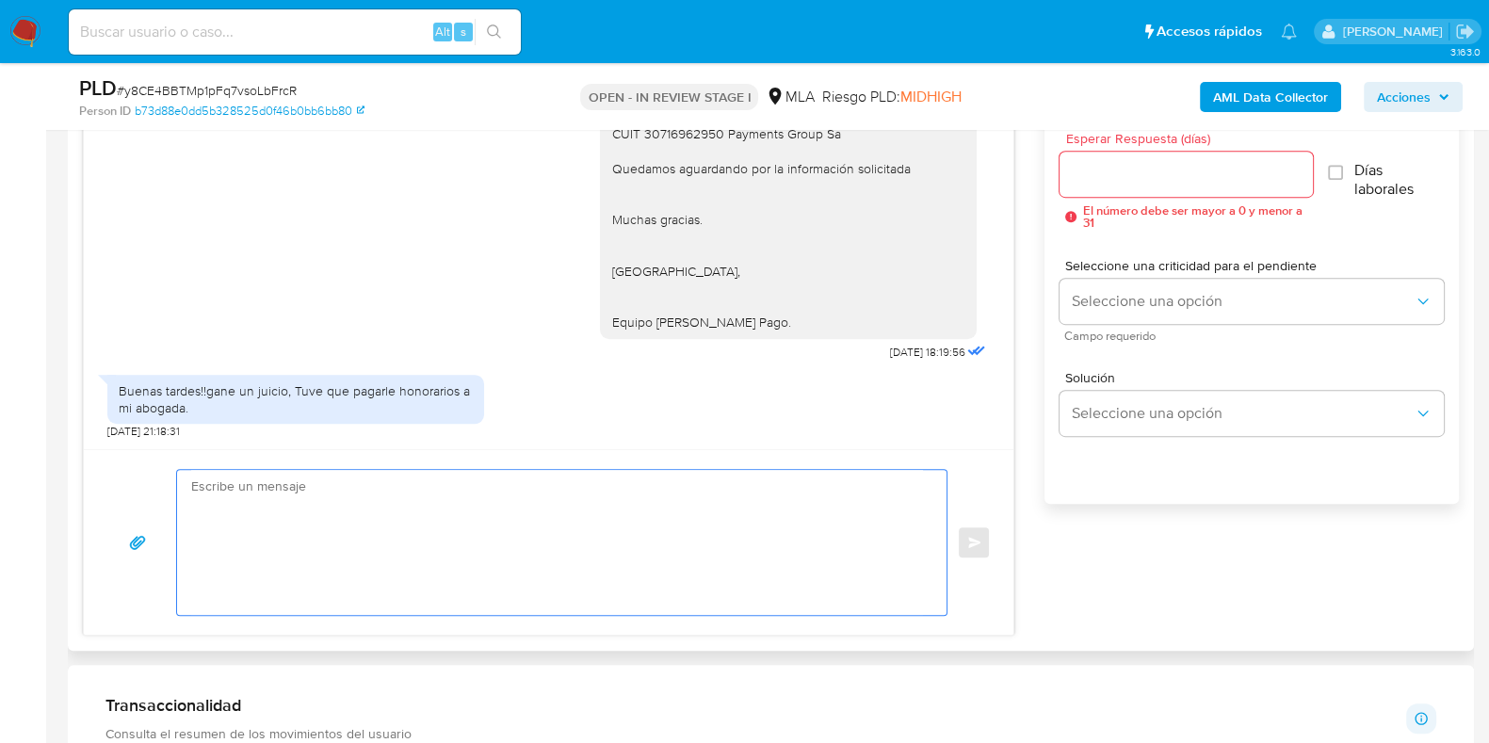
paste textarea "Hola, ¡Muchas gracias por tu respuesta! Confirmamos la recepción de la document…"
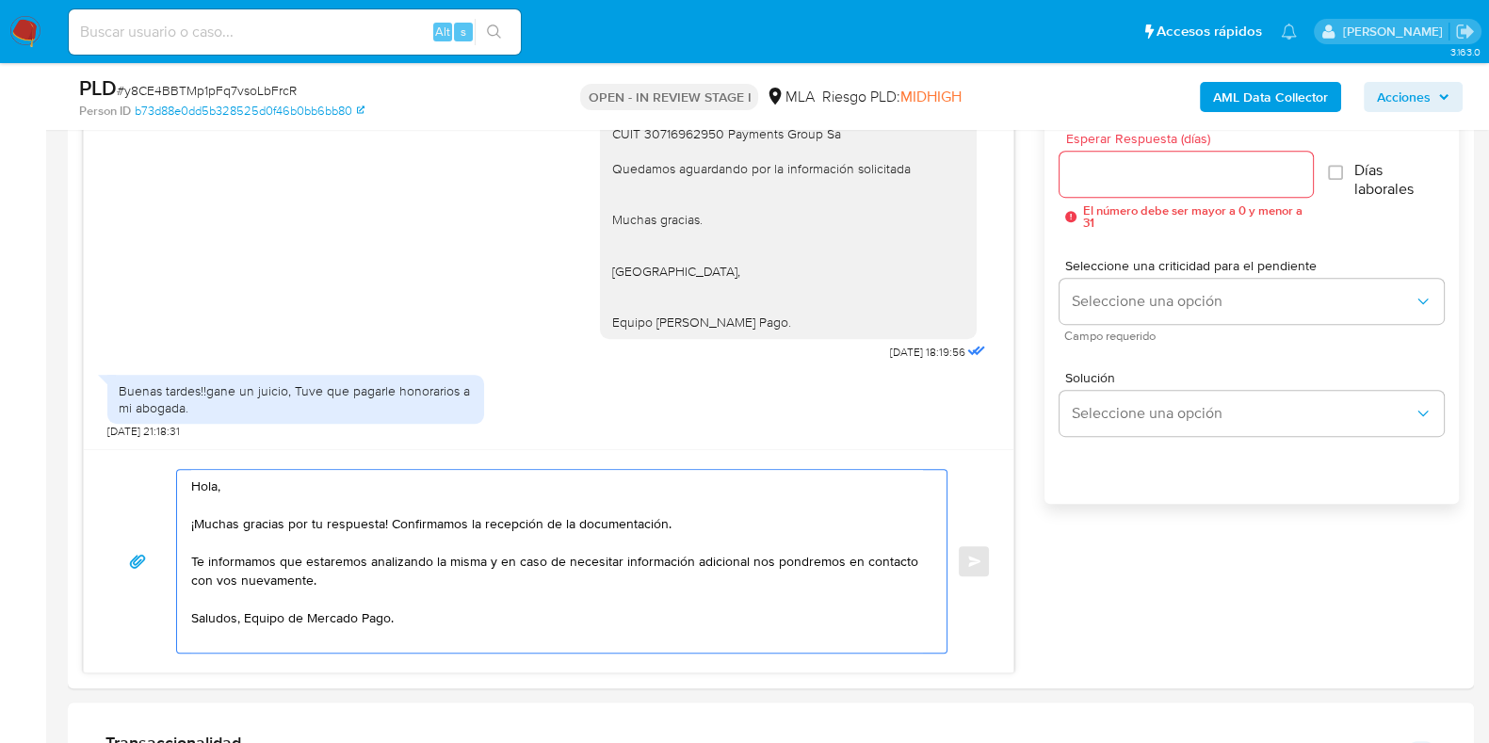
click at [237, 81] on span "# y8CE4BBTMp1pFq7vsoLbFrcR" at bounding box center [207, 90] width 180 height 19
copy span "y8CE4BBTMp1pFq7vsoLbFrcR"
drag, startPoint x: 386, startPoint y: 521, endPoint x: 702, endPoint y: 521, distance: 315.5
click at [702, 521] on textarea "Hola, ¡Muchas gracias por tu respuesta! Confirmamos la recepción de la document…" at bounding box center [557, 561] width 732 height 183
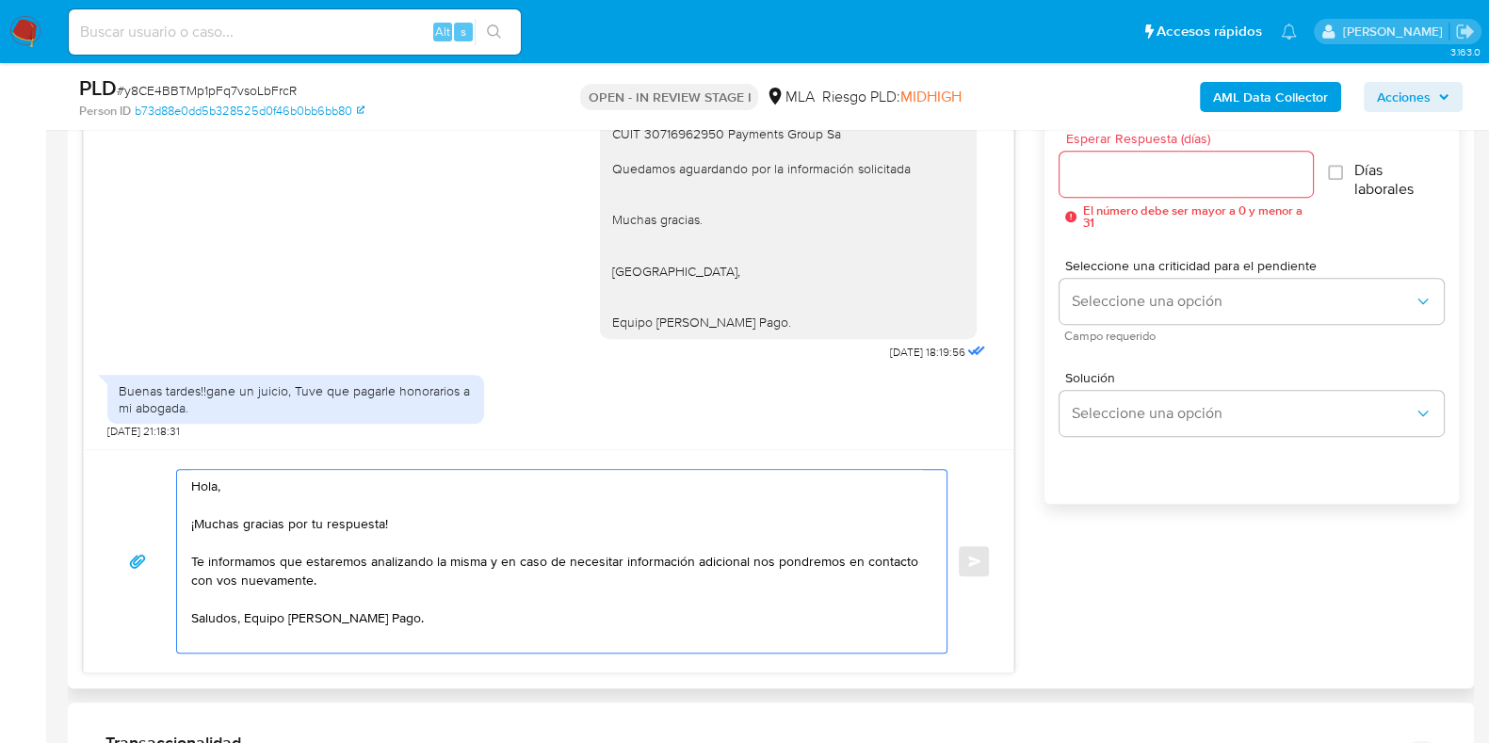
type textarea "Hola, ¡Muchas gracias por tu respuesta! Te informamos que estaremos analizando …"
click at [1087, 170] on input "Esperar Respuesta (días)" at bounding box center [1185, 174] width 252 height 24
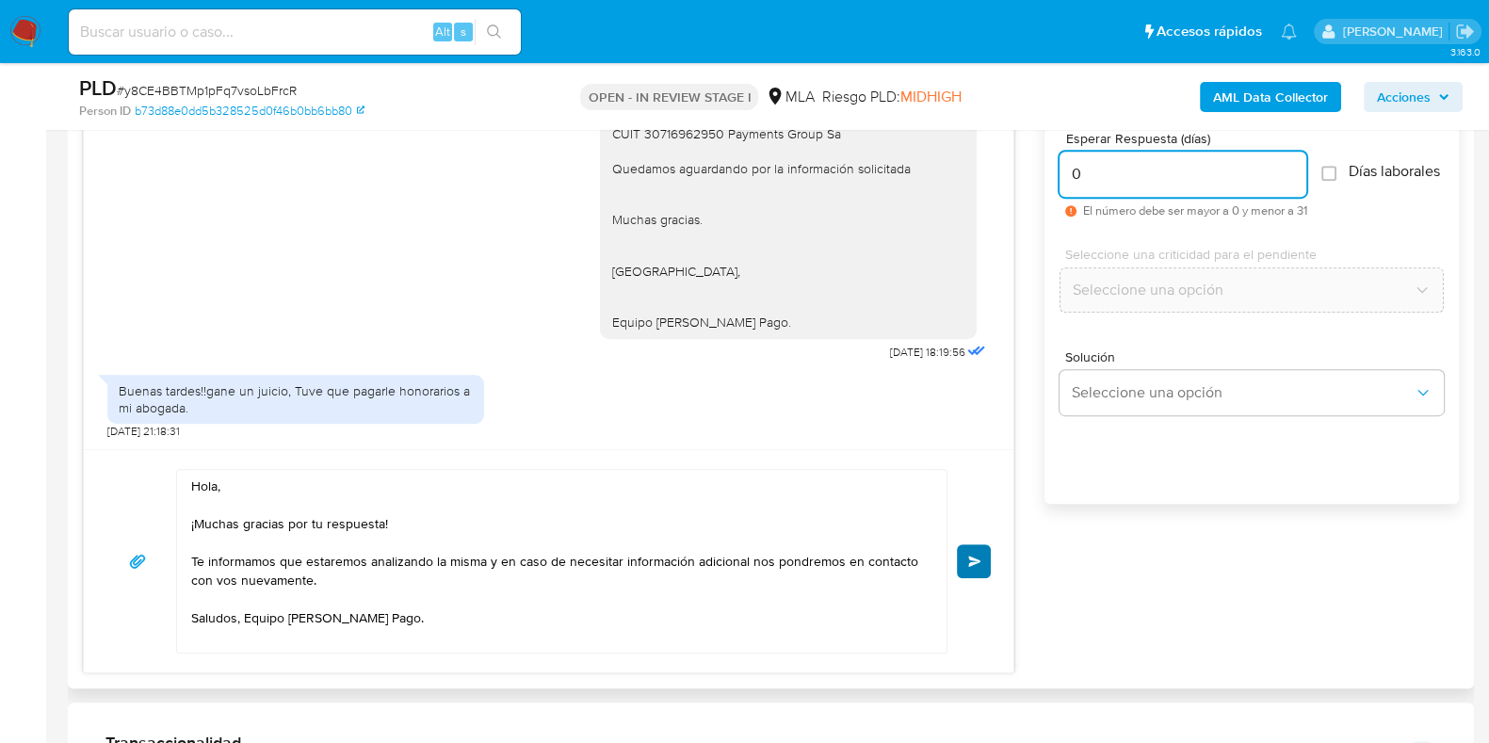
type input "0"
click at [972, 562] on span "Enviar" at bounding box center [974, 561] width 13 height 11
click at [979, 558] on span "Enviar" at bounding box center [974, 561] width 13 height 11
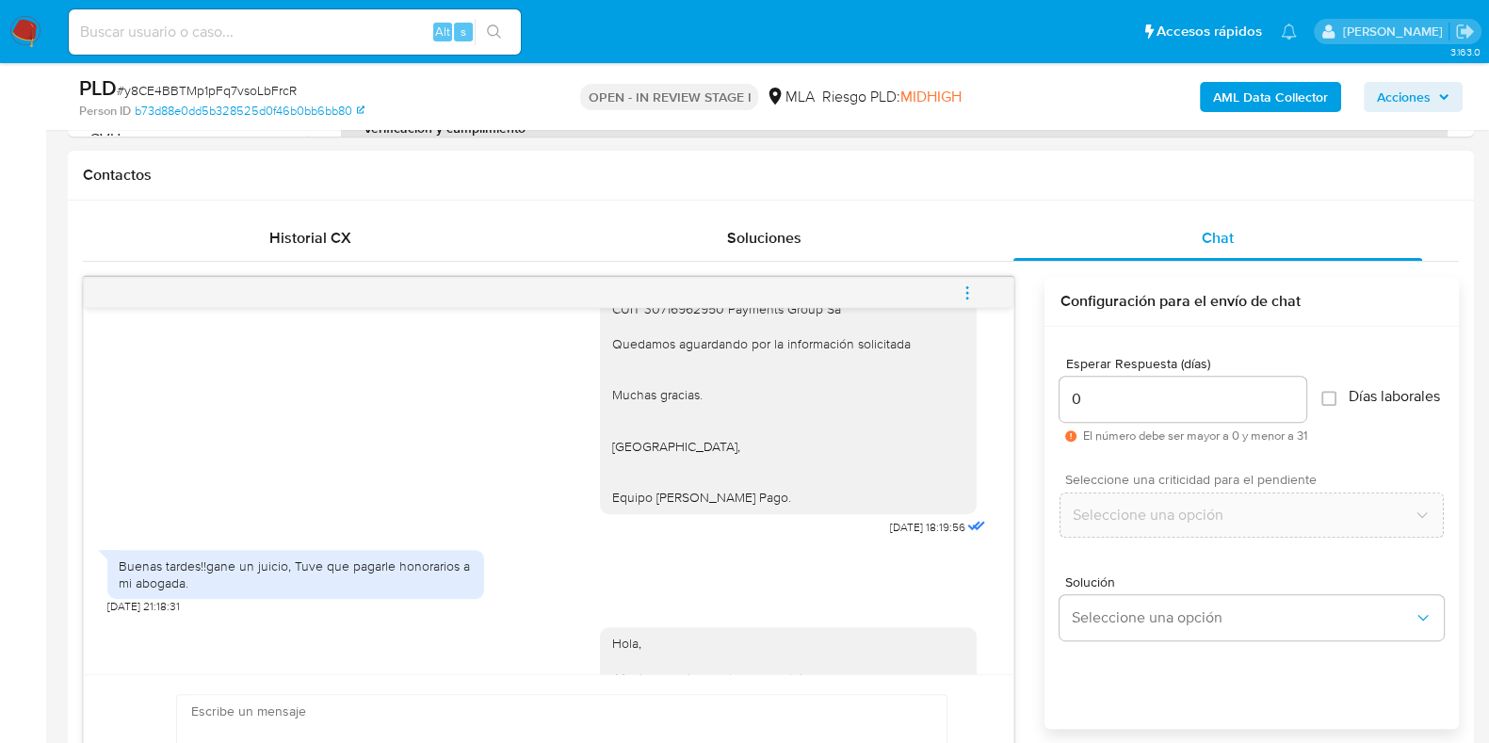
scroll to position [823, 0]
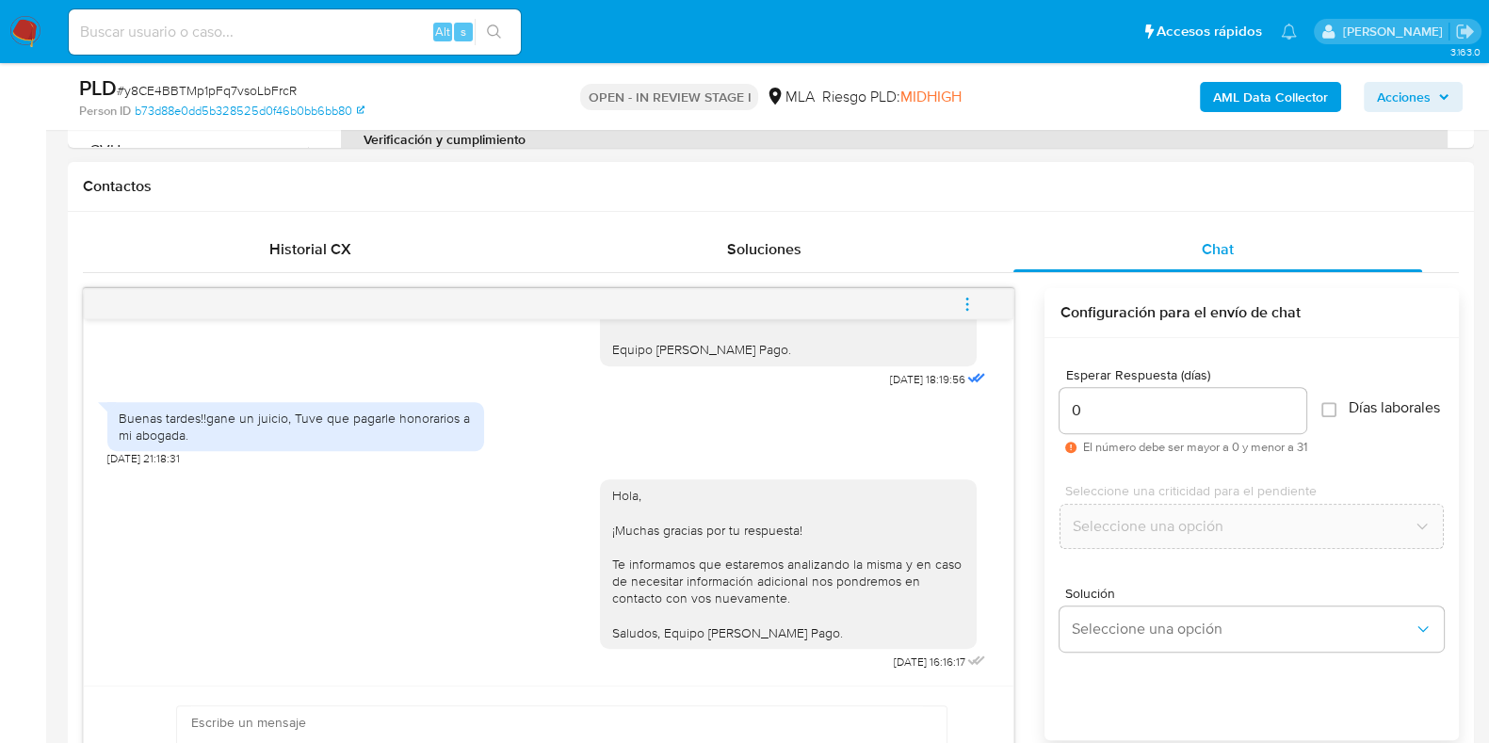
click at [970, 296] on icon "menu-action" at bounding box center [967, 304] width 17 height 17
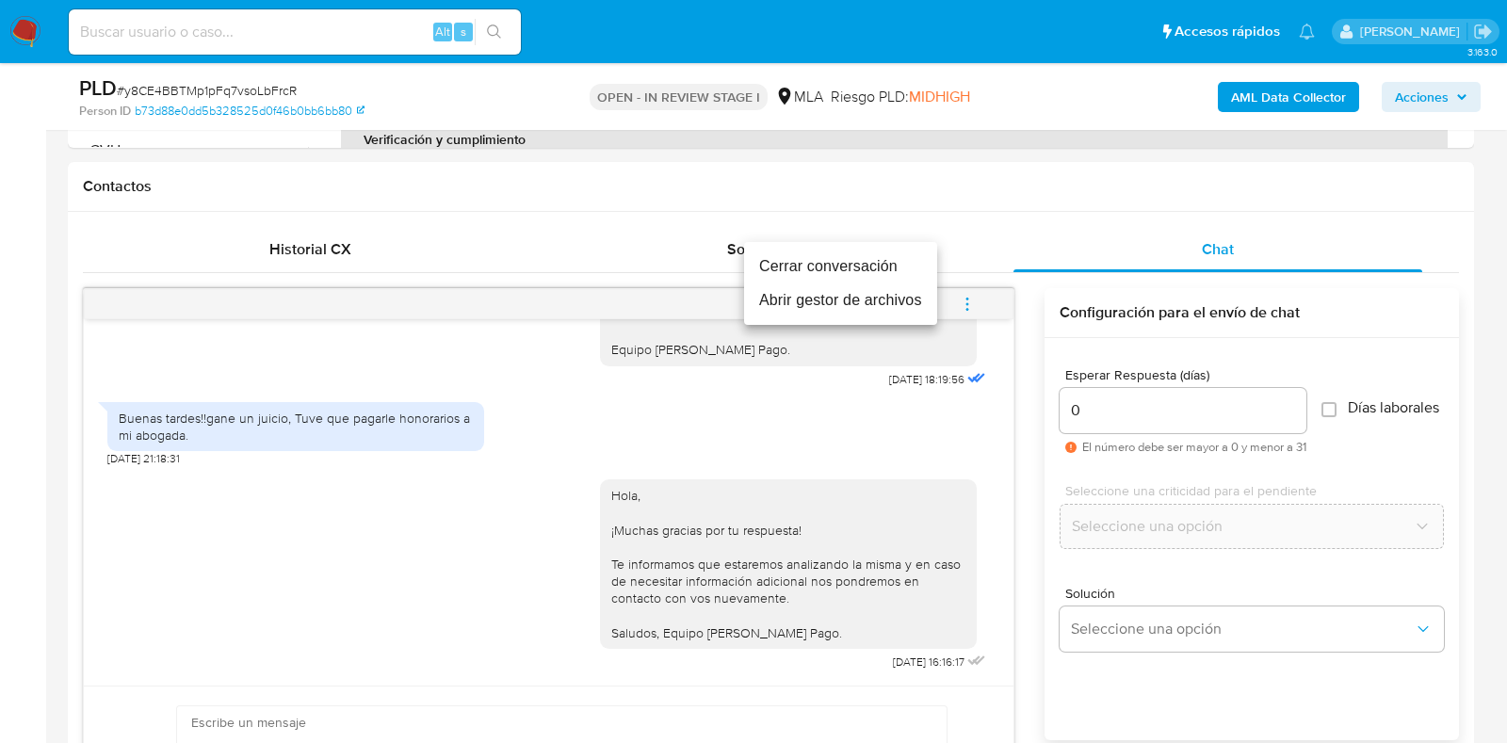
click at [909, 260] on li "Cerrar conversación" at bounding box center [840, 267] width 193 height 34
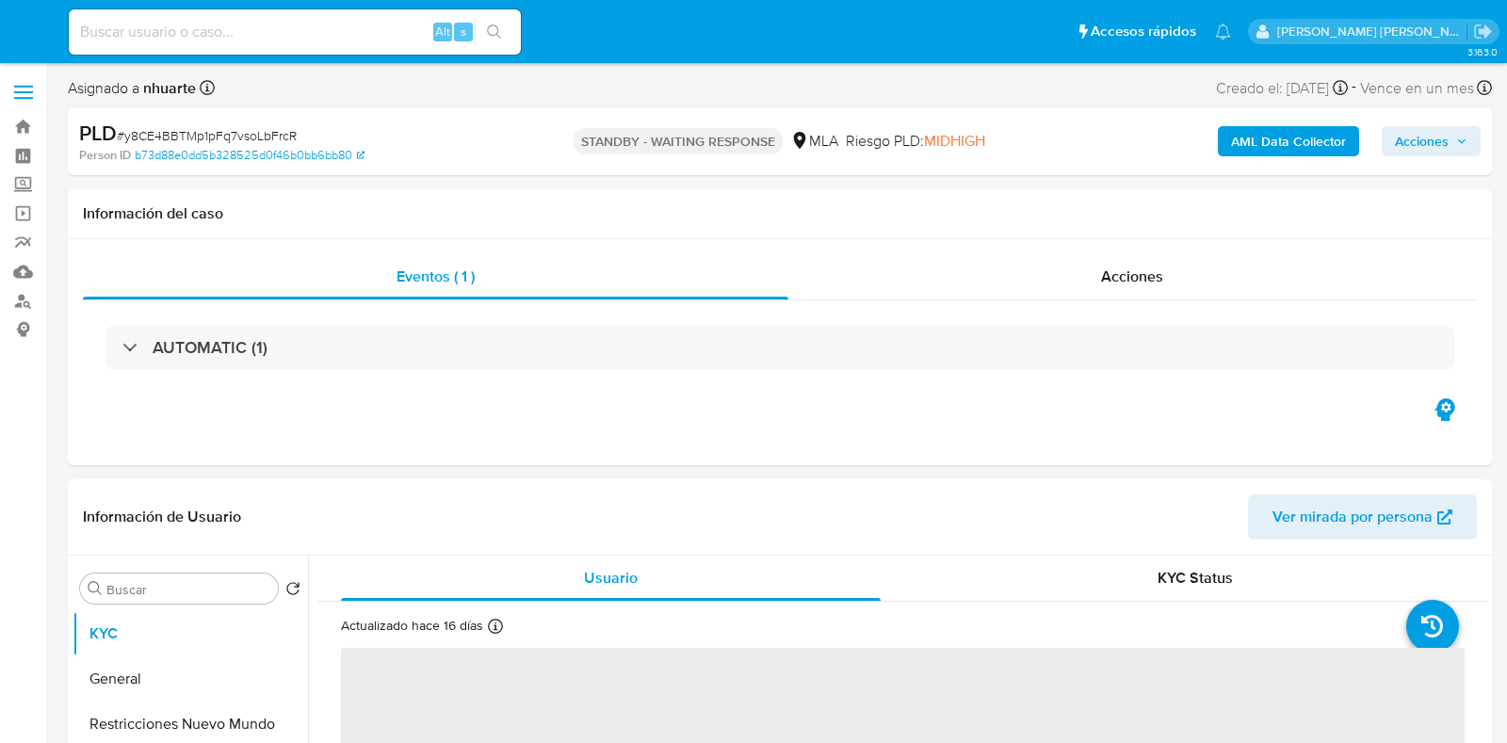
select select "10"
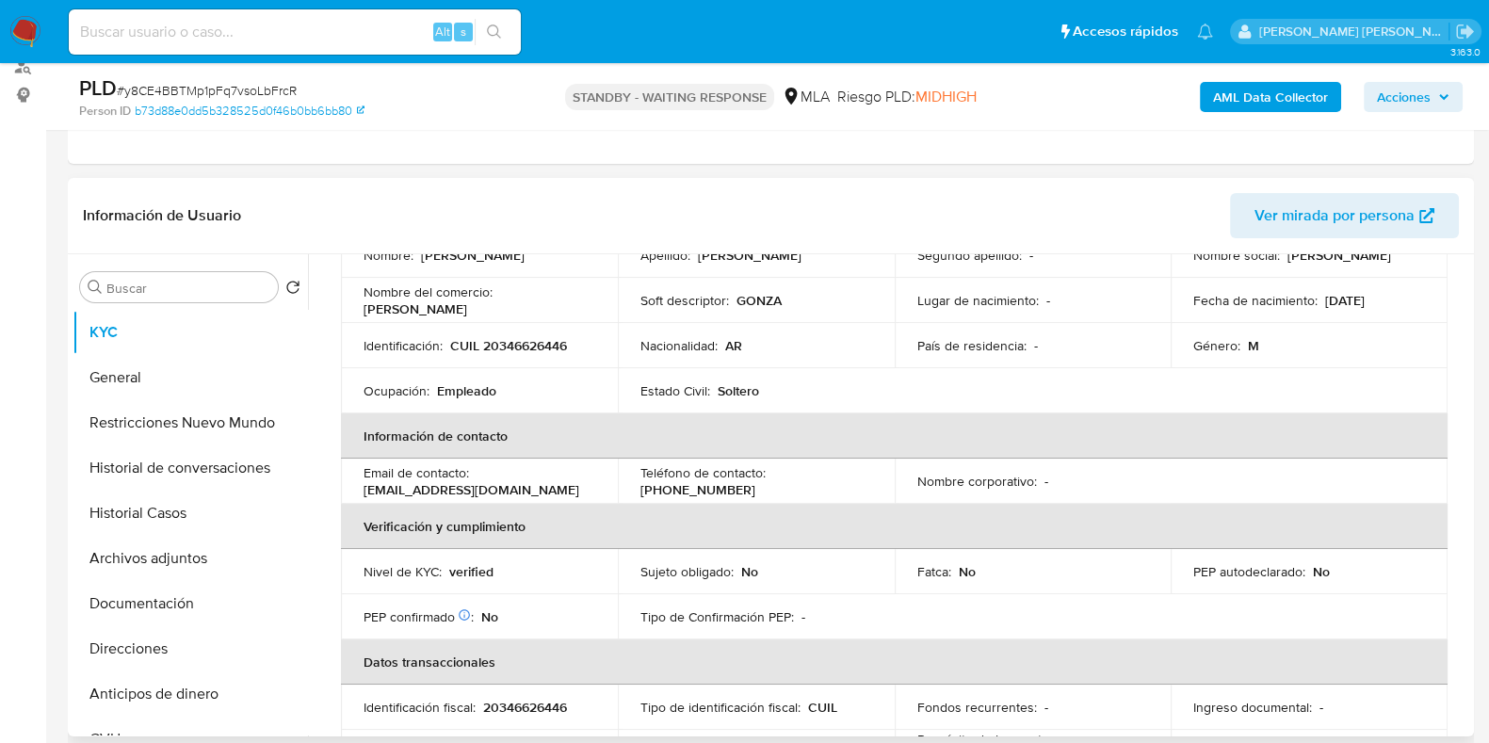
scroll to position [470, 0]
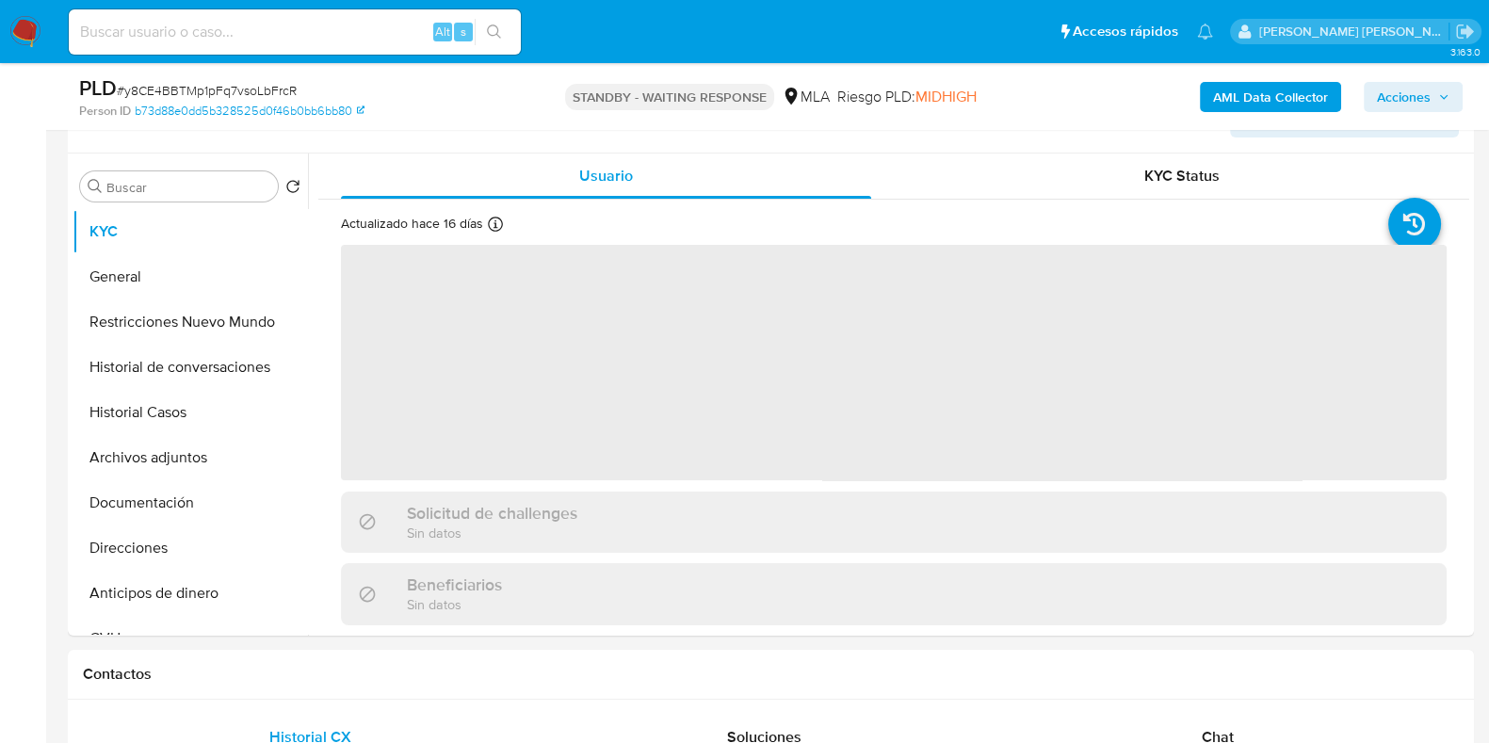
scroll to position [706, 0]
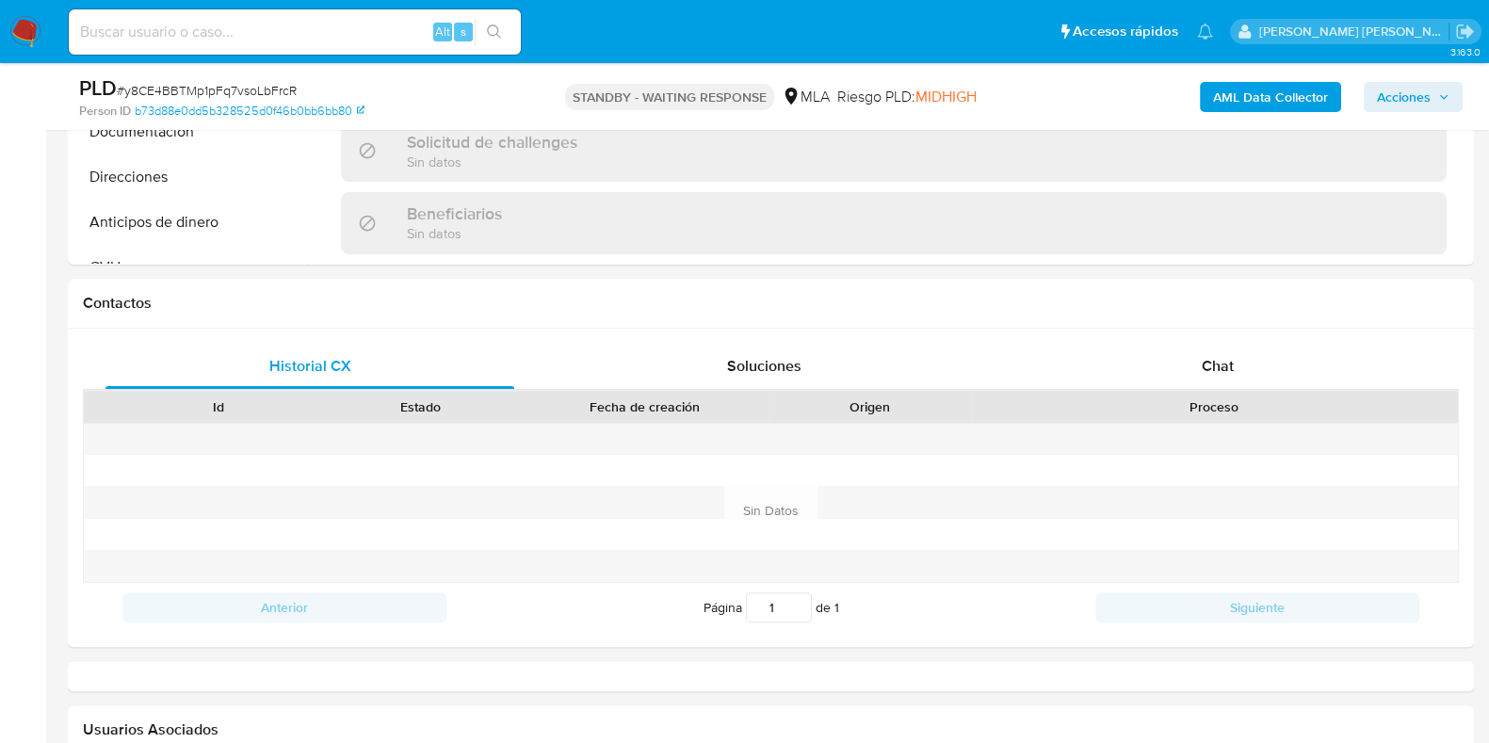
select select "10"
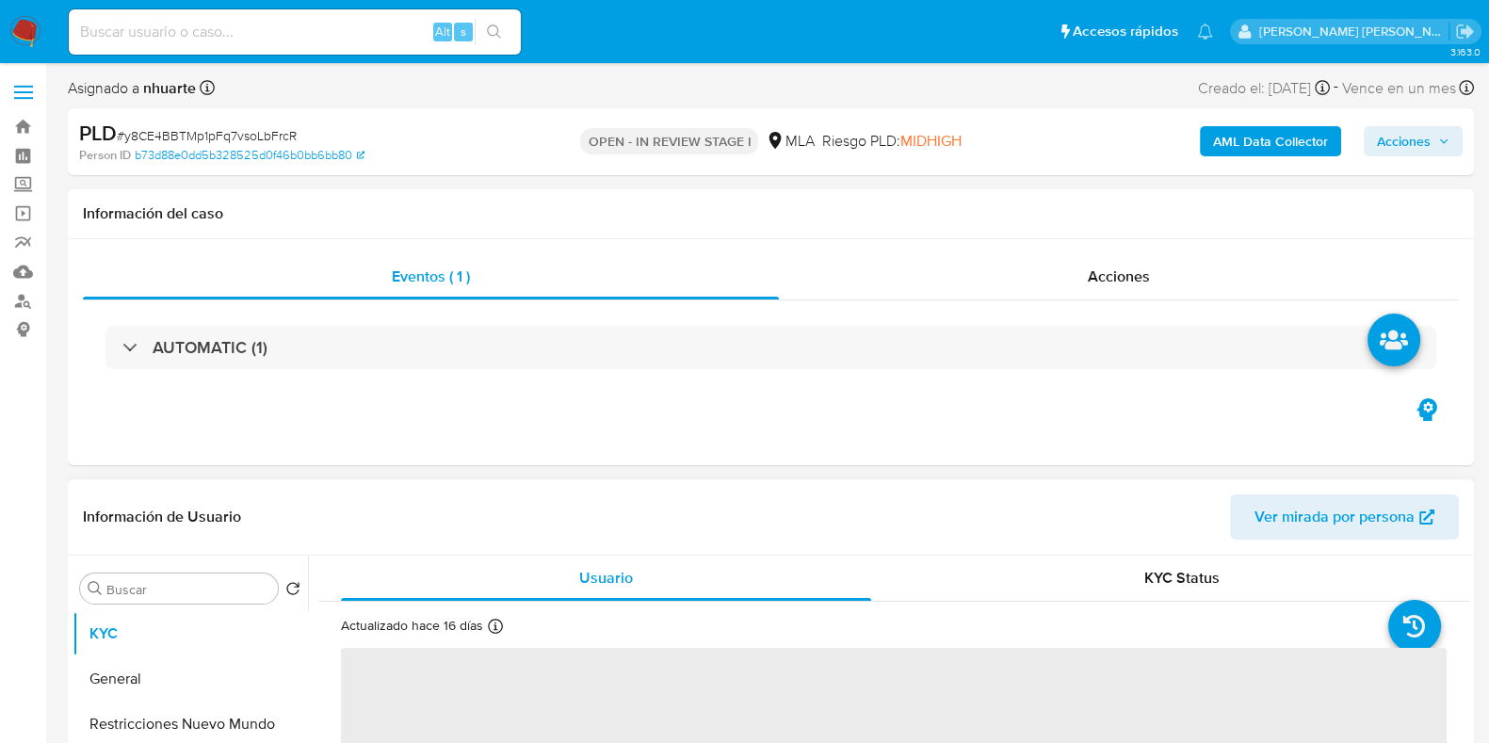
select select "10"
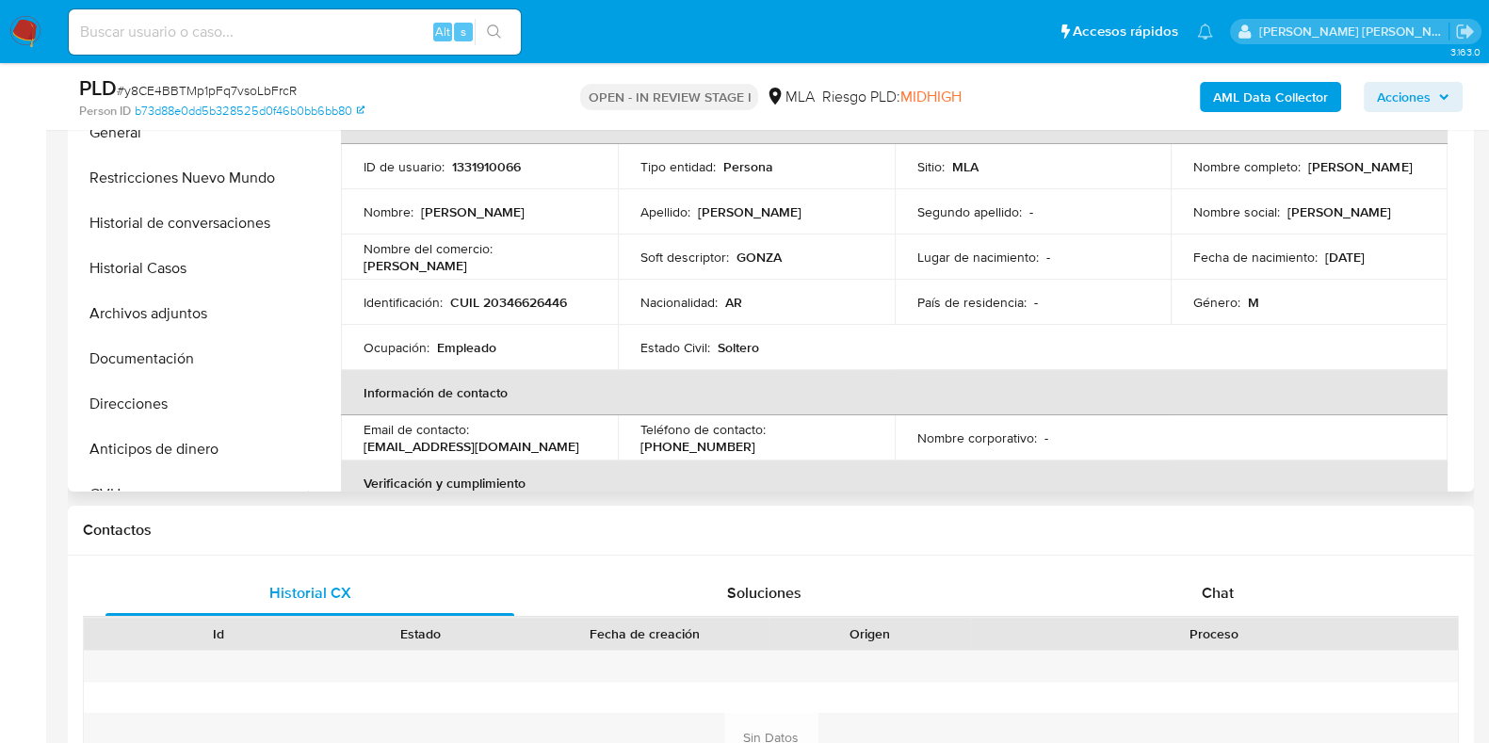
scroll to position [823, 0]
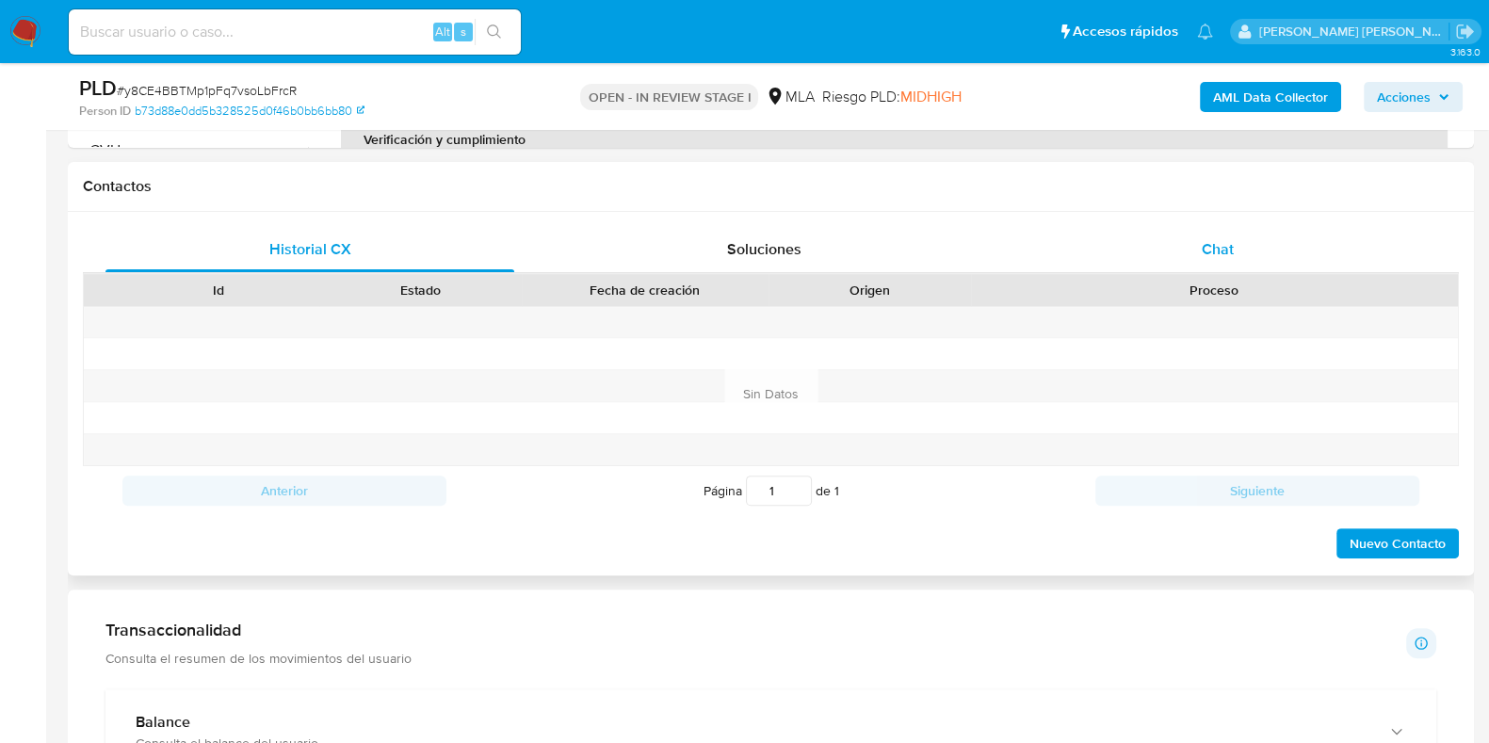
click at [1237, 248] on div "Chat" at bounding box center [1217, 249] width 409 height 45
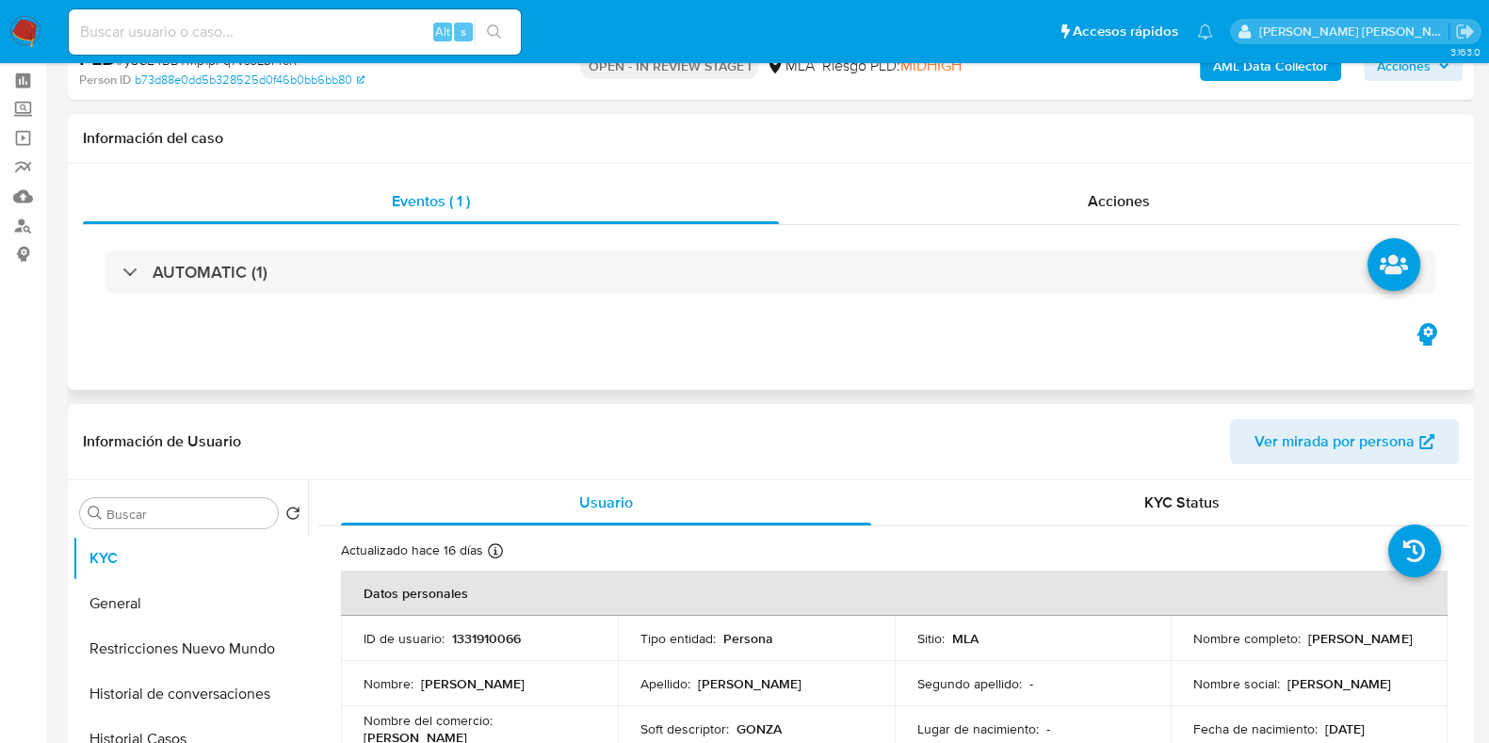
scroll to position [0, 0]
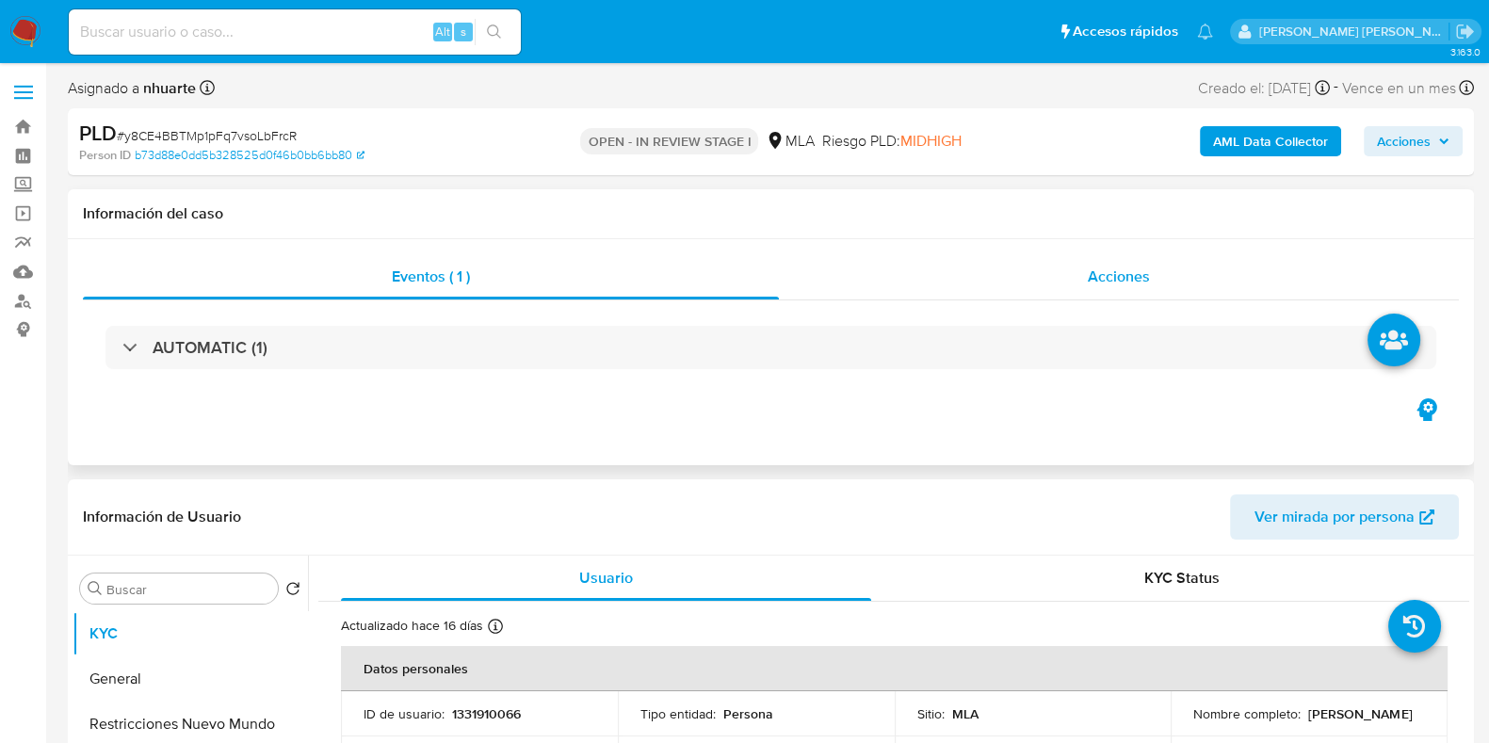
click at [1131, 266] on span "Acciones" at bounding box center [1119, 277] width 62 height 22
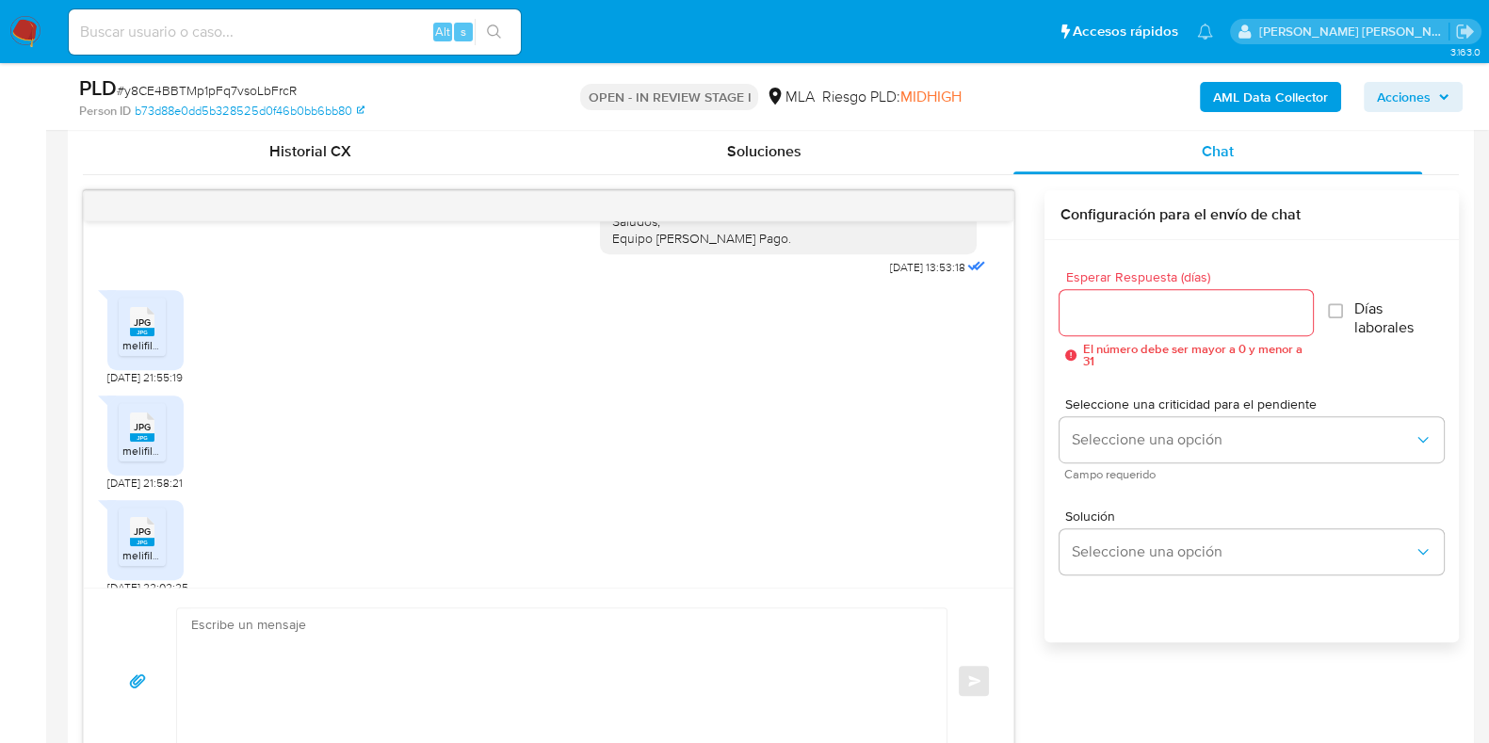
scroll to position [2119, 0]
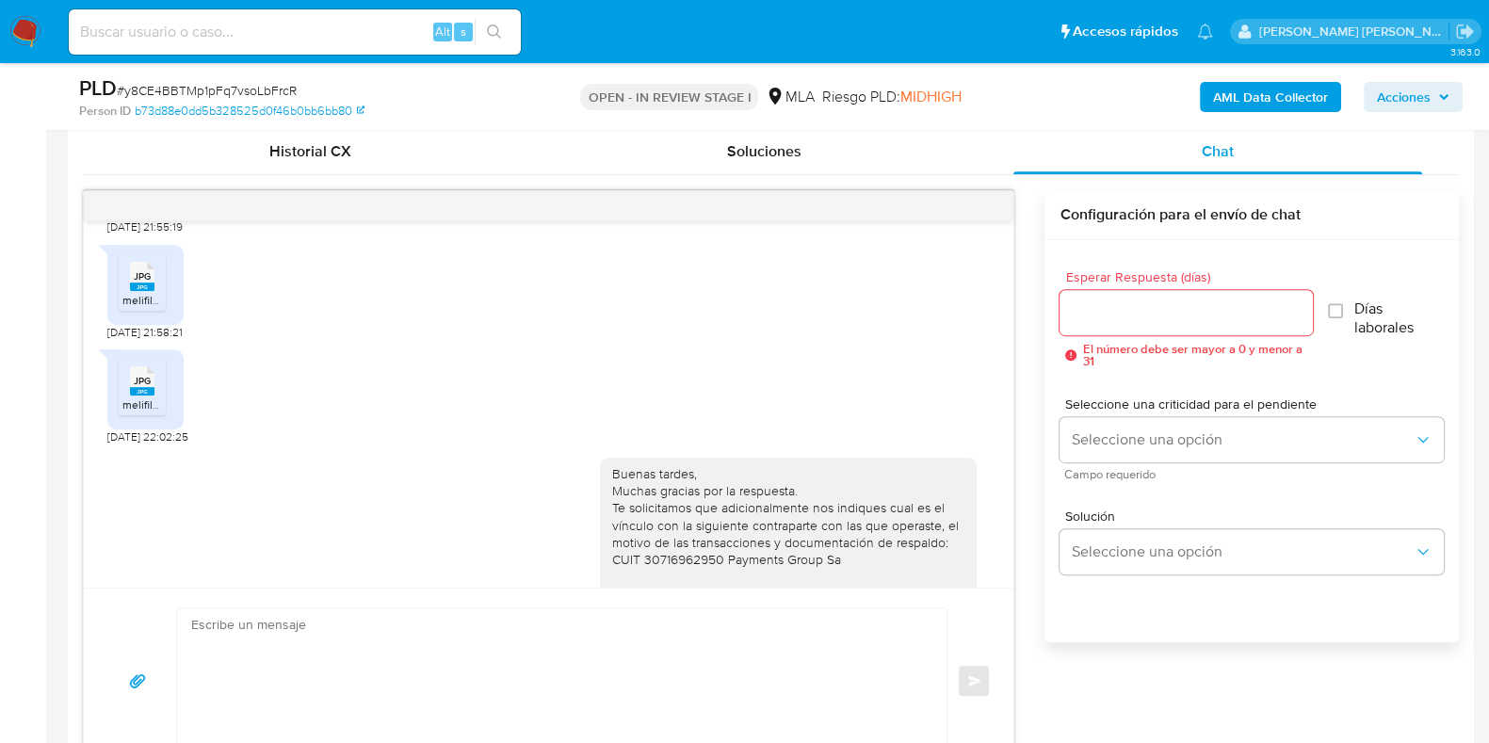
click at [138, 186] on rect at bounding box center [142, 181] width 24 height 8
click at [141, 291] on rect at bounding box center [142, 287] width 24 height 8
drag, startPoint x: 141, startPoint y: 480, endPoint x: 174, endPoint y: 445, distance: 48.7
click at [140, 415] on li "JPG JPG melifile3881430424174578885.jpg" at bounding box center [142, 386] width 47 height 58
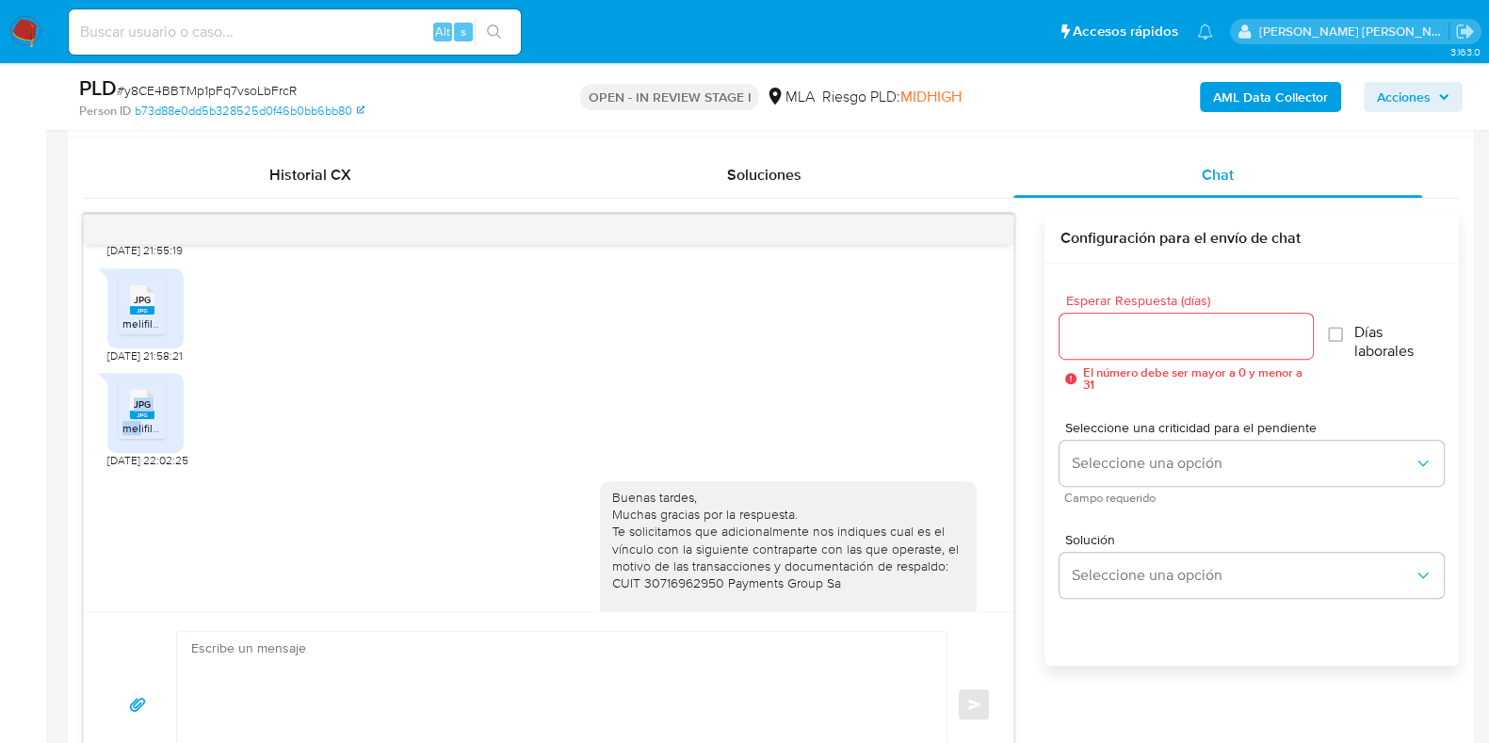
scroll to position [589, 0]
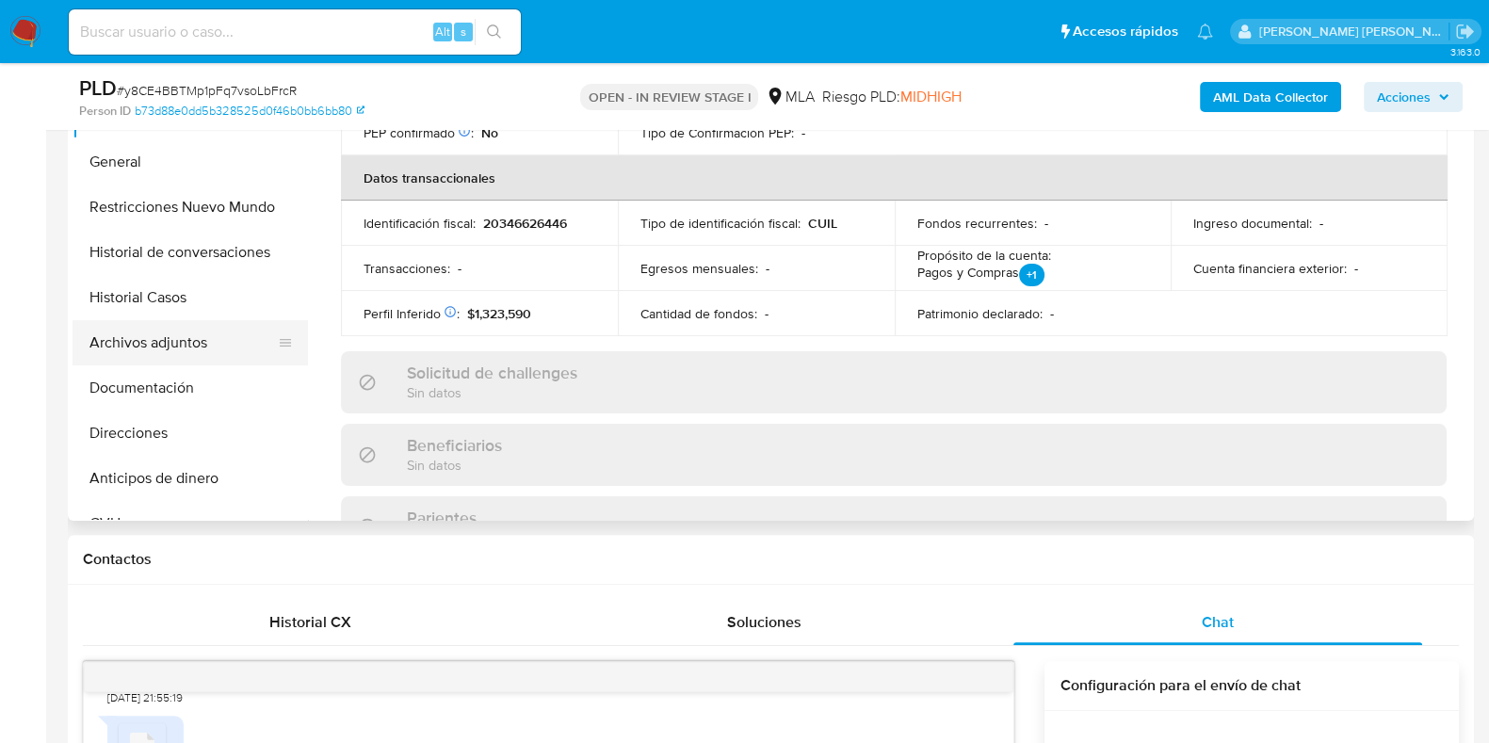
click at [189, 347] on button "Archivos adjuntos" at bounding box center [183, 342] width 220 height 45
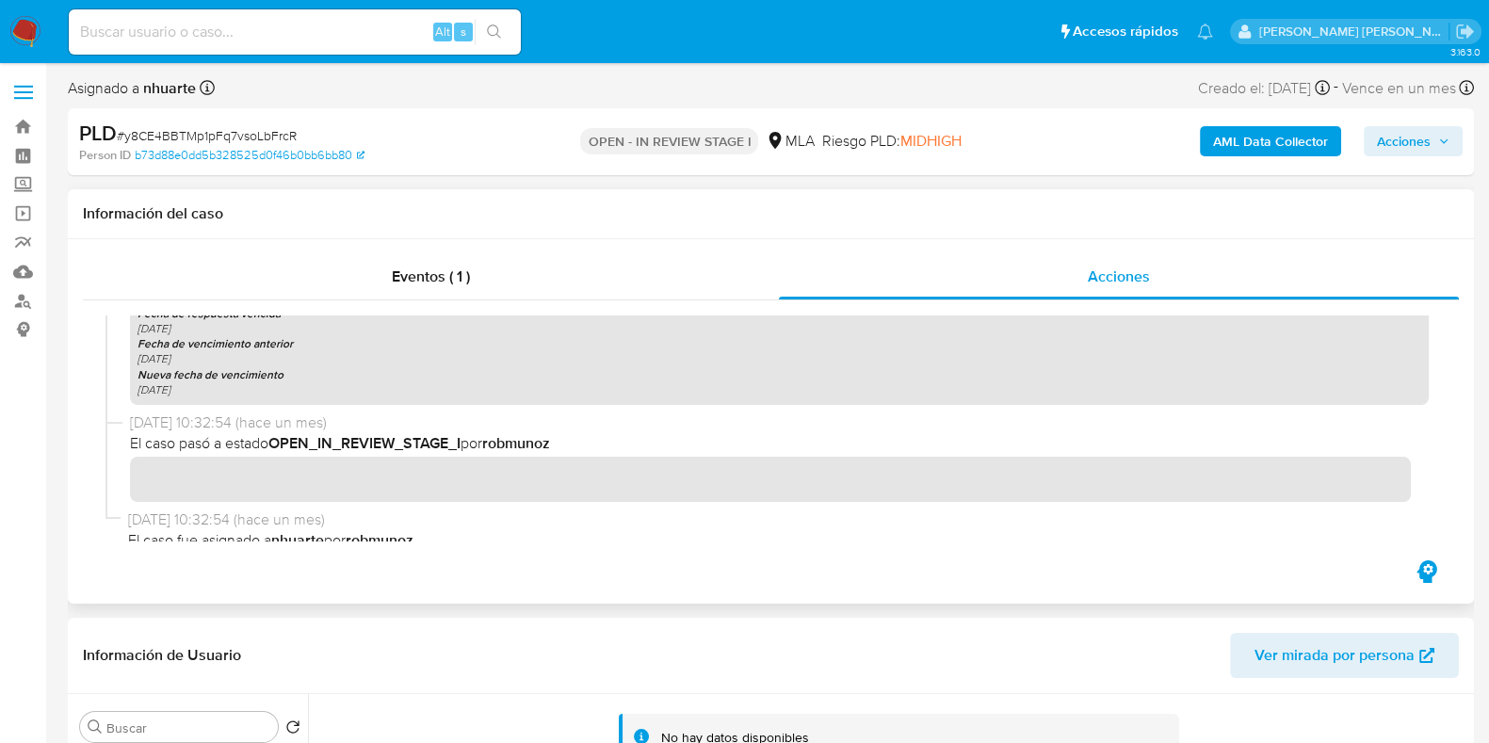
scroll to position [3112, 0]
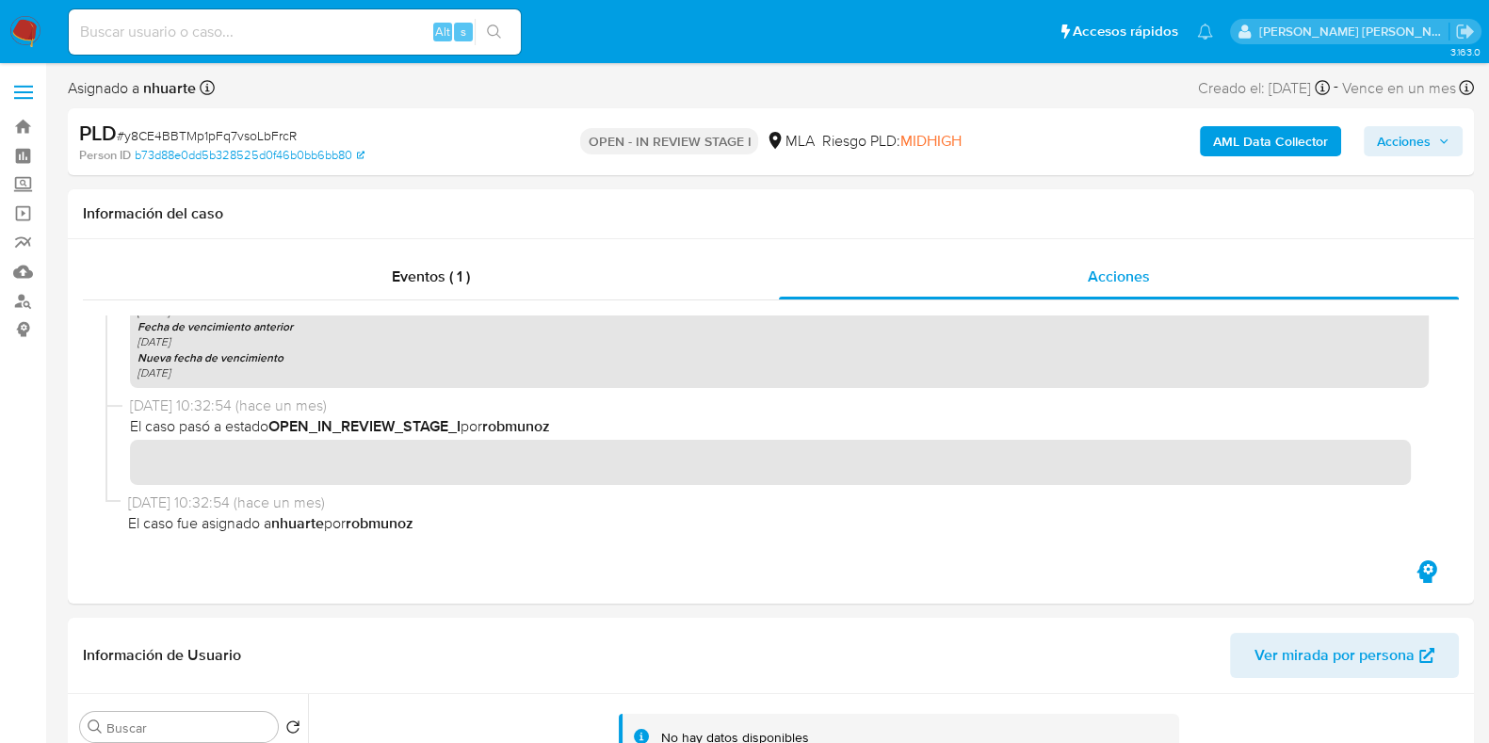
click at [1290, 144] on b "AML Data Collector" at bounding box center [1270, 141] width 115 height 30
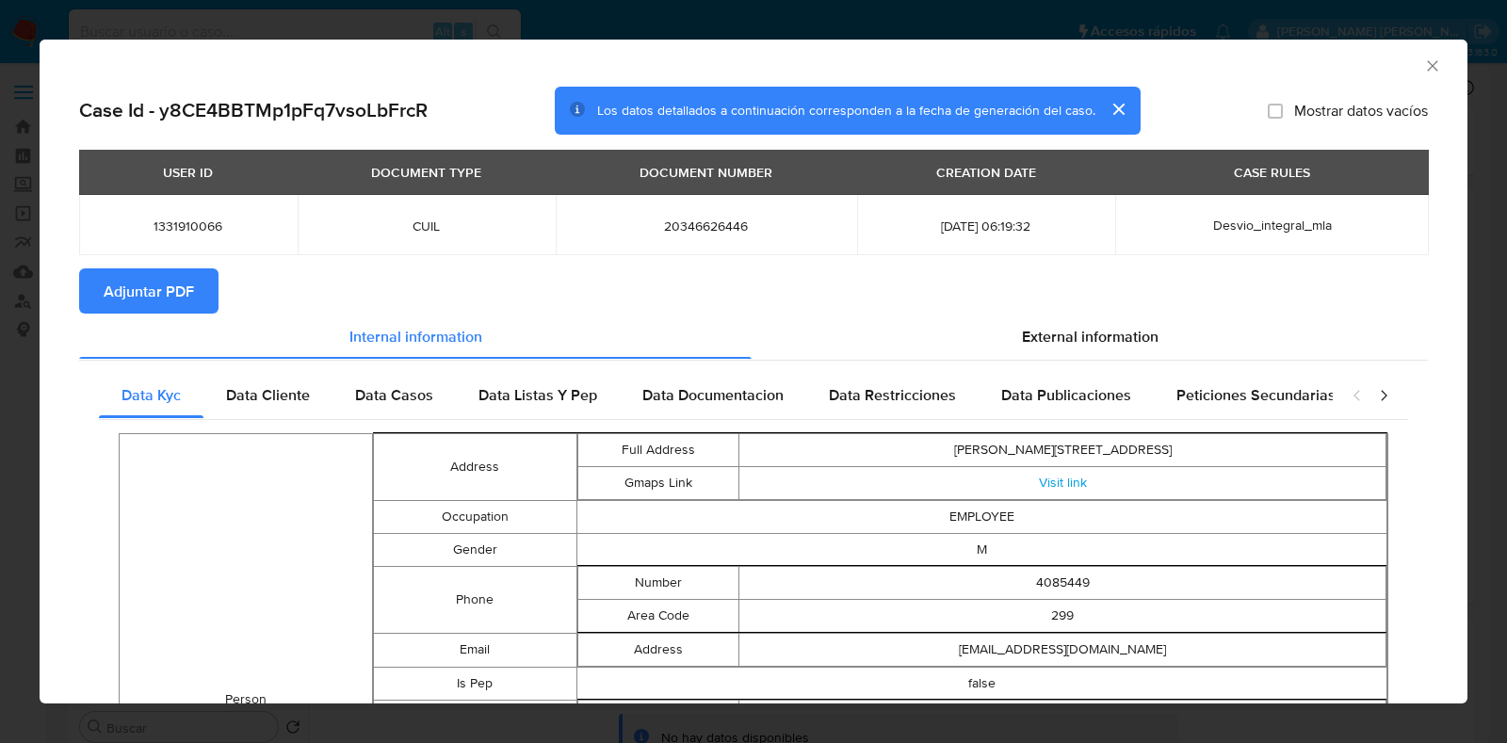
click at [133, 280] on span "Adjuntar PDF" at bounding box center [149, 290] width 90 height 41
click at [1423, 70] on icon "Cerrar ventana" at bounding box center [1432, 66] width 19 height 19
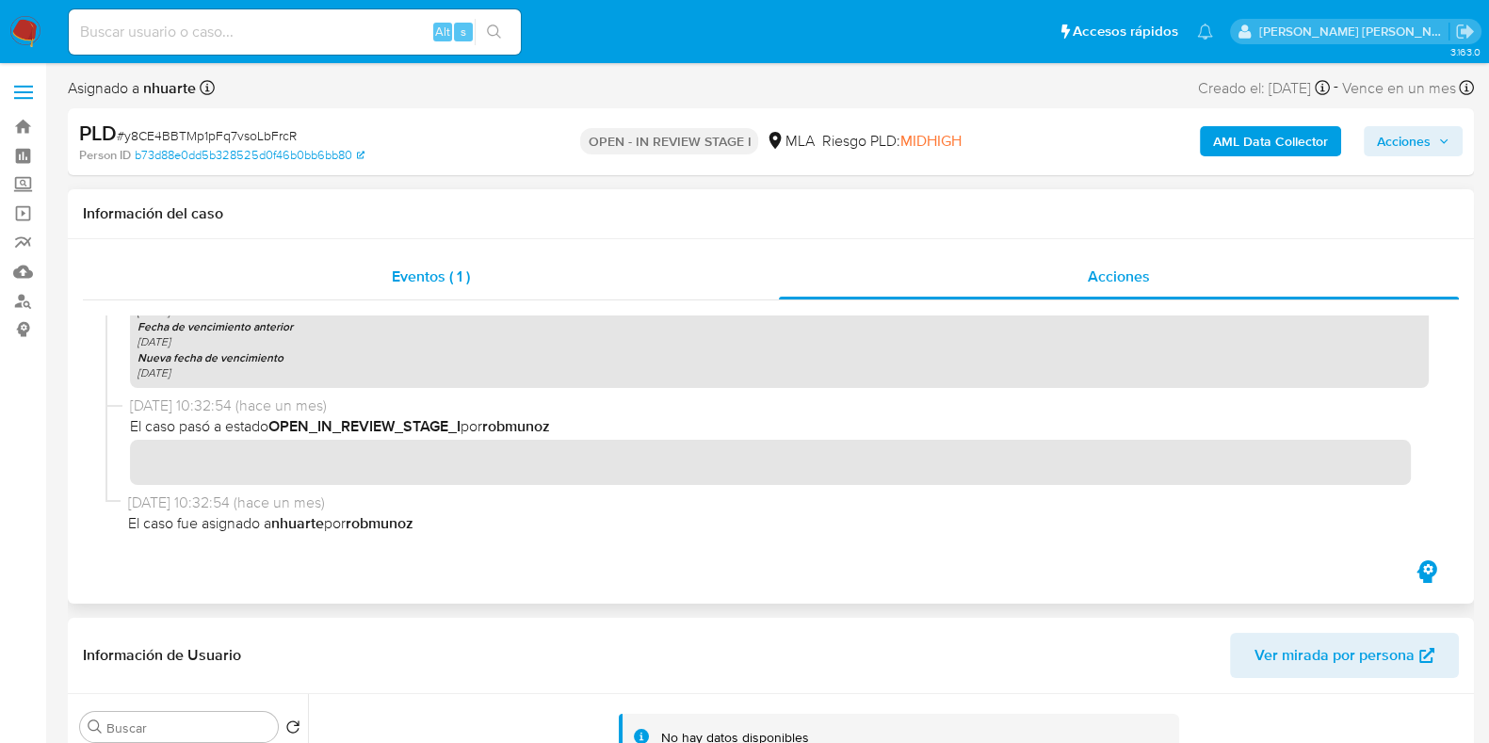
click at [448, 268] on span "Eventos ( 1 )" at bounding box center [431, 277] width 78 height 22
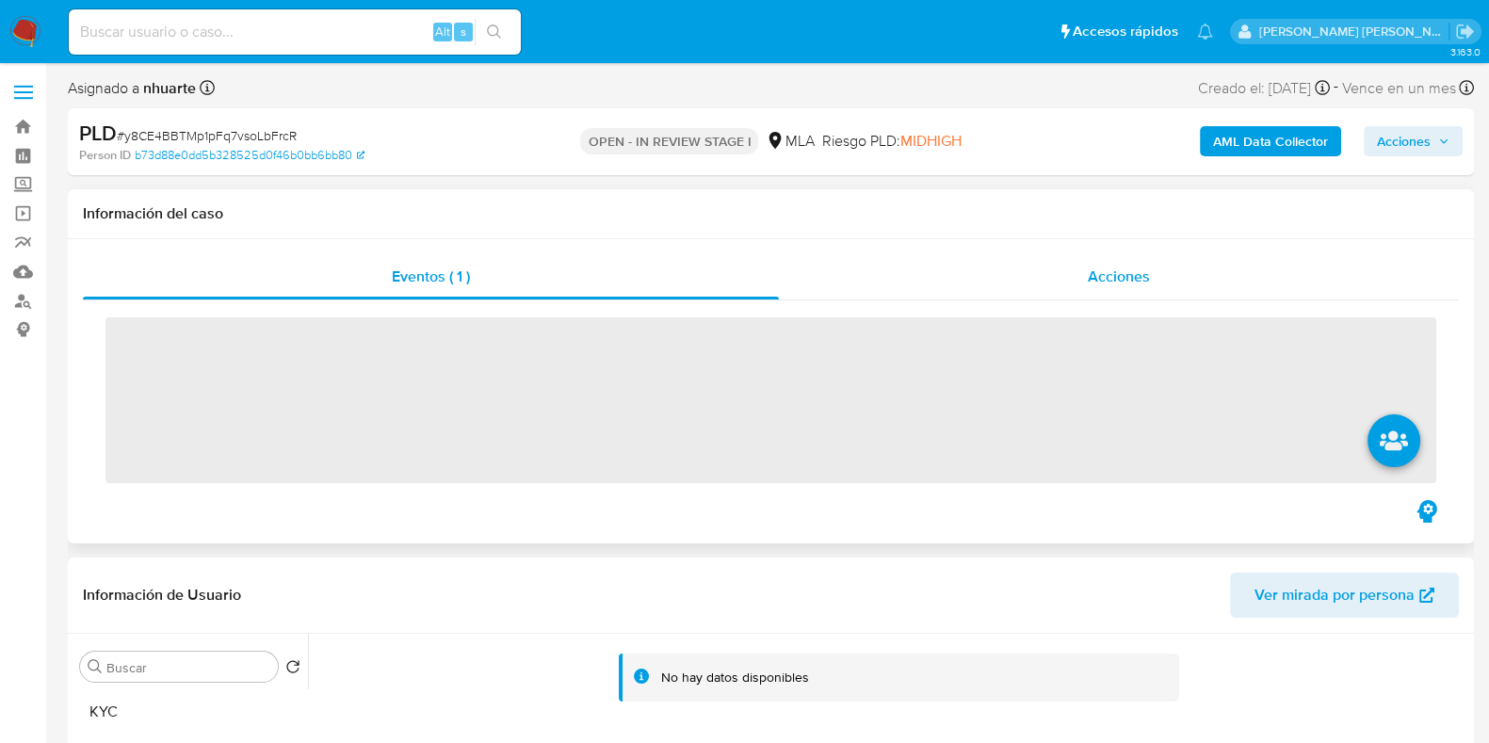
click at [1140, 289] on div "Acciones" at bounding box center [1119, 276] width 680 height 45
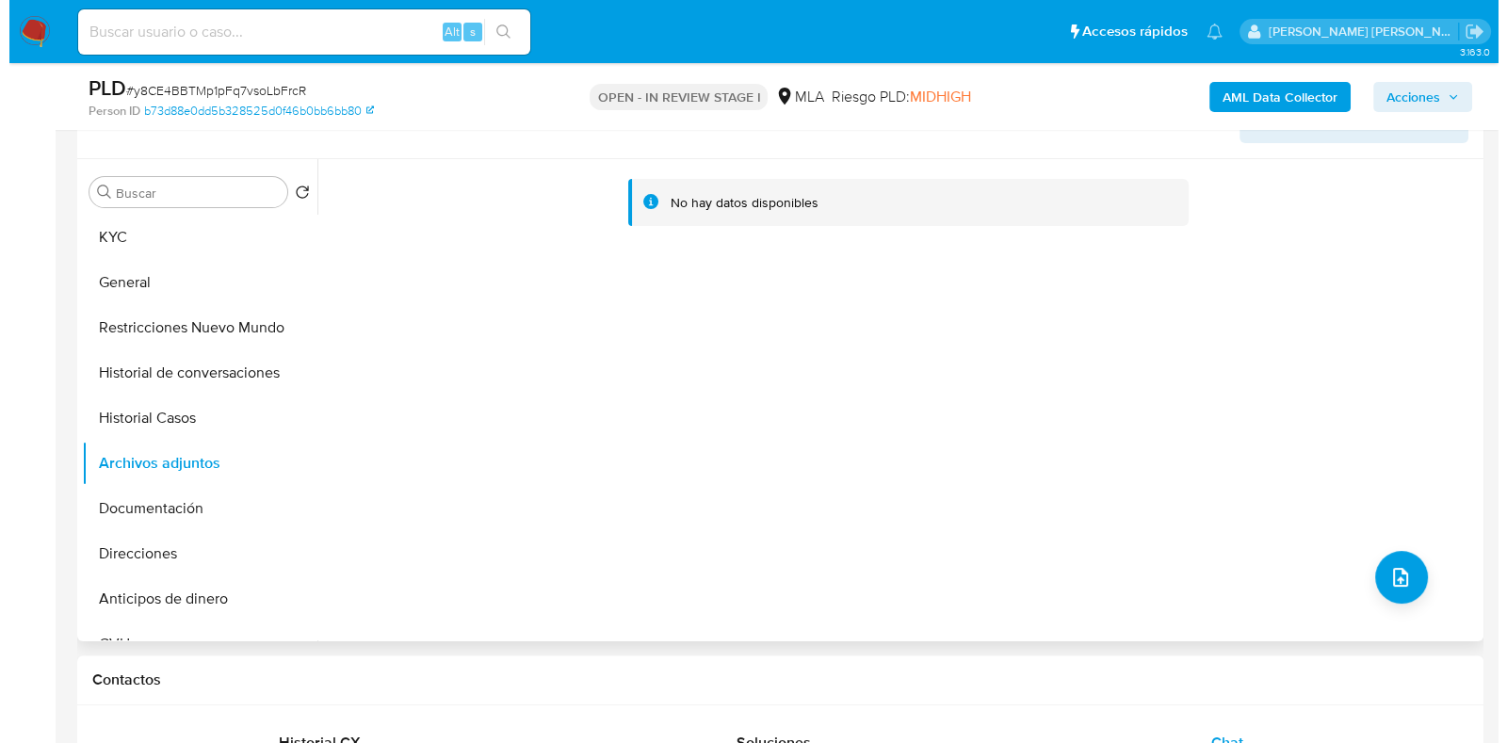
scroll to position [470, 0]
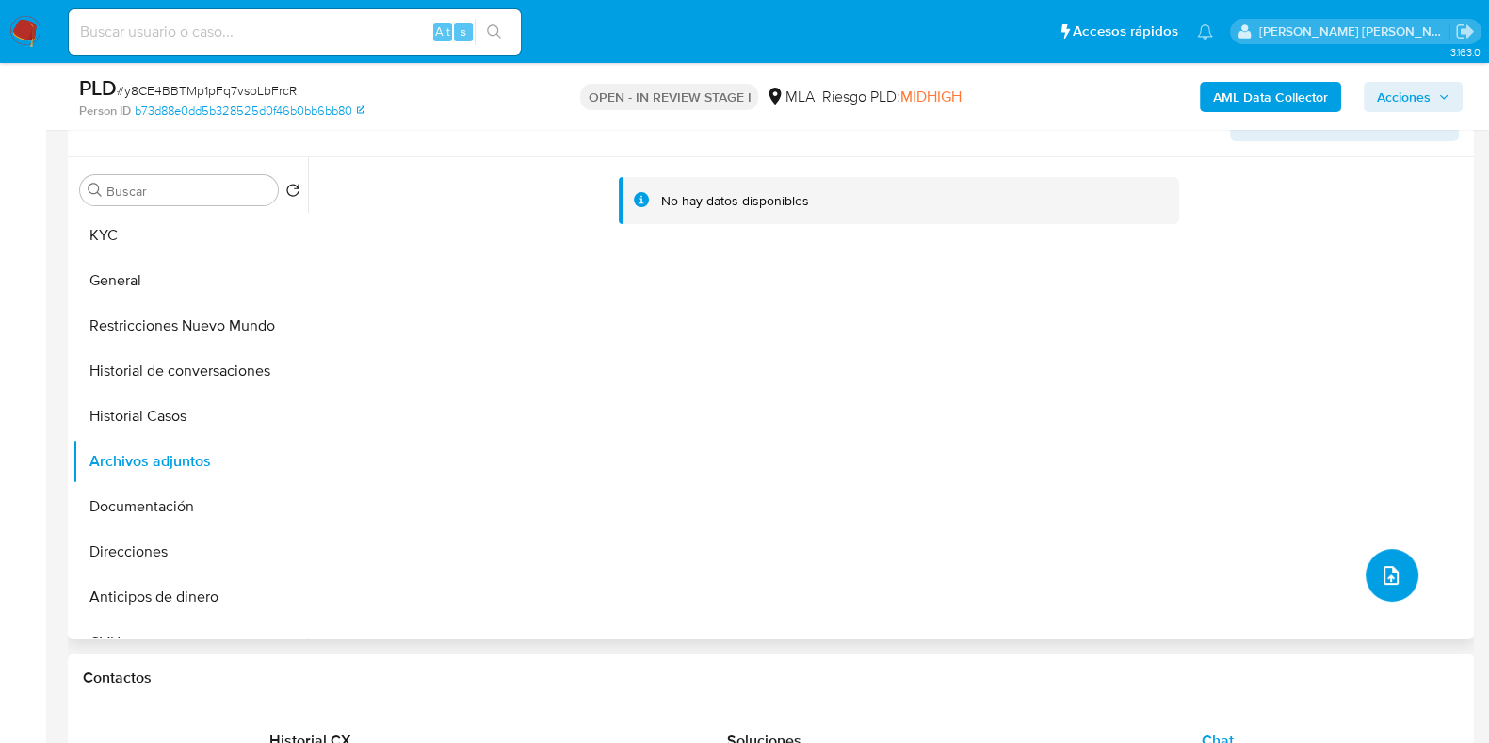
click at [1383, 575] on icon "upload-file" at bounding box center [1390, 575] width 15 height 19
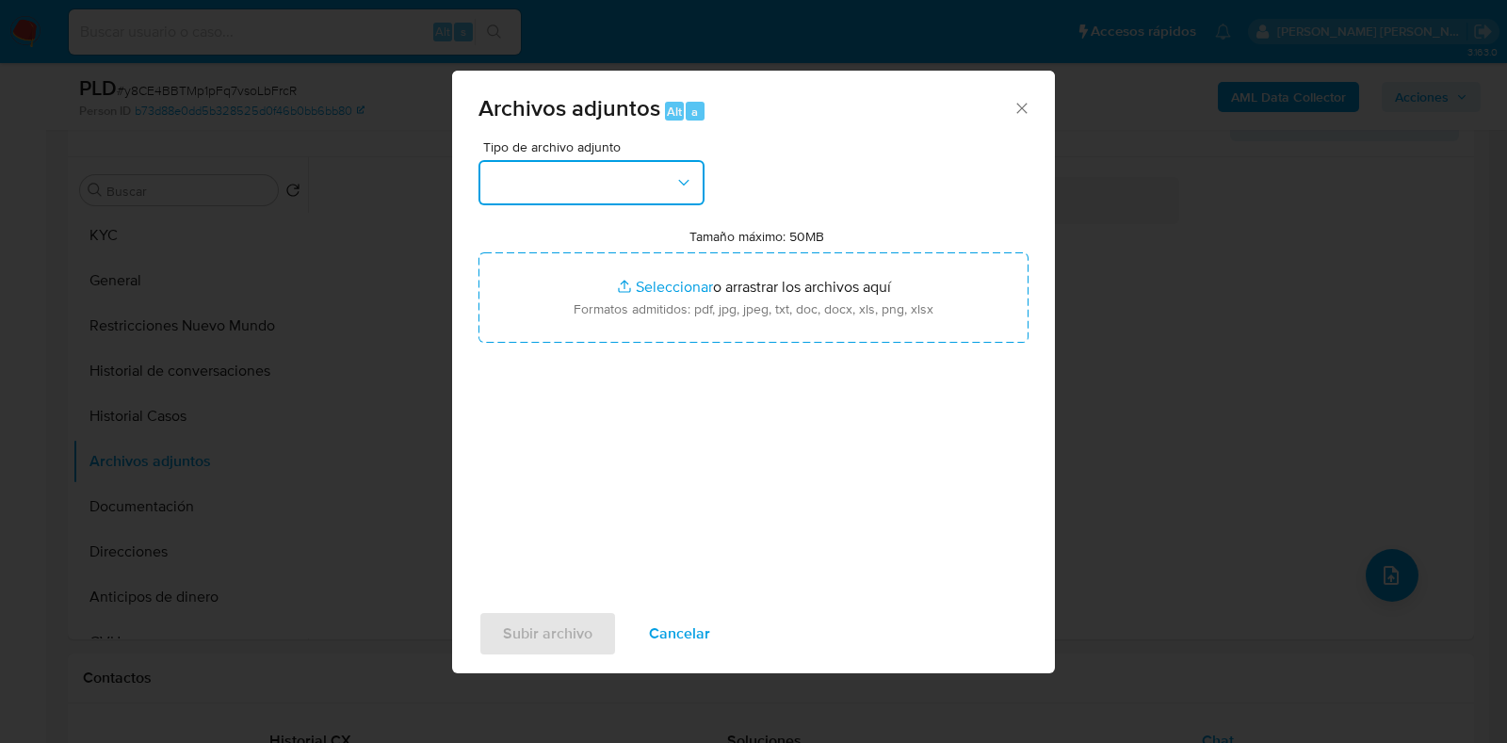
click at [683, 182] on icon "button" at bounding box center [683, 182] width 19 height 19
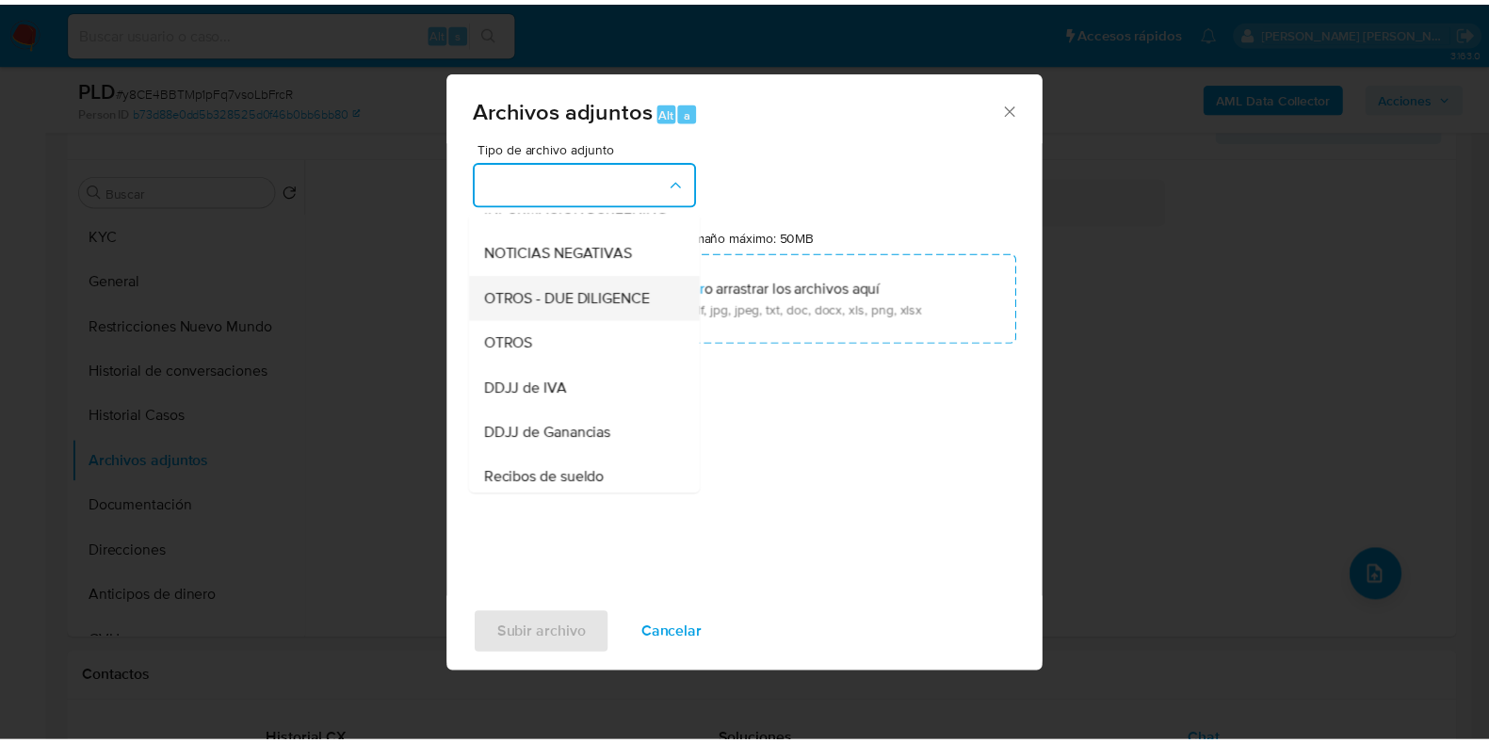
scroll to position [264, 0]
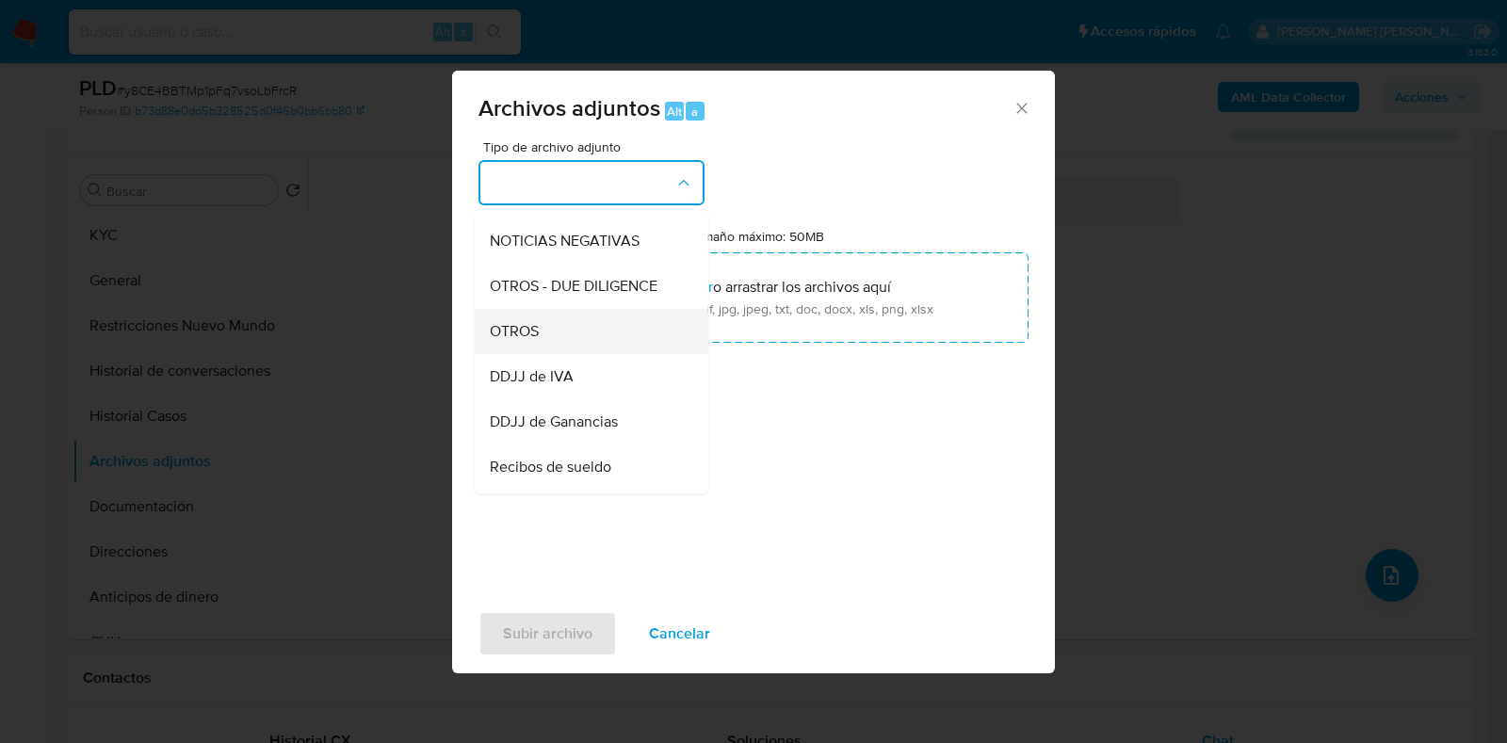
click at [611, 341] on div "OTROS" at bounding box center [586, 331] width 192 height 45
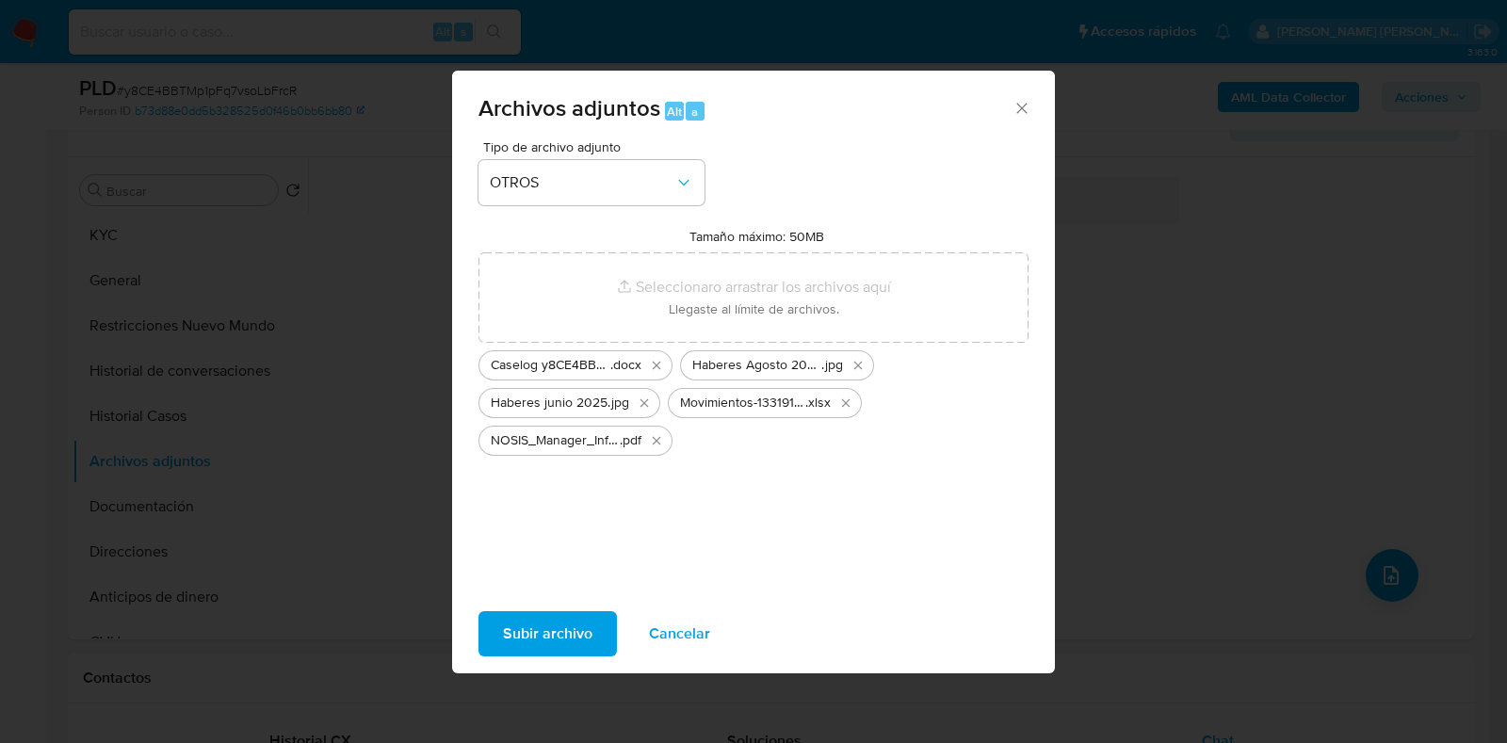
click at [600, 634] on button "Subir archivo" at bounding box center [547, 633] width 138 height 45
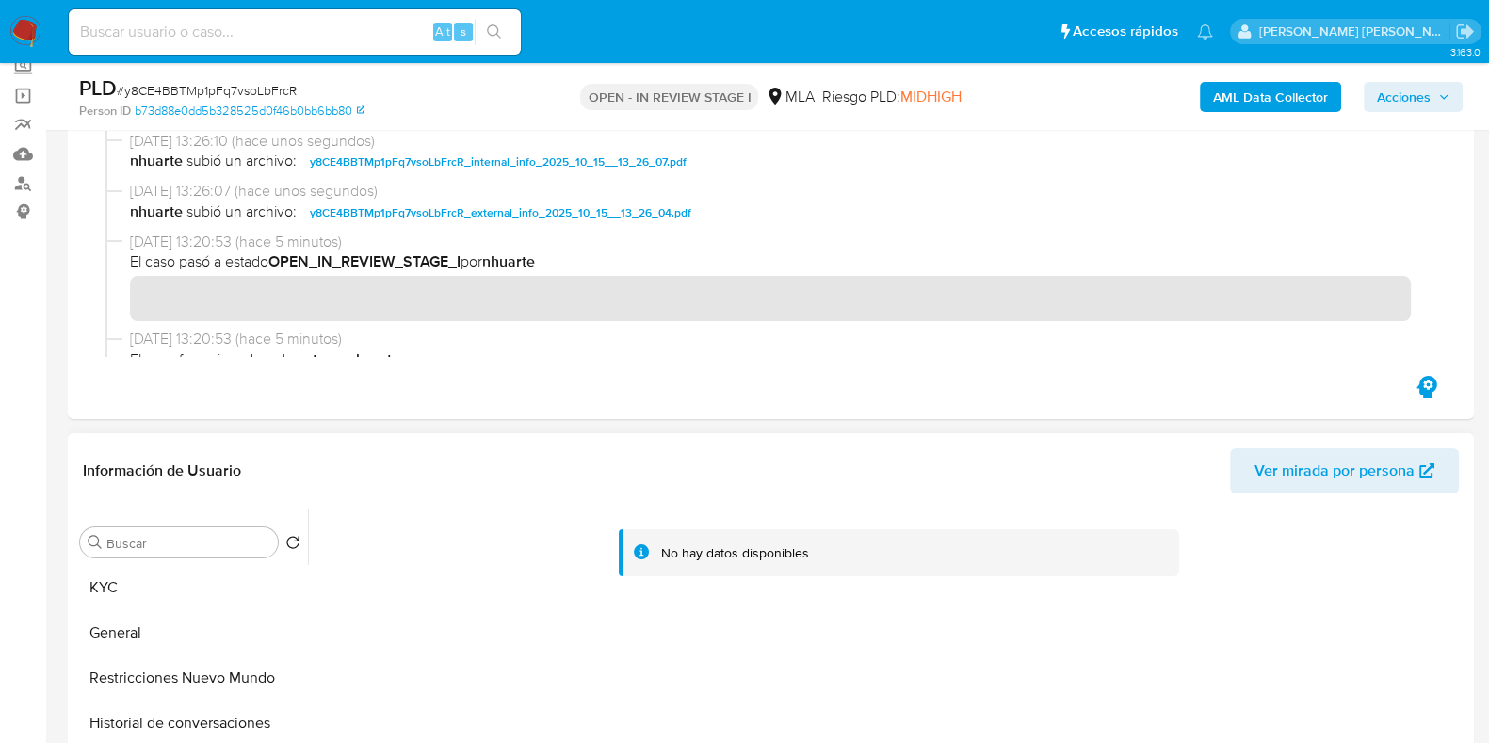
scroll to position [0, 0]
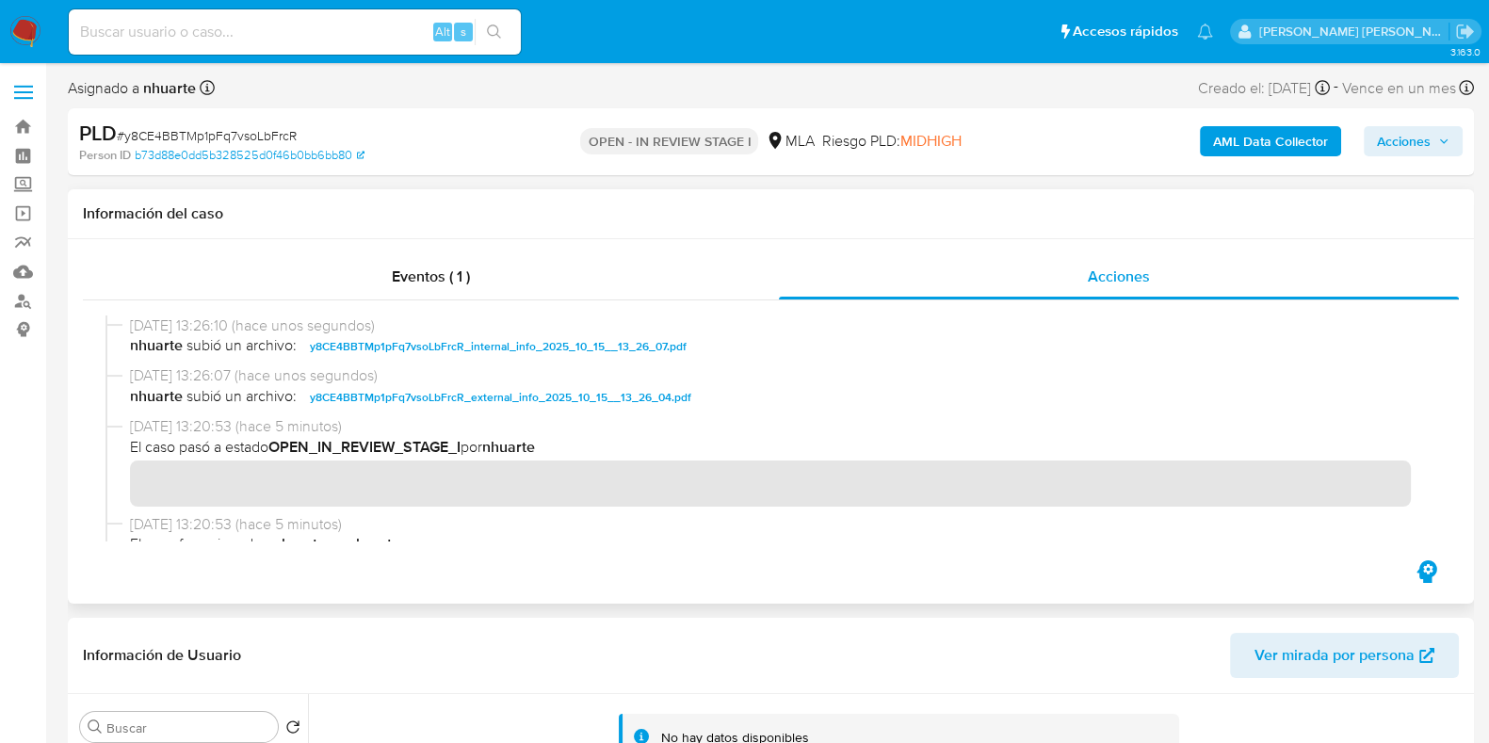
click at [421, 252] on div "Eventos ( 1 ) Acciones" at bounding box center [771, 421] width 1406 height 364
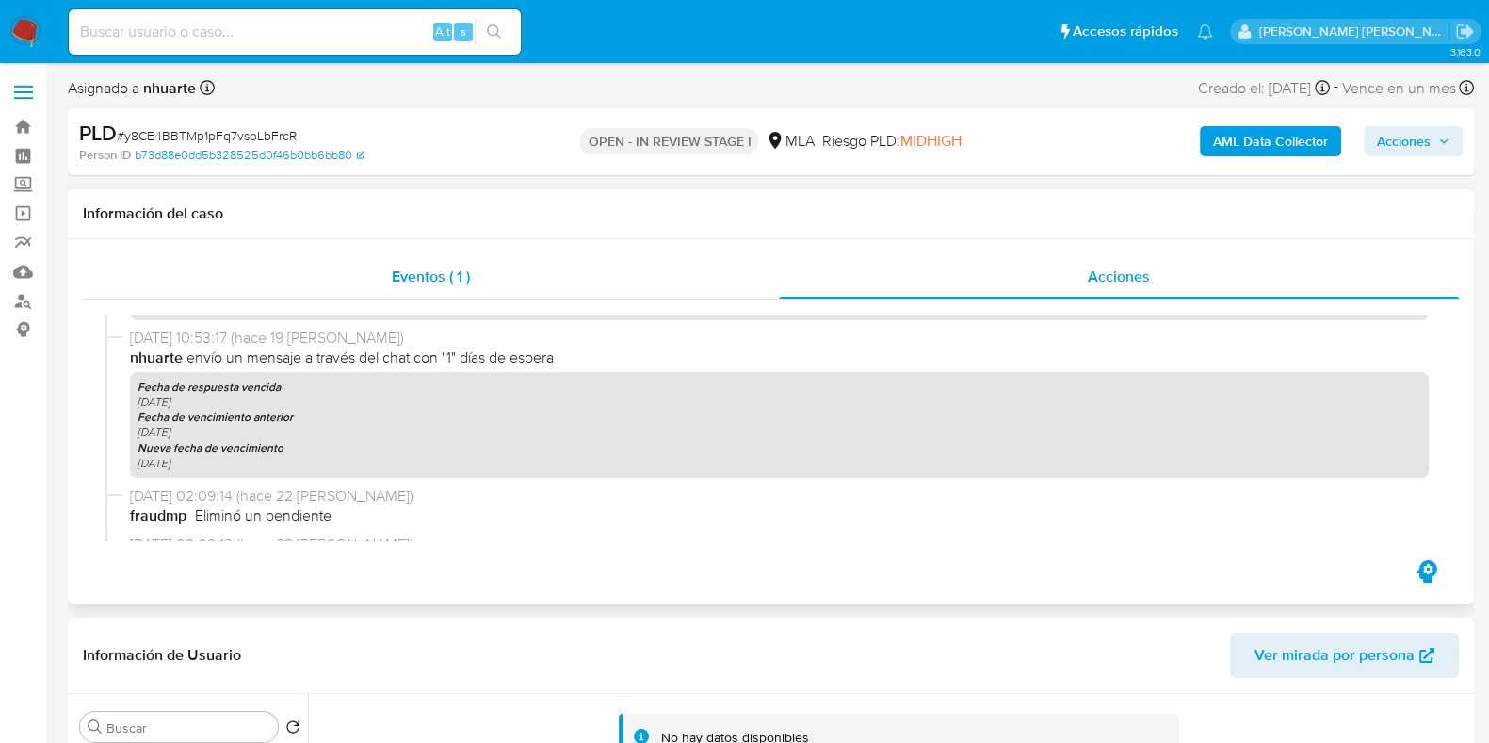
drag, startPoint x: 457, startPoint y: 277, endPoint x: 692, endPoint y: 284, distance: 235.6
click at [457, 277] on span "Eventos ( 1 )" at bounding box center [431, 277] width 78 height 22
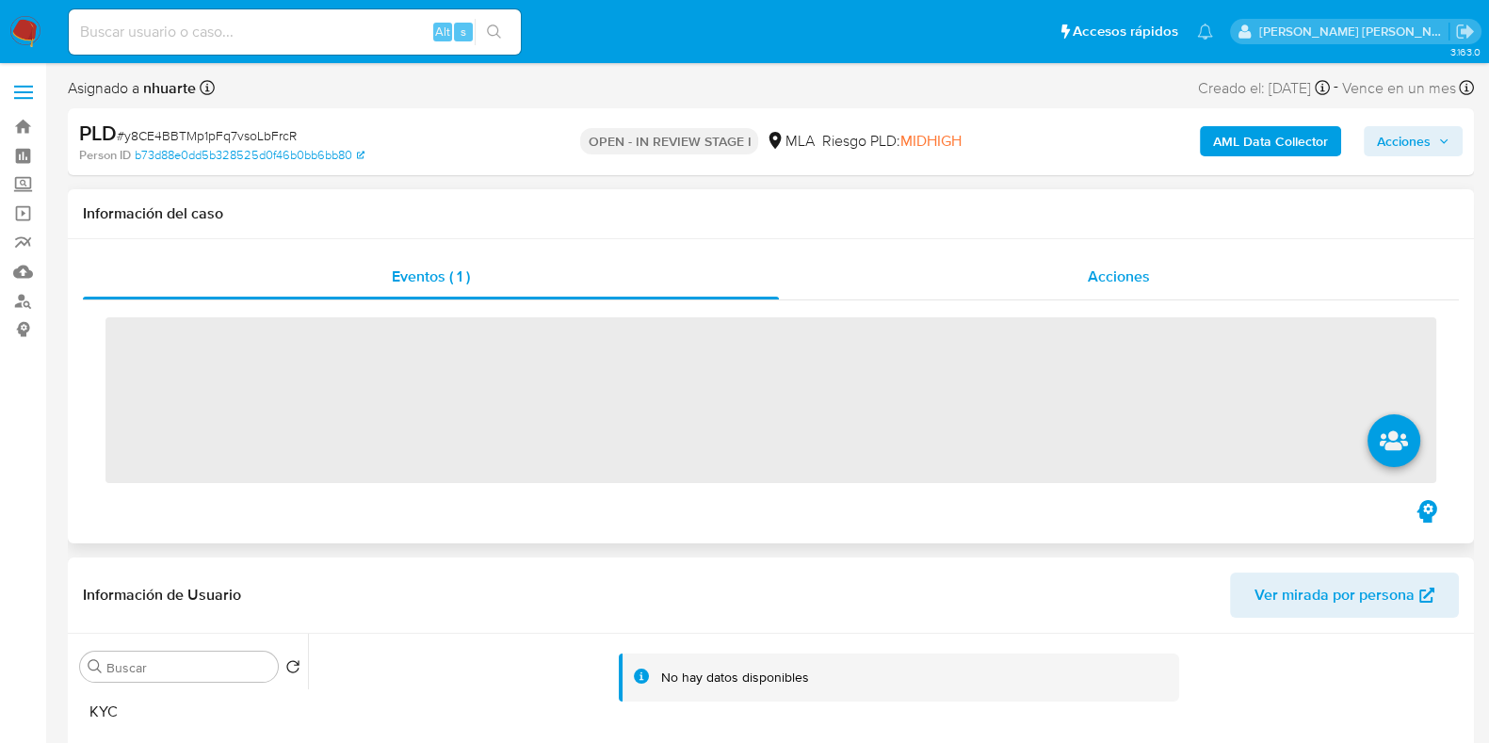
click at [1165, 297] on div "Acciones" at bounding box center [1119, 276] width 680 height 45
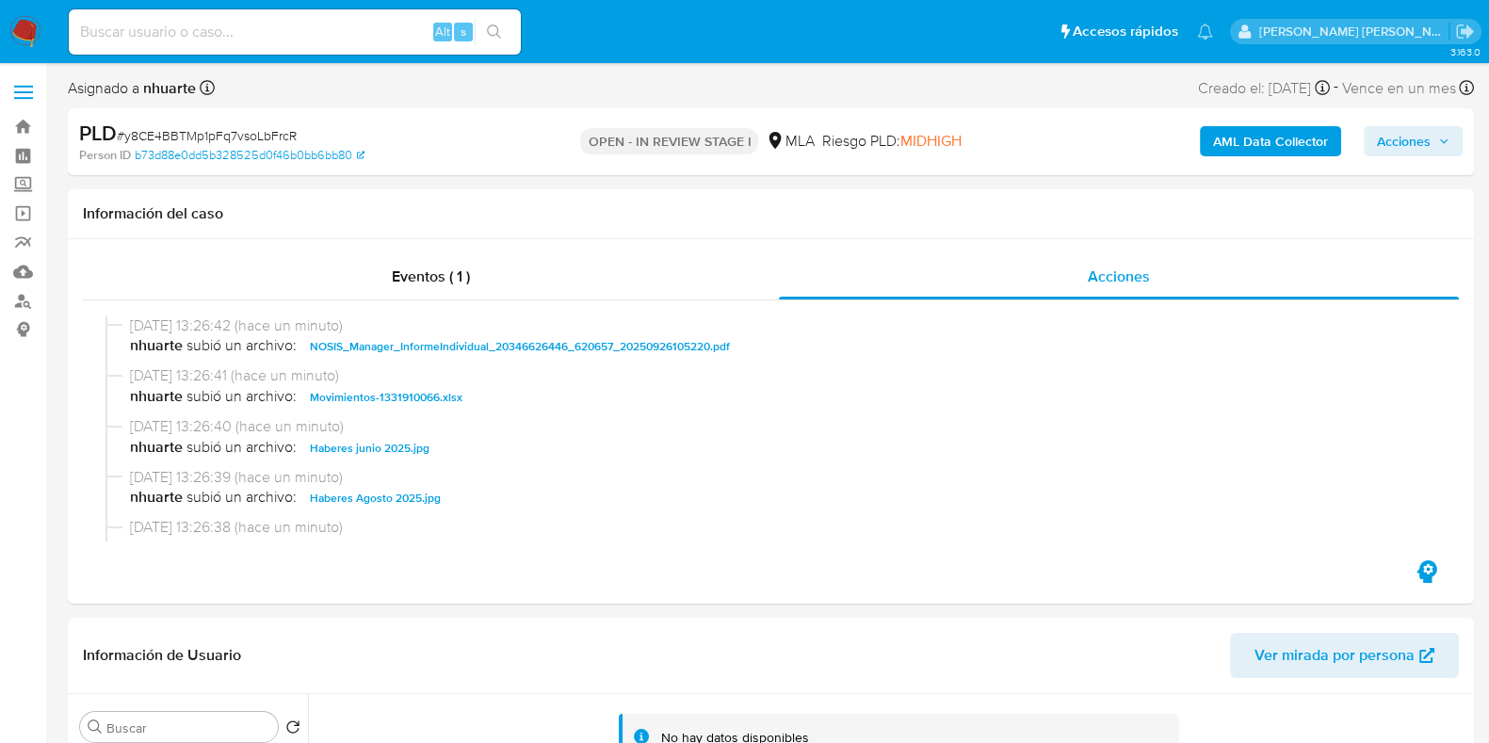
click at [1430, 153] on span "Acciones" at bounding box center [1404, 141] width 54 height 30
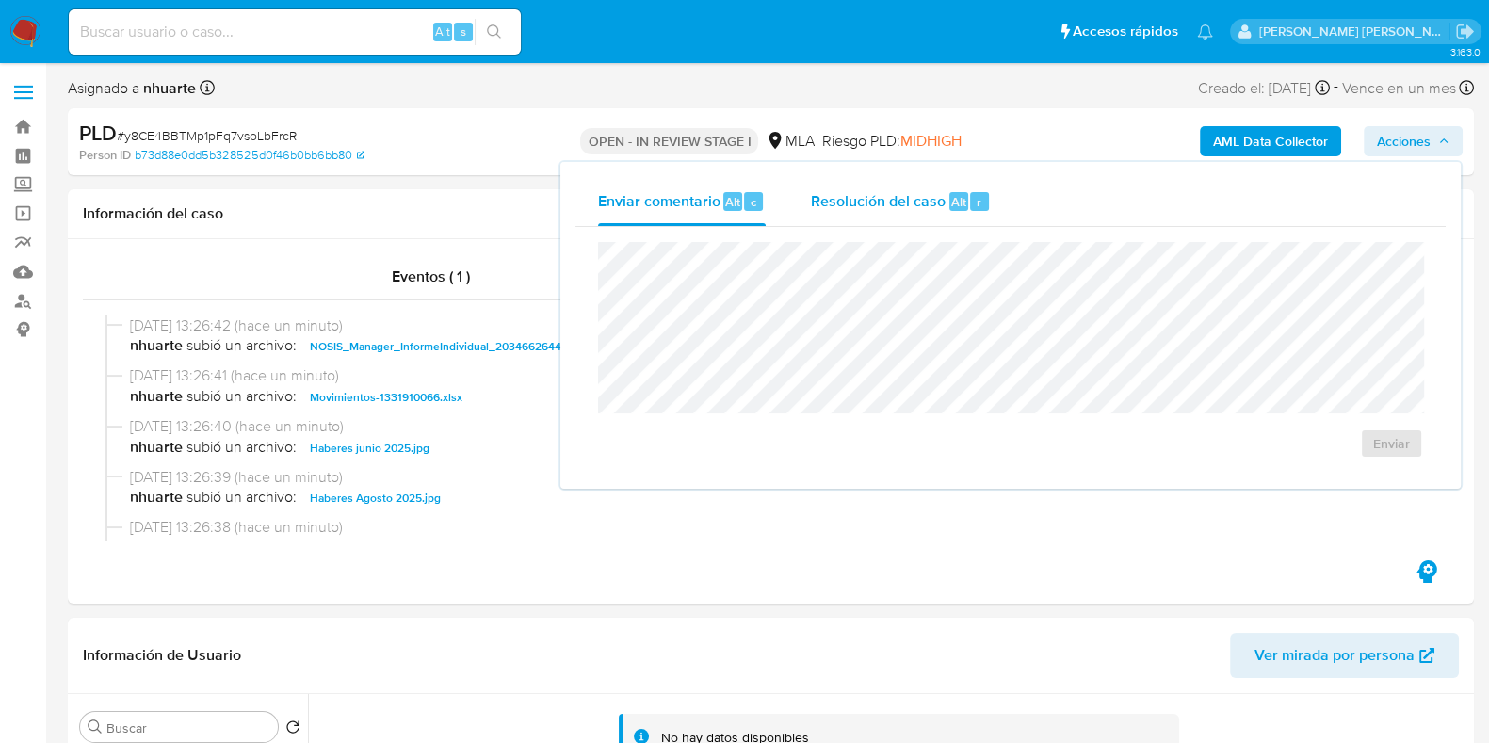
click at [928, 200] on span "Resolución del caso" at bounding box center [878, 201] width 135 height 22
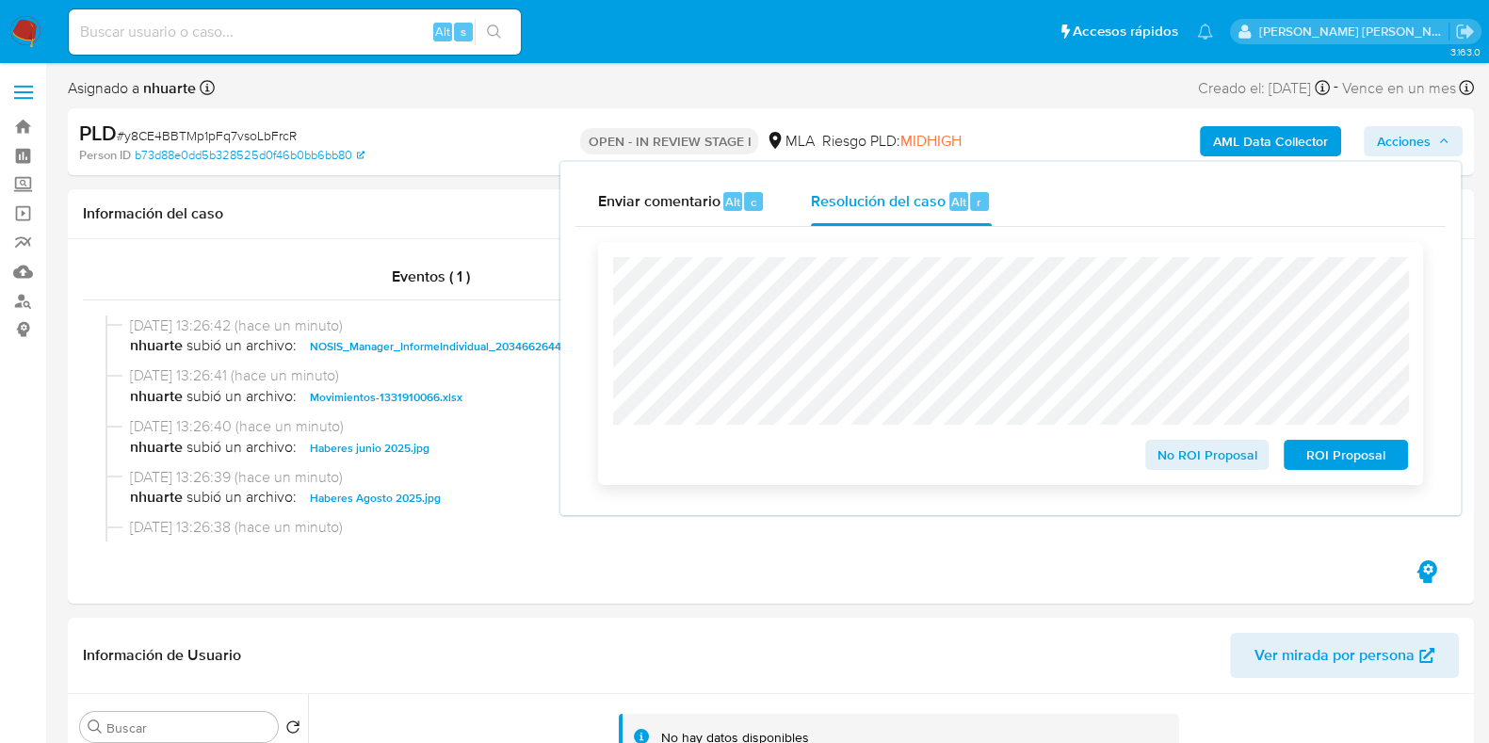
click at [1221, 459] on span "No ROI Proposal" at bounding box center [1207, 455] width 98 height 26
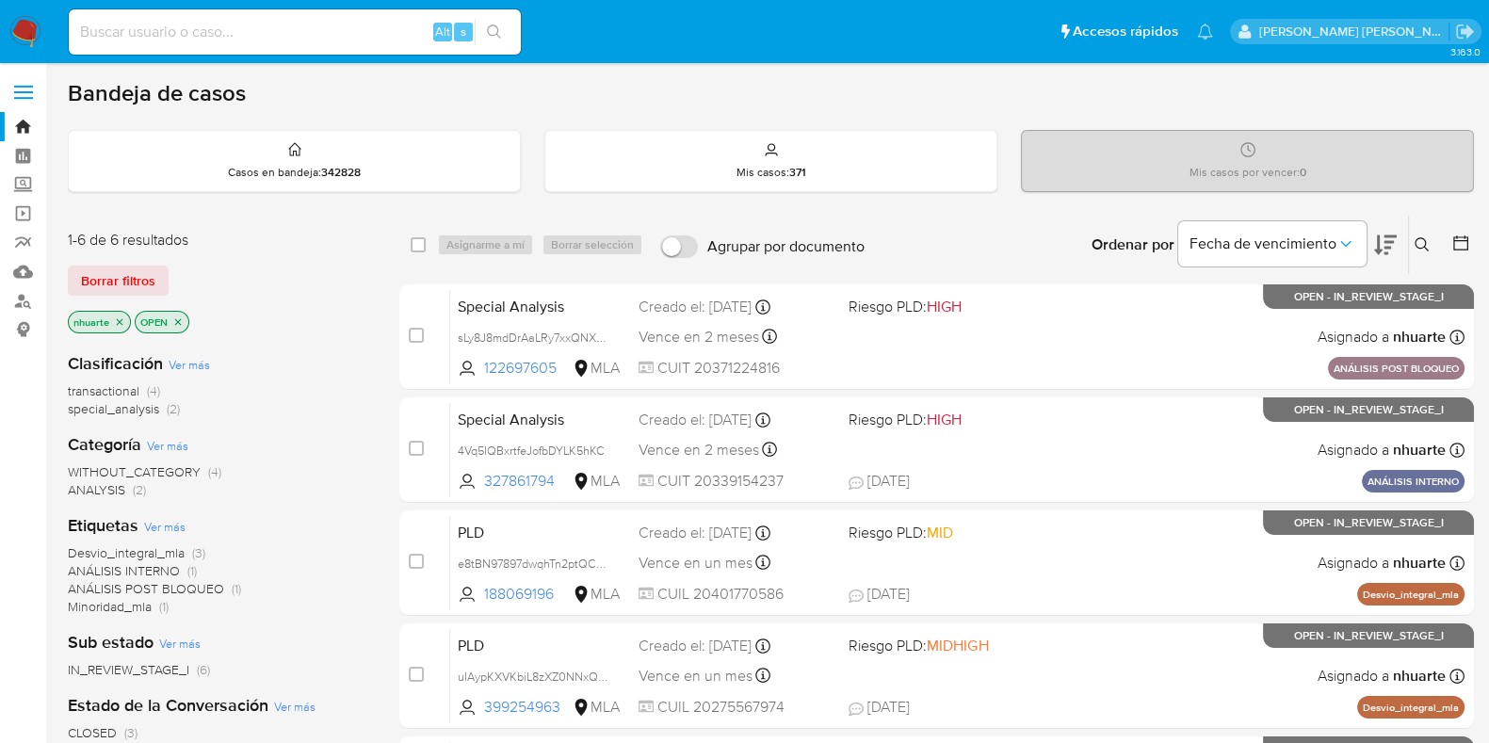
click at [1417, 238] on icon at bounding box center [1422, 244] width 15 height 15
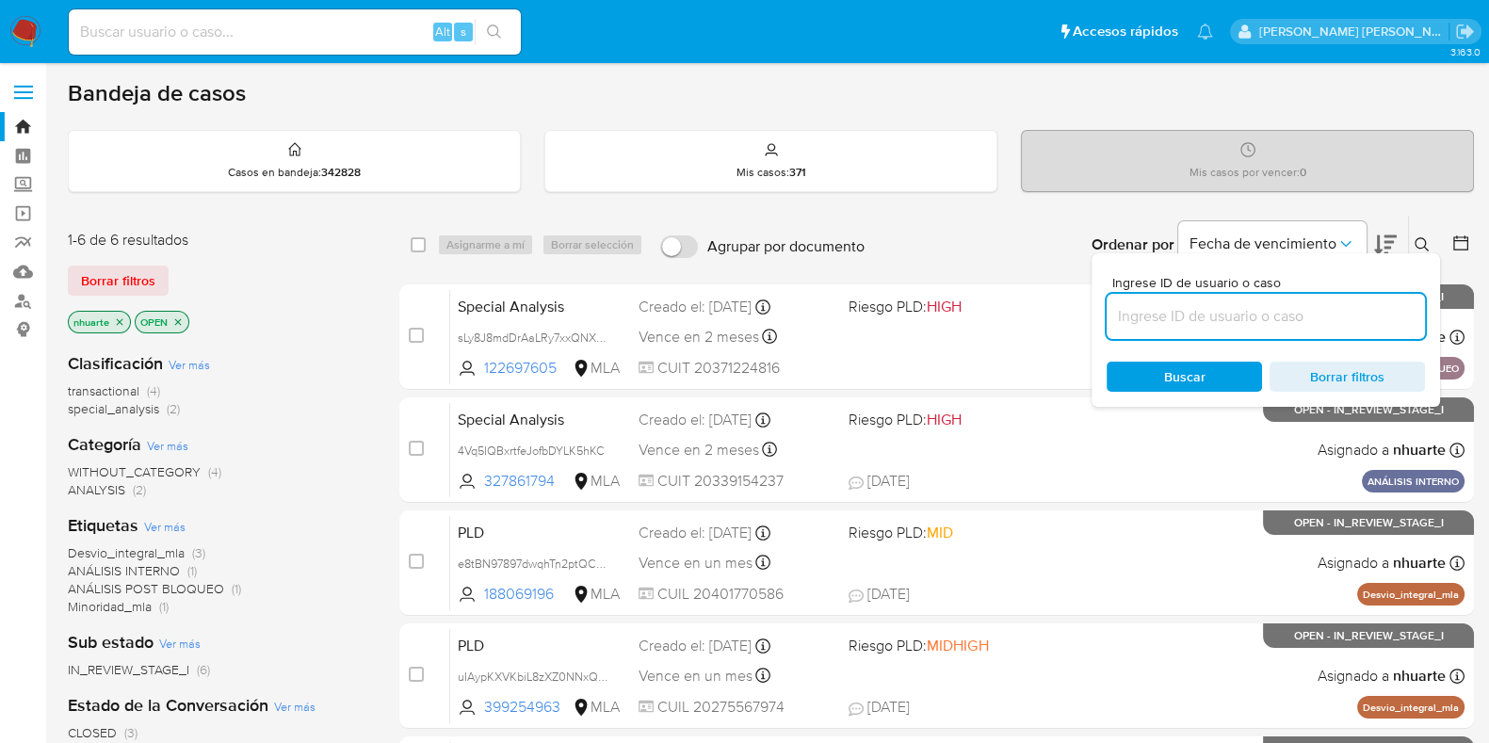
click at [1282, 311] on input at bounding box center [1266, 316] width 318 height 24
type input "e8tBN97897dwqhTn2ptQCuyb"
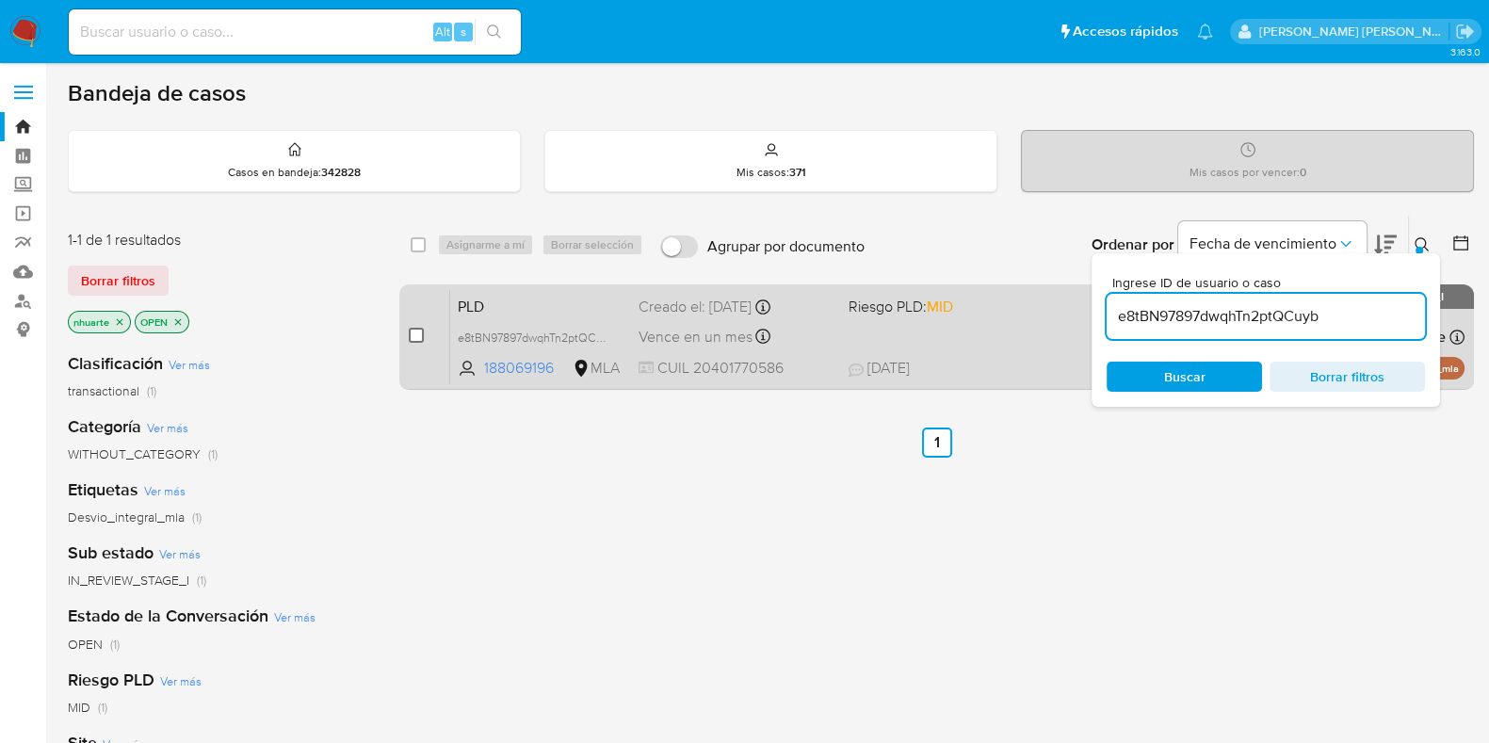
click at [419, 328] on input "checkbox" at bounding box center [416, 335] width 15 height 15
checkbox input "true"
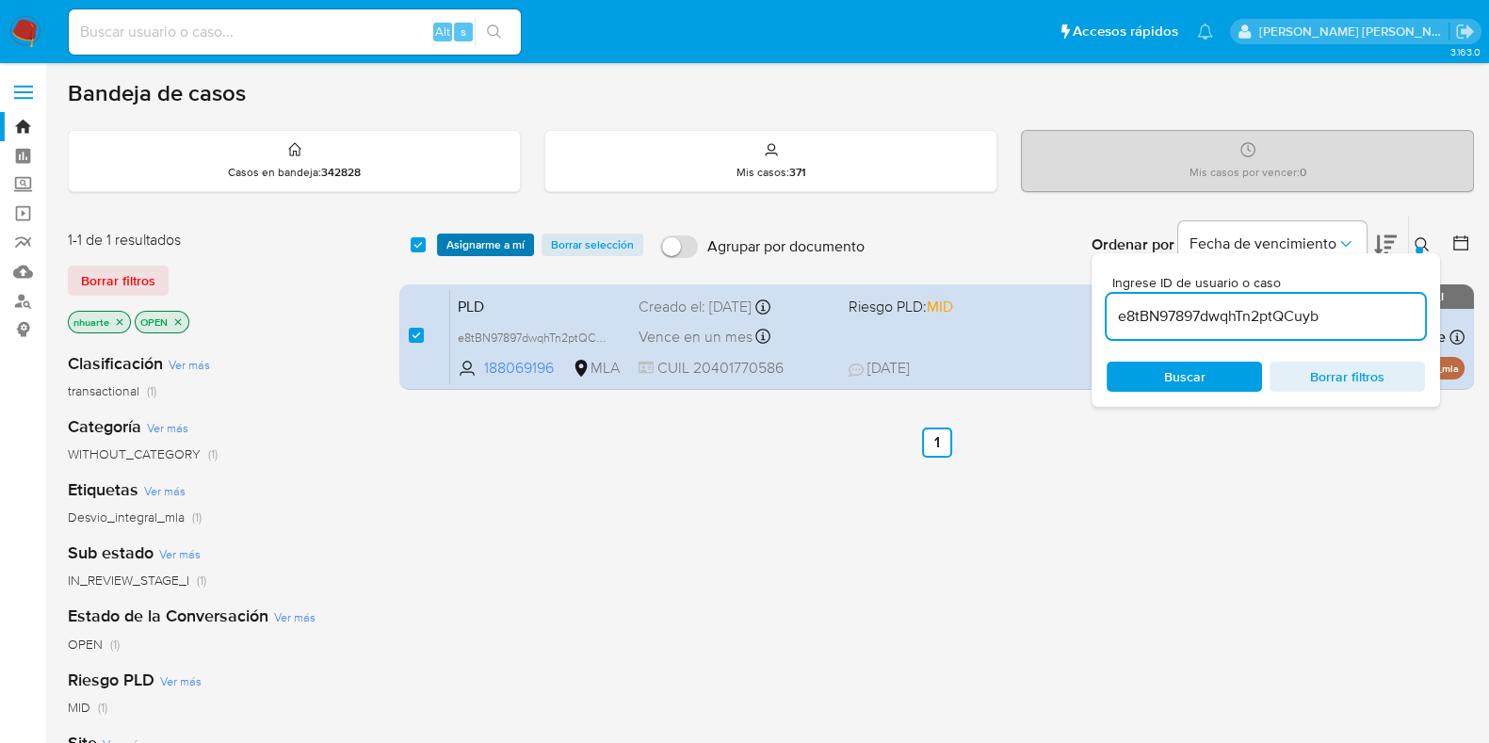
click at [490, 252] on span "Asignarme a mí" at bounding box center [485, 244] width 78 height 19
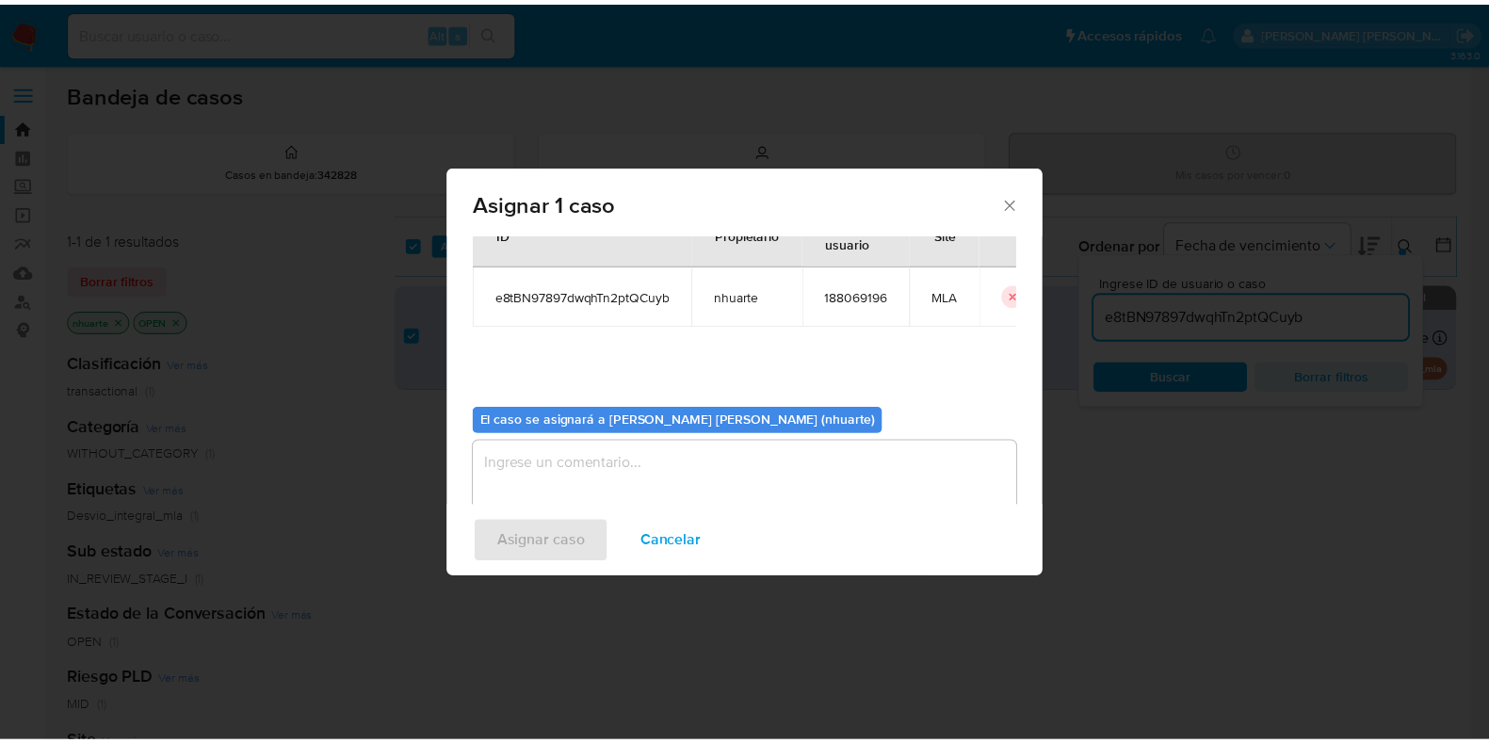
scroll to position [97, 0]
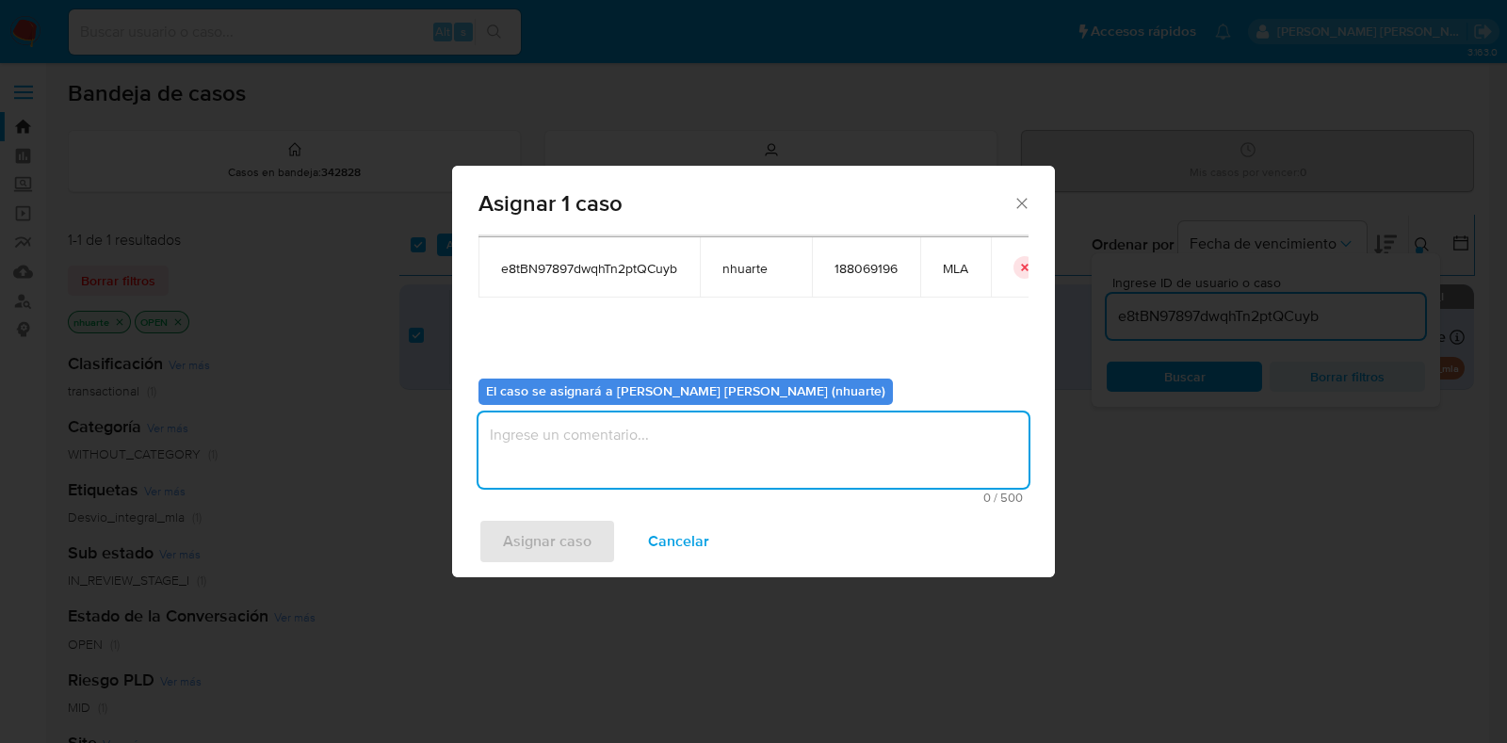
click at [740, 452] on textarea "assign-modal" at bounding box center [753, 449] width 550 height 75
type textarea "Asignación"
click at [584, 542] on span "Asignar caso" at bounding box center [547, 541] width 89 height 41
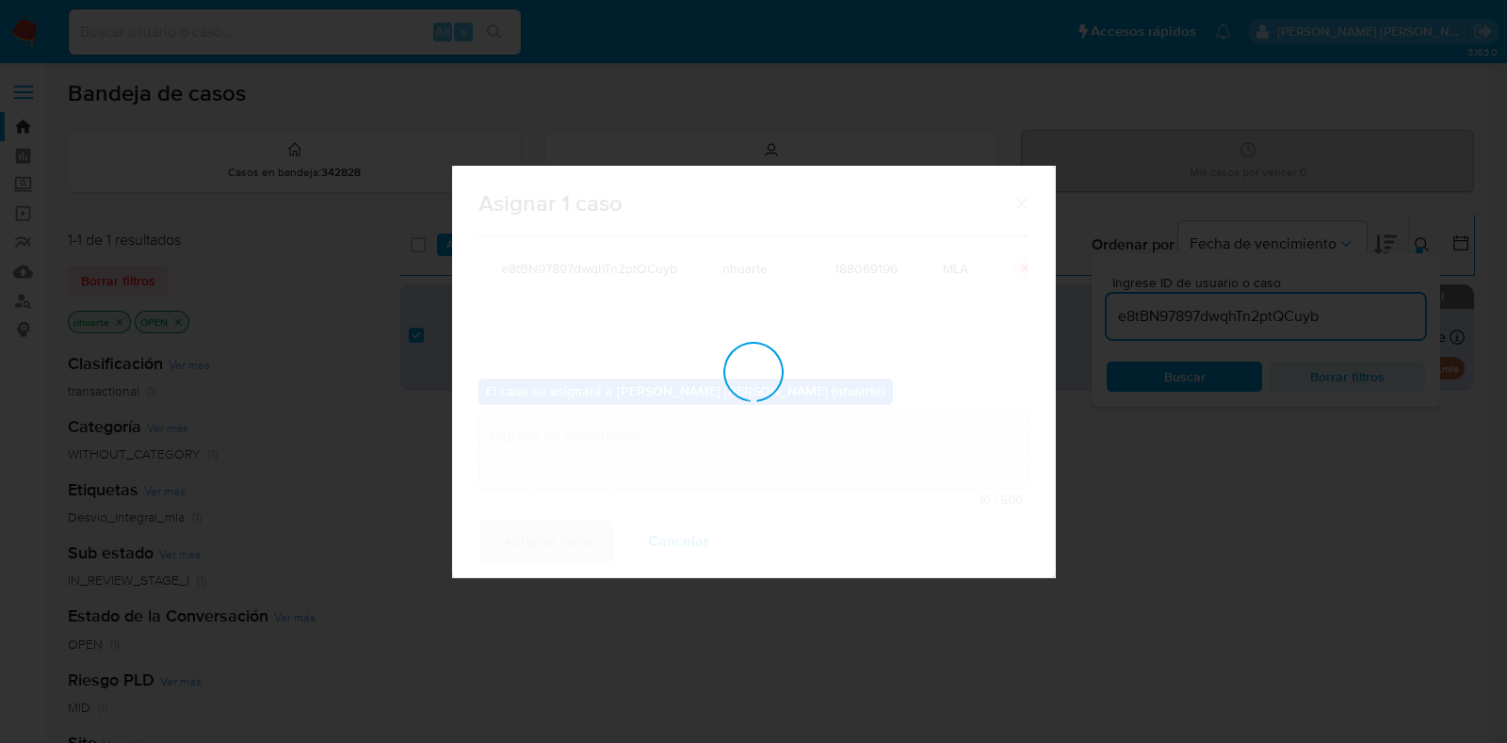
checkbox input "false"
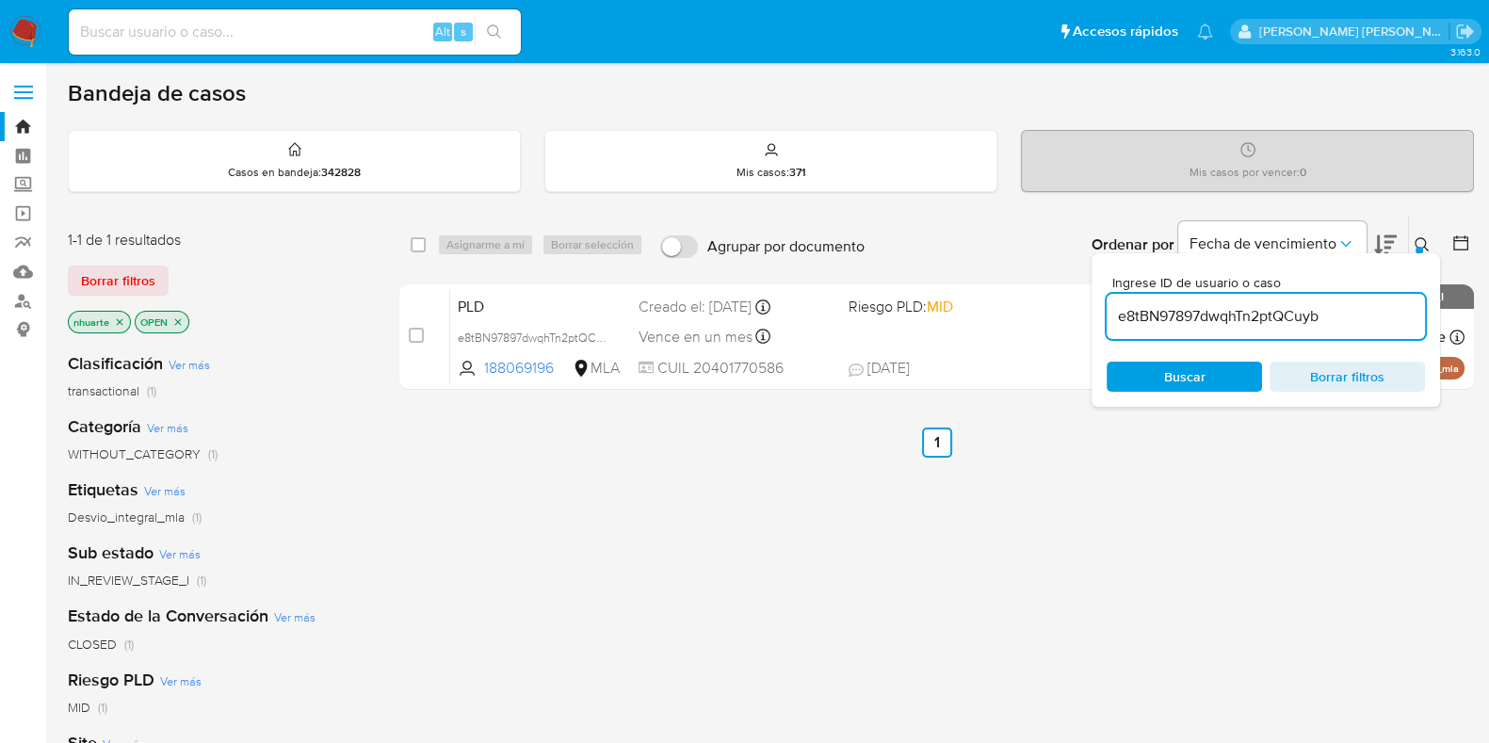
click at [258, 36] on input at bounding box center [295, 32] width 452 height 24
paste input "327861794"
type input "327861794"
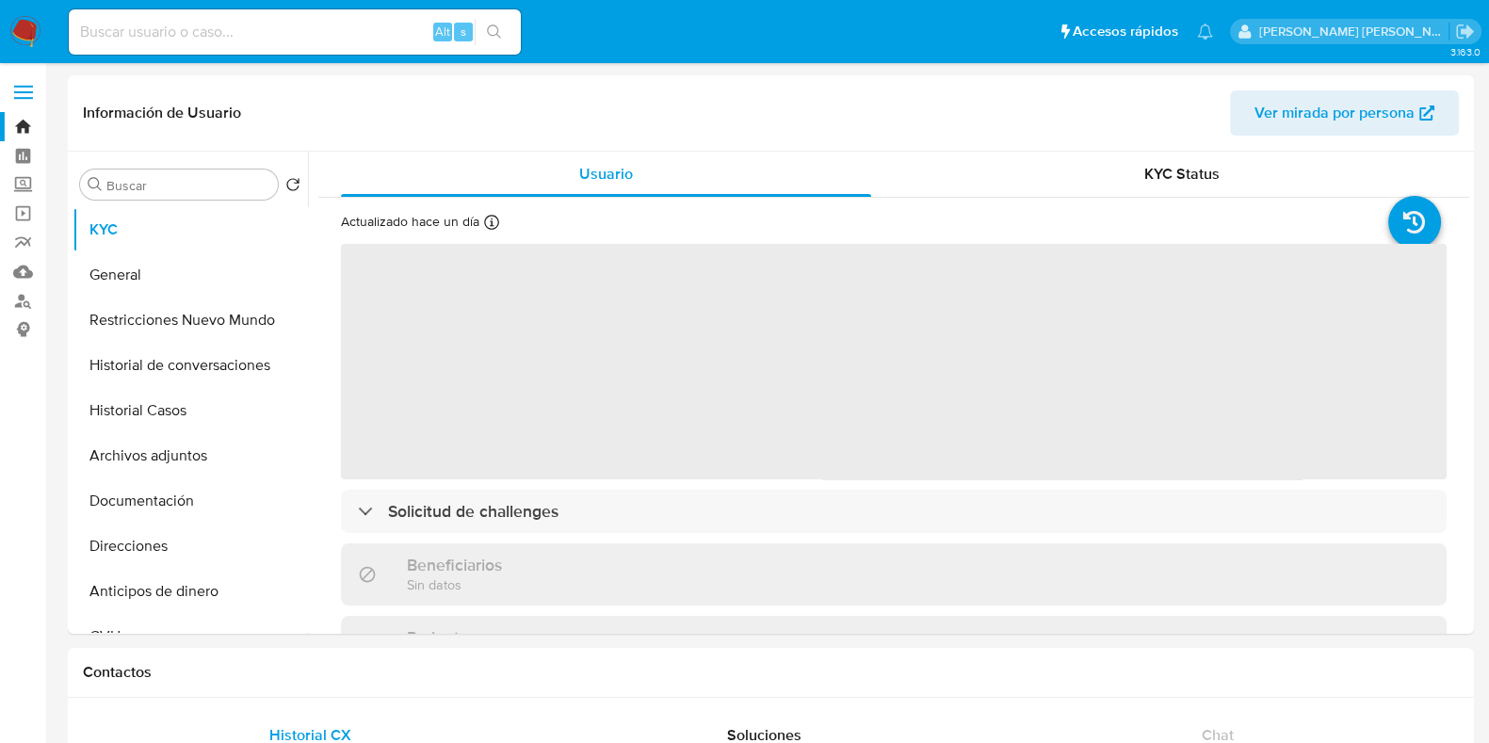
select select "10"
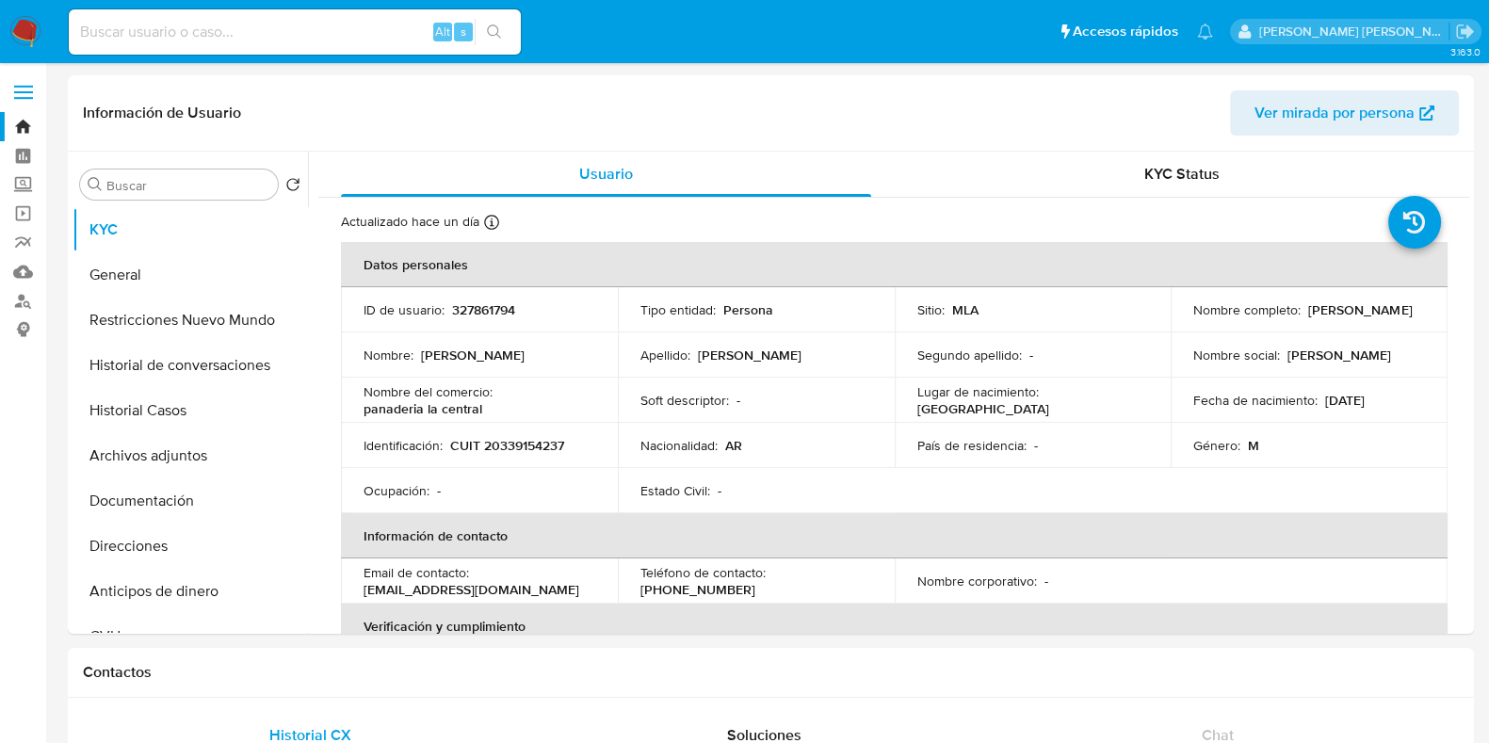
click at [26, 125] on link "Bandeja" at bounding box center [112, 126] width 224 height 29
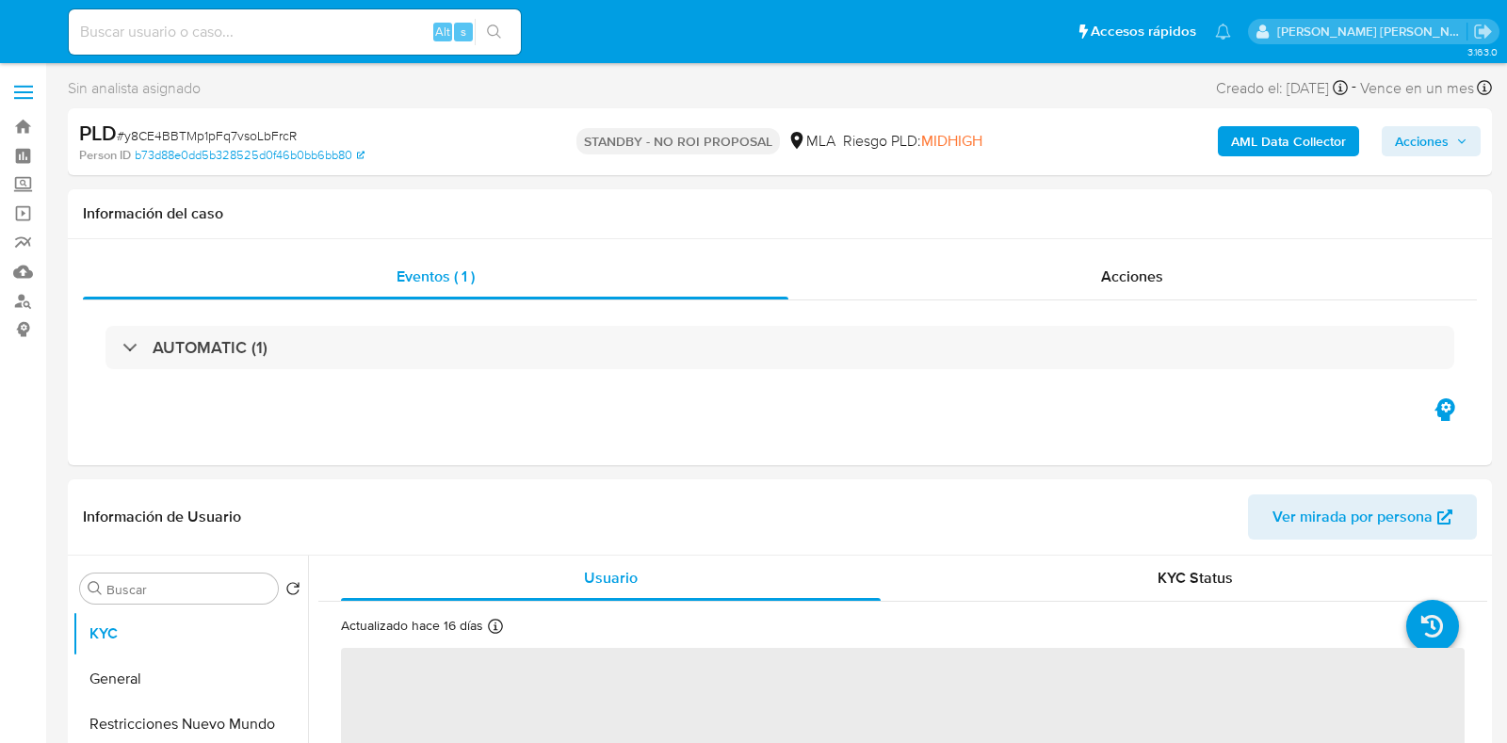
select select "10"
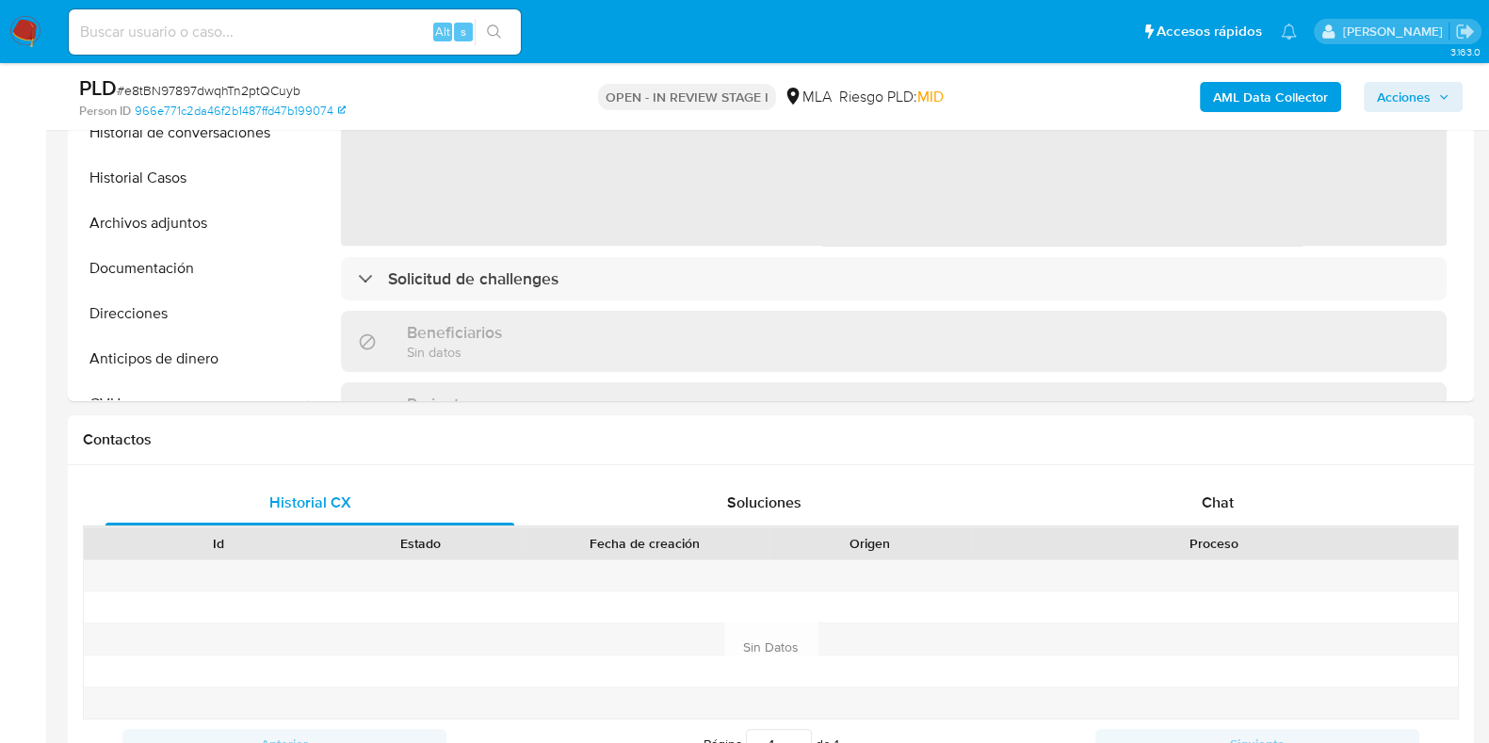
select select "10"
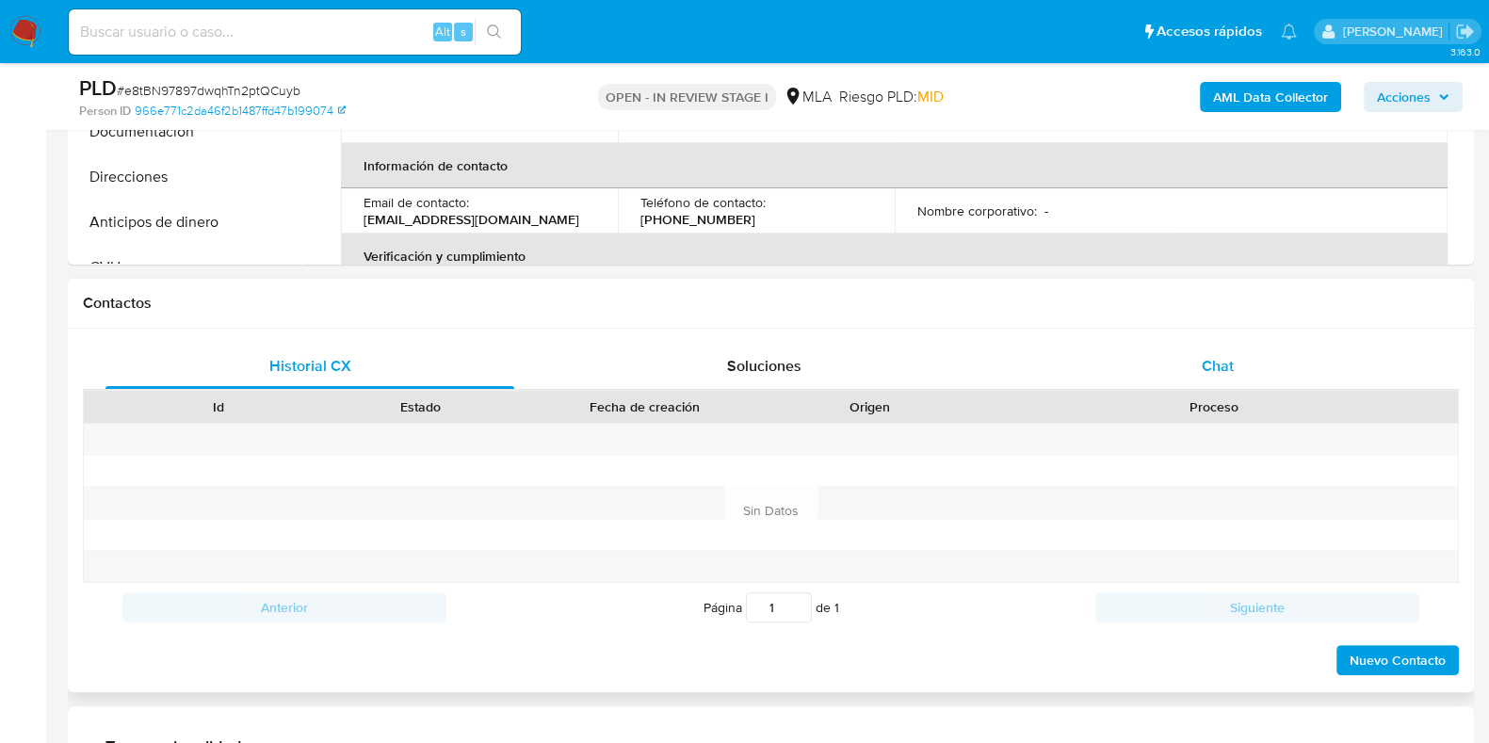
click at [1210, 360] on span "Chat" at bounding box center [1218, 366] width 32 height 22
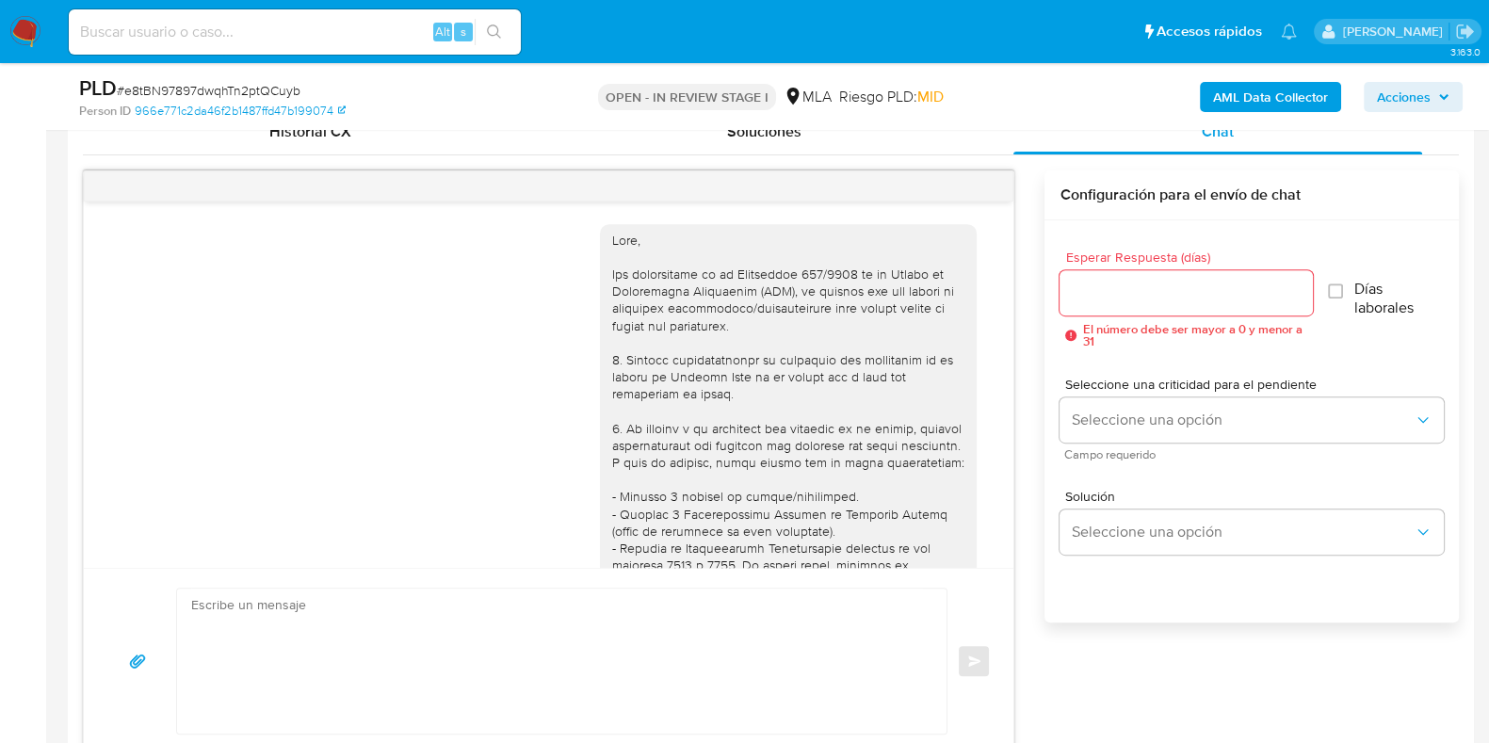
scroll to position [1309, 0]
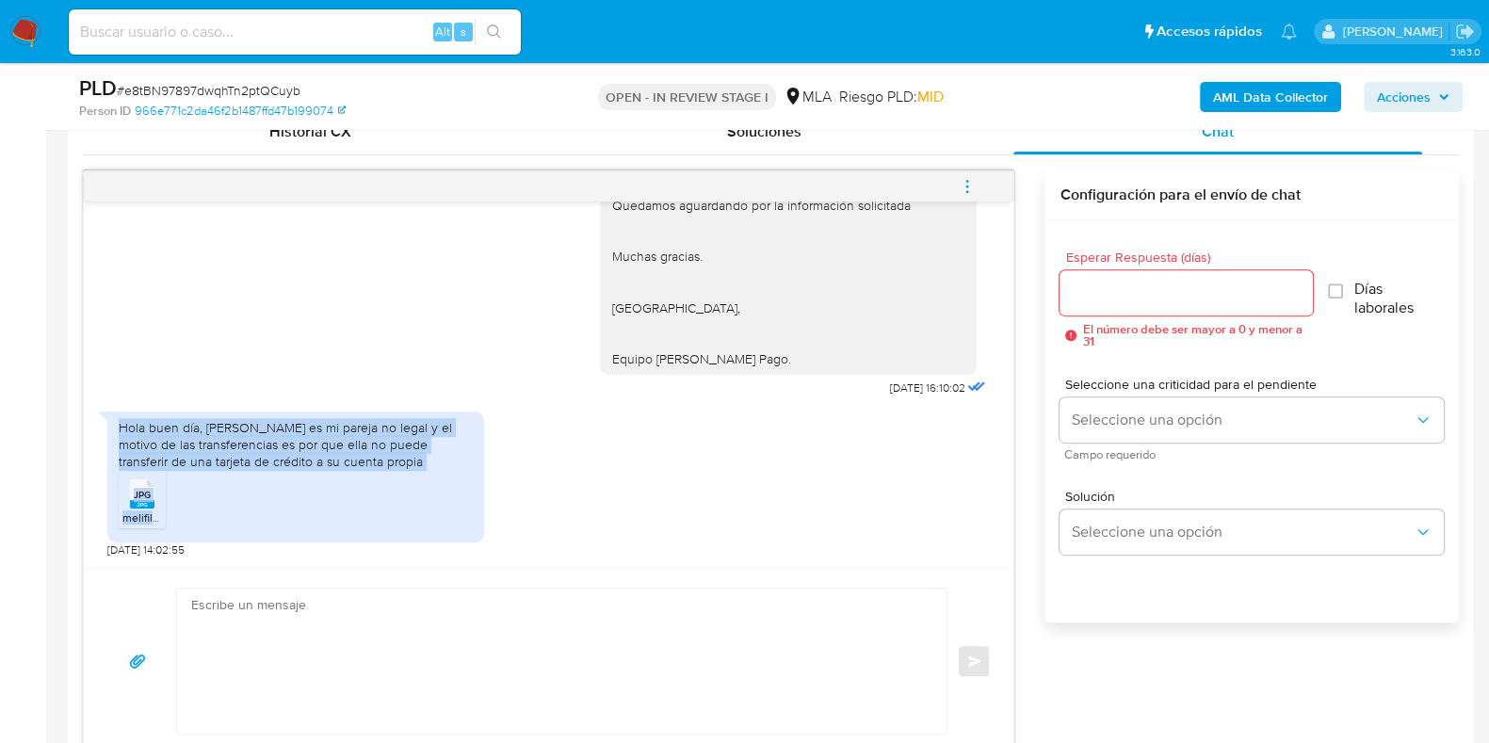
drag, startPoint x: 121, startPoint y: 424, endPoint x: 442, endPoint y: 473, distance: 324.9
click at [442, 473] on div "Hola buen día, Romina Azucena Carabelli es mi pareja no legal y el motivo de la…" at bounding box center [295, 478] width 377 height 132
click at [371, 459] on div "Hola buen día, [PERSON_NAME] es mi pareja no legal y el motivo de las transfere…" at bounding box center [296, 445] width 354 height 52
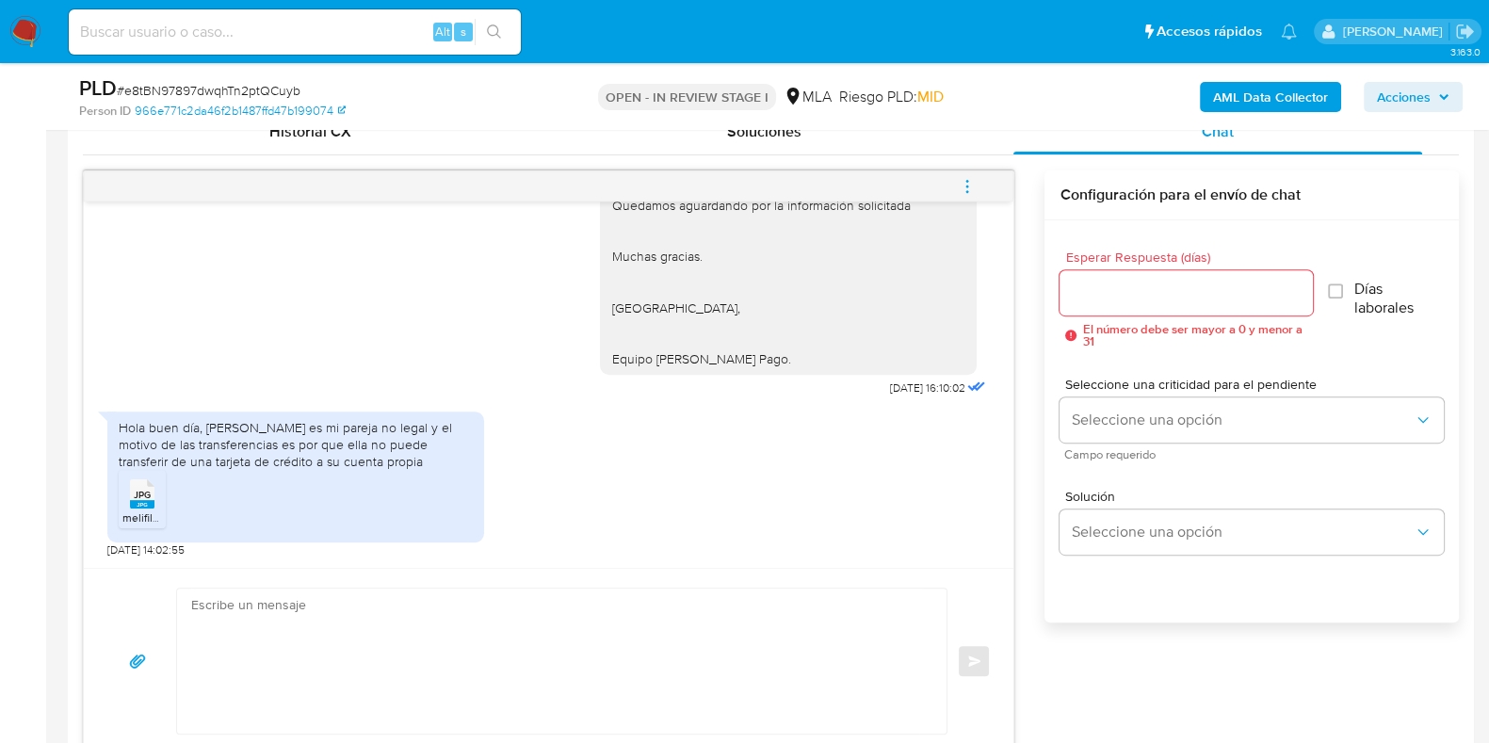
drag, startPoint x: 121, startPoint y: 429, endPoint x: 461, endPoint y: 461, distance: 342.3
click at [461, 461] on div "Hola buen día, [PERSON_NAME] es mi pareja no legal y el motivo de las transfere…" at bounding box center [296, 445] width 354 height 52
copy div "Hola buen día, [PERSON_NAME] es mi pareja no legal y el motivo de las transfere…"
click at [202, 482] on ul "JPG JPG melifile3707273844236580128.jpg" at bounding box center [296, 502] width 354 height 65
click at [146, 89] on span "# e8tBN97897dwqhTn2ptQCuyb" at bounding box center [209, 90] width 184 height 19
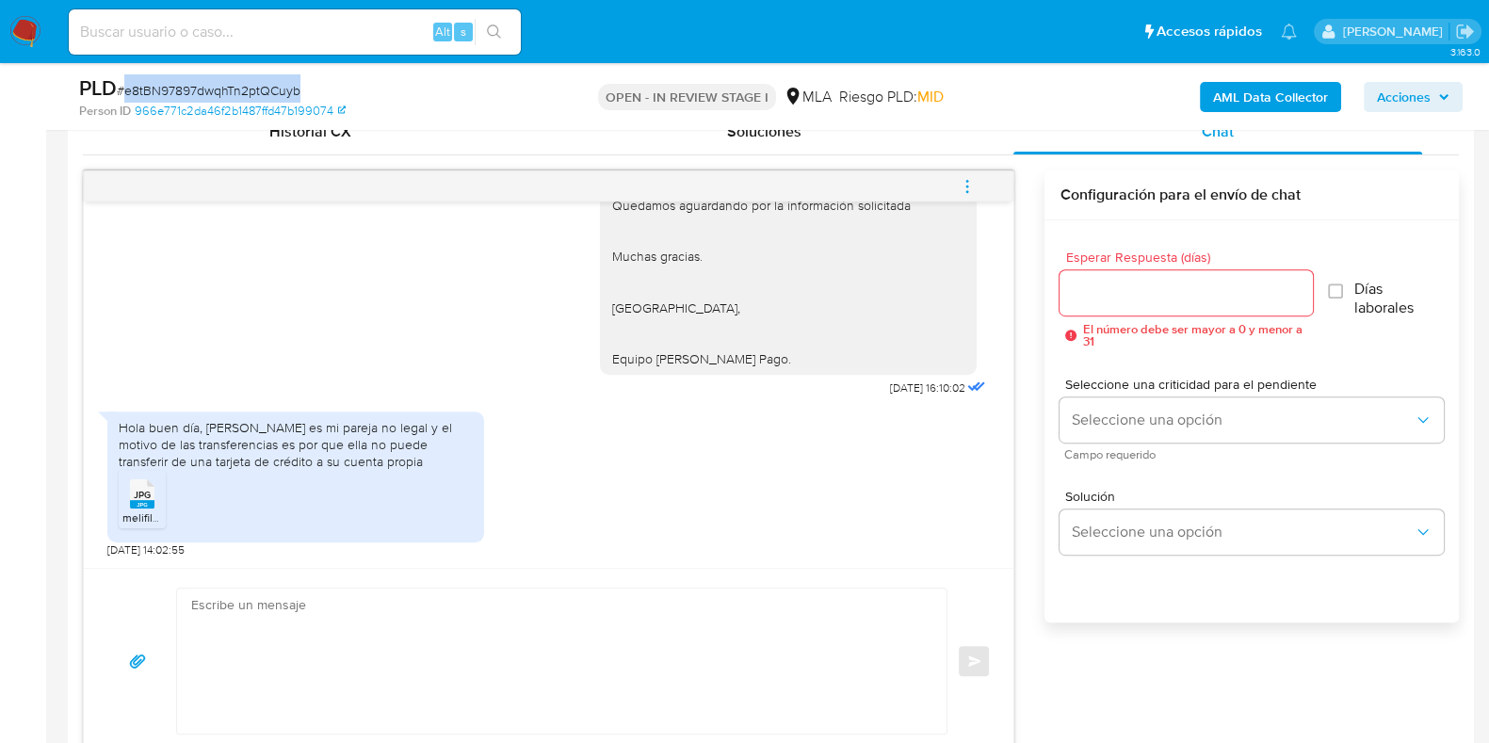
click at [146, 89] on span "# e8tBN97897dwqhTn2ptQCuyb" at bounding box center [209, 90] width 184 height 19
copy span "e8tBN97897dwqhTn2ptQCuyb"
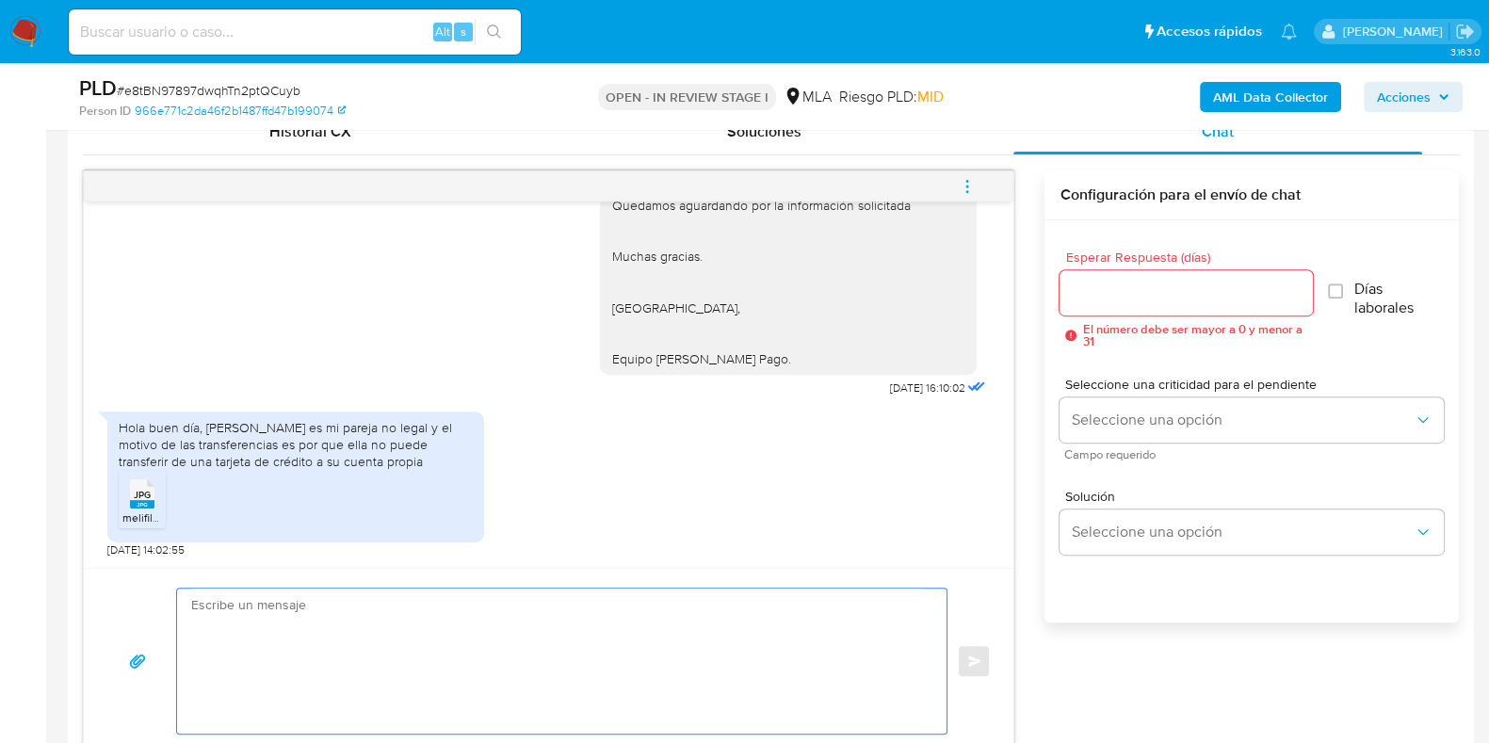
paste textarea "Hola, ¡Muchas gracias por tu respuesta! Confirmamos la recepción de la document…"
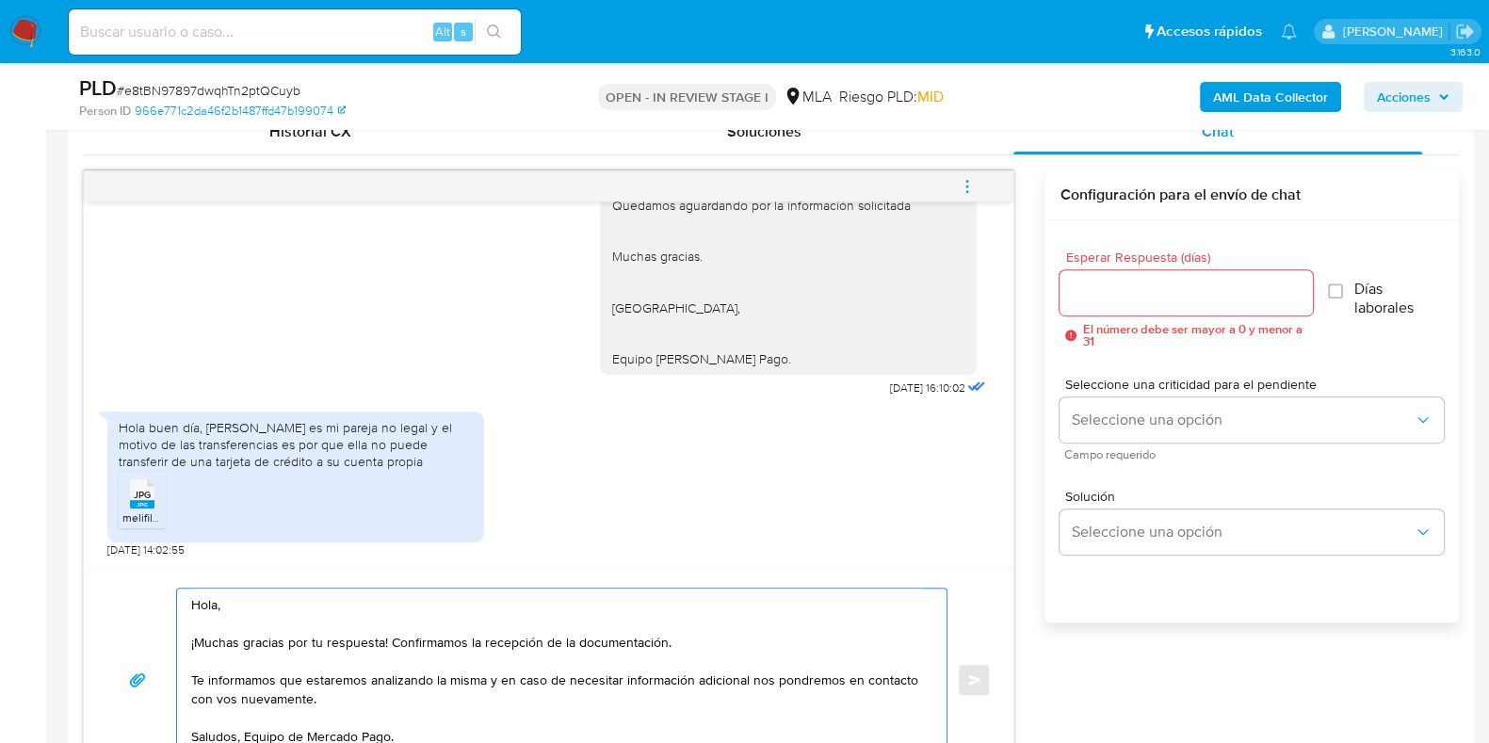
scroll to position [961, 0]
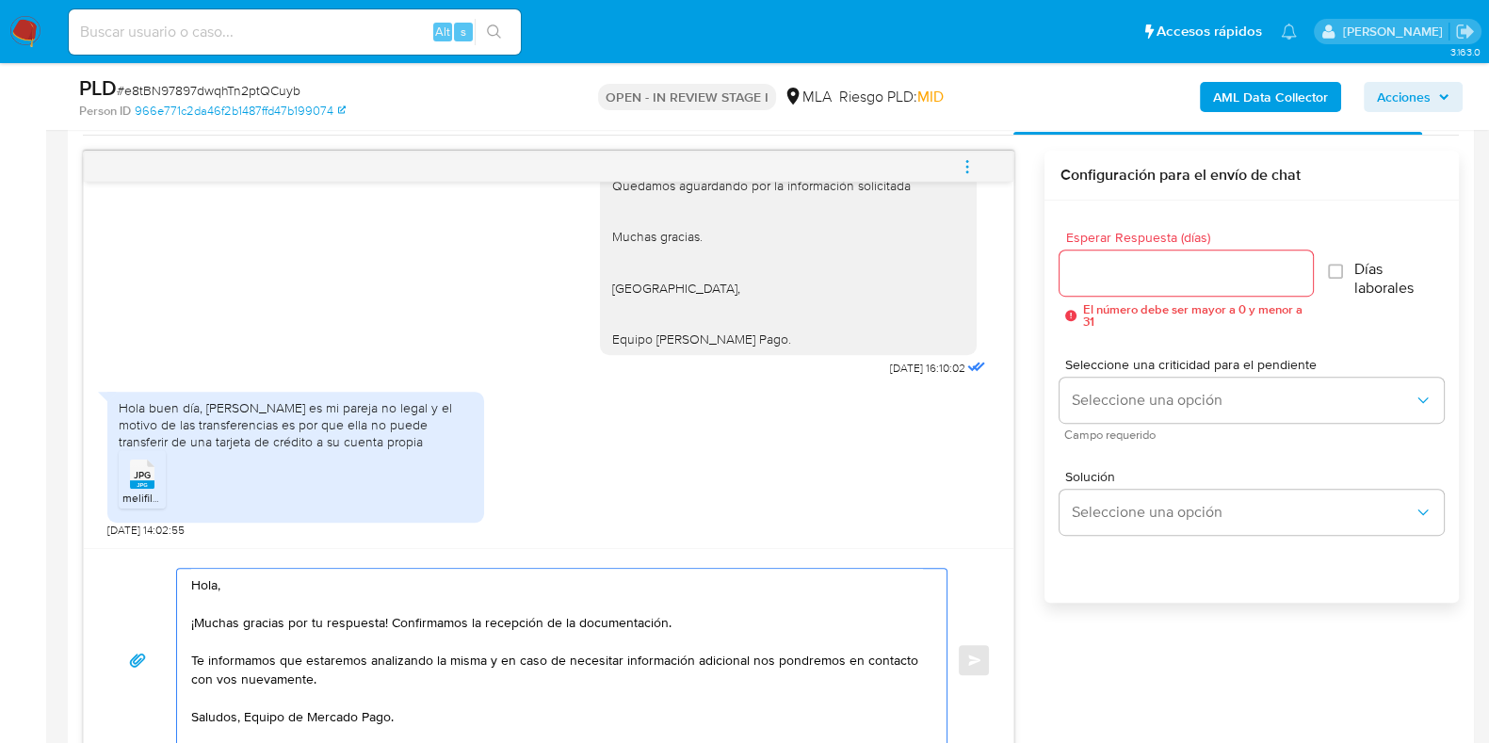
click at [141, 478] on span "JPG" at bounding box center [142, 475] width 17 height 12
click at [388, 618] on textarea "Hola, ¡Muchas gracias por tu respuesta! Confirmamos la recepción de la document…" at bounding box center [557, 660] width 732 height 183
click at [1092, 264] on input "Esperar Respuesta (días)" at bounding box center [1185, 273] width 252 height 24
drag, startPoint x: 391, startPoint y: 619, endPoint x: 730, endPoint y: 615, distance: 339.1
click at [729, 619] on textarea "Hola, ¡Muchas gracias por tu respuesta! Confirmamos la recepción de la document…" at bounding box center [557, 660] width 732 height 183
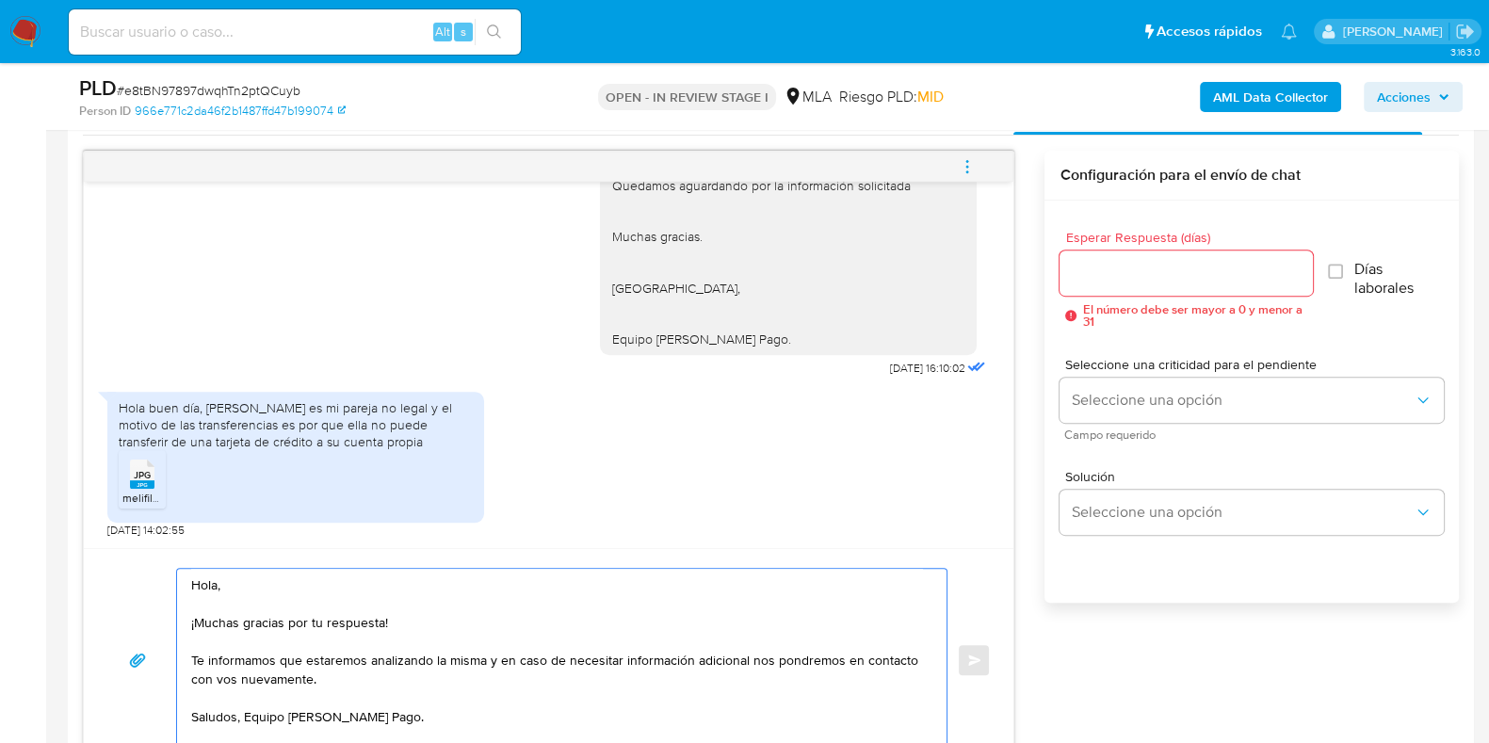
type textarea "Hola, ¡Muchas gracias por tu respuesta! Te informamos que estaremos analizando …"
click at [1078, 275] on input "Esperar Respuesta (días)" at bounding box center [1185, 273] width 252 height 24
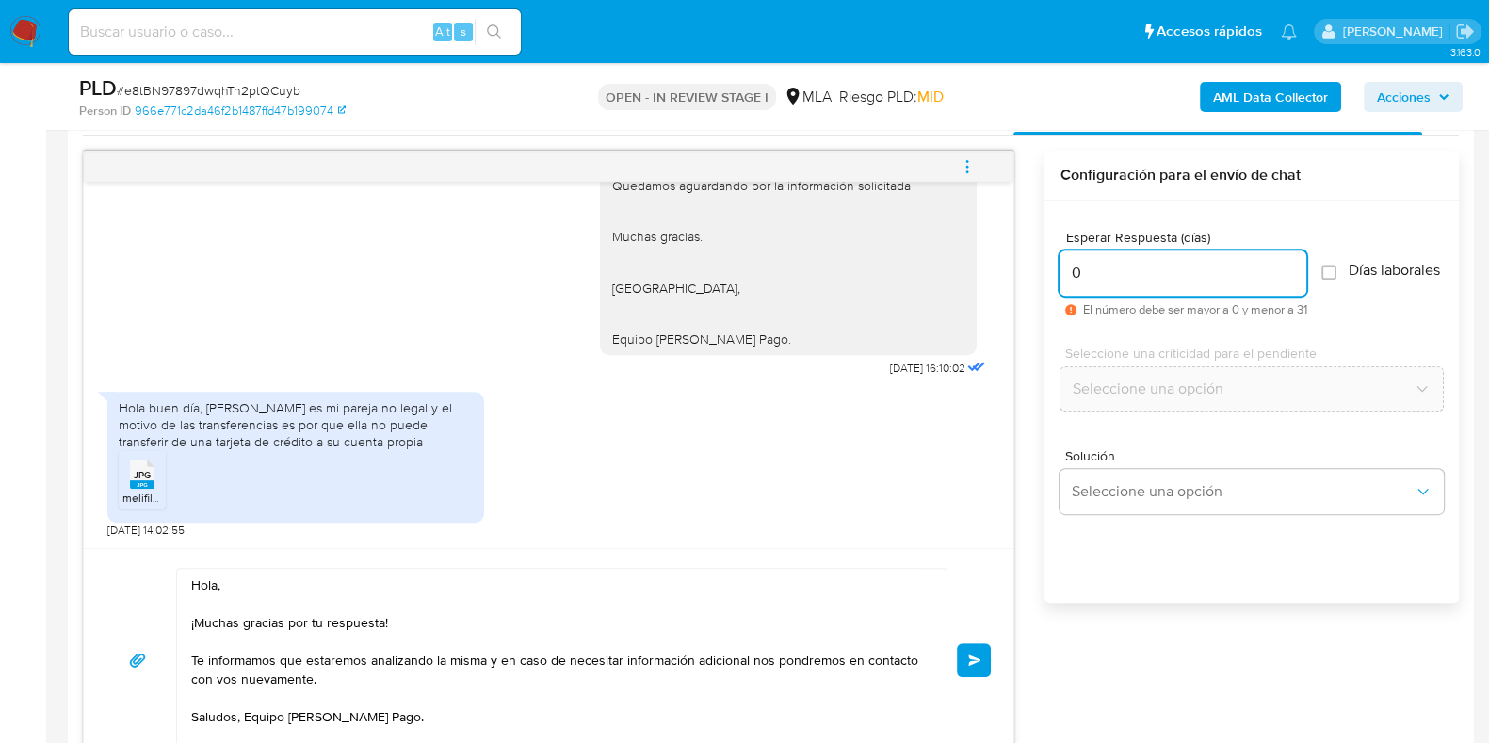
type input "0"
click at [970, 655] on span "Enviar" at bounding box center [974, 660] width 13 height 11
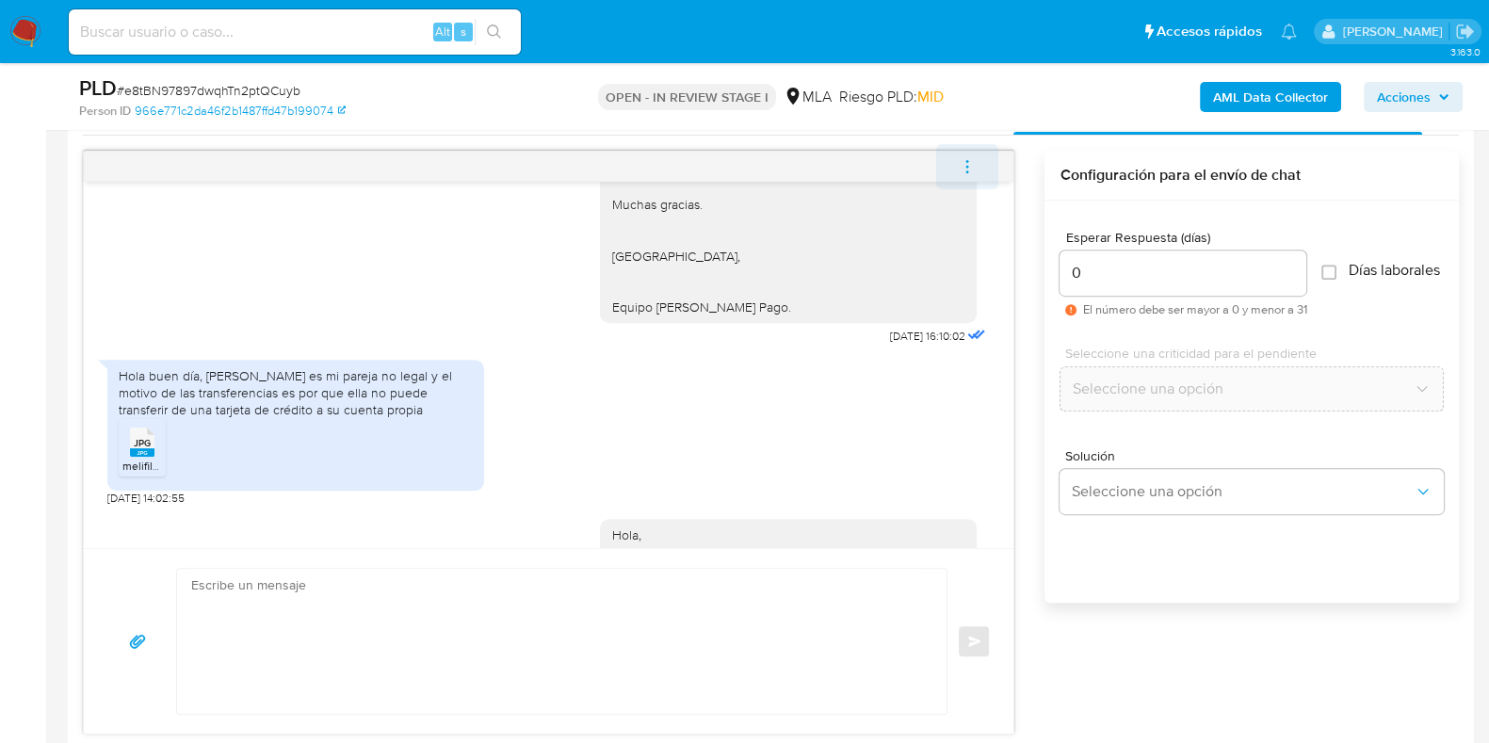
scroll to position [1518, 0]
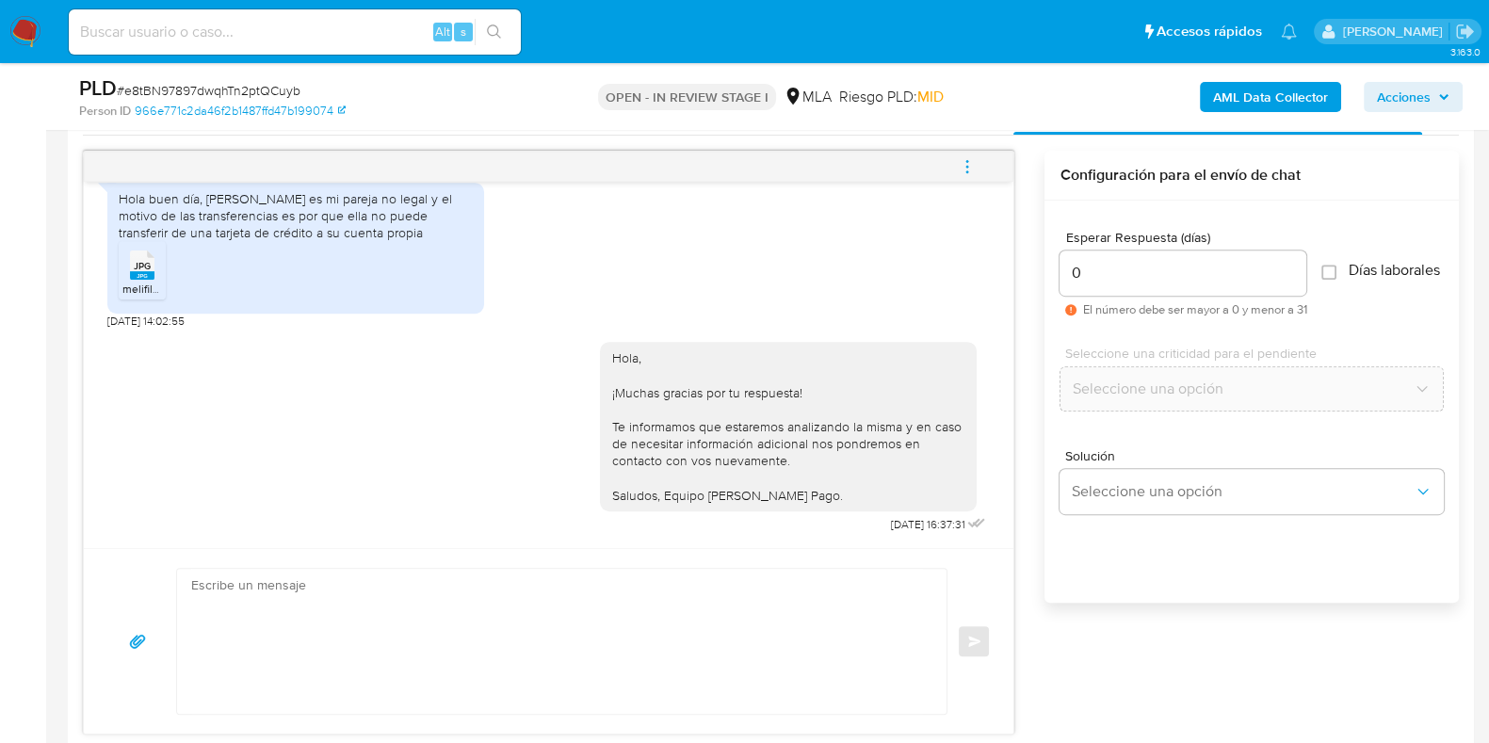
click at [968, 171] on icon "menu-action" at bounding box center [967, 166] width 17 height 17
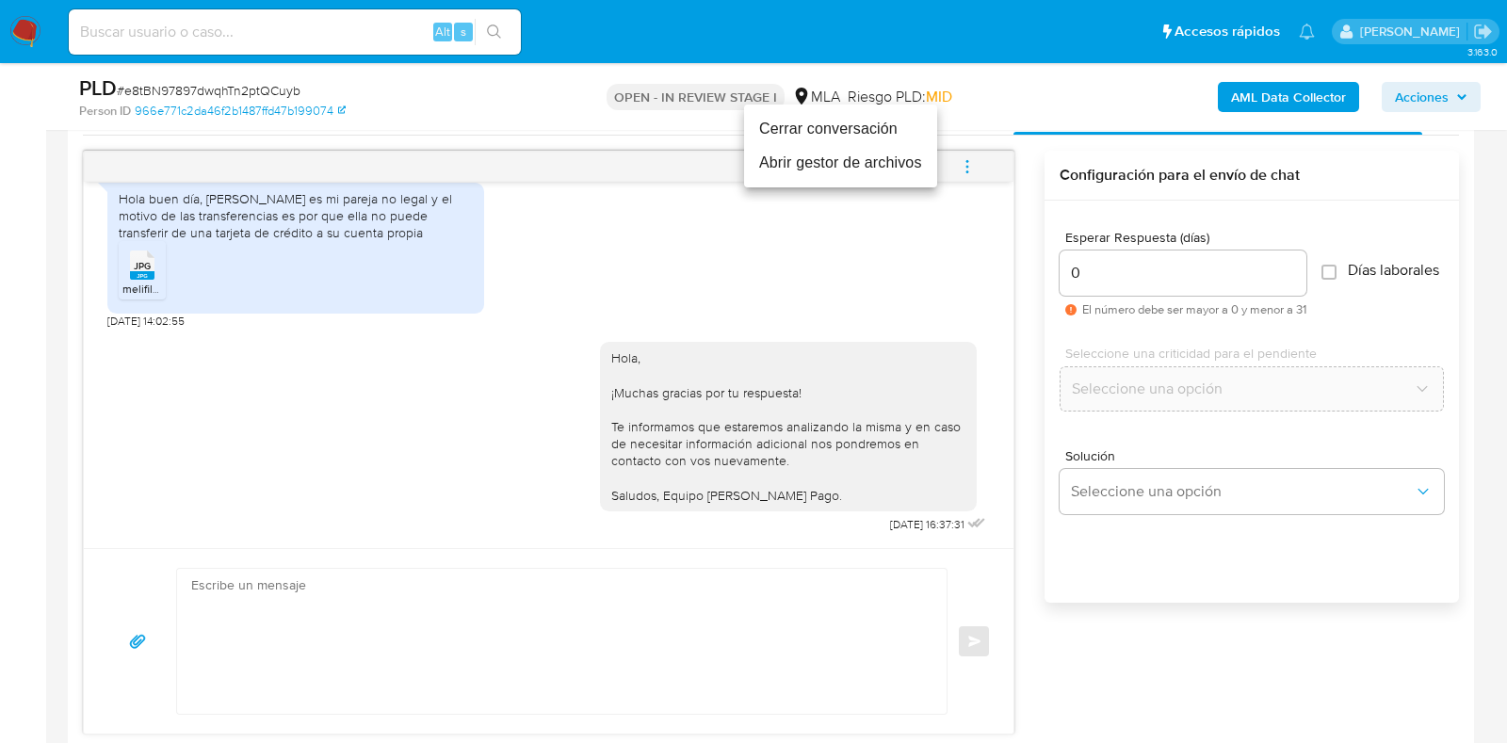
click at [860, 127] on li "Cerrar conversación" at bounding box center [840, 129] width 193 height 34
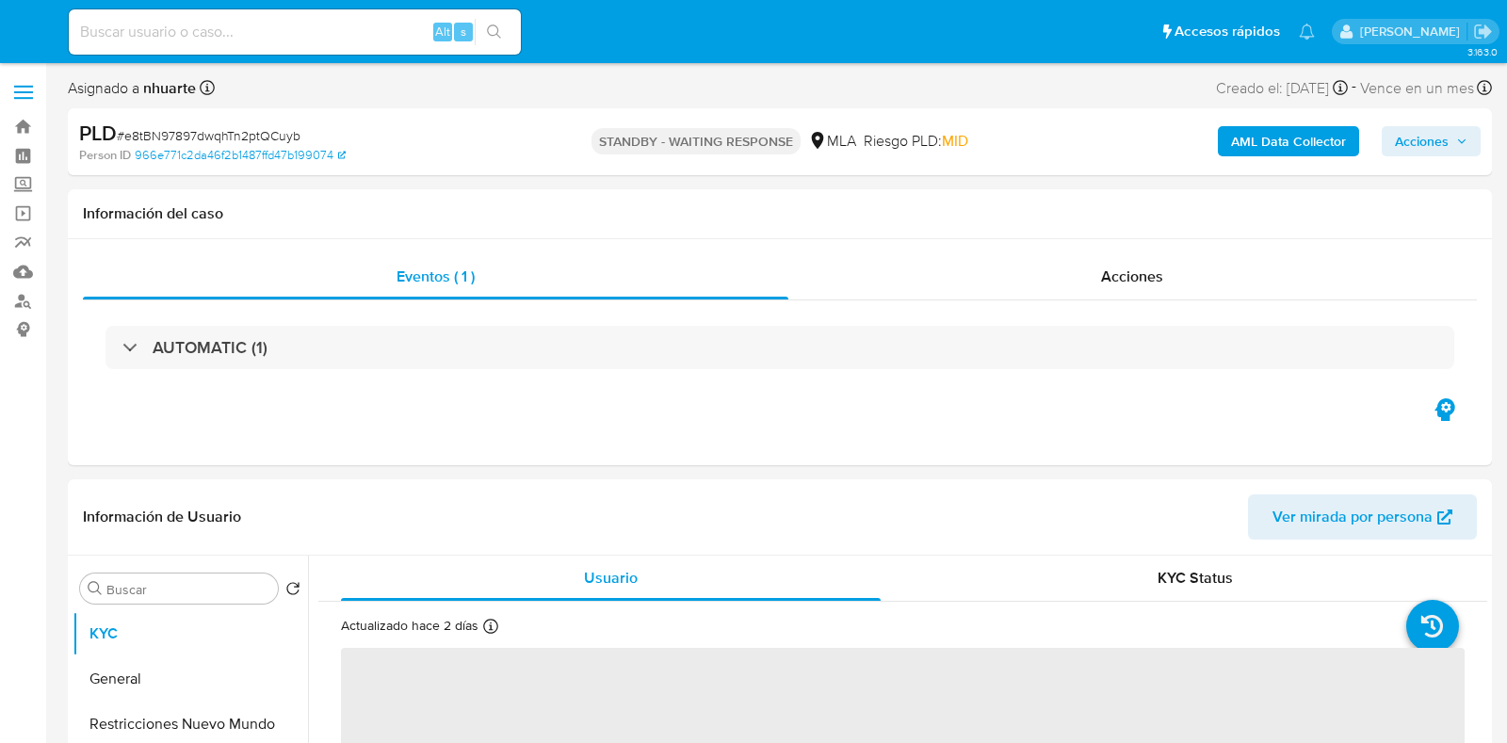
select select "10"
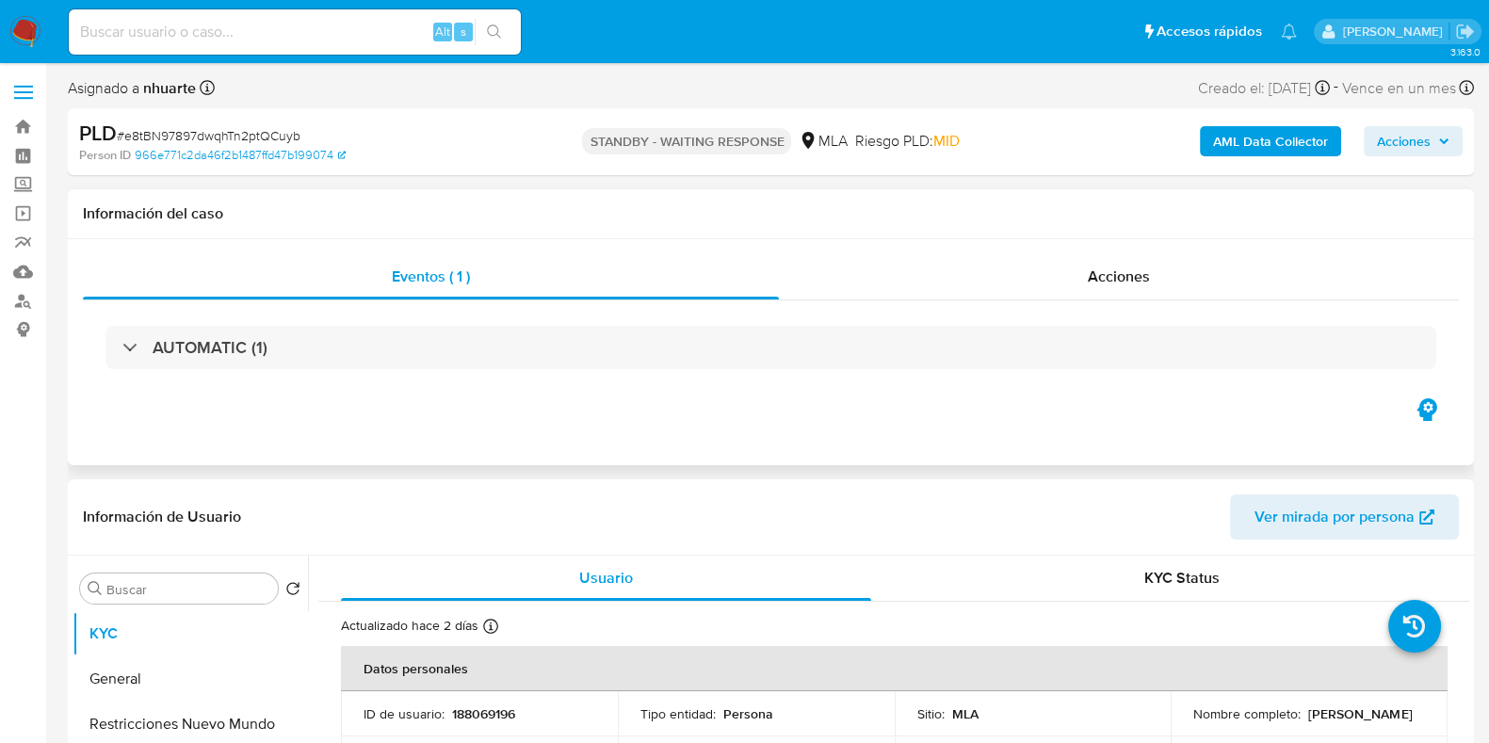
scroll to position [353, 0]
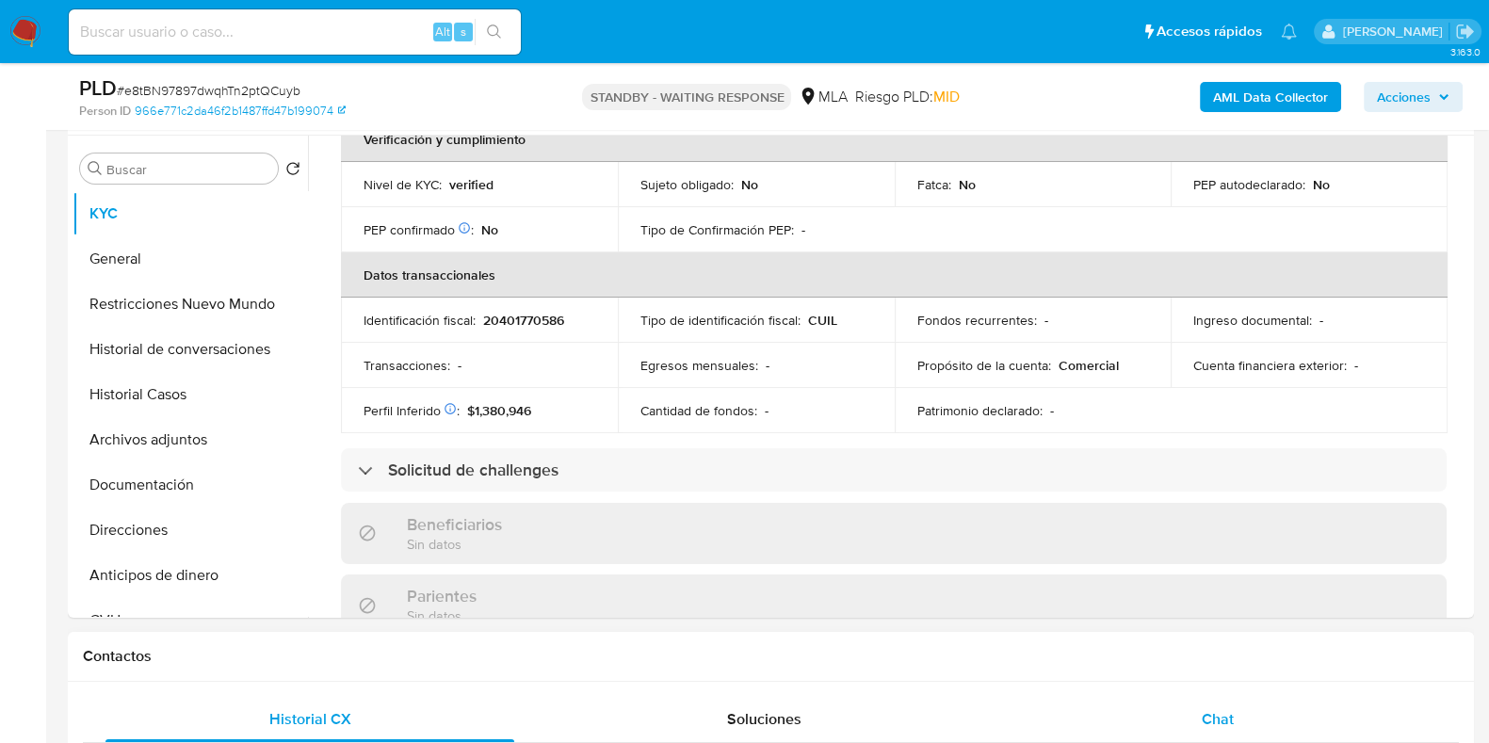
click at [1204, 699] on div "Chat" at bounding box center [1217, 719] width 409 height 45
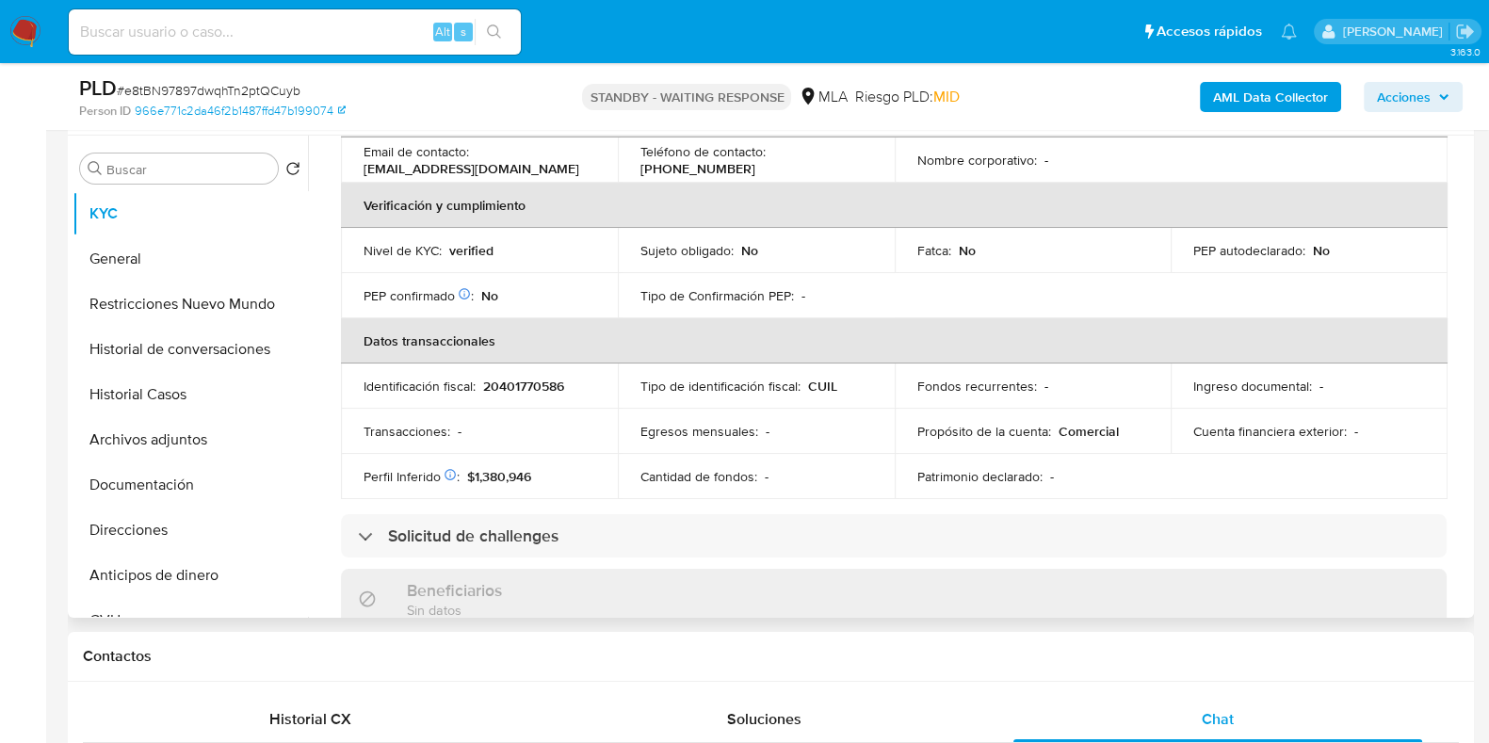
scroll to position [283, 0]
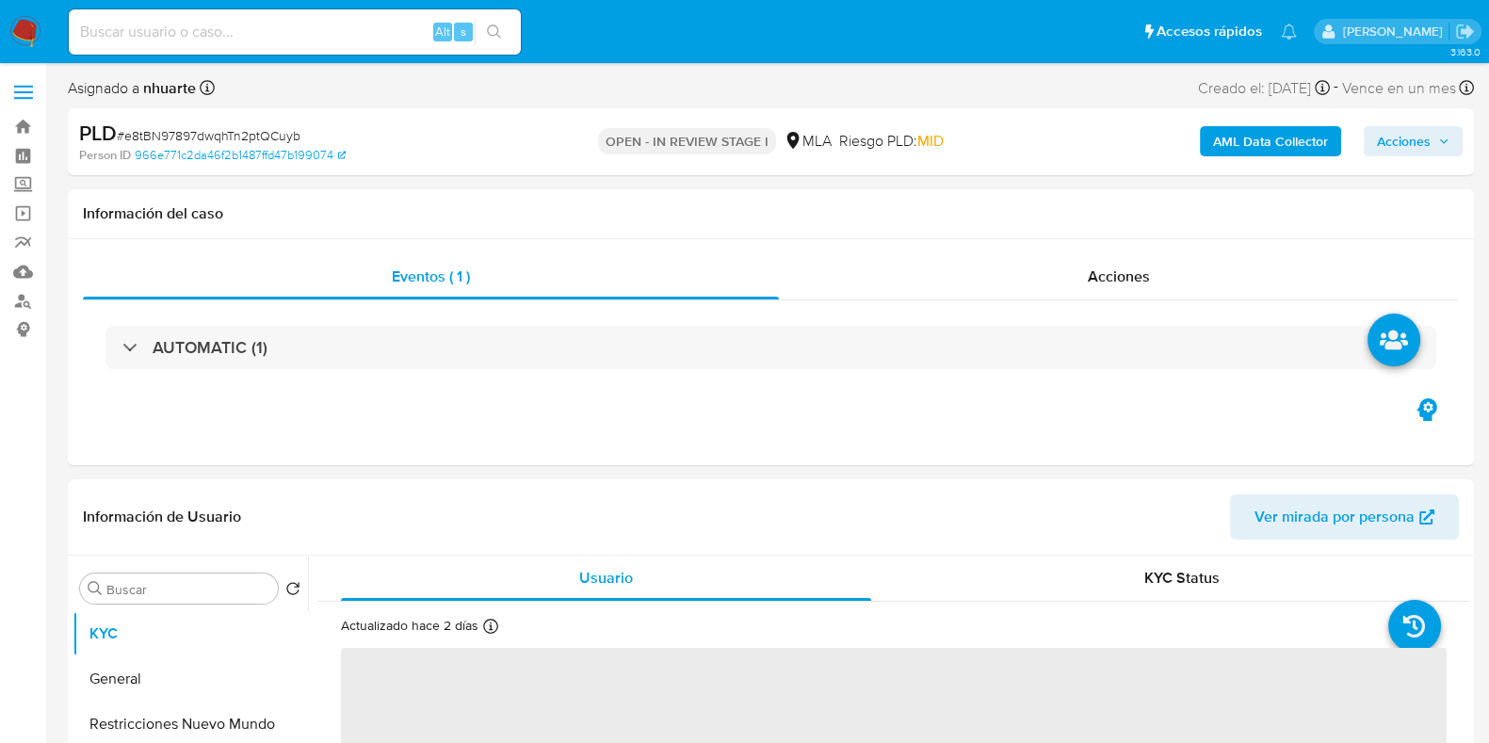
select select "10"
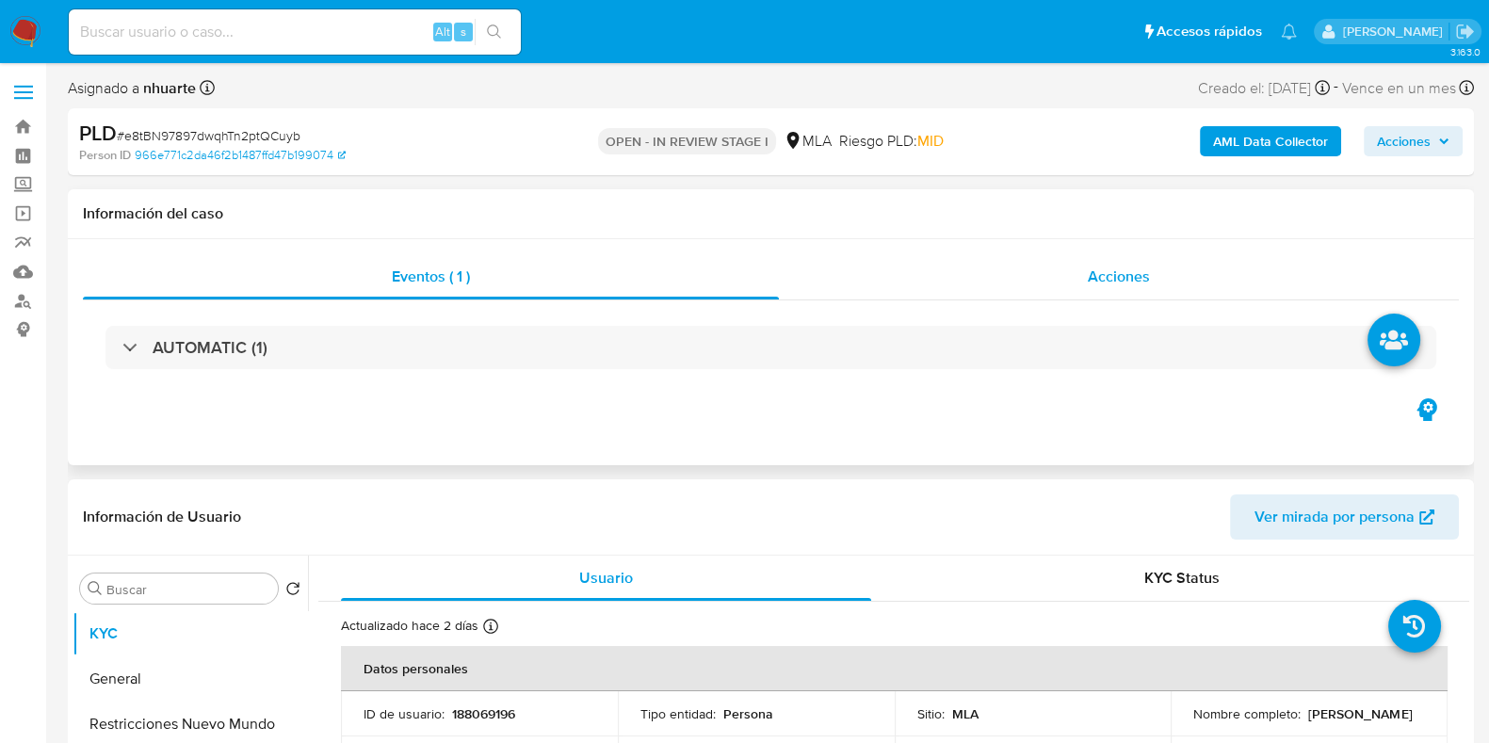
click at [1130, 280] on span "Acciones" at bounding box center [1119, 277] width 62 height 22
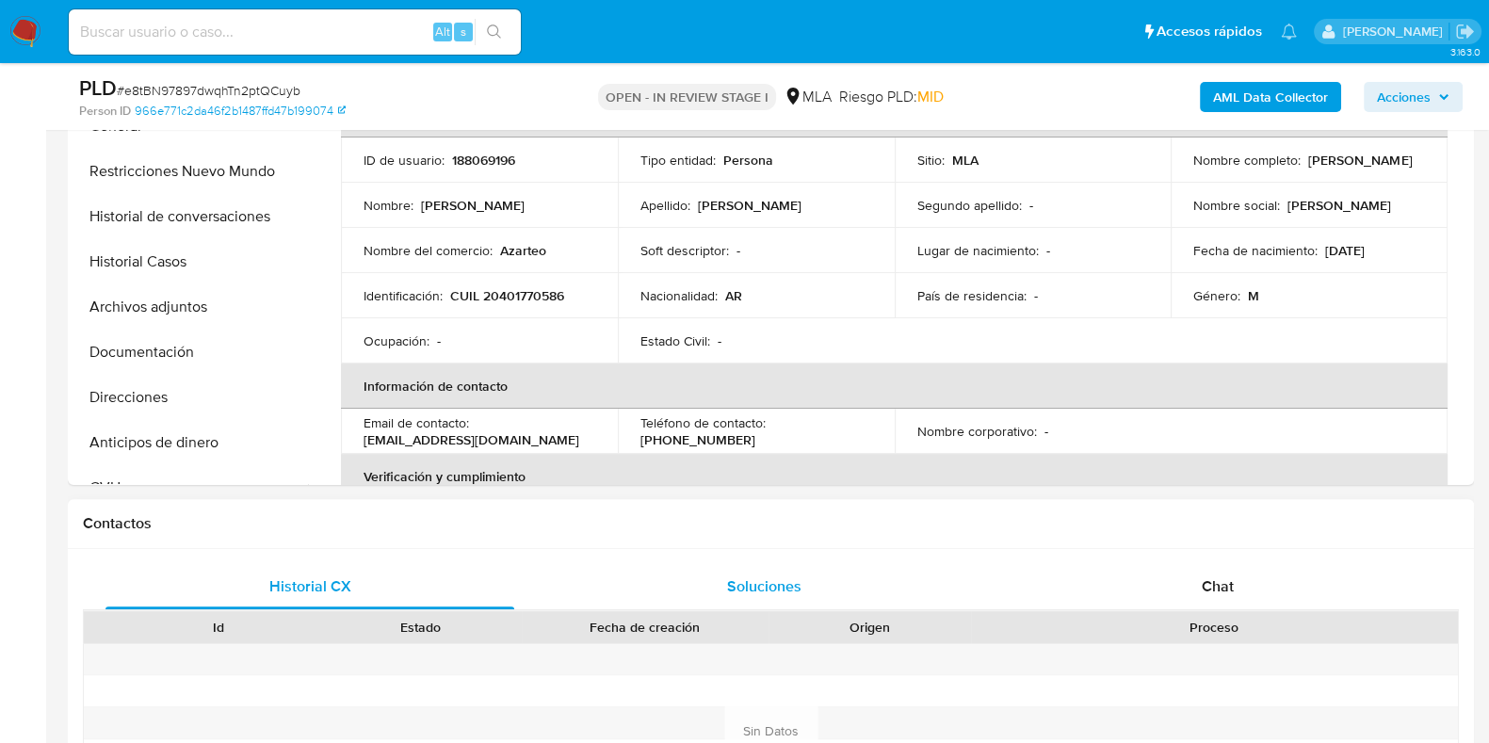
scroll to position [589, 0]
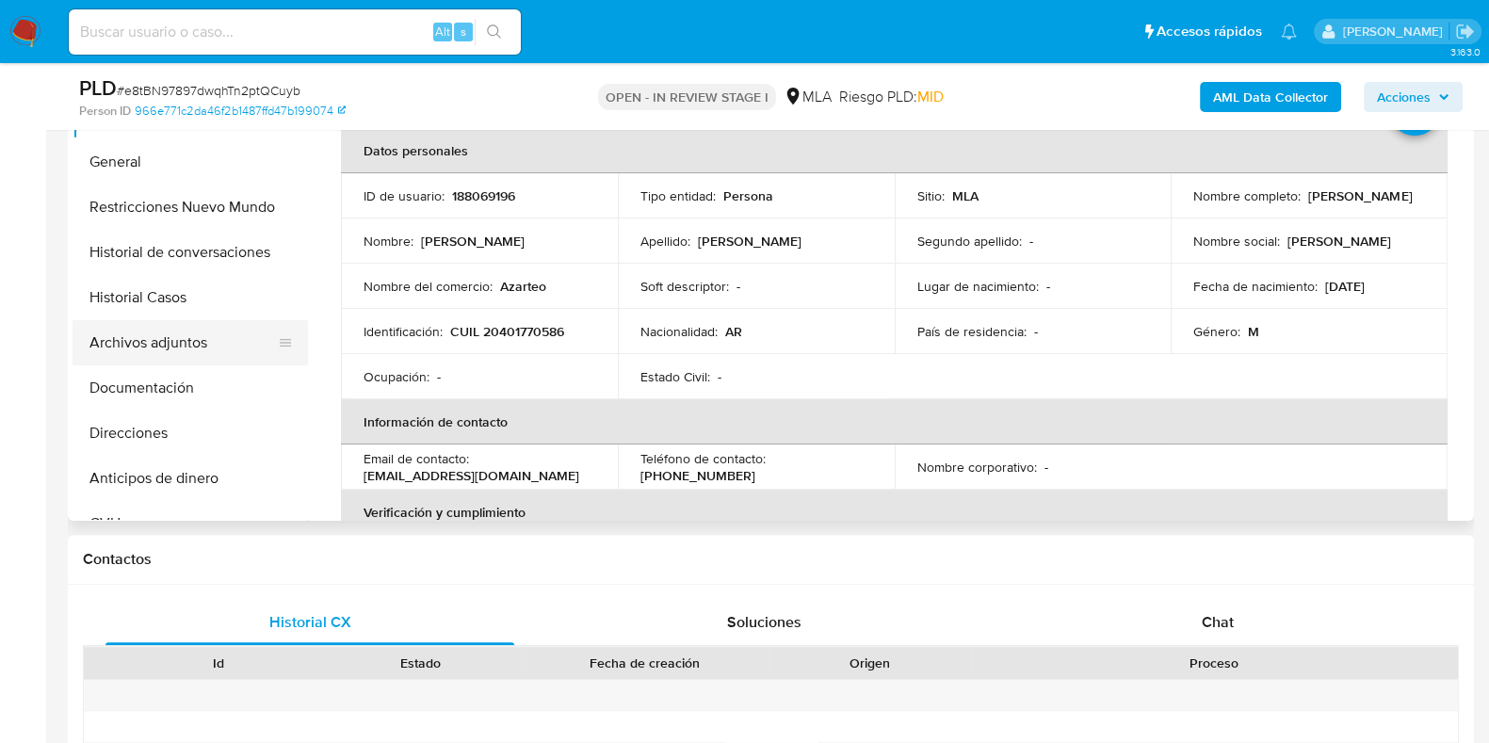
click at [225, 341] on button "Archivos adjuntos" at bounding box center [183, 342] width 220 height 45
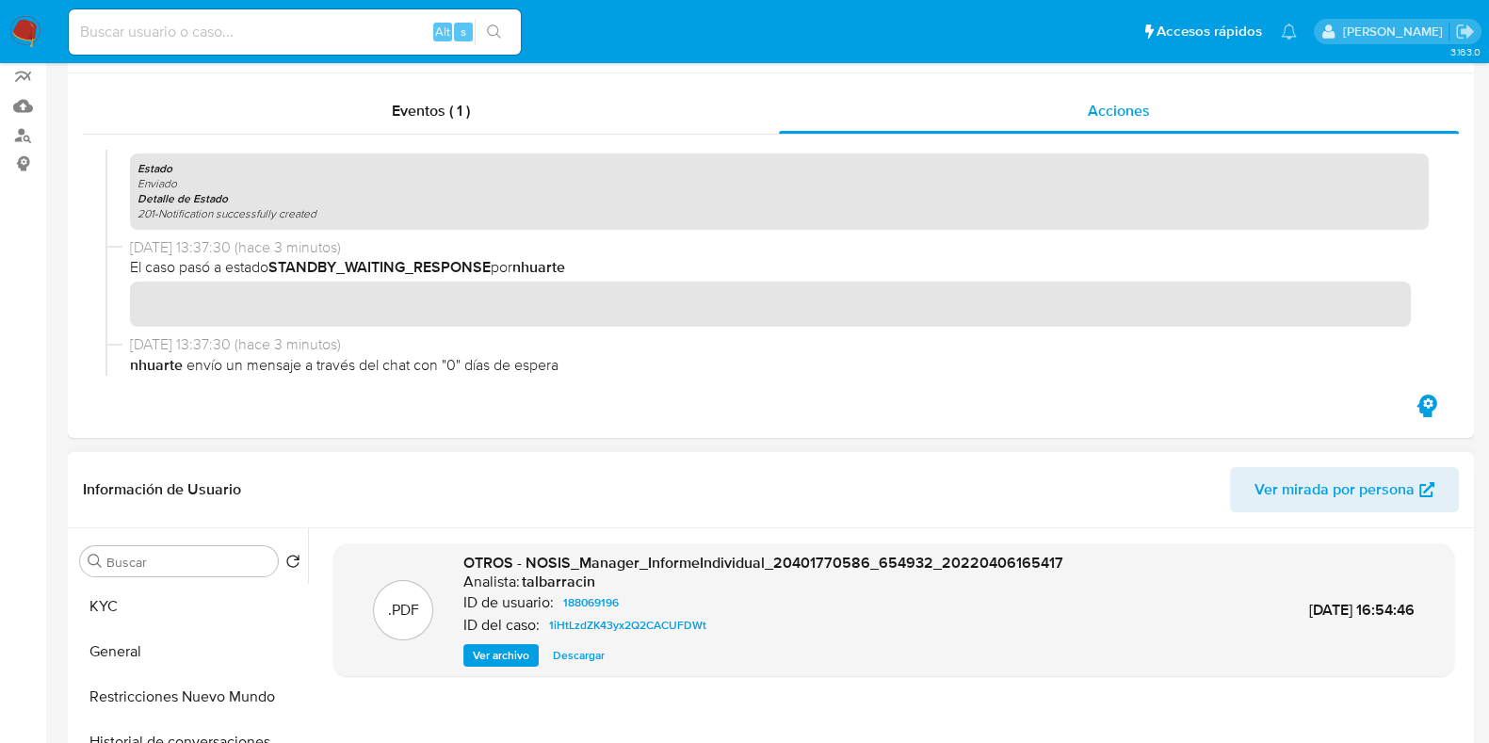
scroll to position [0, 0]
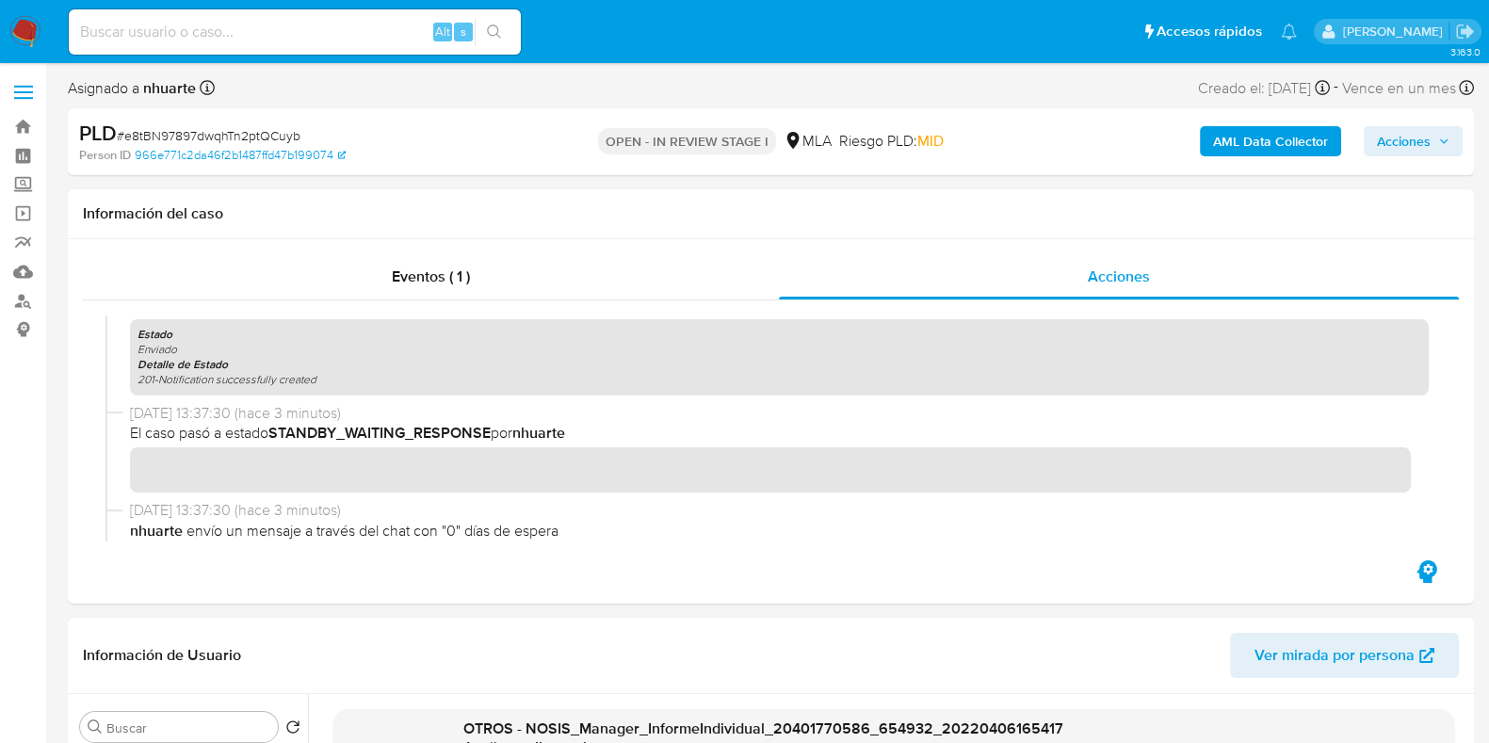
click at [1250, 136] on b "AML Data Collector" at bounding box center [1270, 141] width 115 height 30
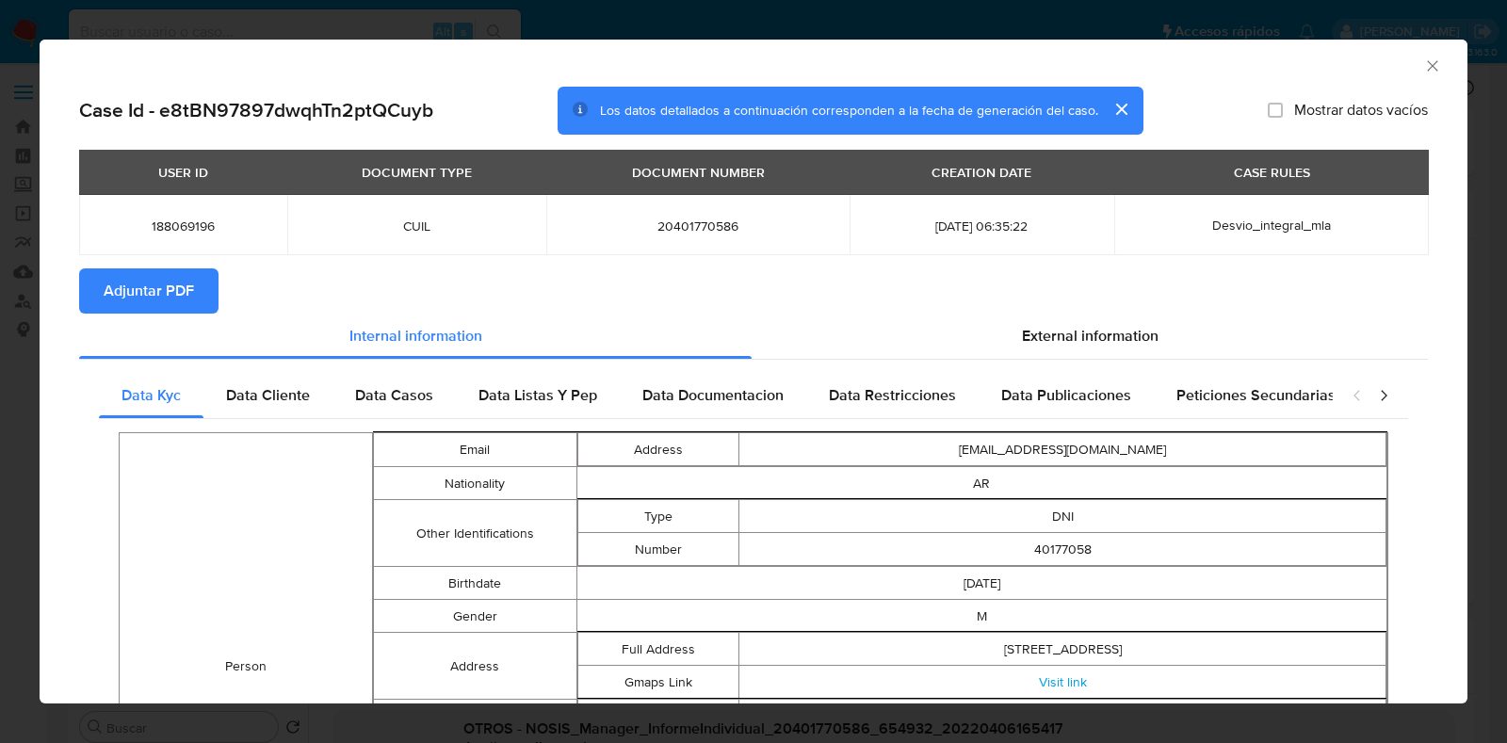
click at [171, 293] on span "Adjuntar PDF" at bounding box center [149, 290] width 90 height 41
click at [1423, 73] on icon "Cerrar ventana" at bounding box center [1432, 66] width 19 height 19
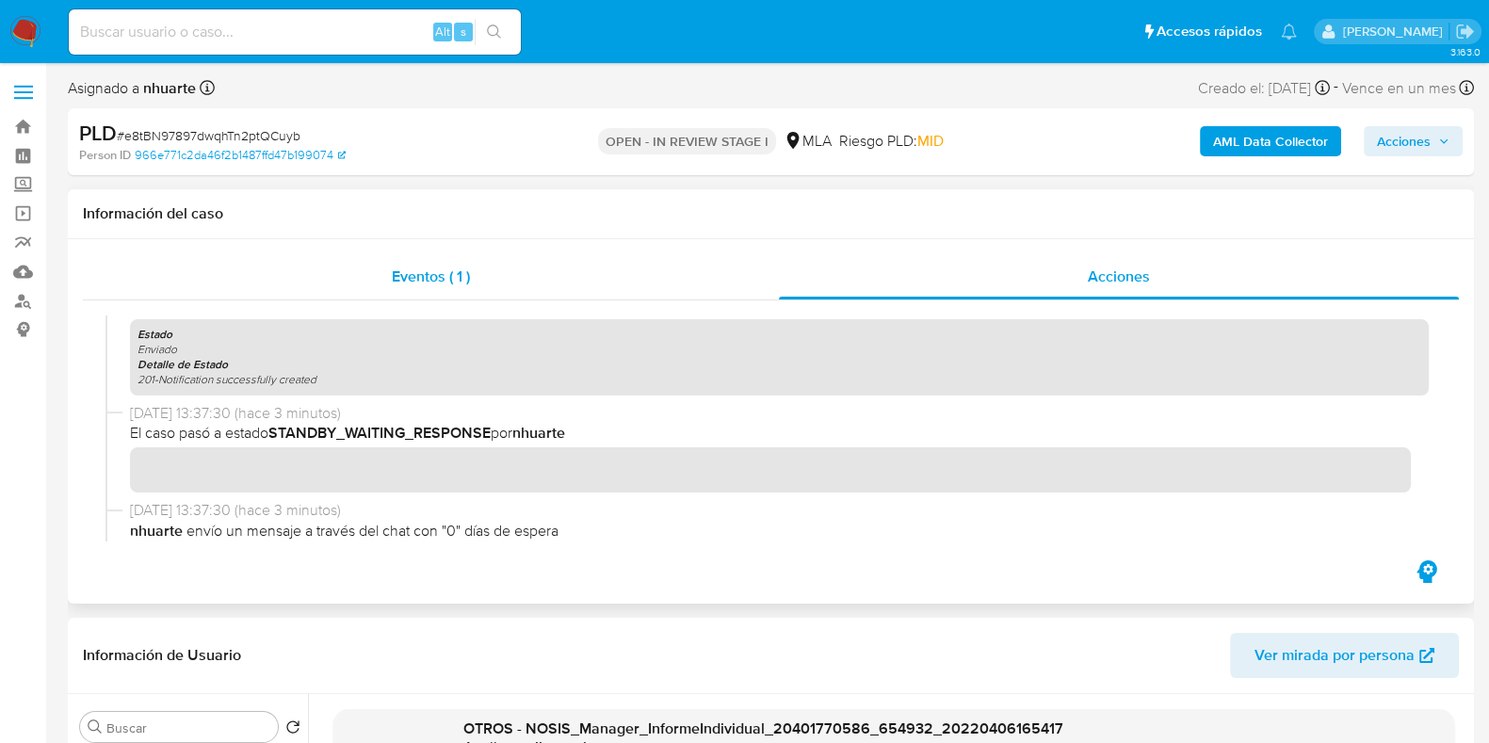
click at [452, 266] on span "Eventos ( 1 )" at bounding box center [431, 277] width 78 height 22
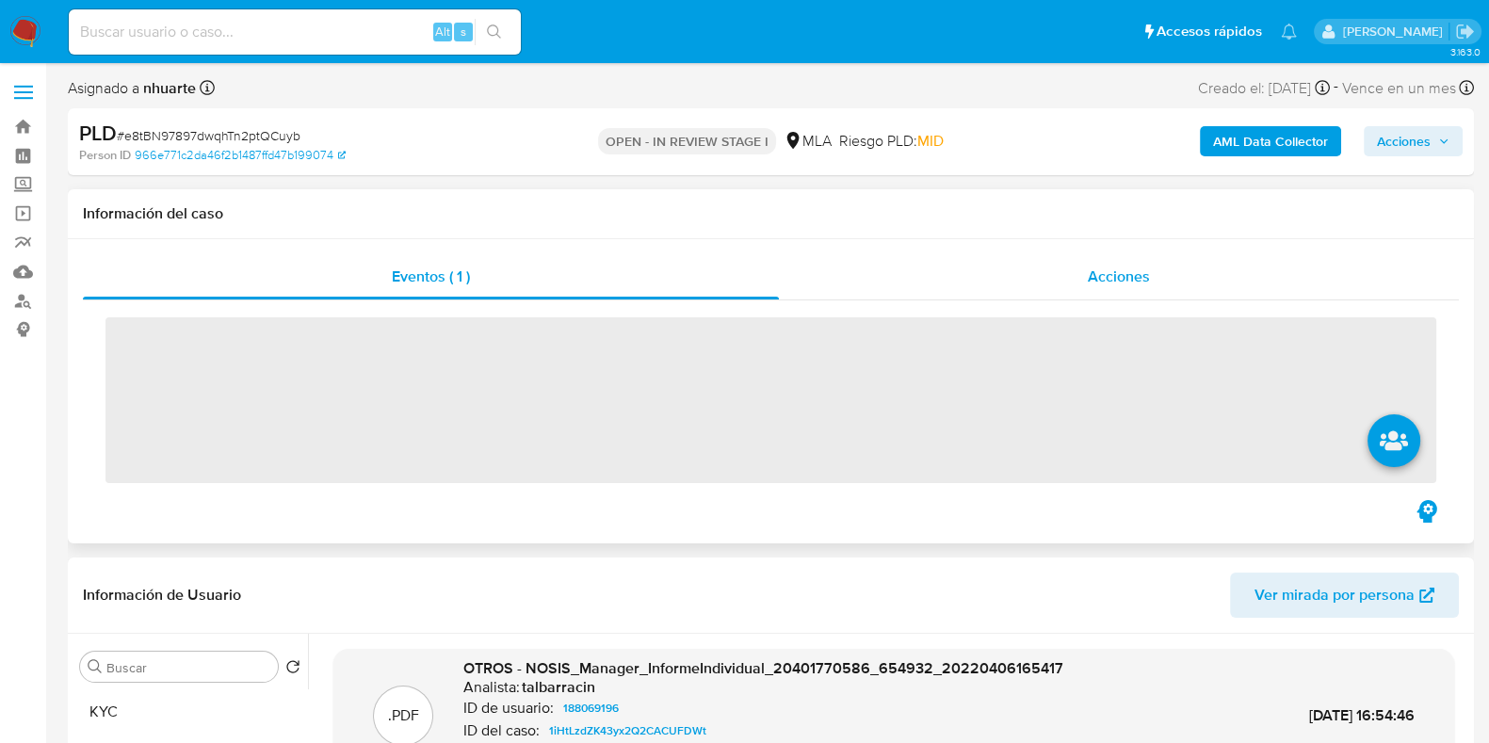
click at [1168, 281] on div "Acciones" at bounding box center [1119, 276] width 680 height 45
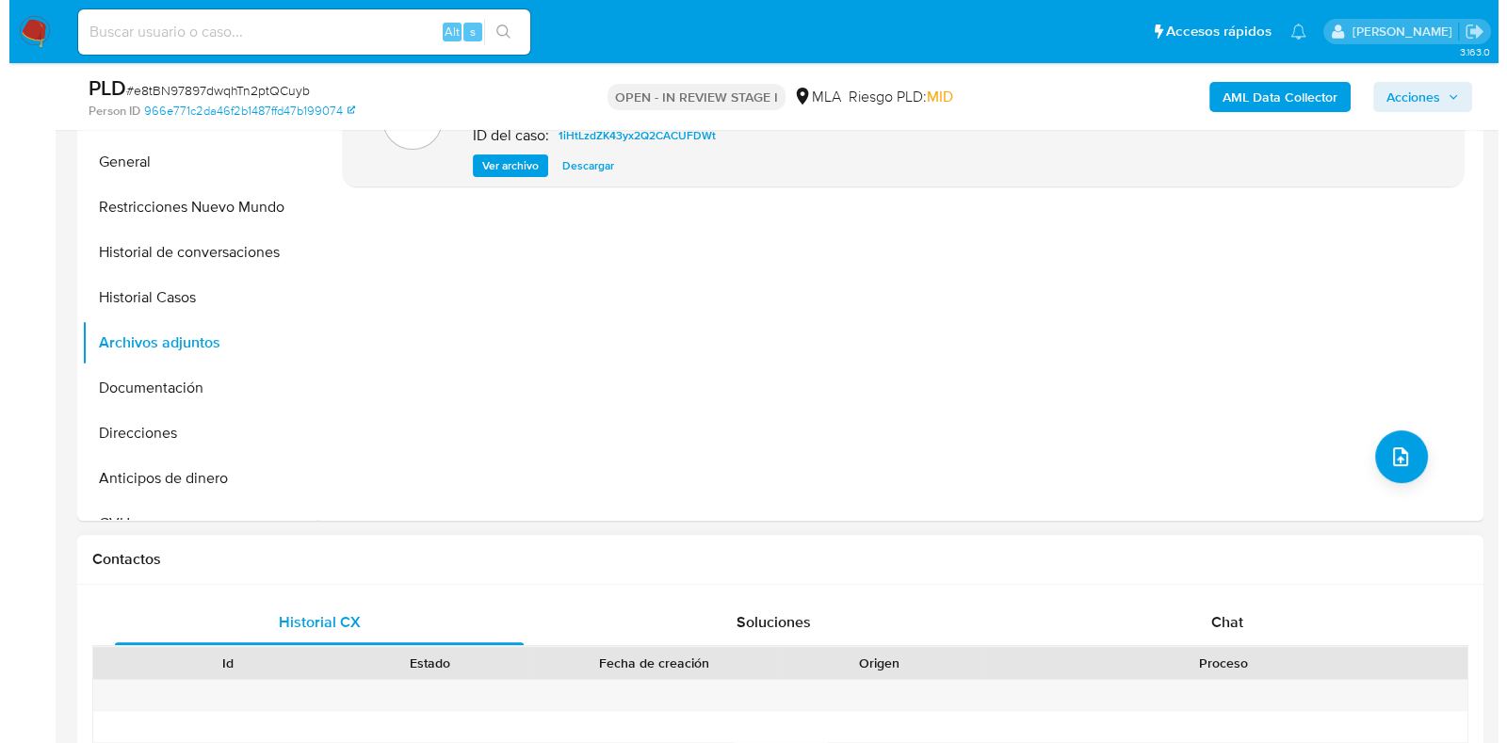
scroll to position [470, 0]
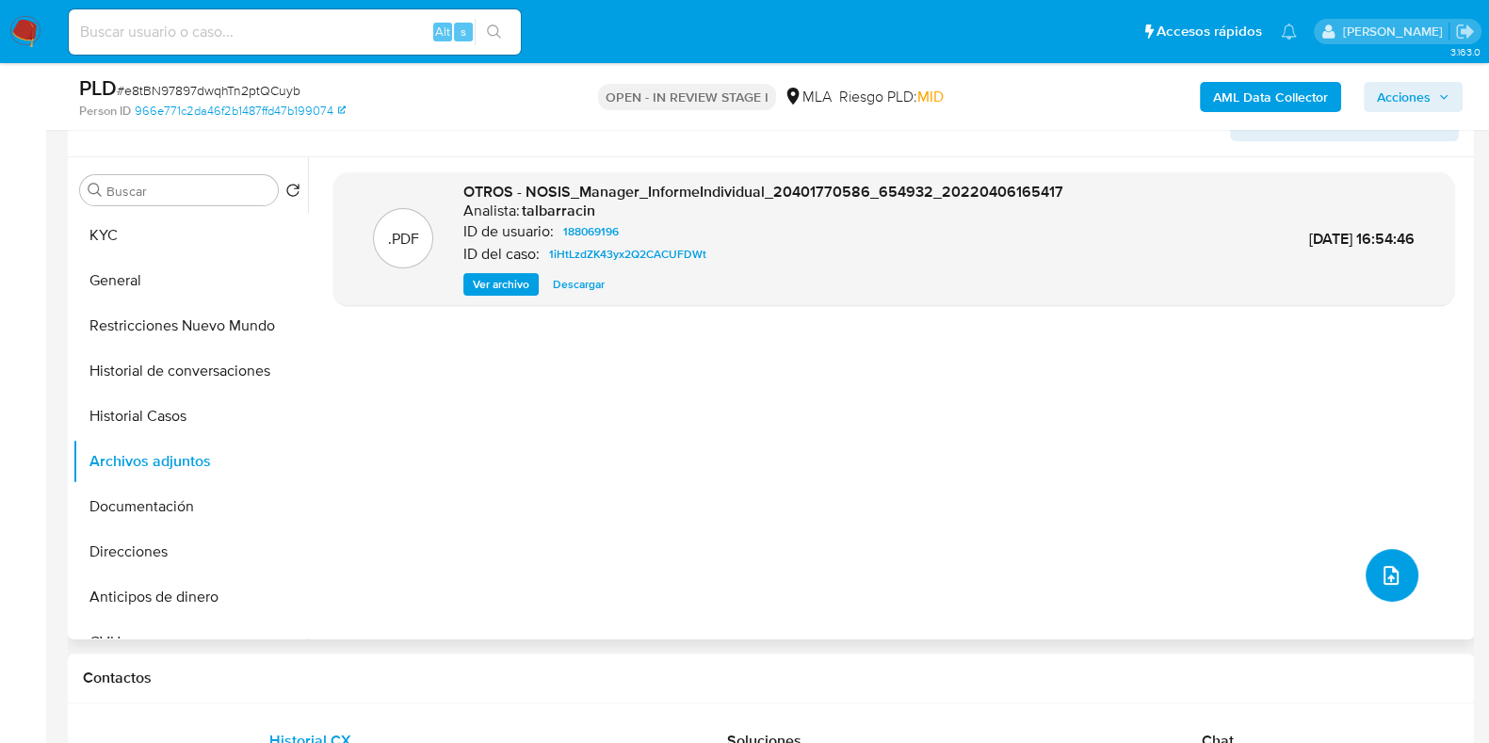
click at [1380, 564] on icon "upload-file" at bounding box center [1391, 575] width 23 height 23
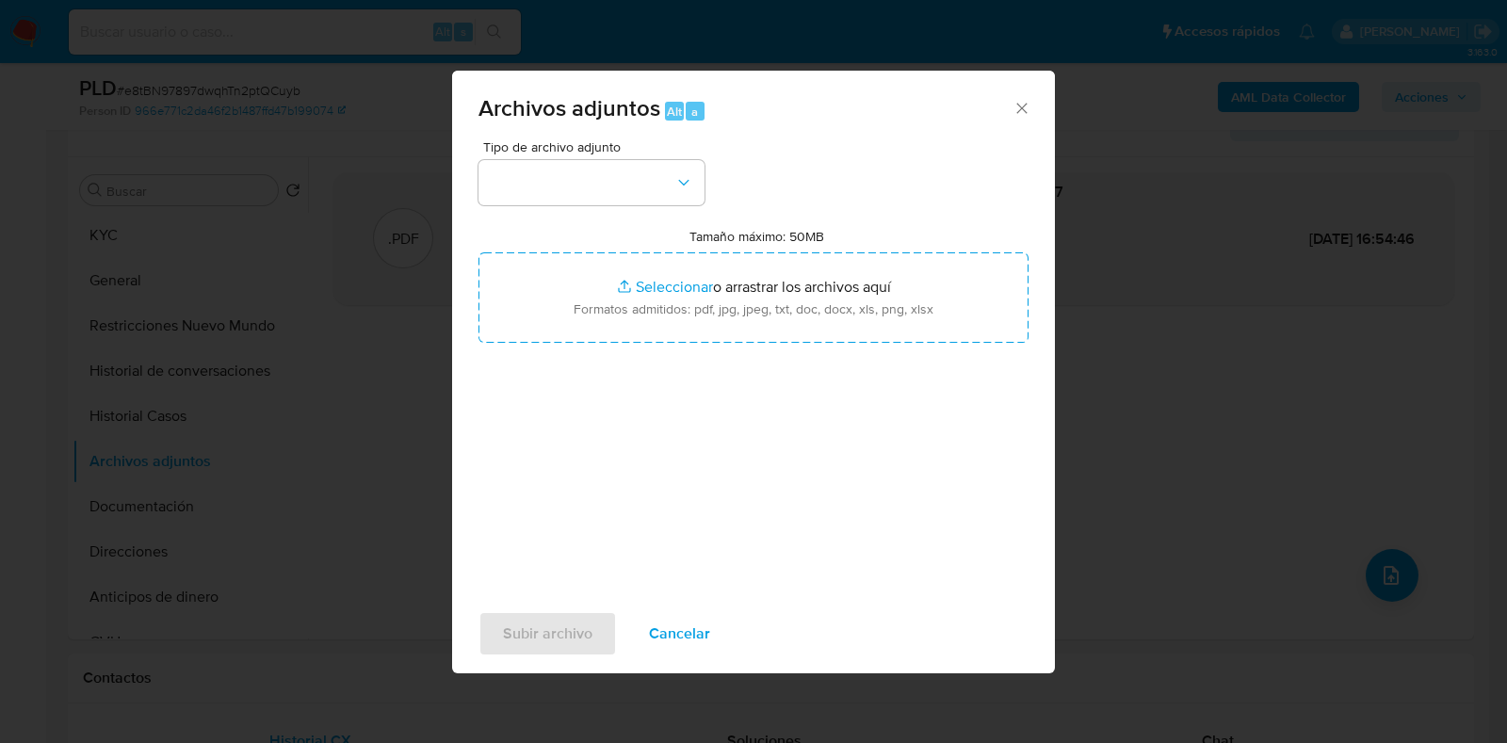
click at [712, 181] on div "Tipo de archivo adjunto Tamaño máximo: 50MB Seleccionar archivos Seleccionar o …" at bounding box center [753, 362] width 550 height 445
click at [692, 182] on icon "button" at bounding box center [683, 182] width 19 height 19
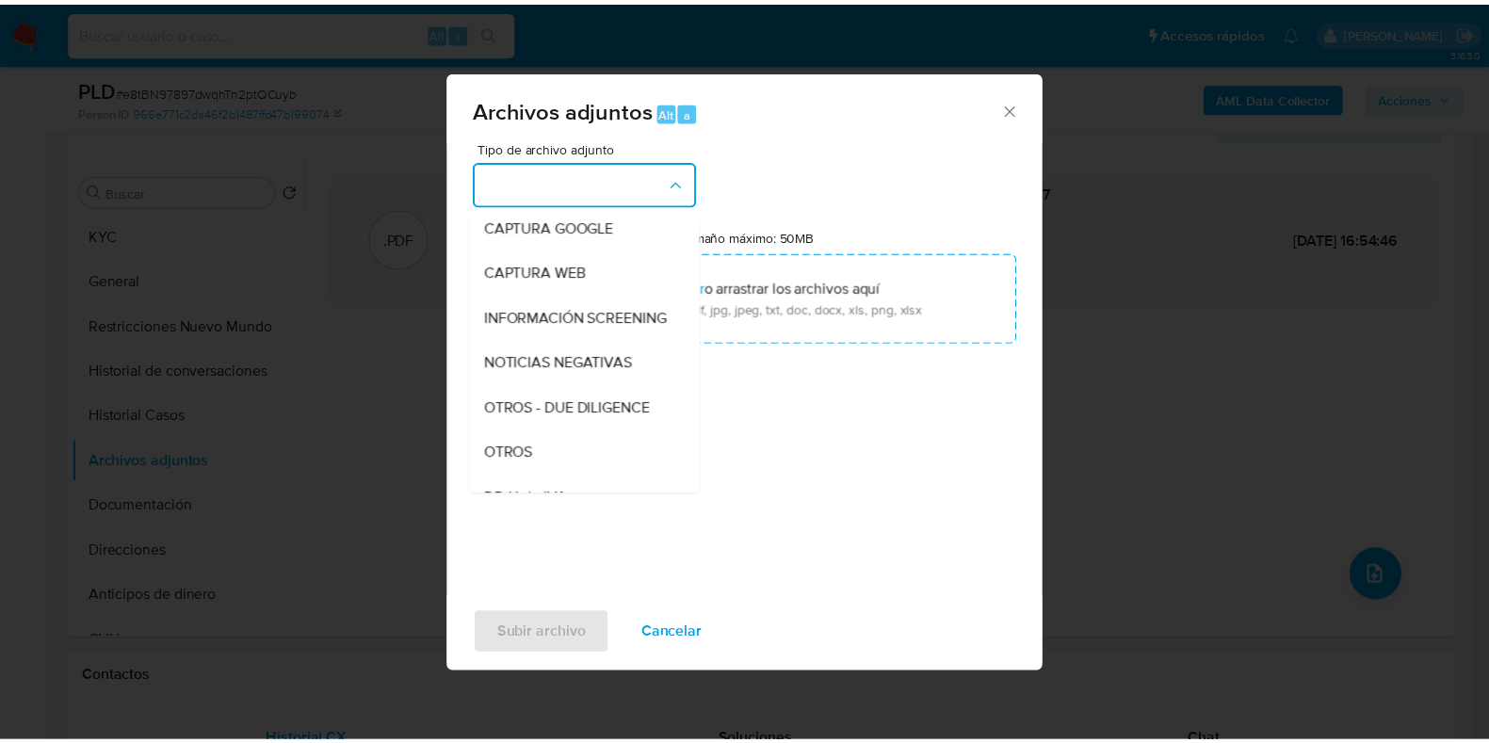
scroll to position [250, 0]
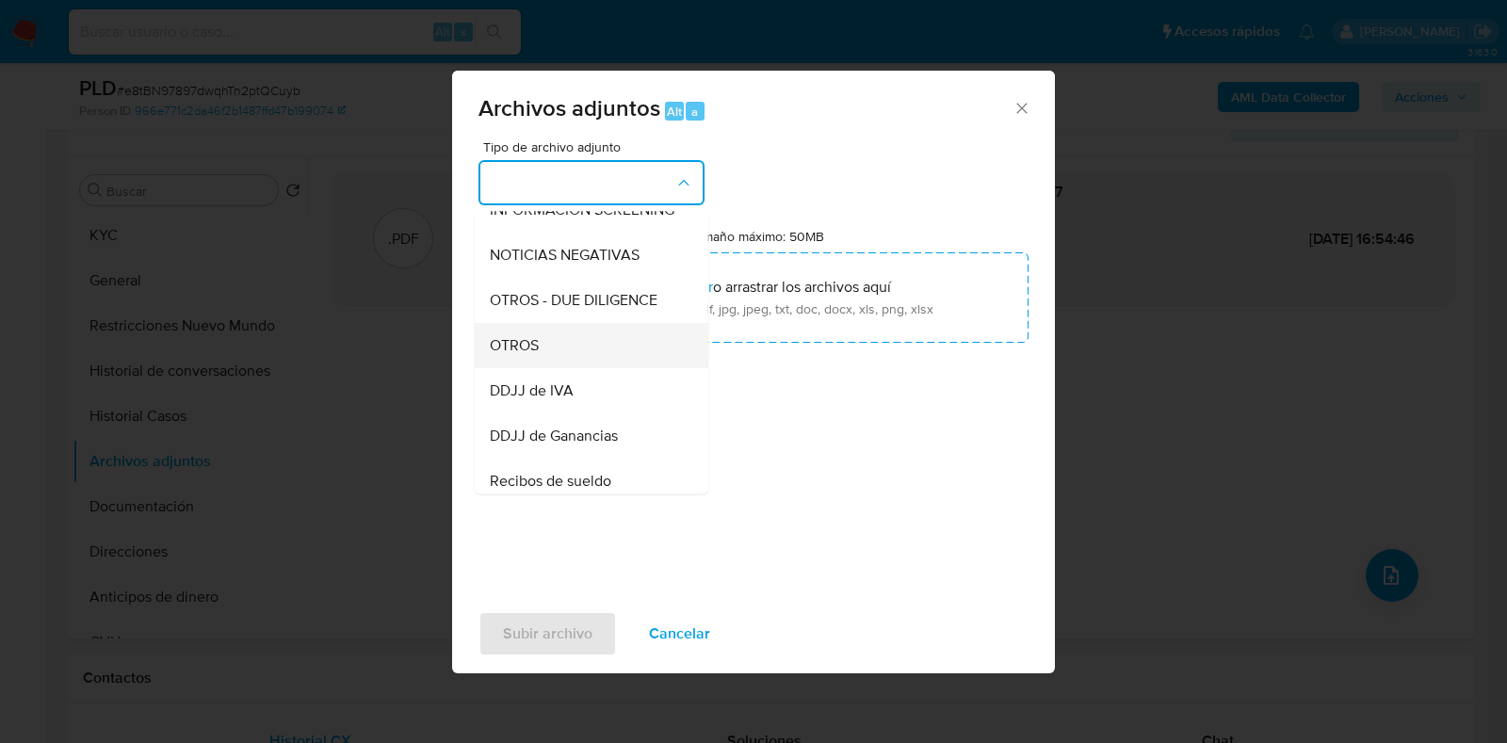
click at [604, 368] on div "OTROS" at bounding box center [586, 345] width 192 height 45
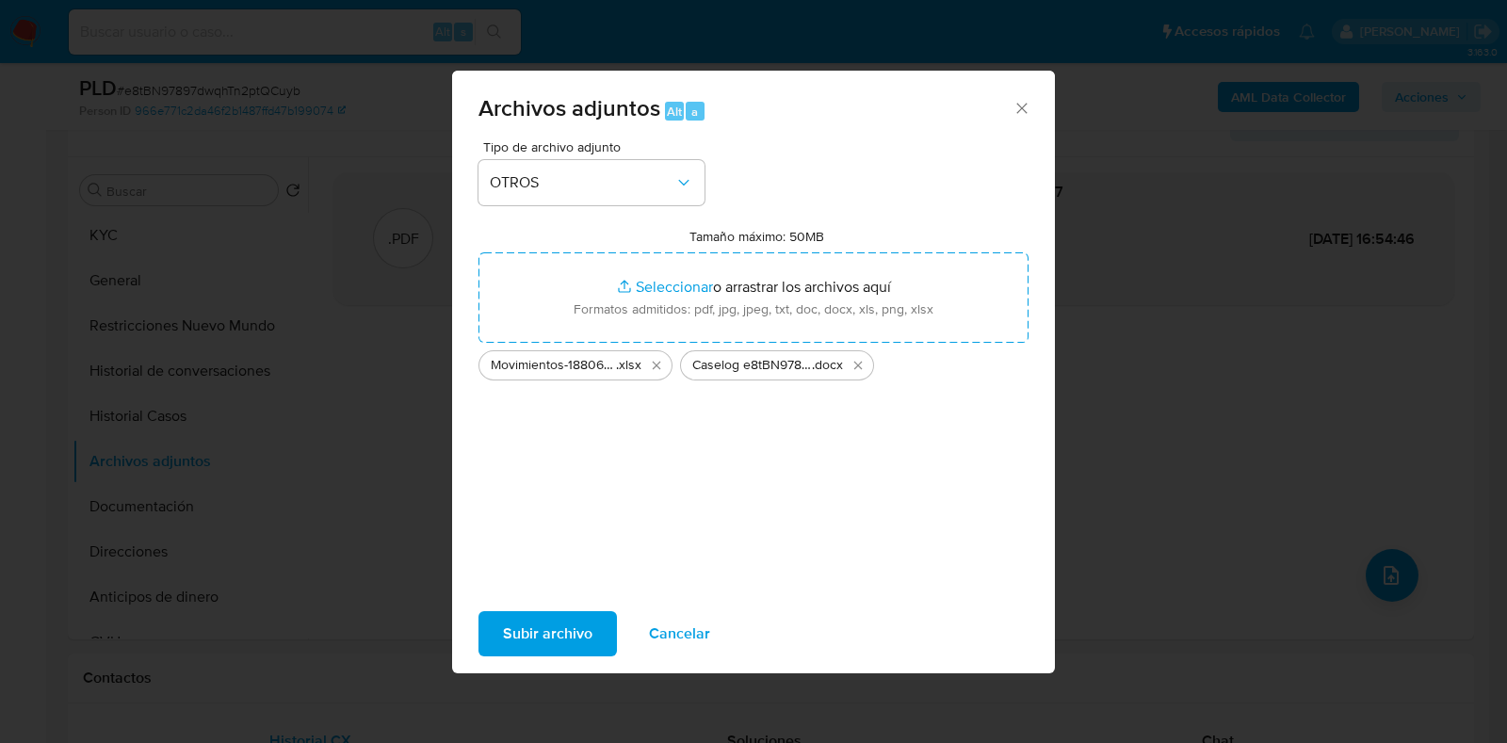
click at [545, 627] on span "Subir archivo" at bounding box center [547, 633] width 89 height 41
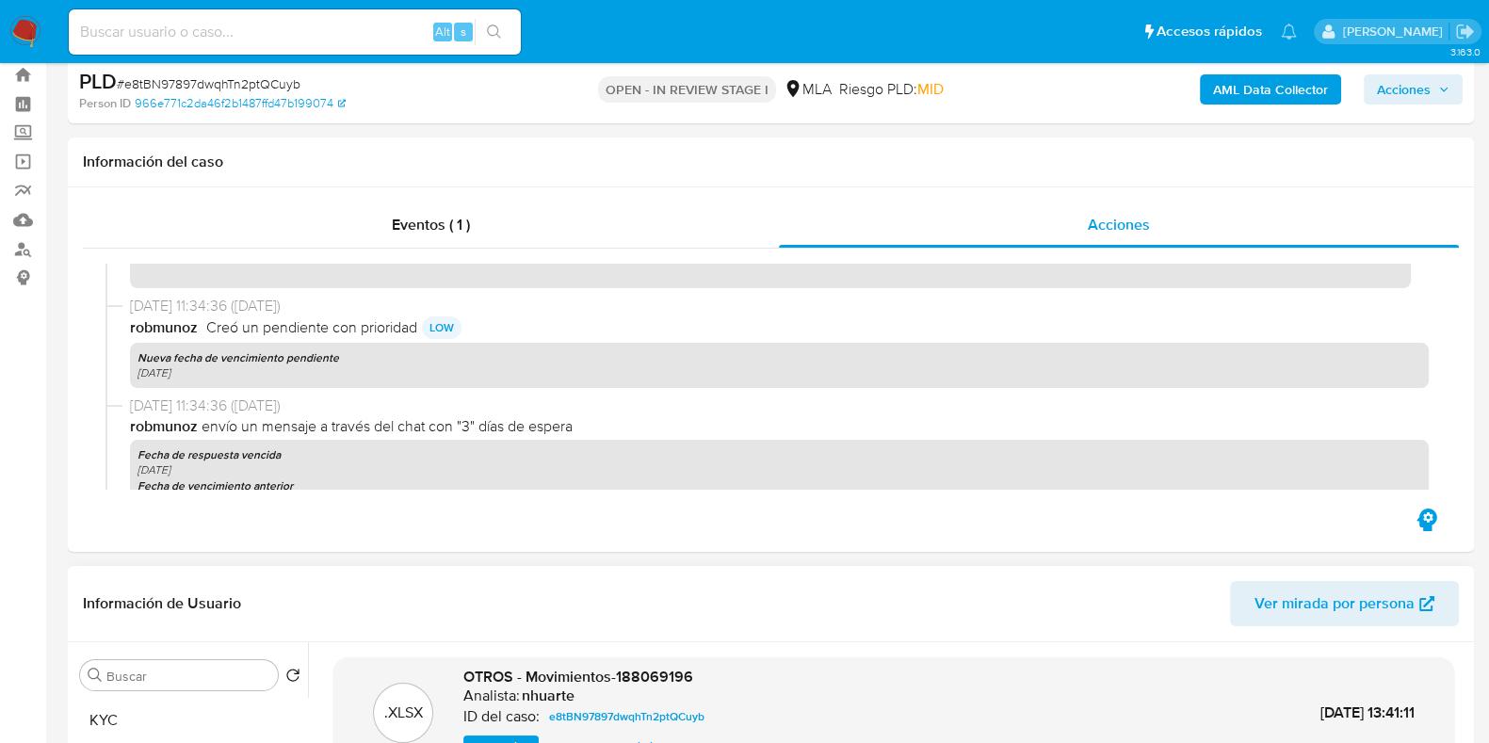
scroll to position [0, 0]
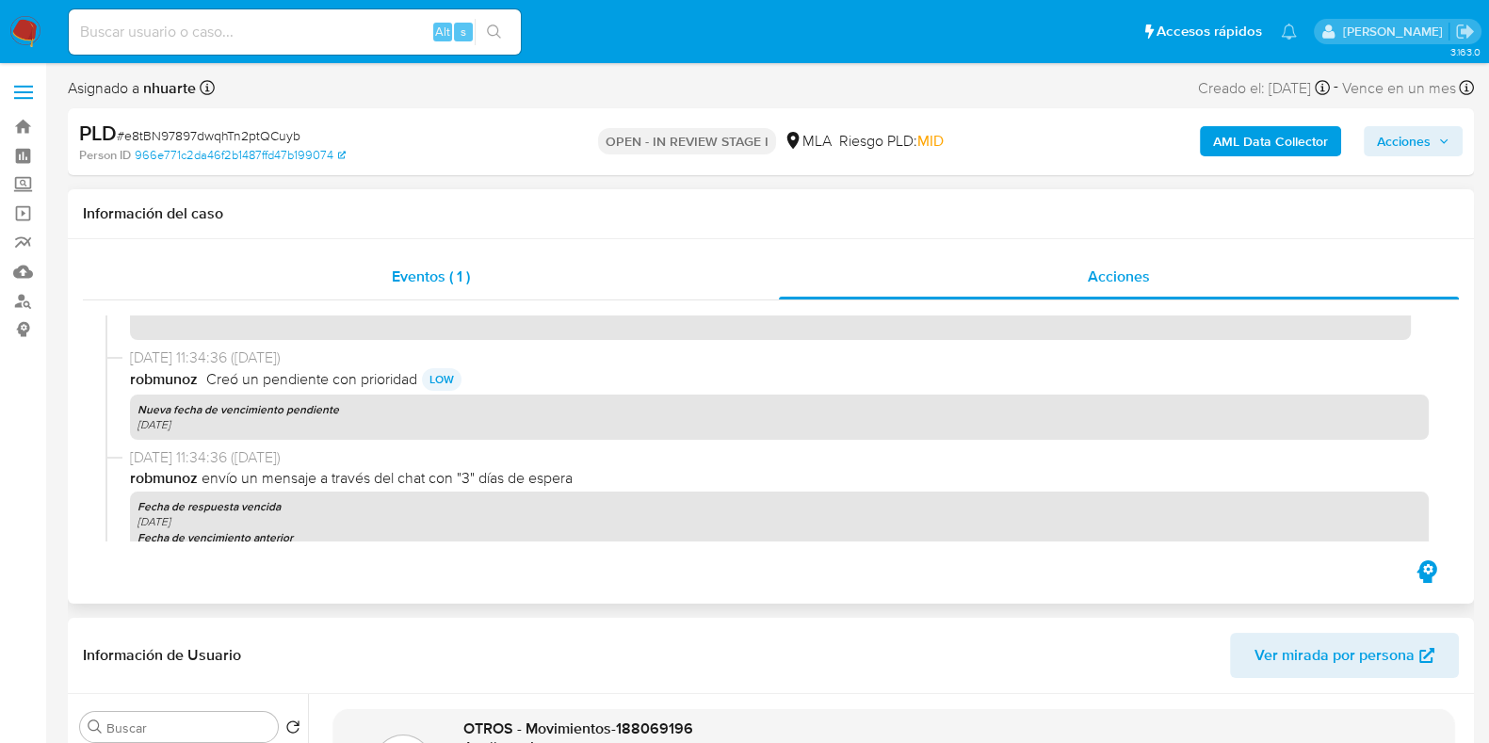
click at [461, 269] on span "Eventos ( 1 )" at bounding box center [431, 277] width 78 height 22
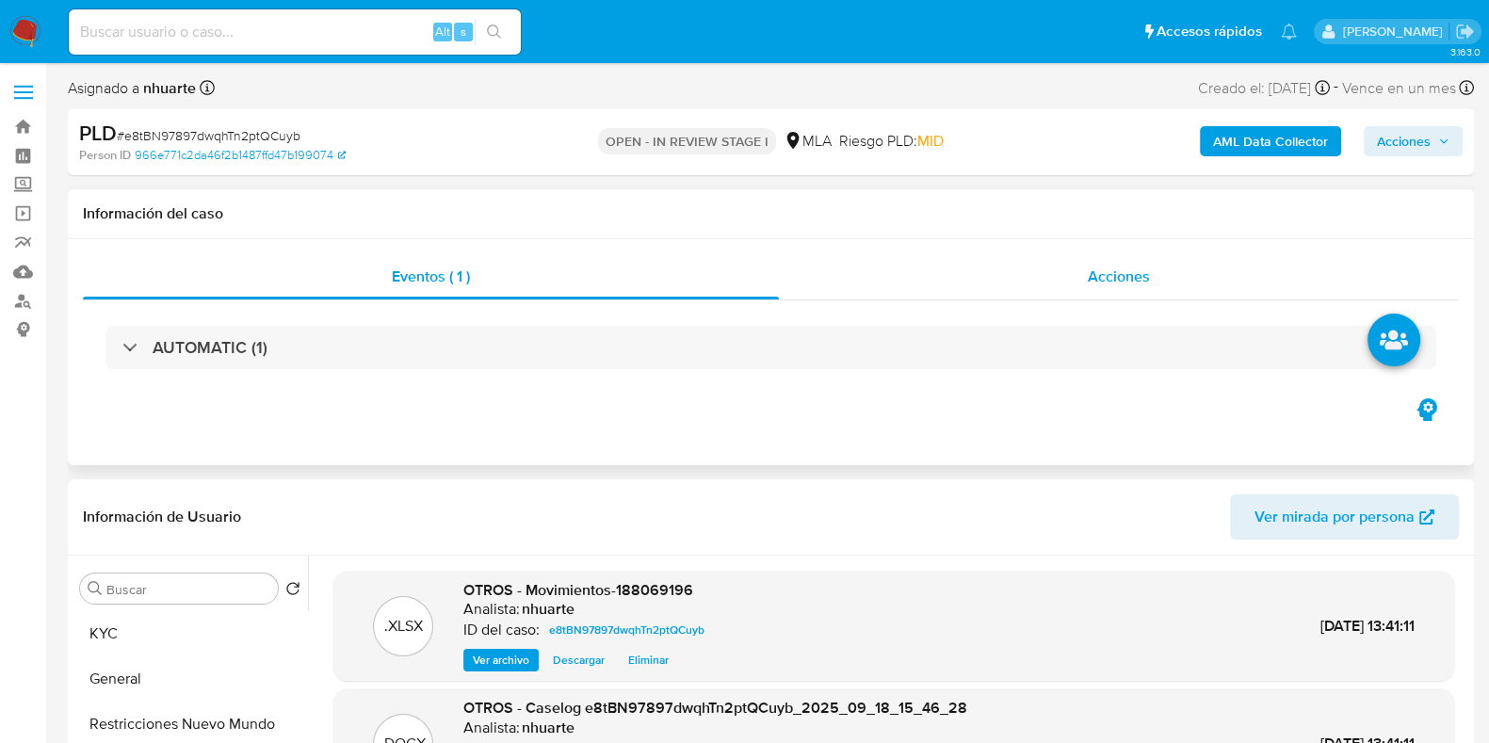
click at [1111, 276] on span "Acciones" at bounding box center [1119, 277] width 62 height 22
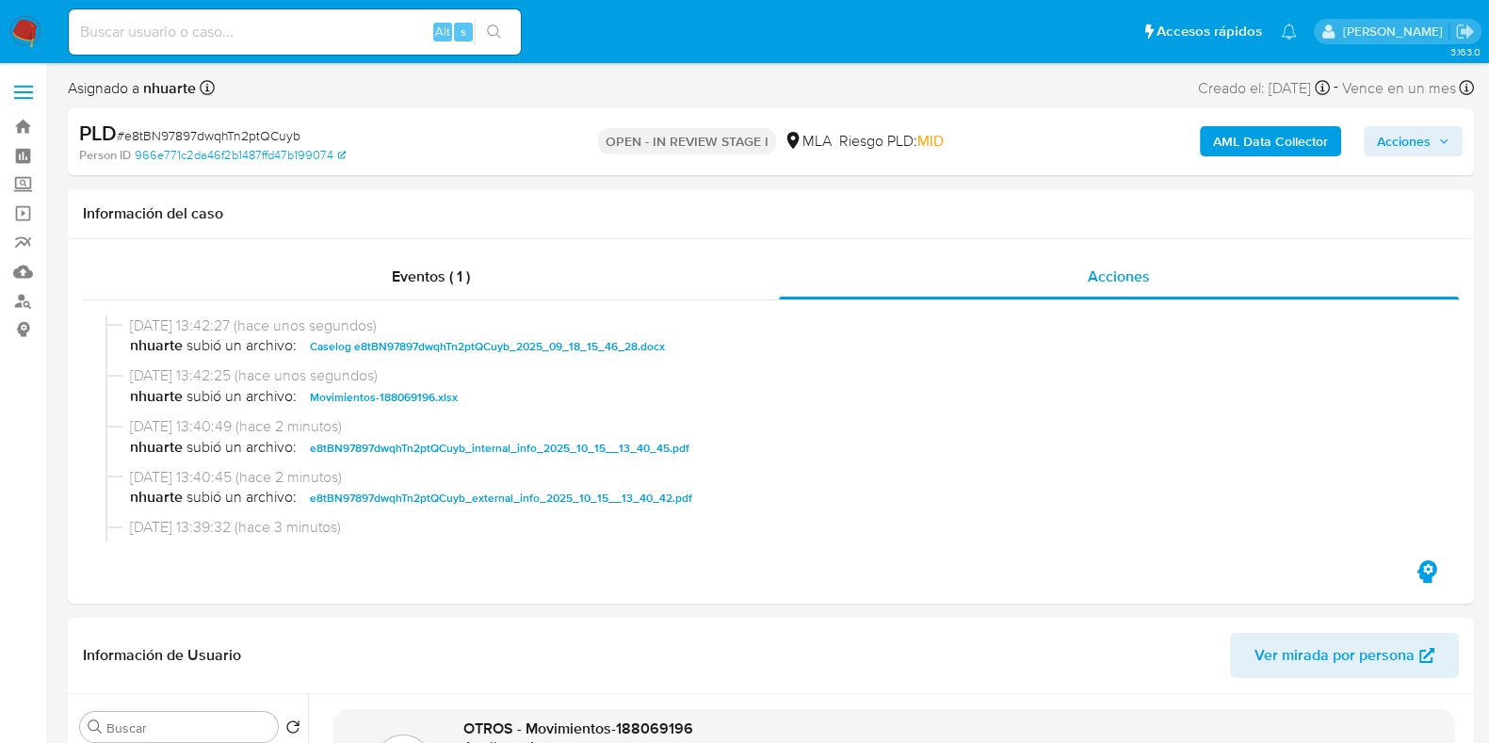
click at [1411, 142] on span "Acciones" at bounding box center [1404, 141] width 54 height 30
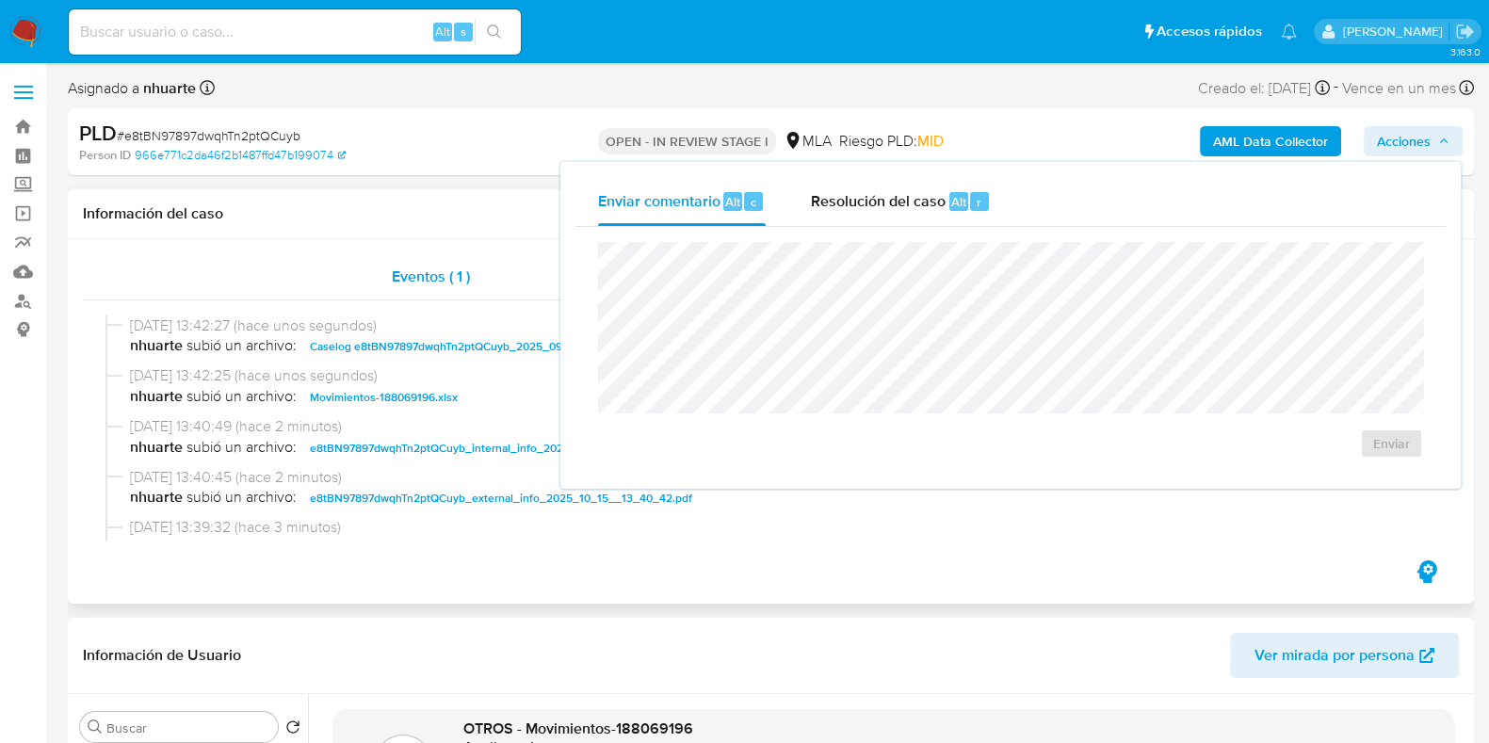
click at [298, 256] on div "Eventos ( 1 )" at bounding box center [431, 276] width 696 height 45
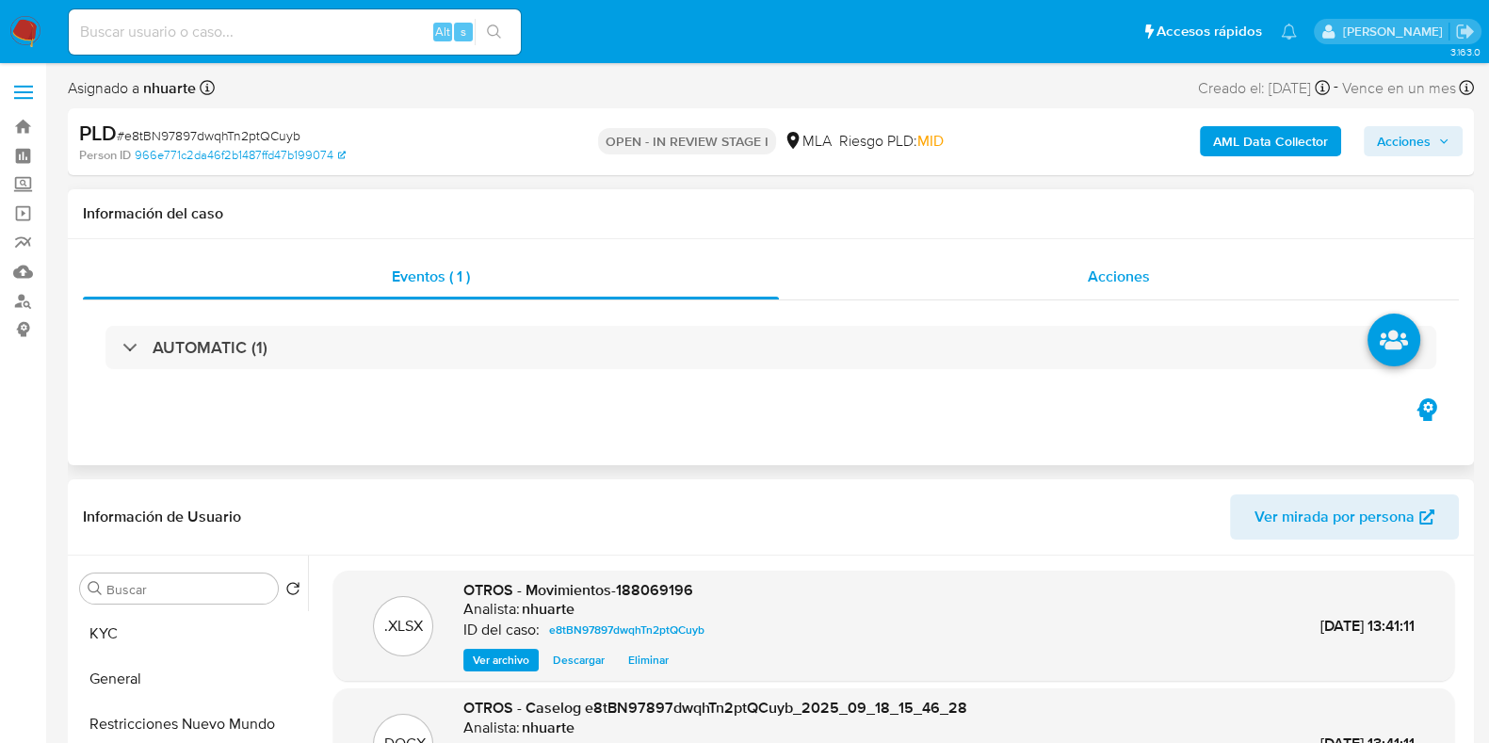
click at [1145, 267] on span "Acciones" at bounding box center [1119, 277] width 62 height 22
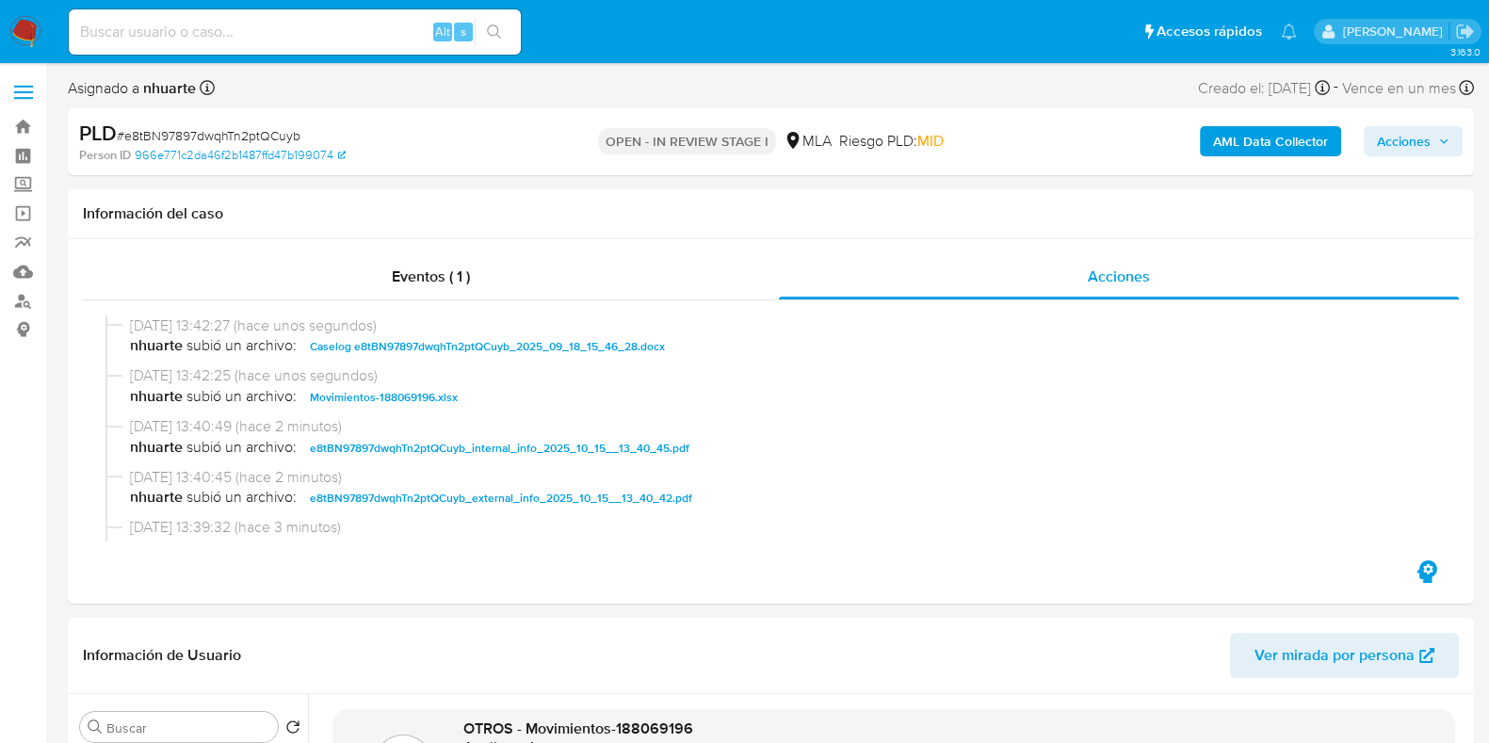
click at [1370, 146] on button "Acciones" at bounding box center [1413, 141] width 99 height 30
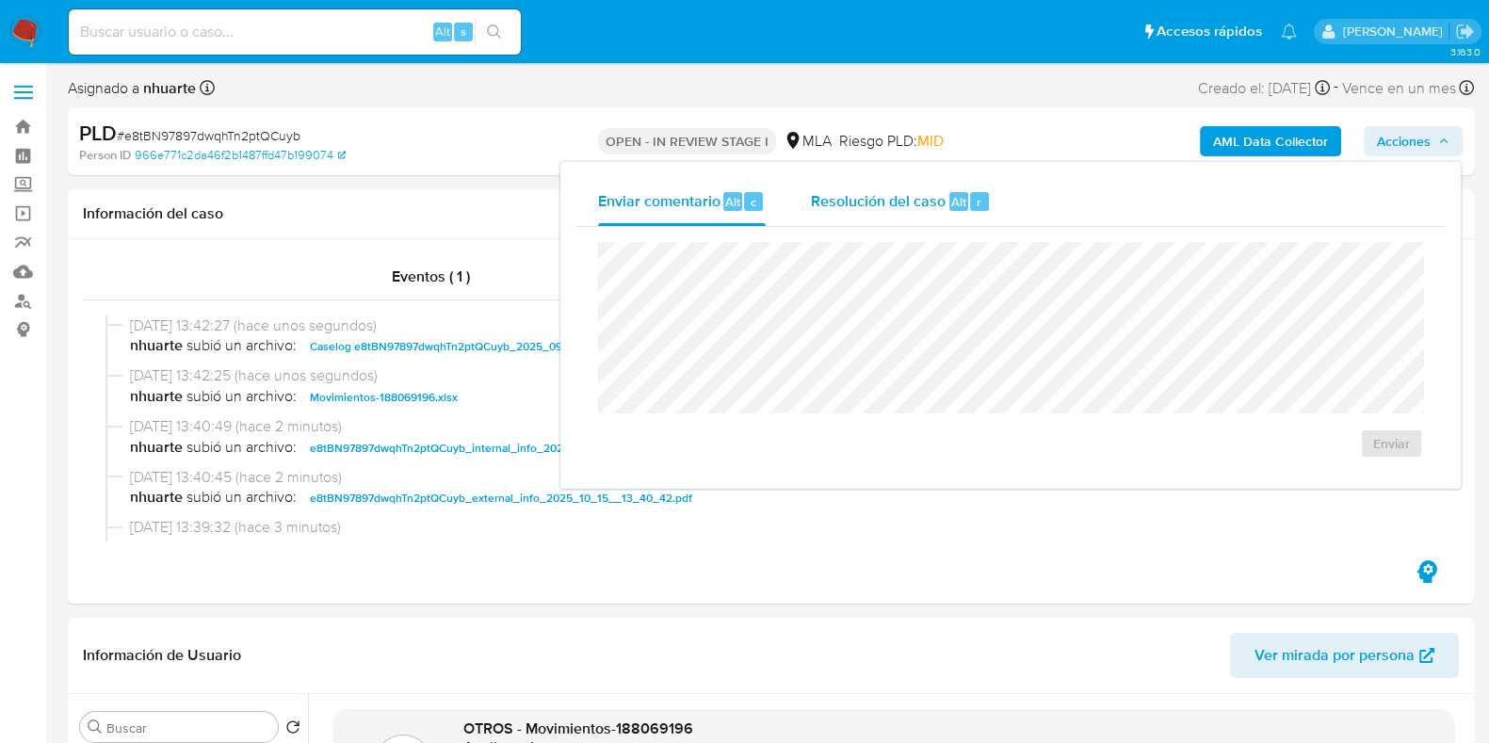
click at [895, 207] on span "Resolución del caso" at bounding box center [878, 201] width 135 height 22
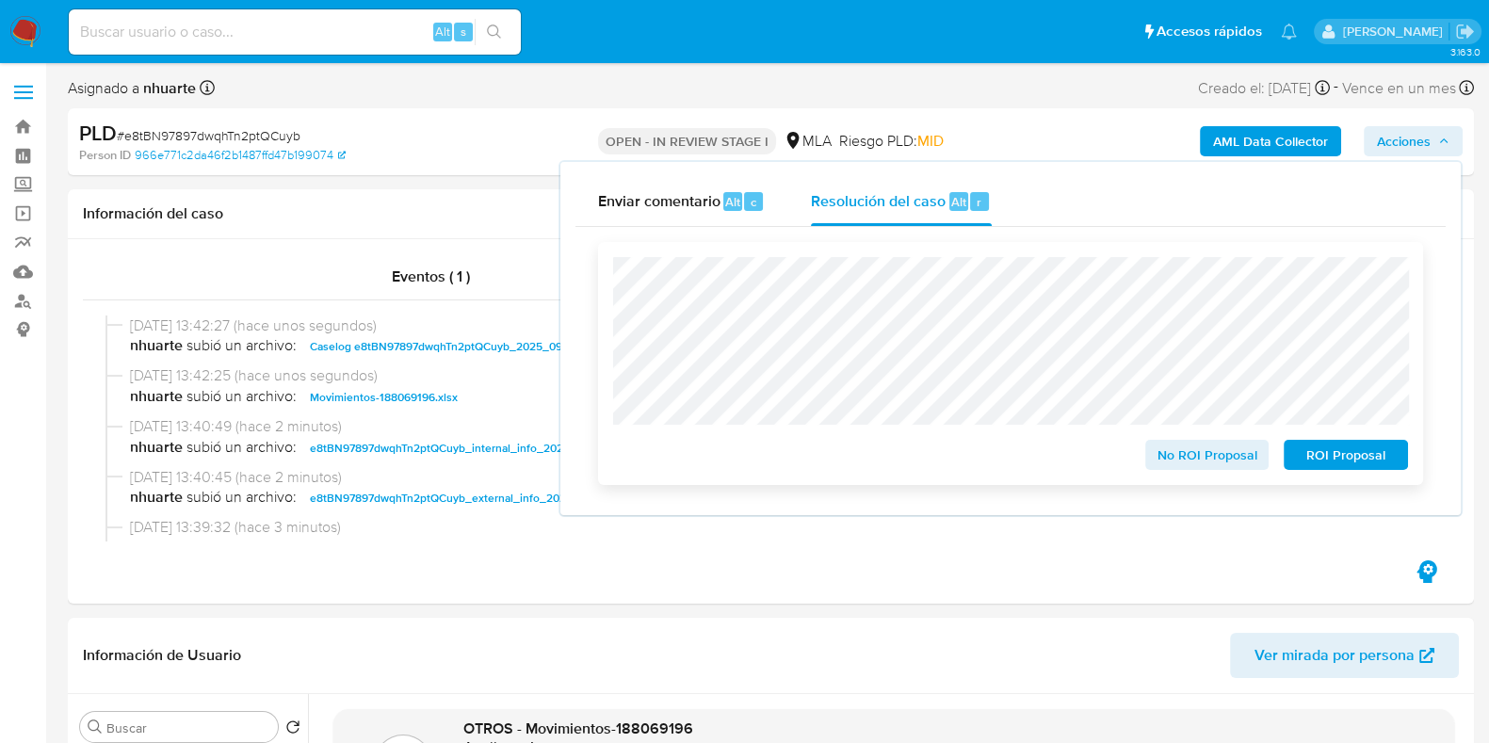
click at [1176, 455] on span "No ROI Proposal" at bounding box center [1207, 455] width 98 height 26
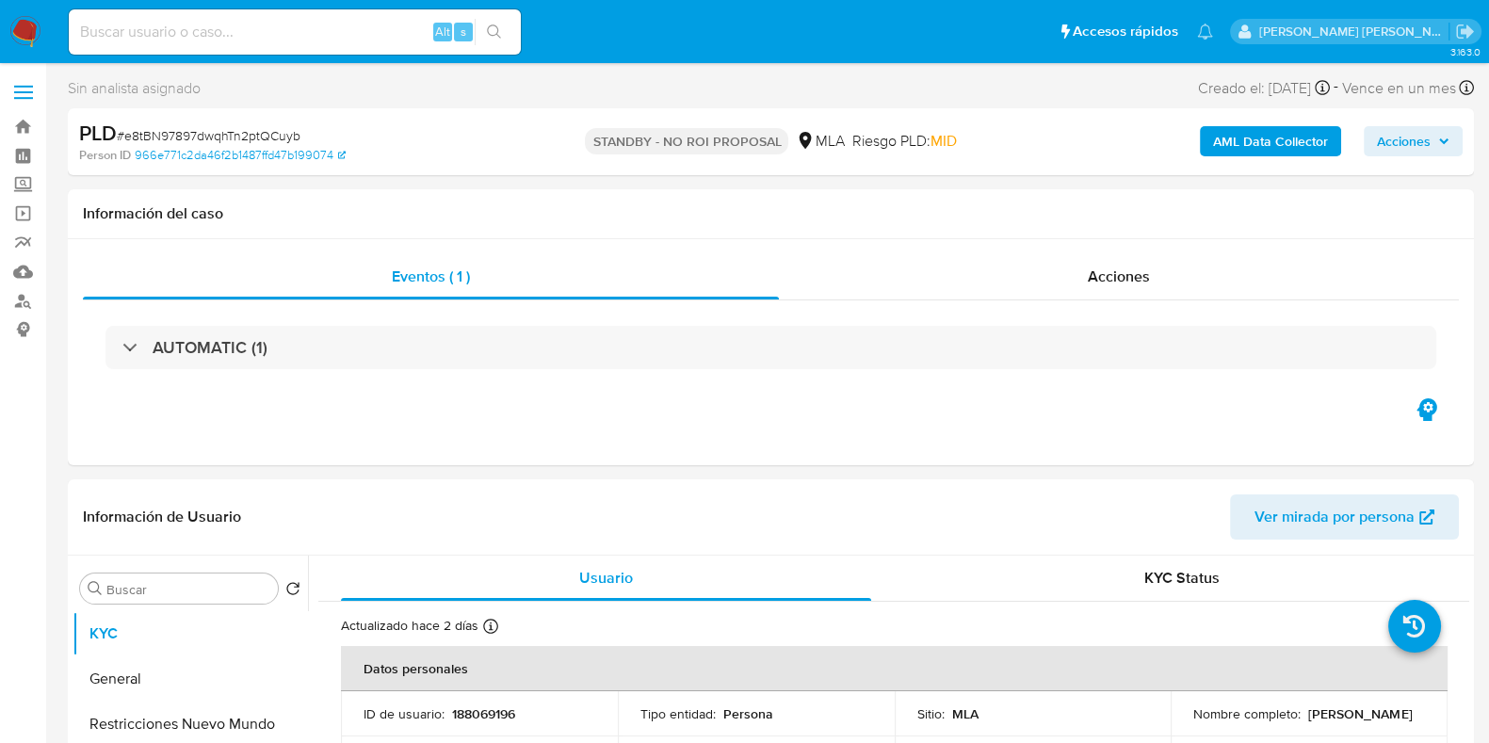
select select "10"
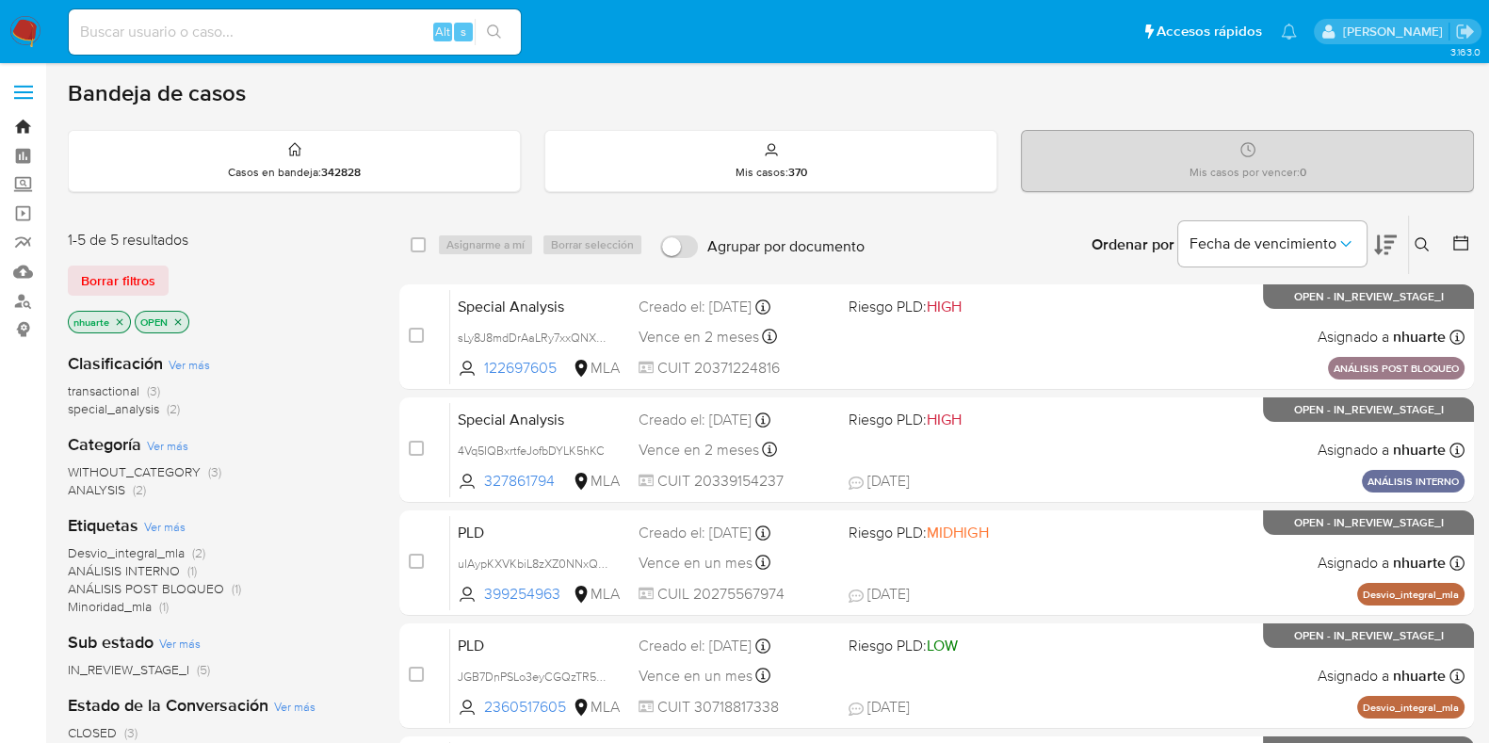
click at [21, 132] on link "Bandeja" at bounding box center [112, 126] width 224 height 29
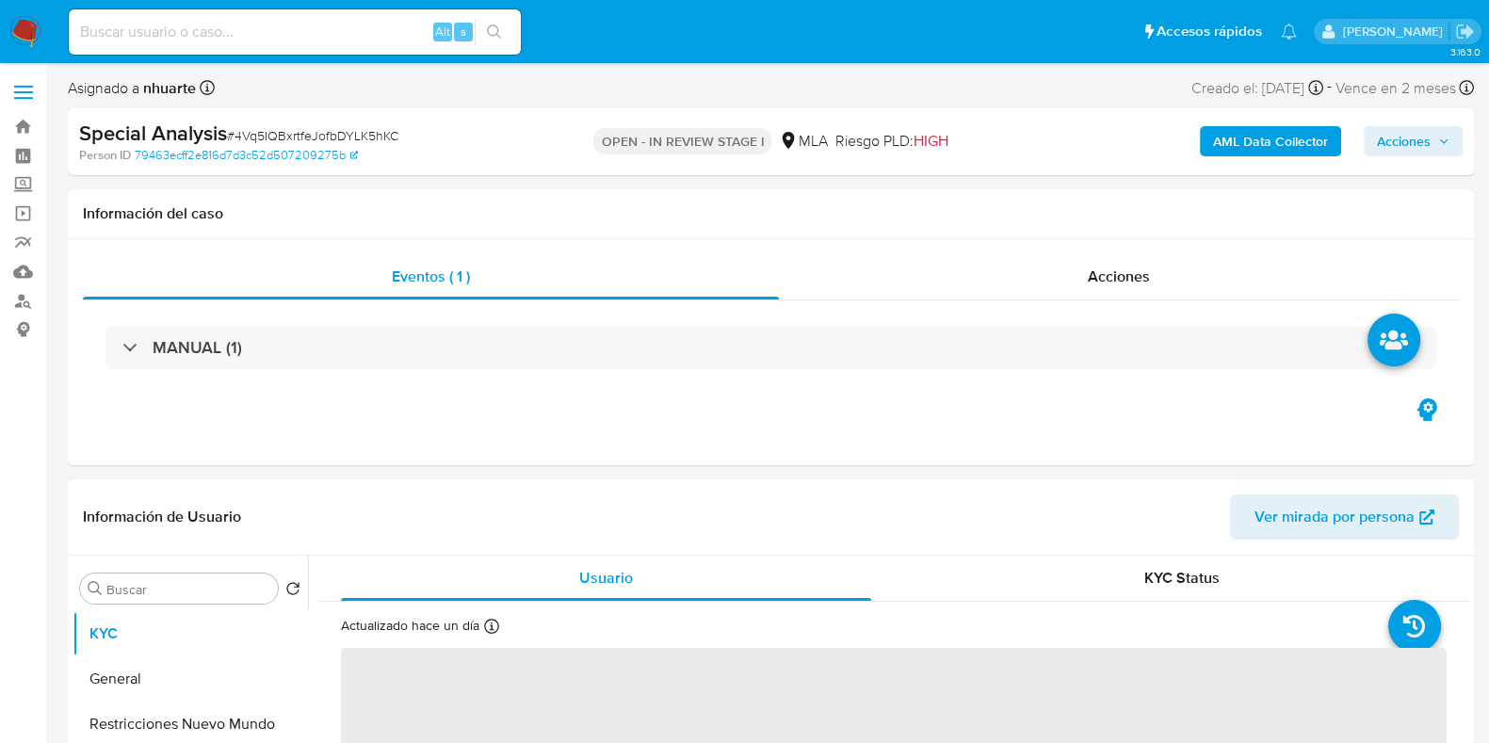
select select "10"
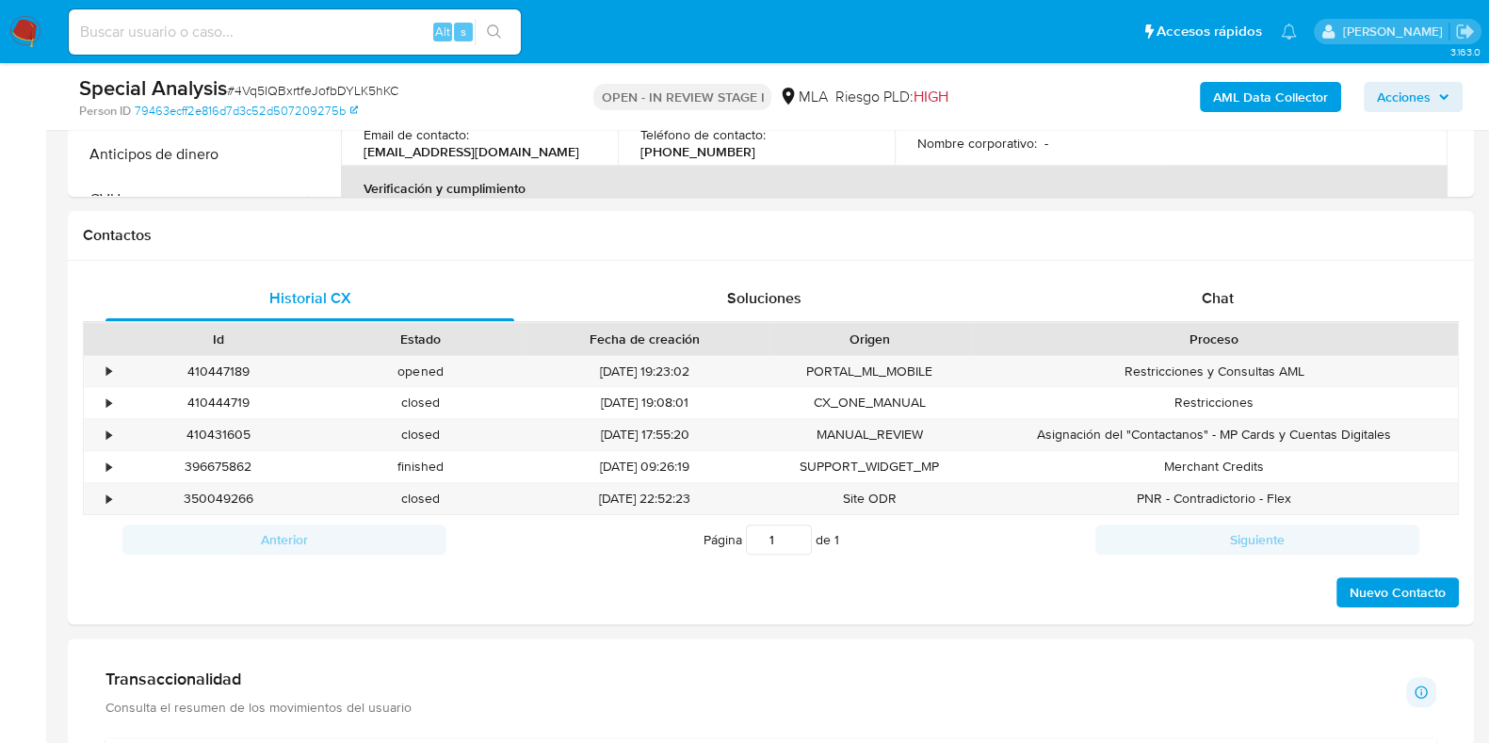
scroll to position [941, 0]
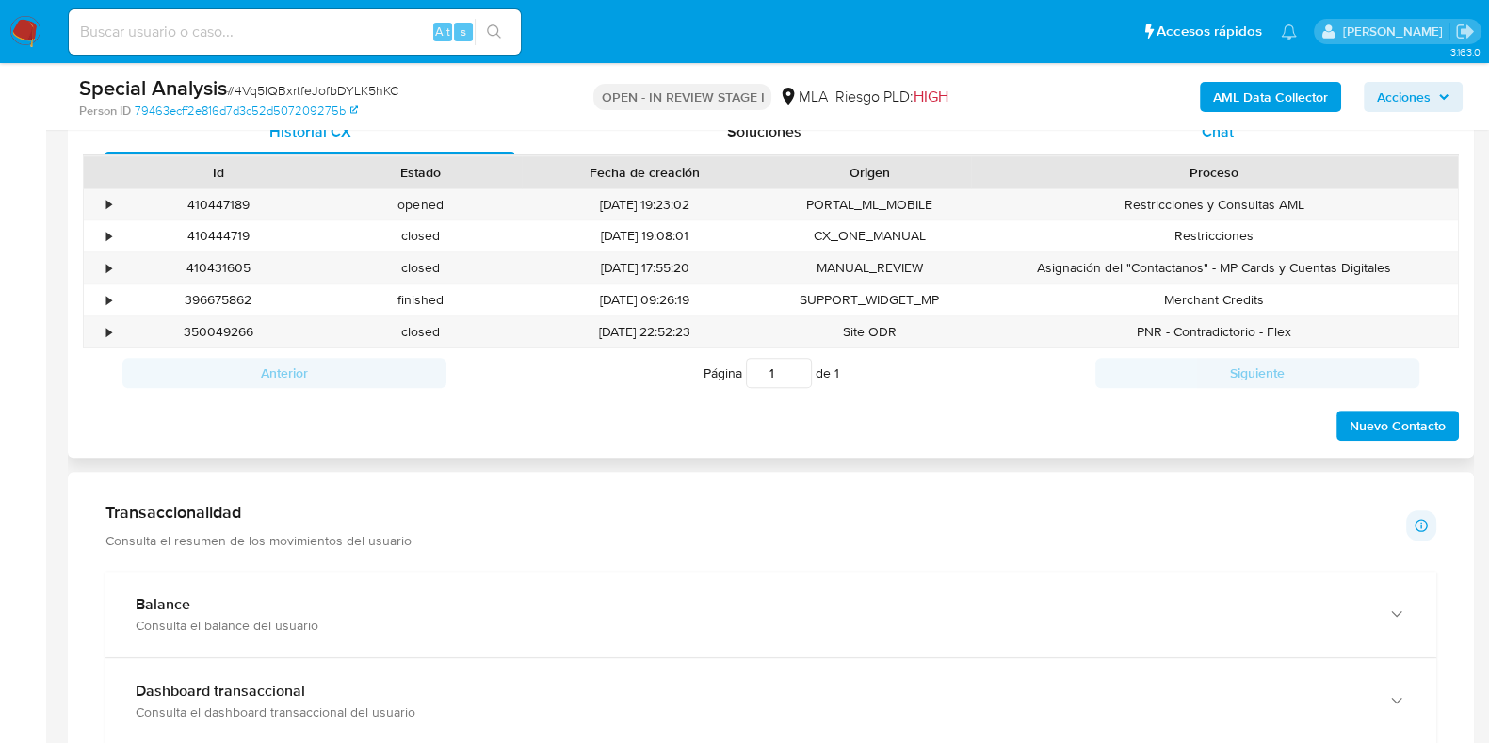
click at [1245, 148] on div "Chat" at bounding box center [1217, 131] width 409 height 45
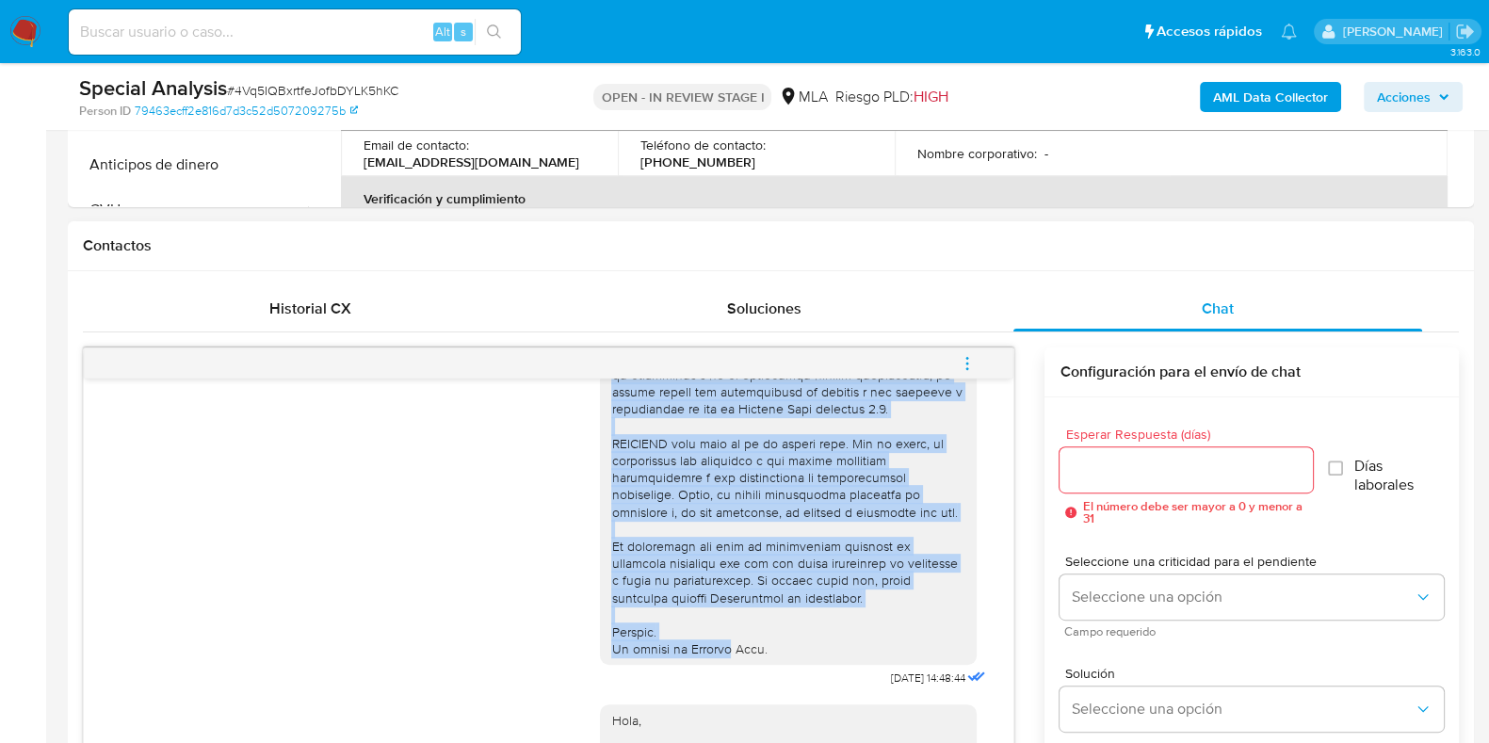
scroll to position [769, 0]
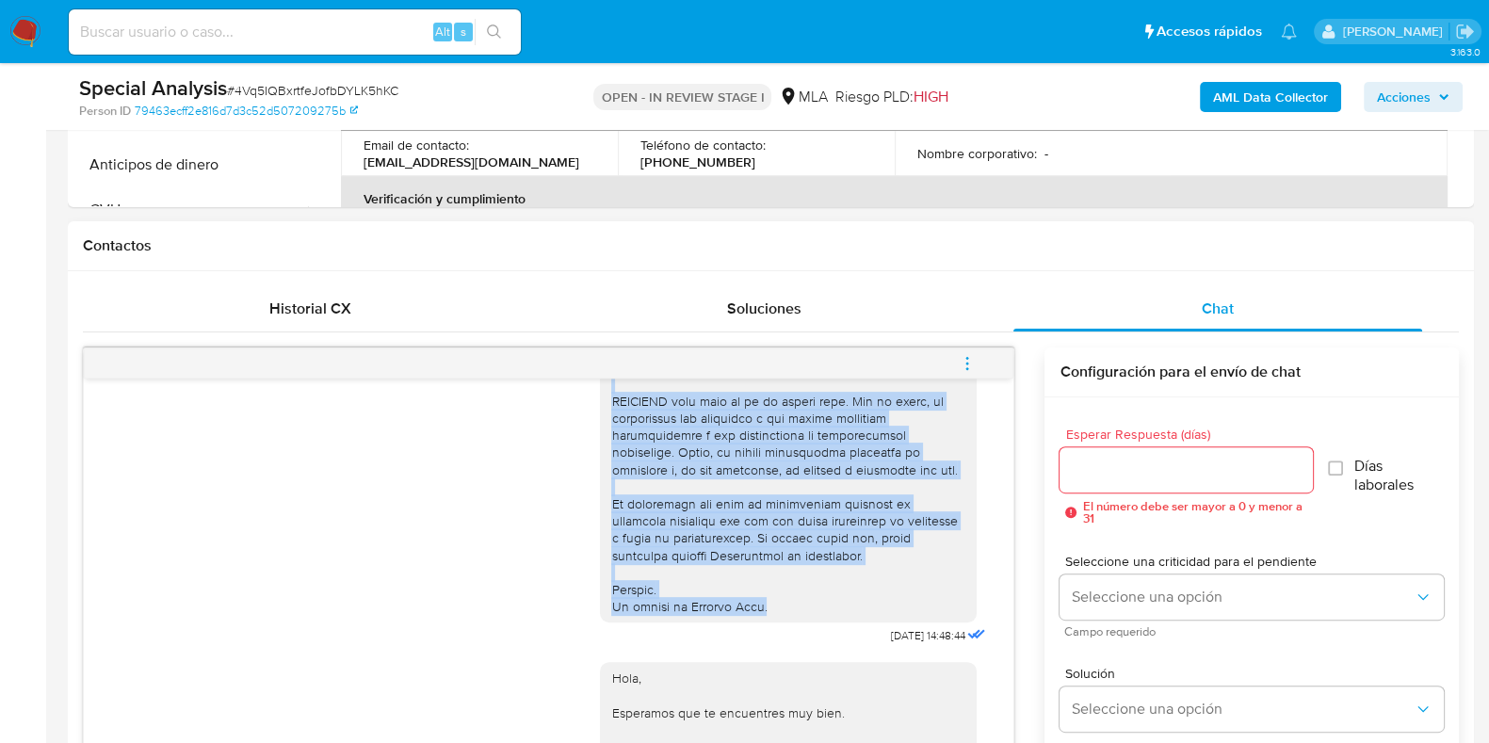
drag, startPoint x: 593, startPoint y: 476, endPoint x: 768, endPoint y: 643, distance: 242.5
click at [768, 616] on div at bounding box center [788, 127] width 354 height 977
copy div "Hola, Por disposición de la Resolución 200/2024 de la Unidad de Información Fin…"
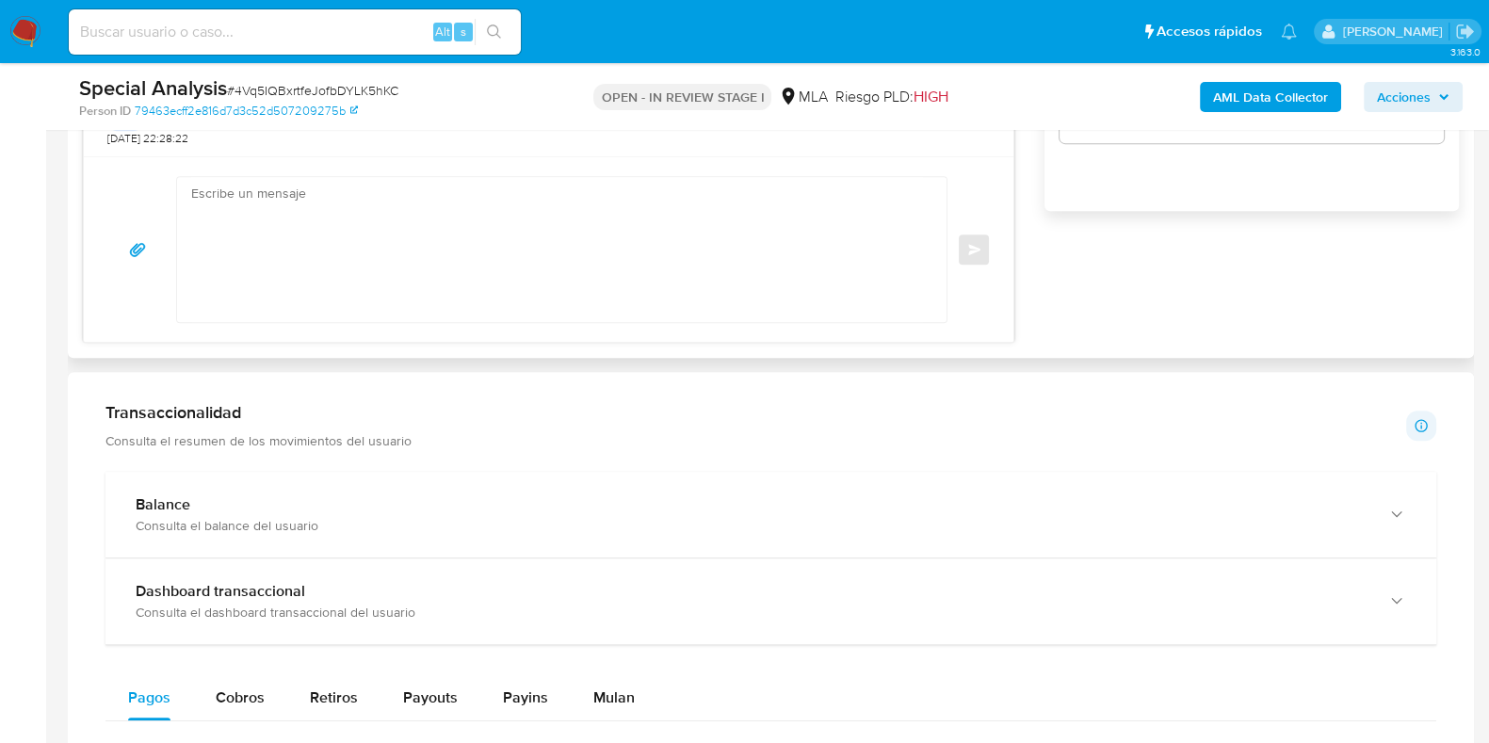
scroll to position [1117, 0]
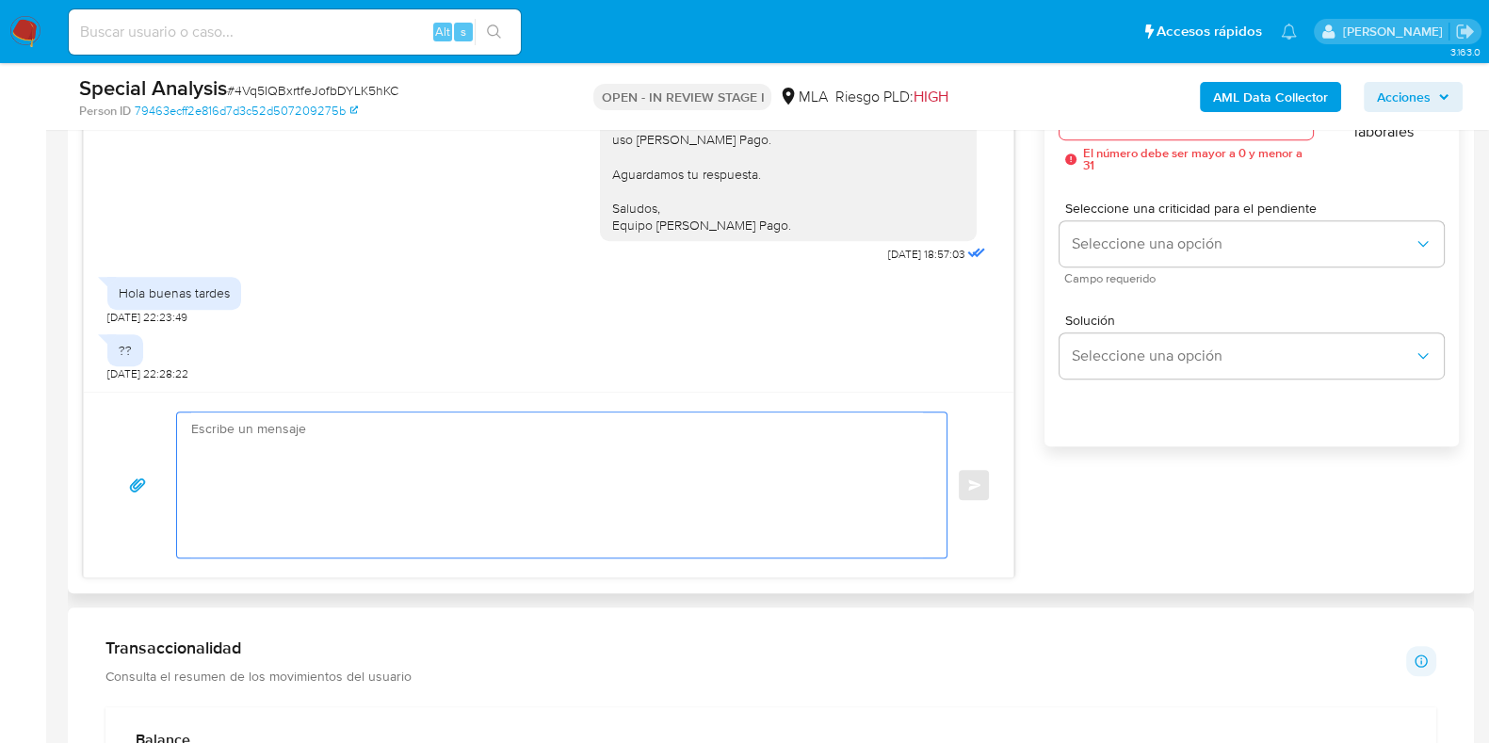
paste textarea "Hola, Por disposición de la Resolución 200/2024 de la Unidad de Información Fin…"
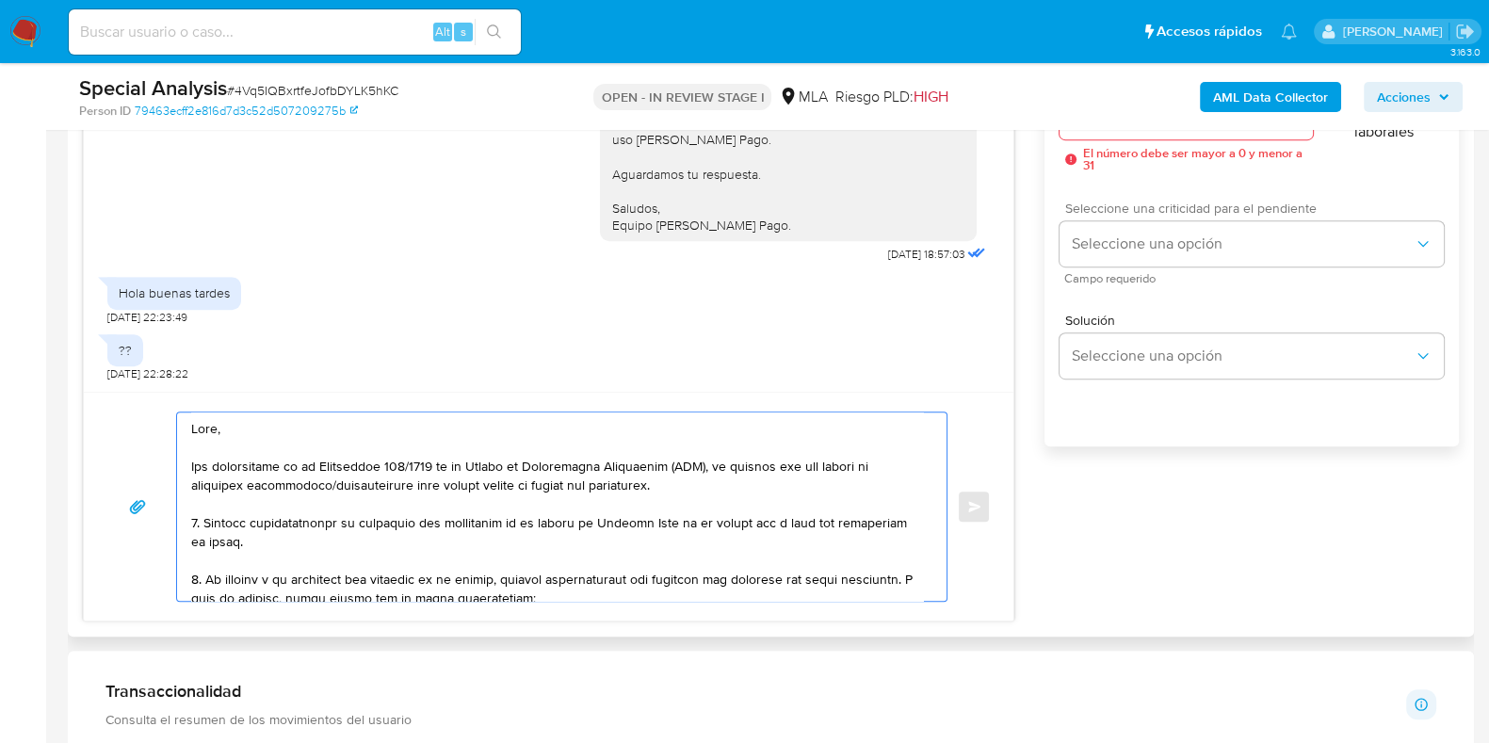
scroll to position [881, 0]
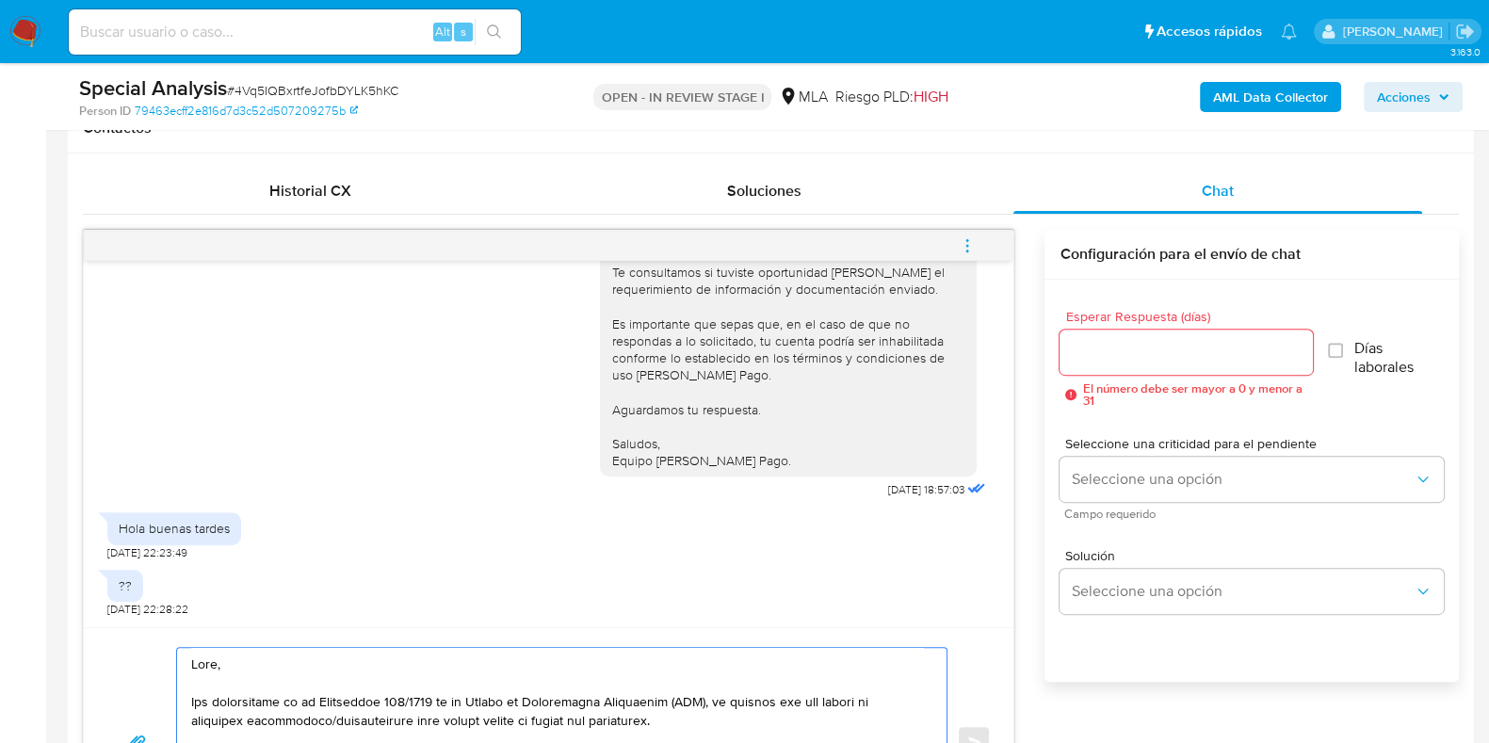
type textarea "Hola, Por disposición de la Resolución 200/2024 de la Unidad de Información Fin…"
click at [1084, 349] on input "Esperar Respuesta (días)" at bounding box center [1185, 352] width 252 height 24
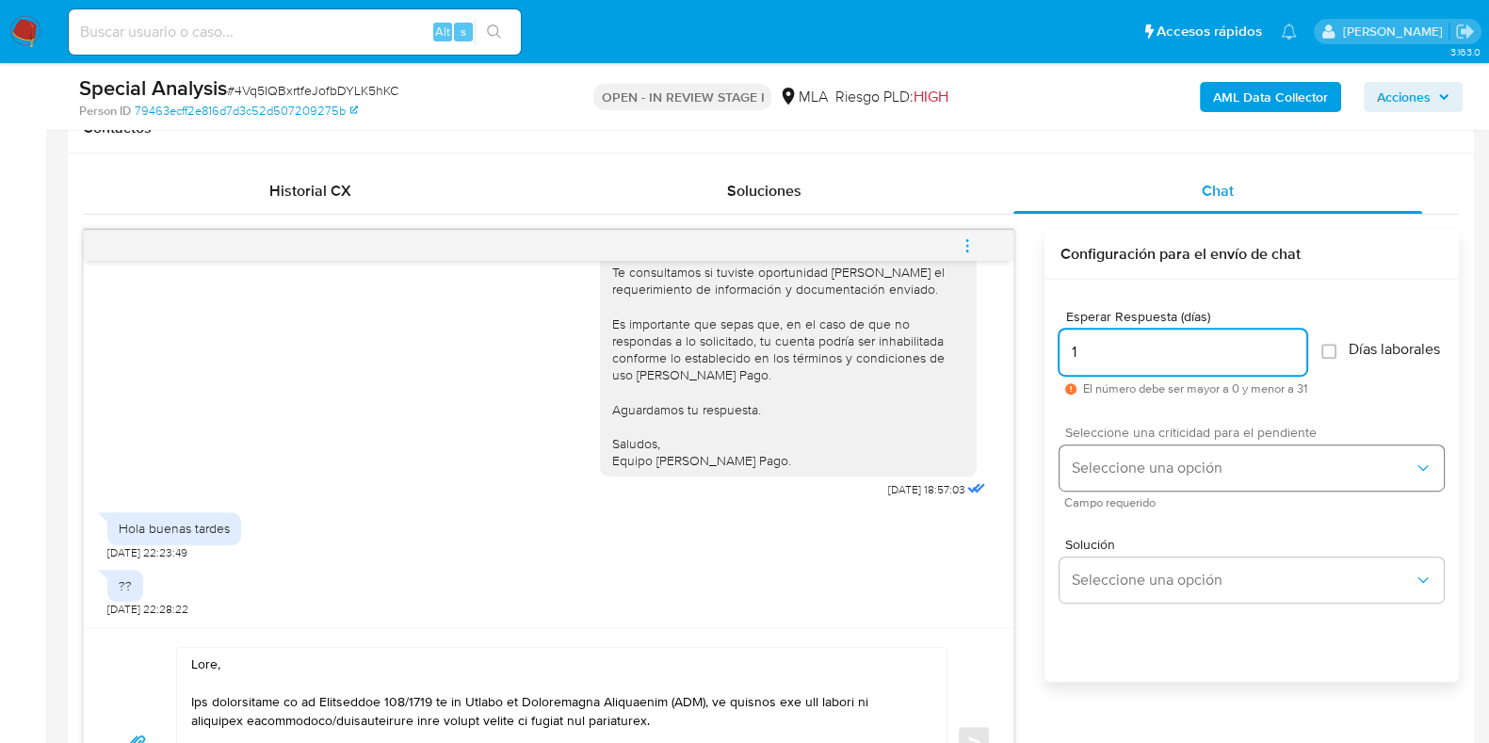
type input "1"
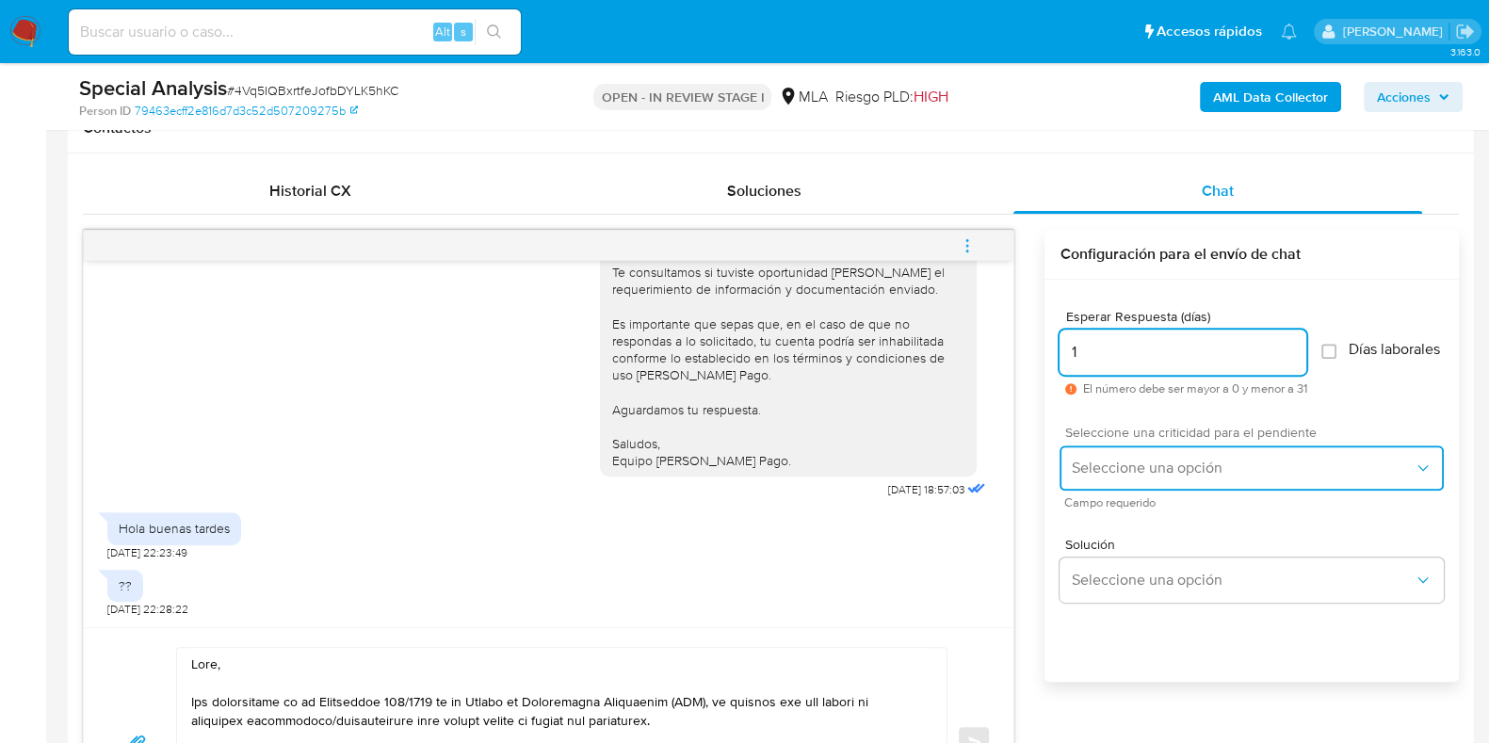
click at [1092, 477] on span "Seleccione una opción" at bounding box center [1242, 468] width 343 height 19
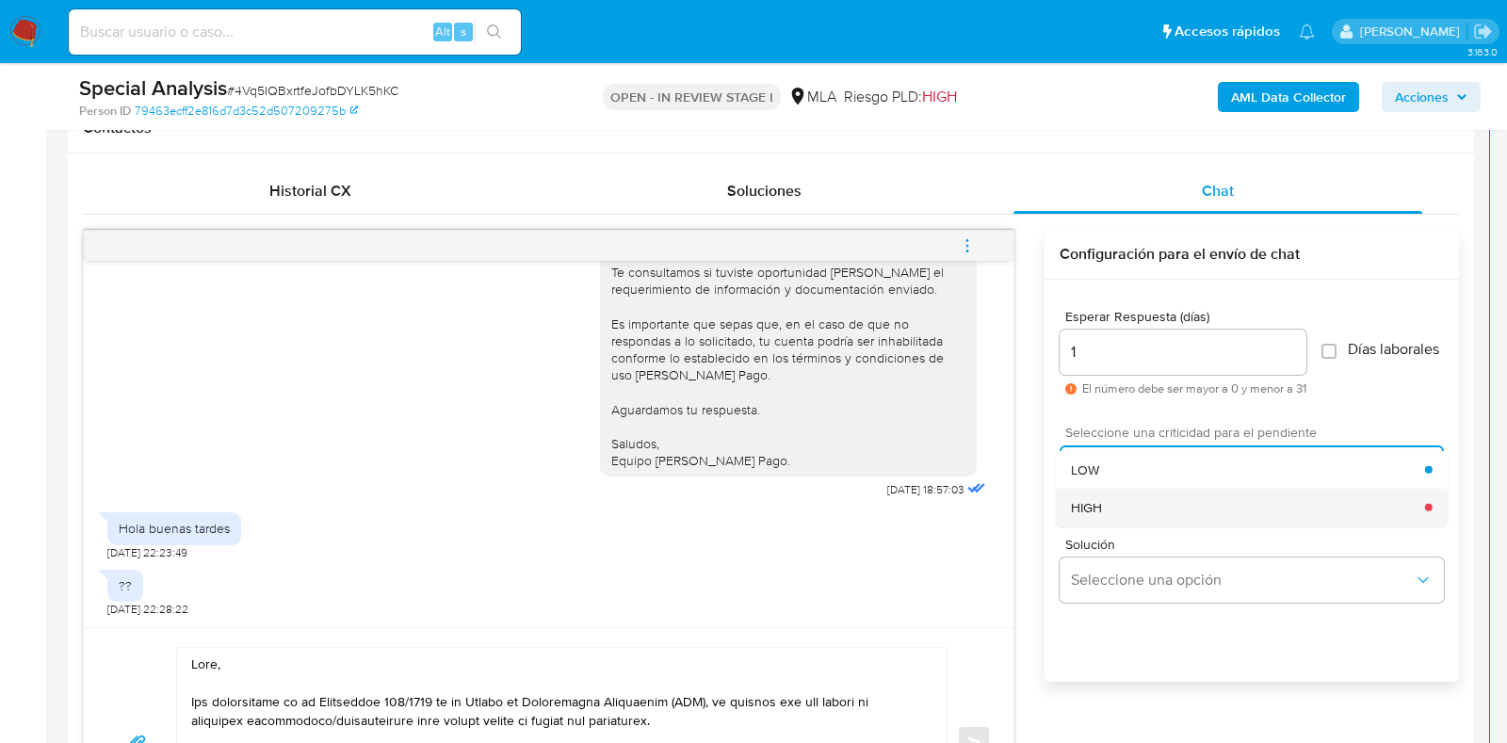
click at [1092, 514] on span "HIGH" at bounding box center [1086, 506] width 31 height 17
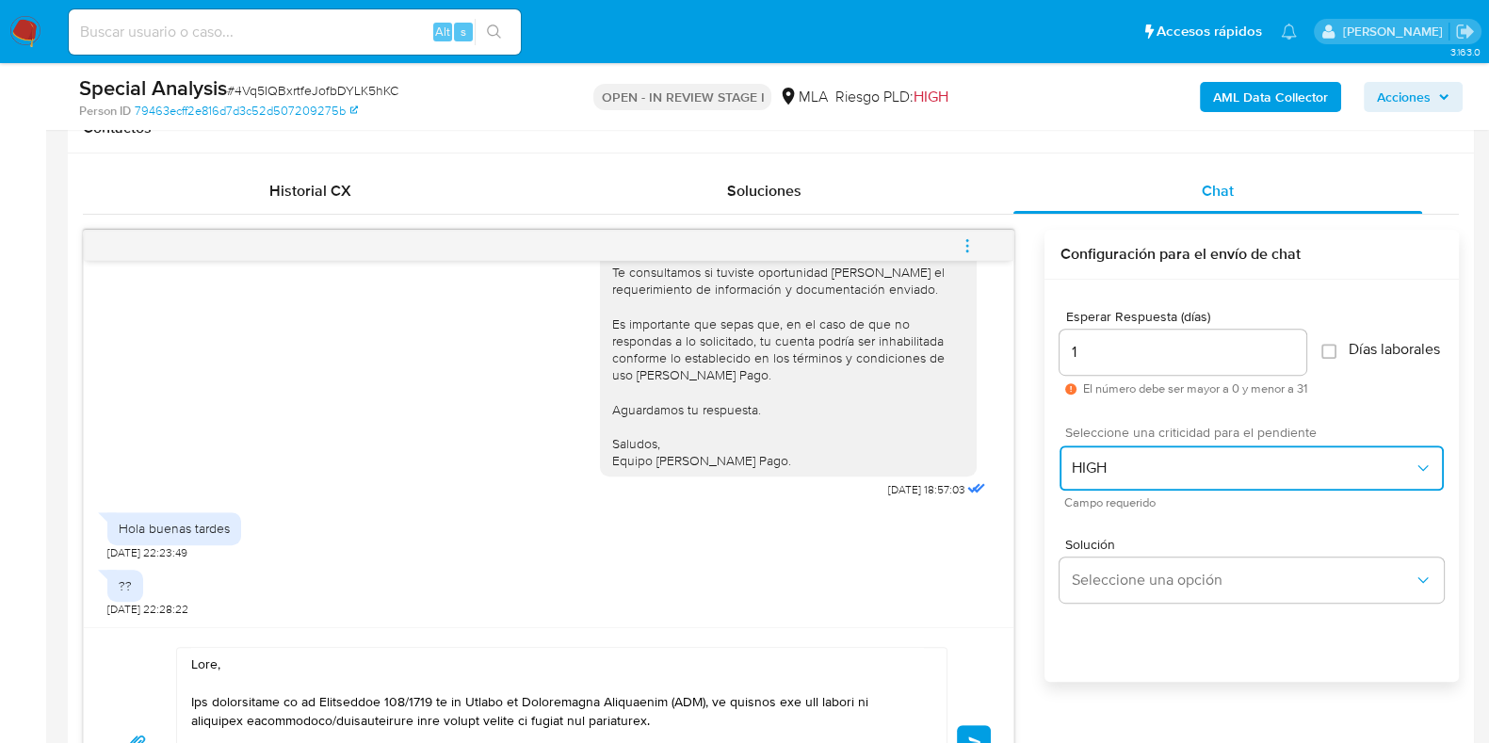
scroll to position [1546, 0]
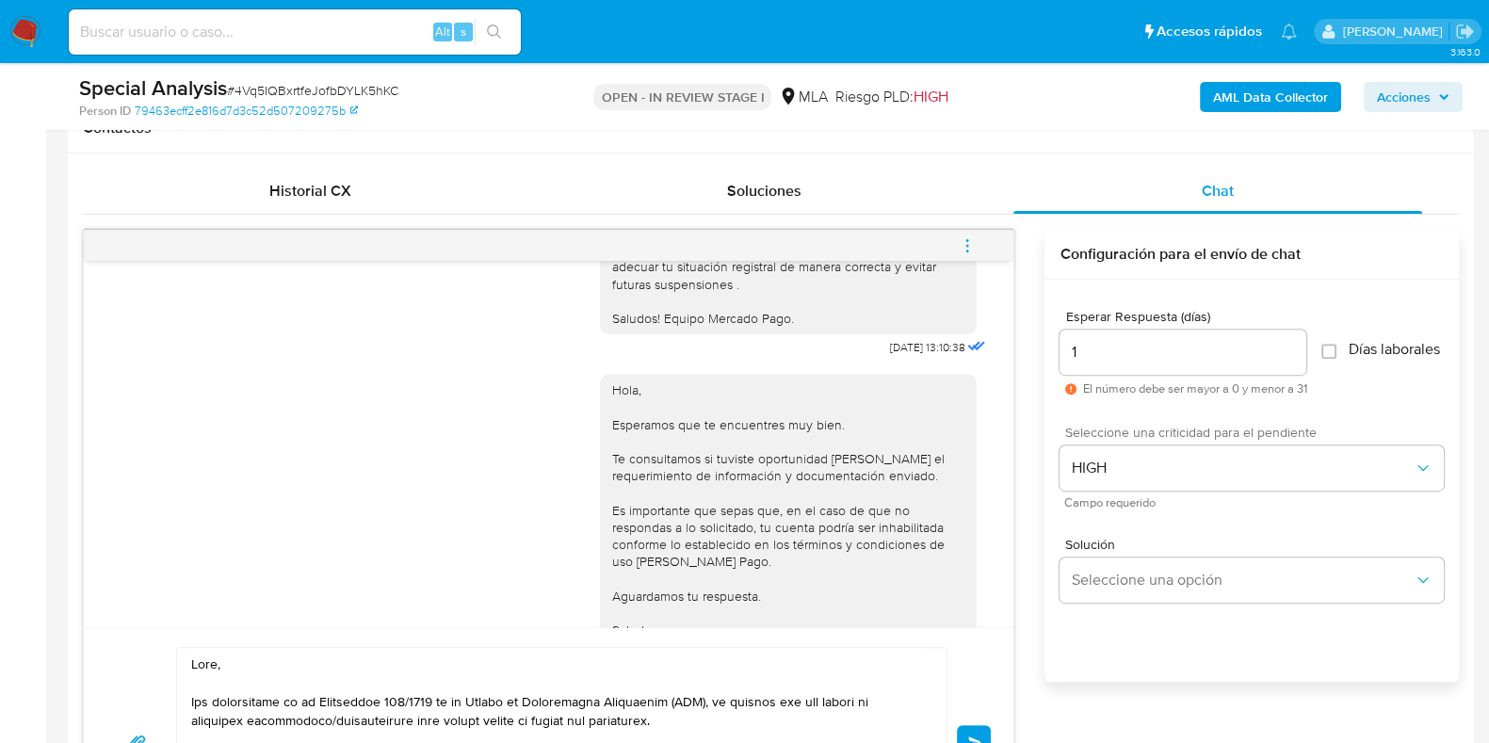
click at [976, 730] on button "Enviar" at bounding box center [974, 742] width 34 height 34
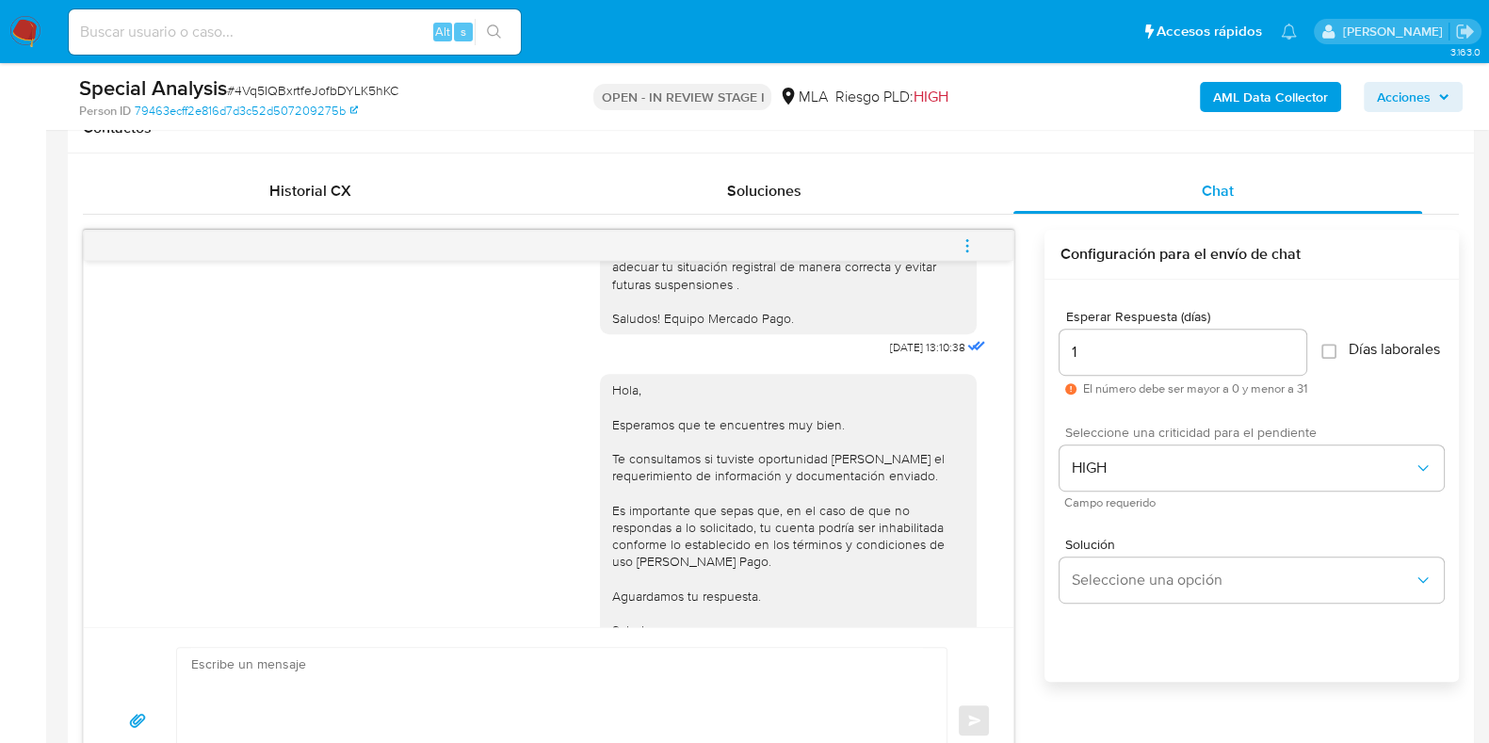
scroll to position [2847, 0]
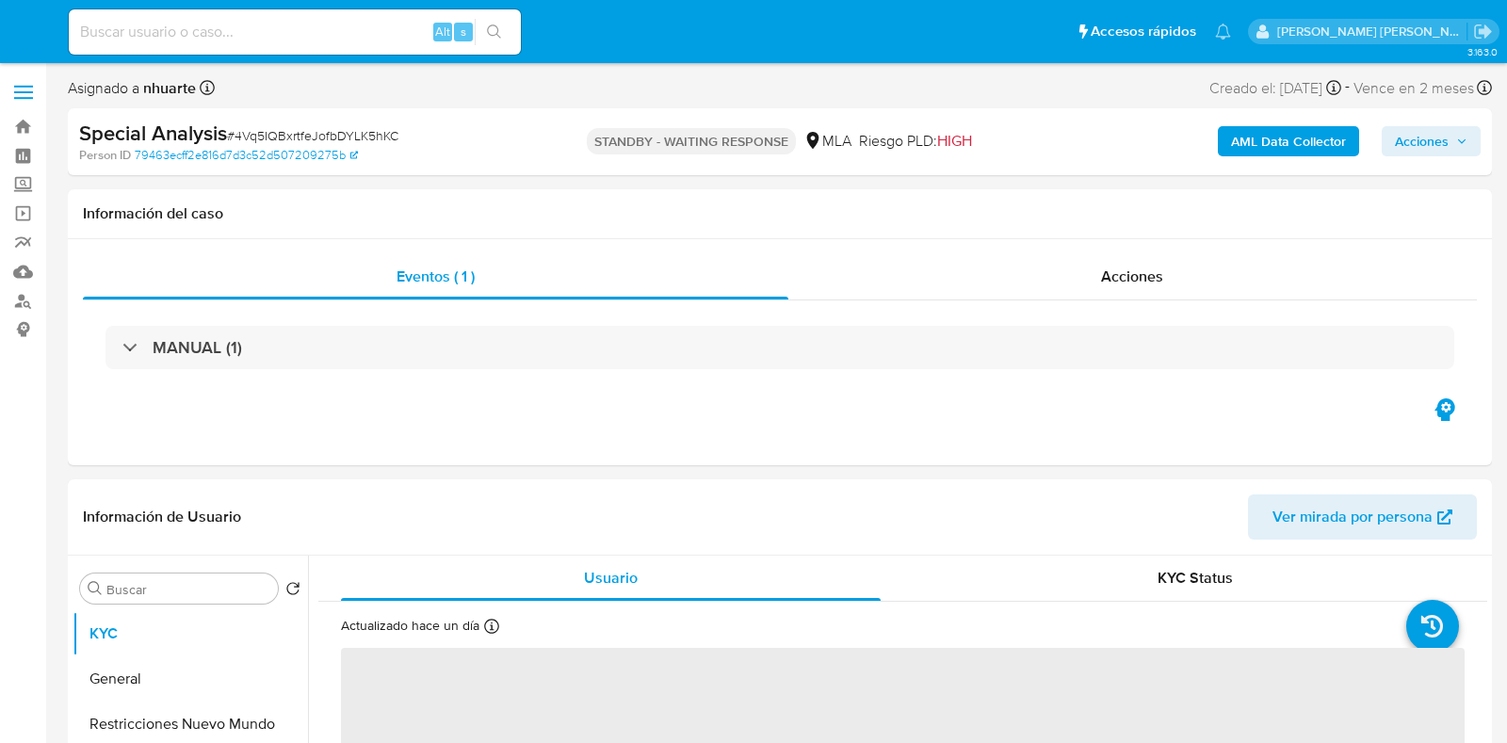
select select "10"
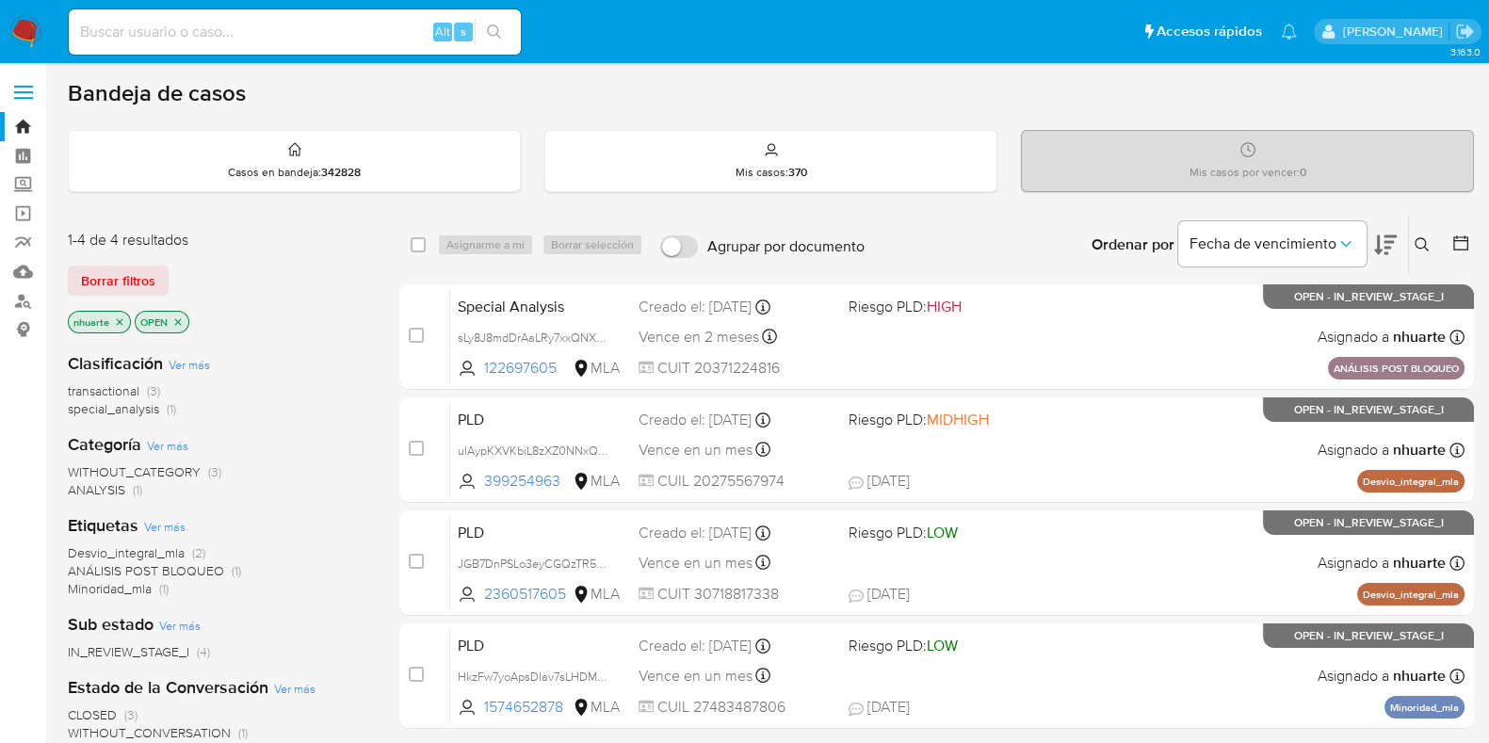
click at [119, 324] on icon "close-filter" at bounding box center [119, 321] width 11 height 11
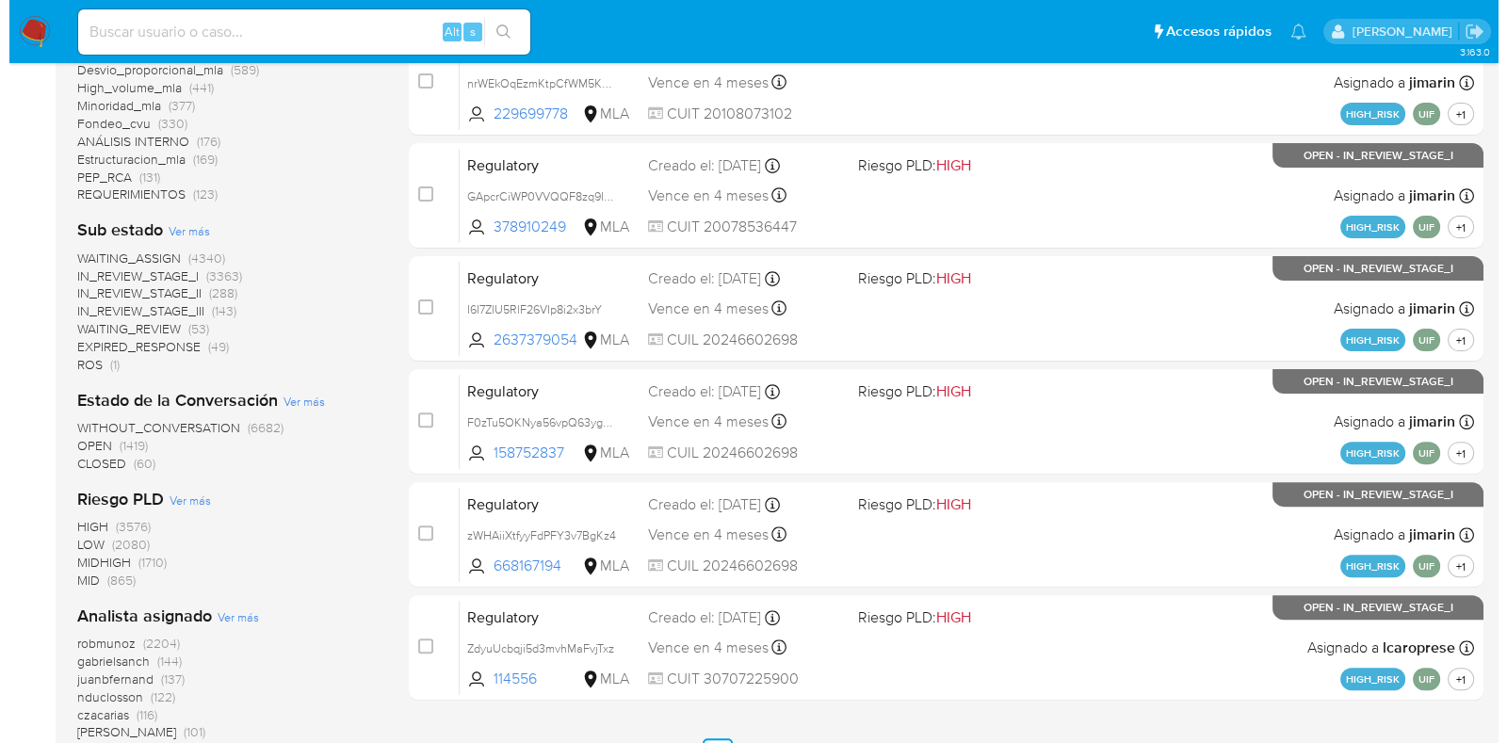
scroll to position [1008, 0]
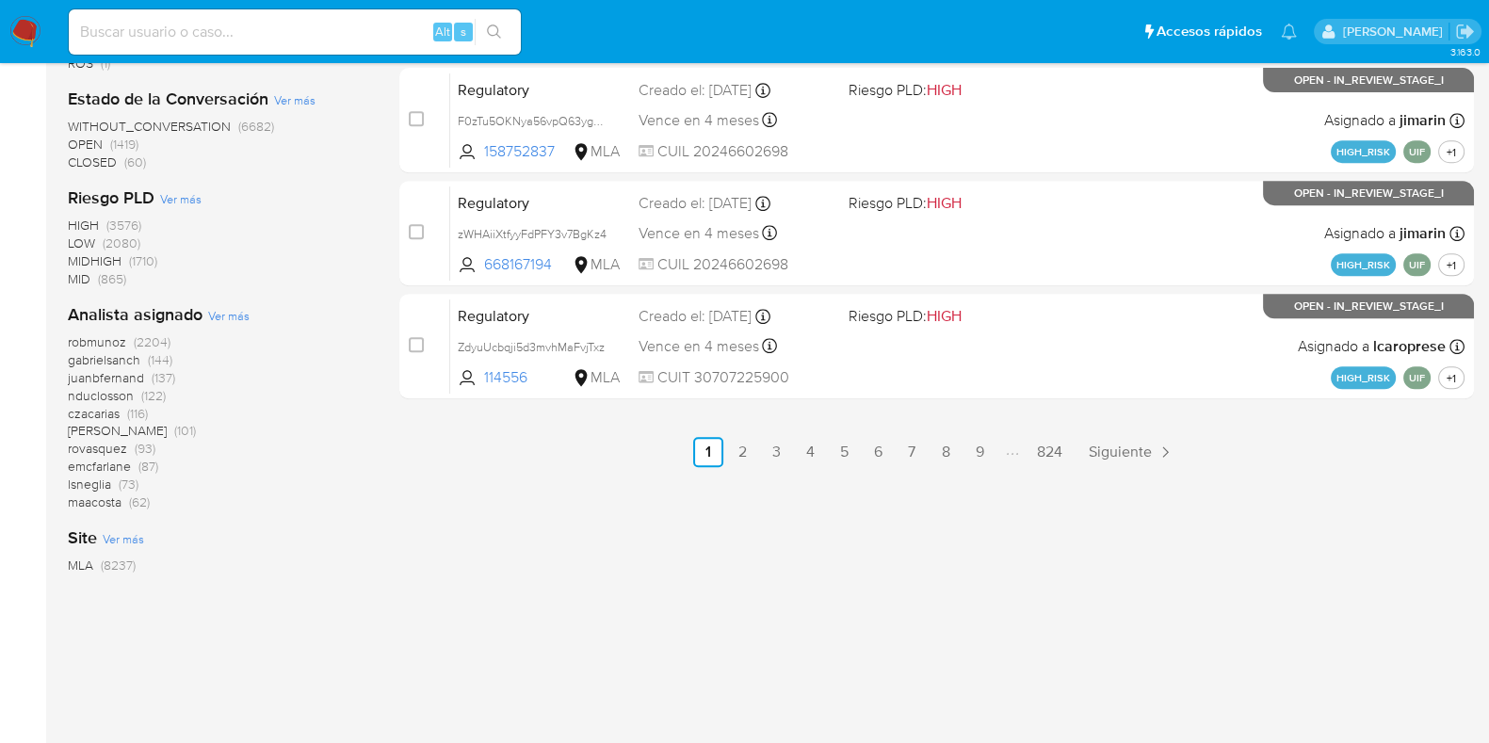
click at [217, 318] on span "Ver más" at bounding box center [228, 315] width 41 height 17
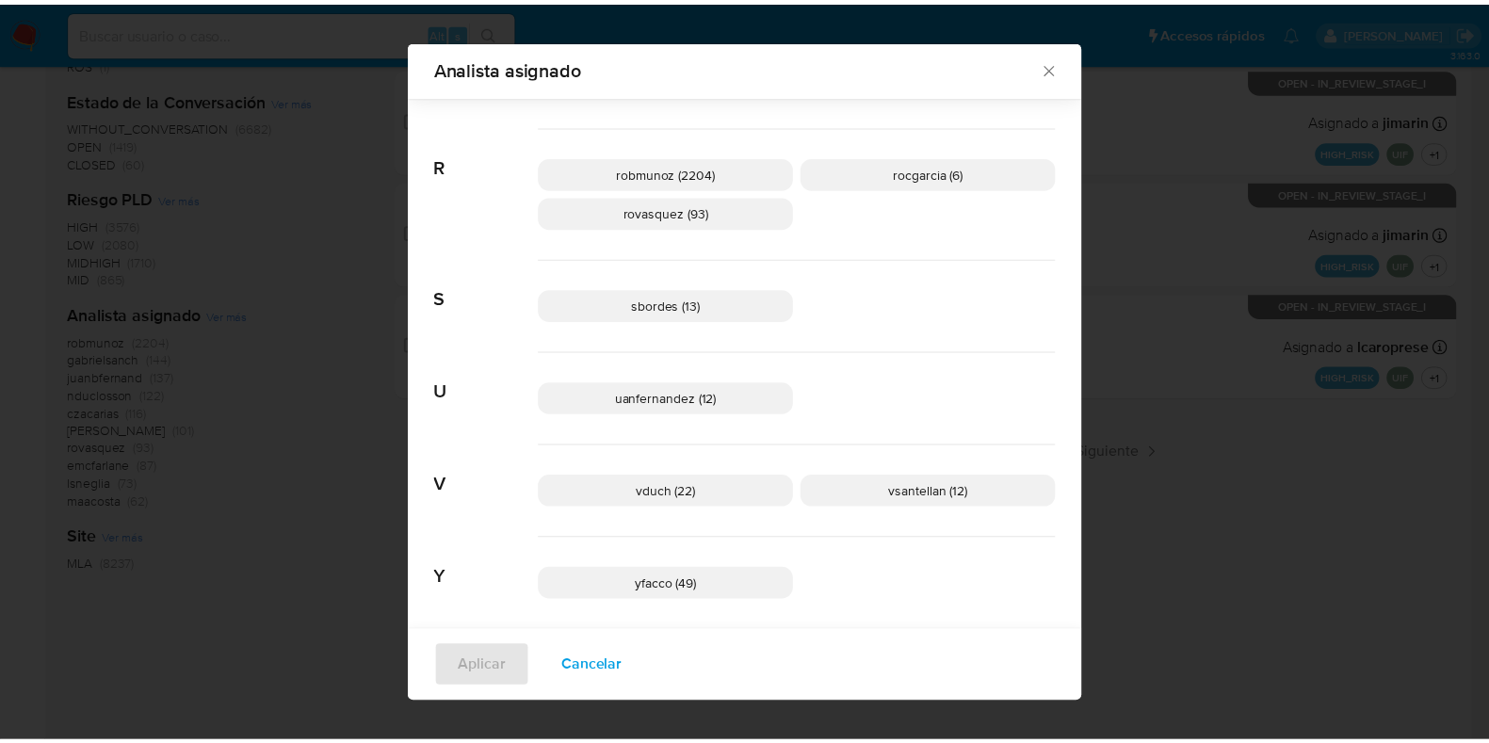
scroll to position [1525, 0]
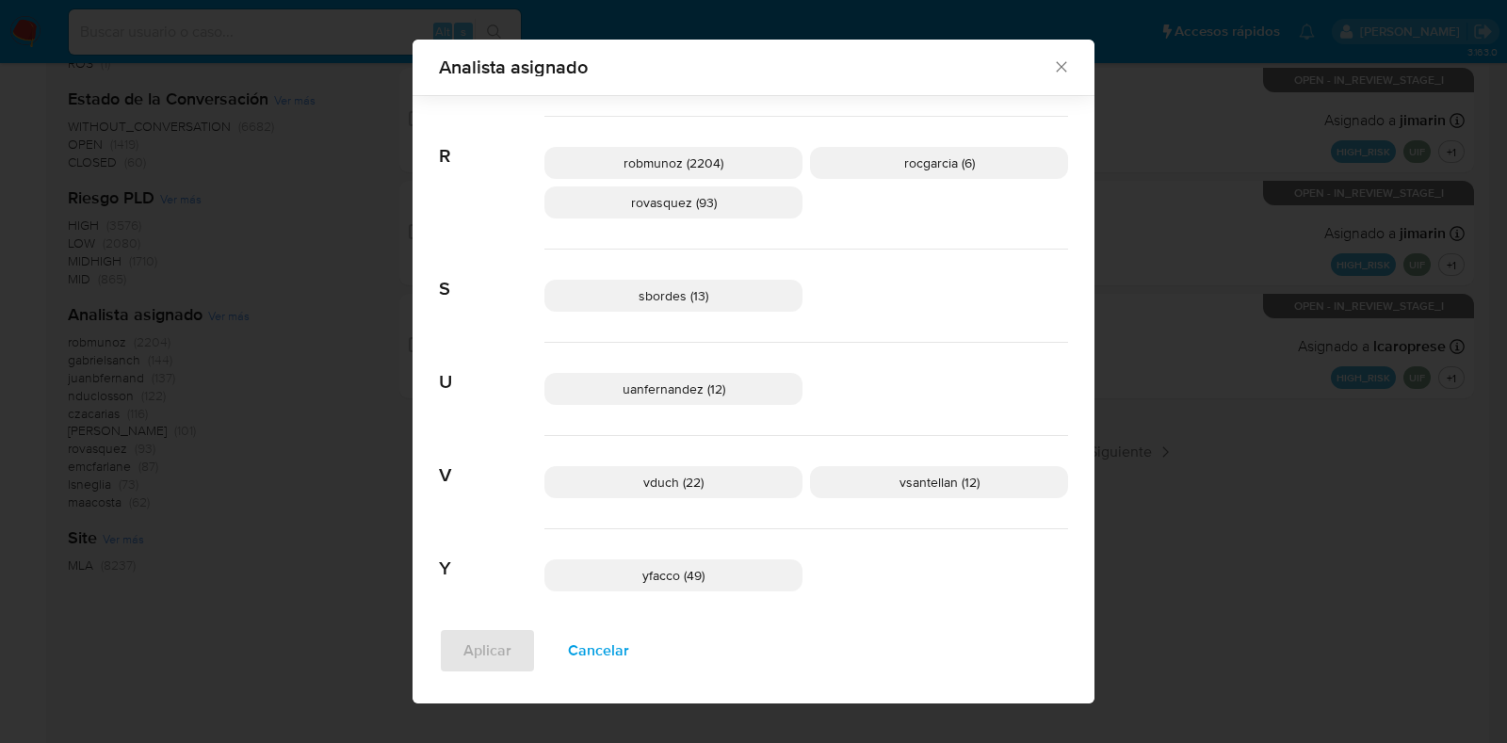
click at [1052, 64] on icon "Cerrar" at bounding box center [1061, 66] width 19 height 19
